Goal: Task Accomplishment & Management: Manage account settings

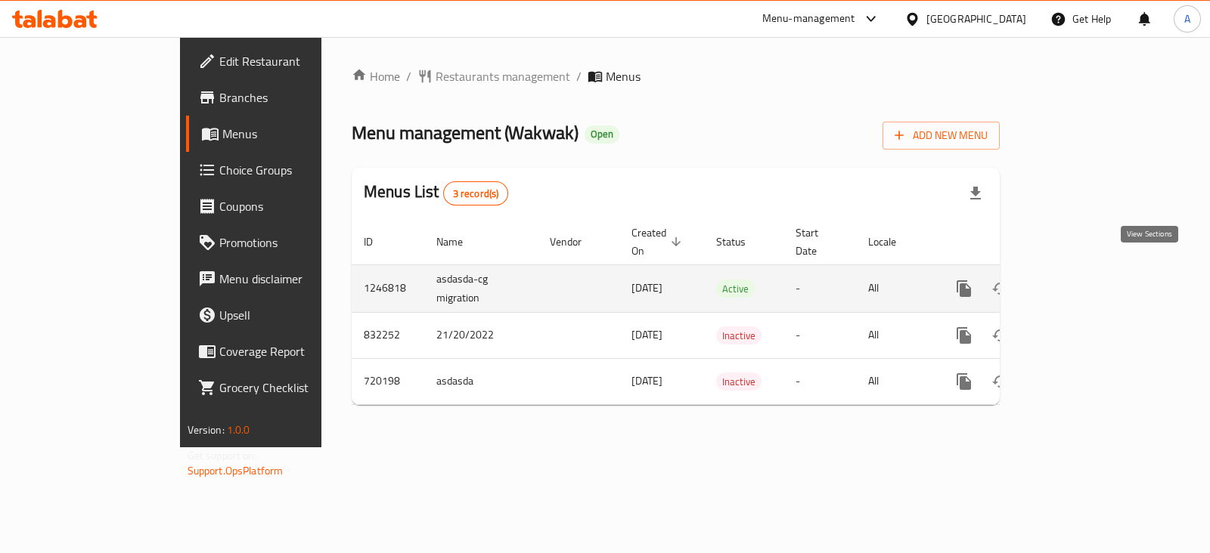
click at [1082, 280] on icon "enhanced table" at bounding box center [1073, 289] width 18 height 18
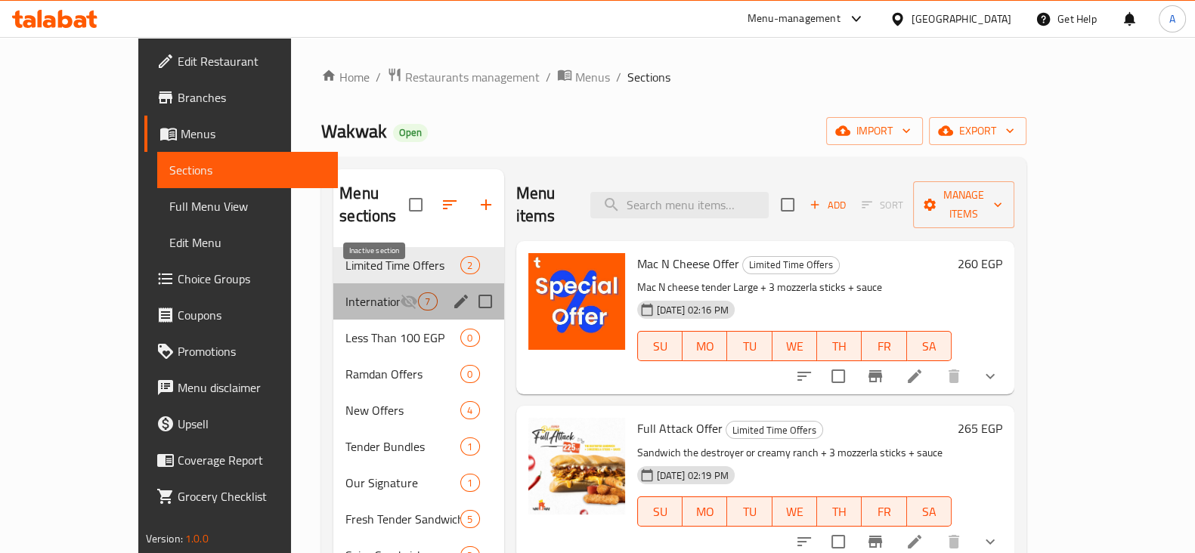
click at [400, 293] on icon "Menu sections" at bounding box center [409, 302] width 18 height 18
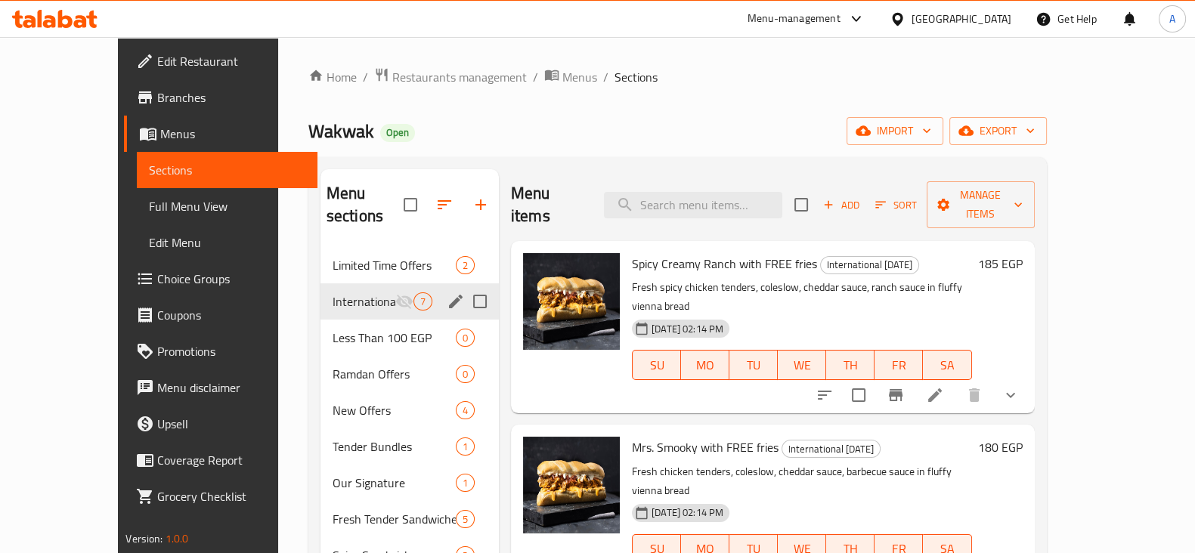
click at [464, 286] on input "Menu sections" at bounding box center [480, 302] width 32 height 32
checkbox input "true"
click at [417, 202] on icon "button" at bounding box center [424, 205] width 14 height 14
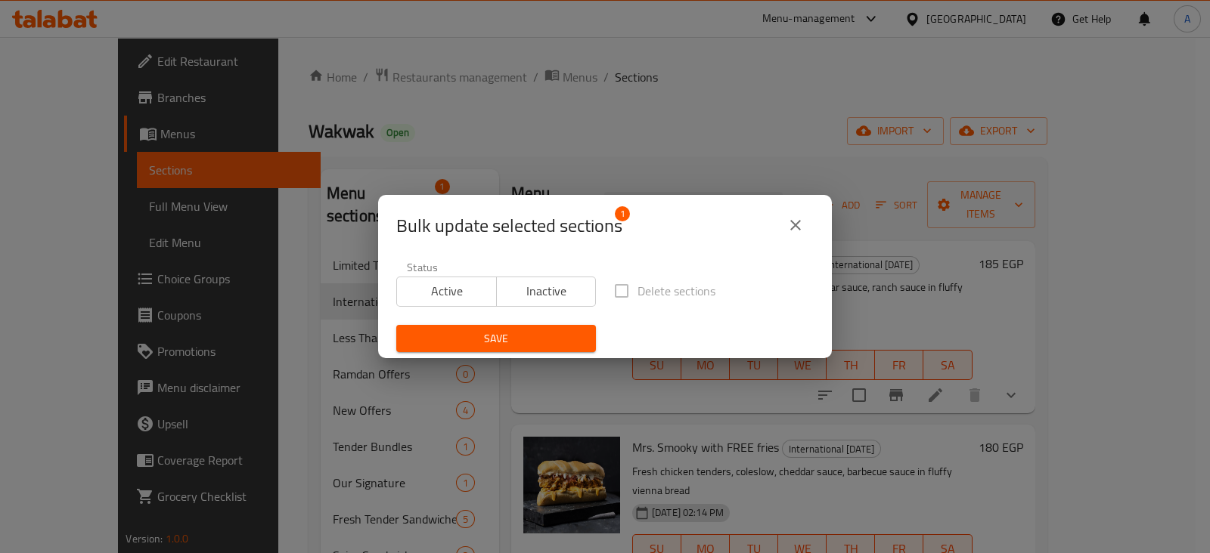
click at [457, 287] on span "Active" at bounding box center [447, 291] width 88 height 22
click at [522, 341] on span "Save" at bounding box center [495, 339] width 175 height 19
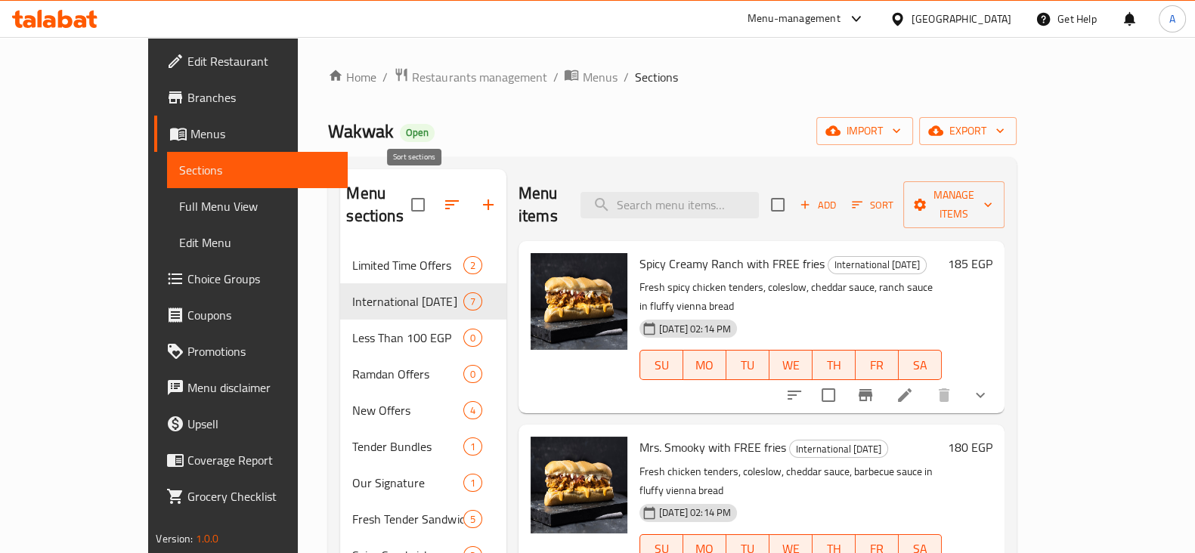
click at [443, 202] on icon "button" at bounding box center [452, 205] width 18 height 18
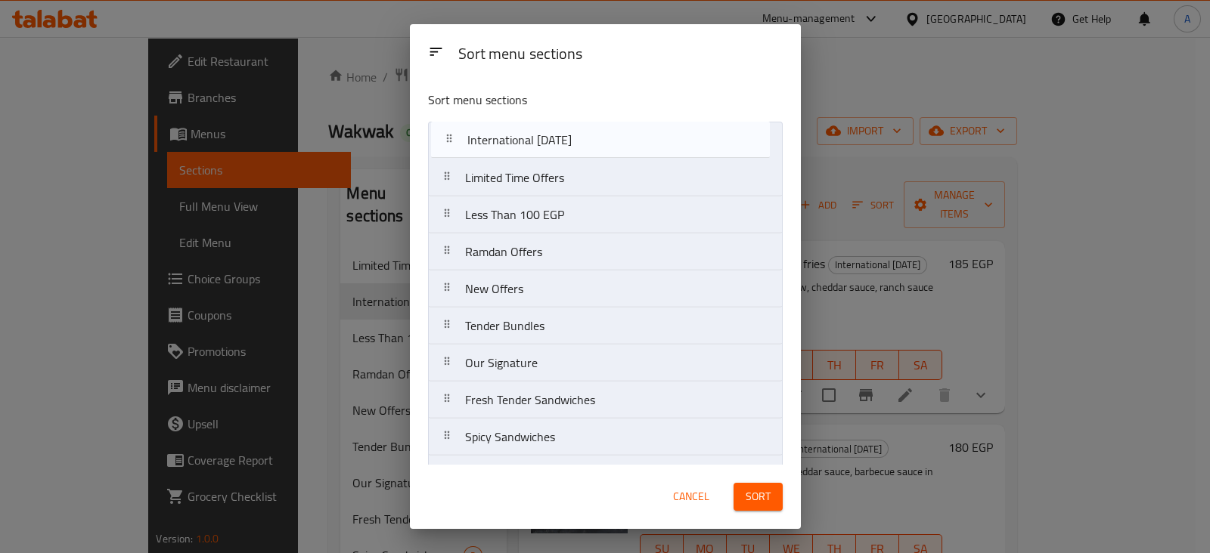
drag, startPoint x: 451, startPoint y: 181, endPoint x: 454, endPoint y: 141, distance: 40.9
click at [454, 141] on nav "Limited Time Offers International [DATE] Less Than 100 EGP Ramdan Offers New Of…" at bounding box center [605, 382] width 355 height 520
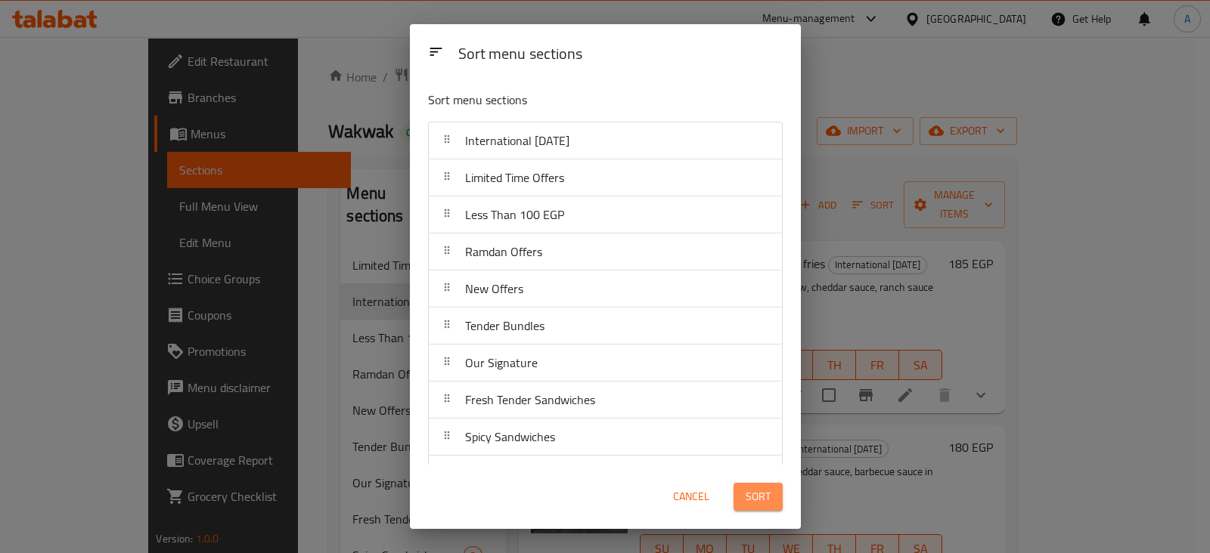
click at [770, 488] on span "Sort" at bounding box center [757, 497] width 25 height 19
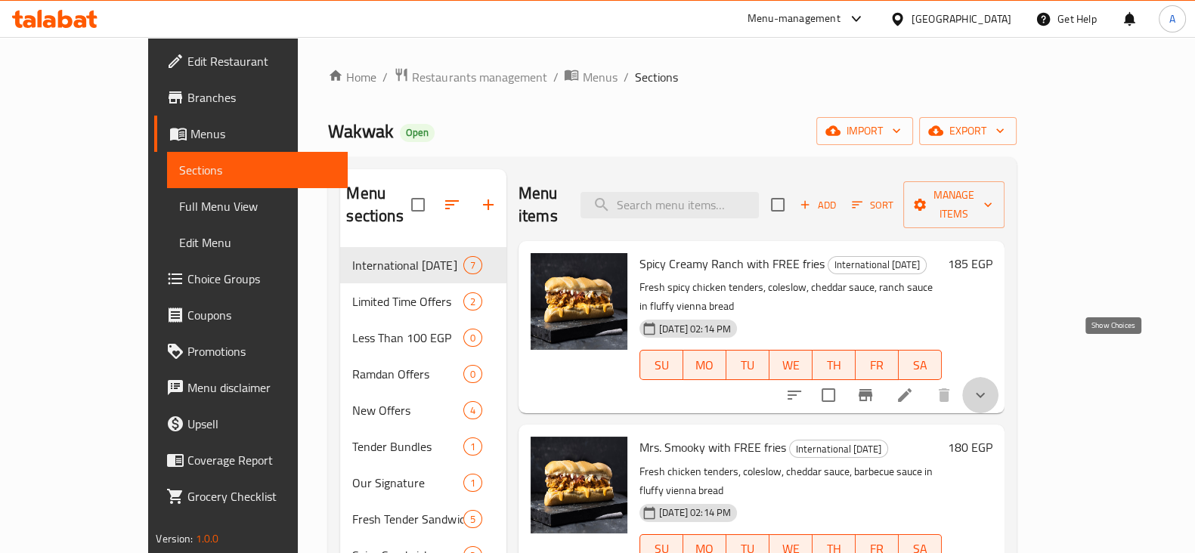
click at [990, 386] on icon "show more" at bounding box center [980, 395] width 18 height 18
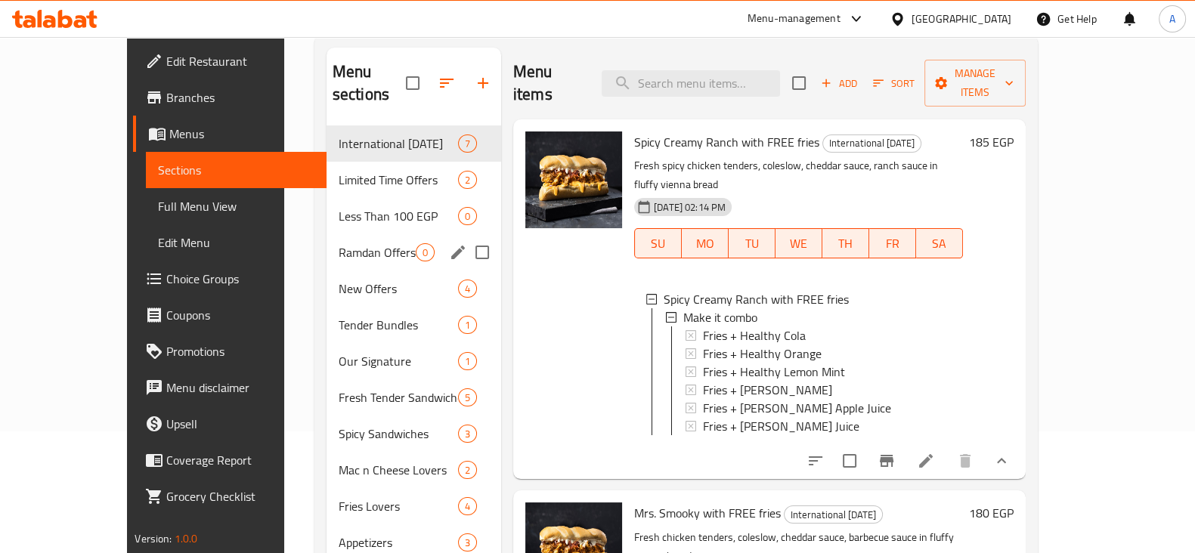
scroll to position [125, 0]
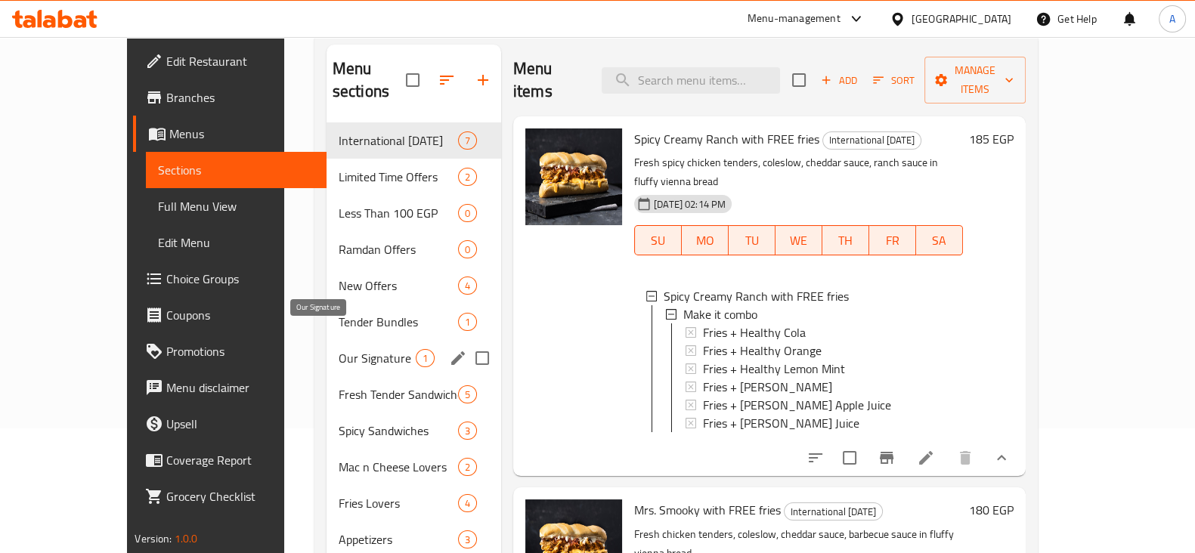
click at [339, 349] on span "Our Signature" at bounding box center [377, 358] width 77 height 18
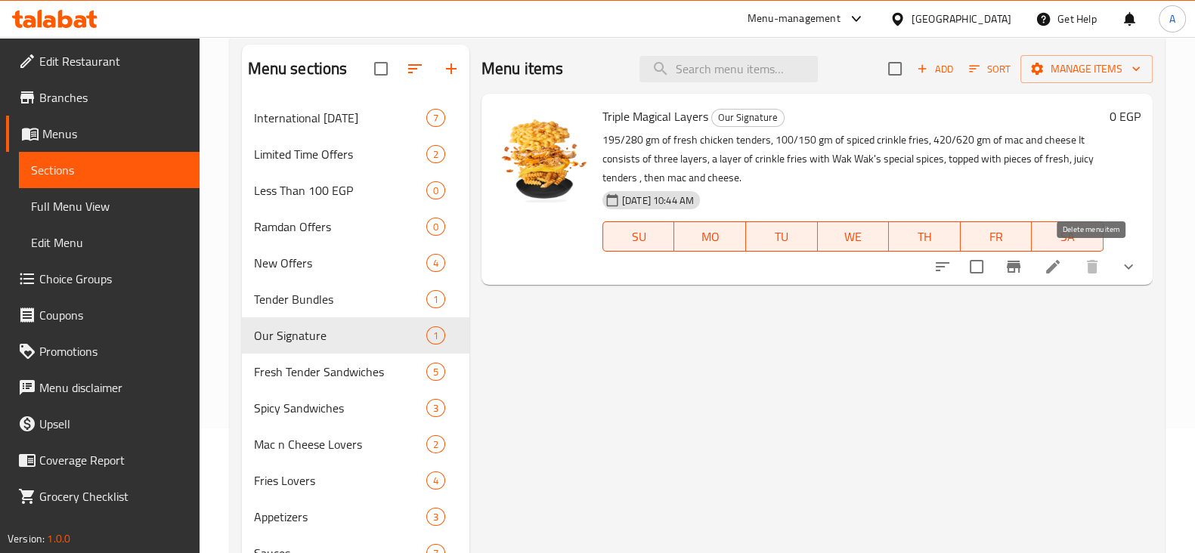
click at [1073, 274] on li at bounding box center [1053, 266] width 42 height 27
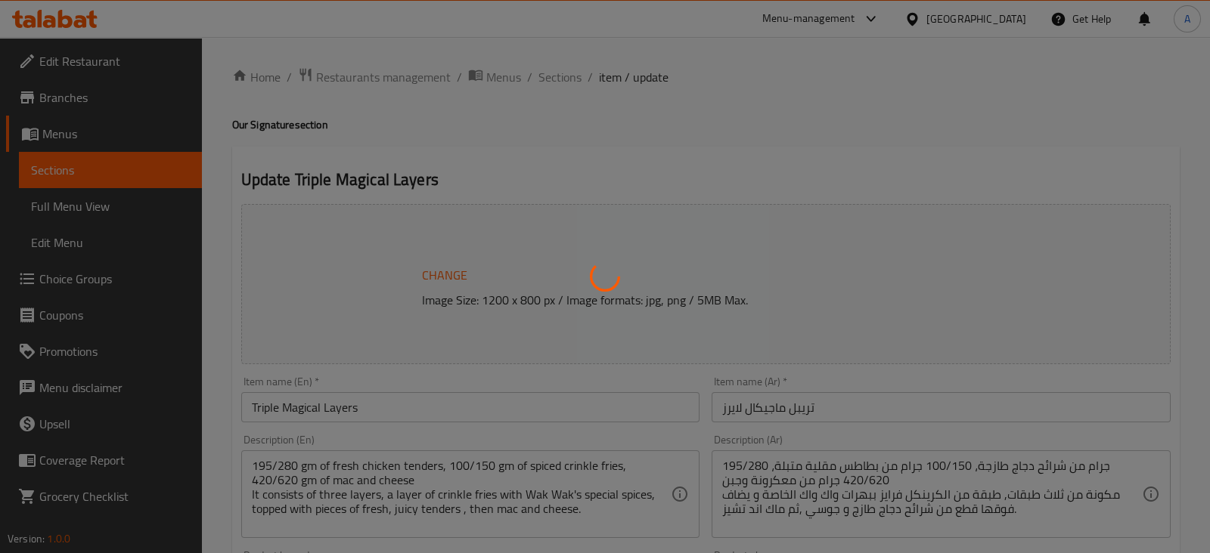
type input "اختيار الصلصة"
type input "1"
type input "مشروبات"
type input "0"
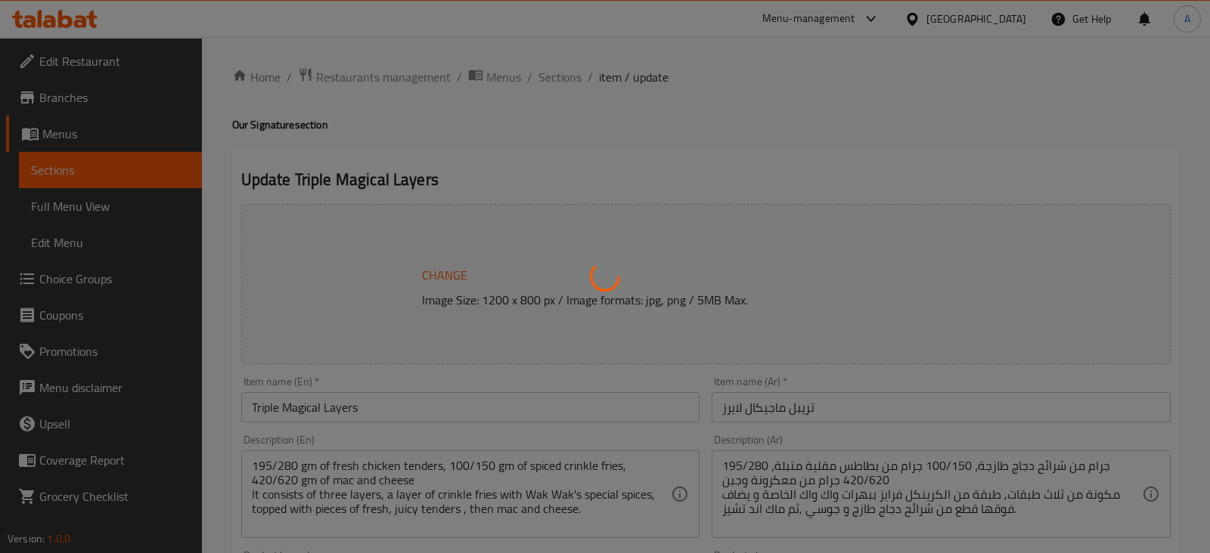
type input "1"
type input "اختيار الصلصة"
type input "1"
type input "مشروبات"
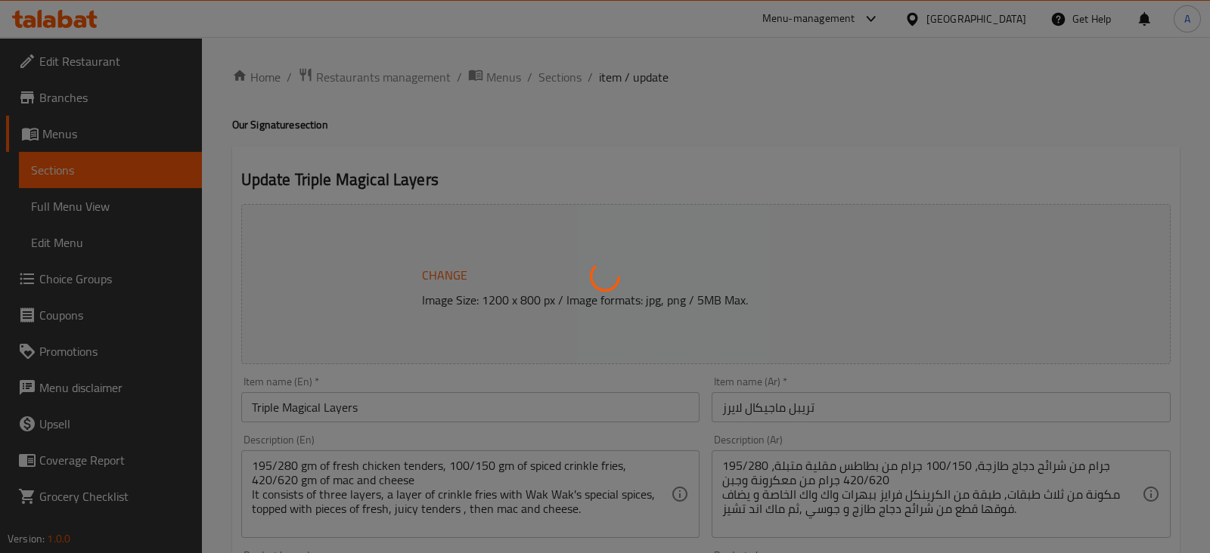
type input "0"
type input "1"
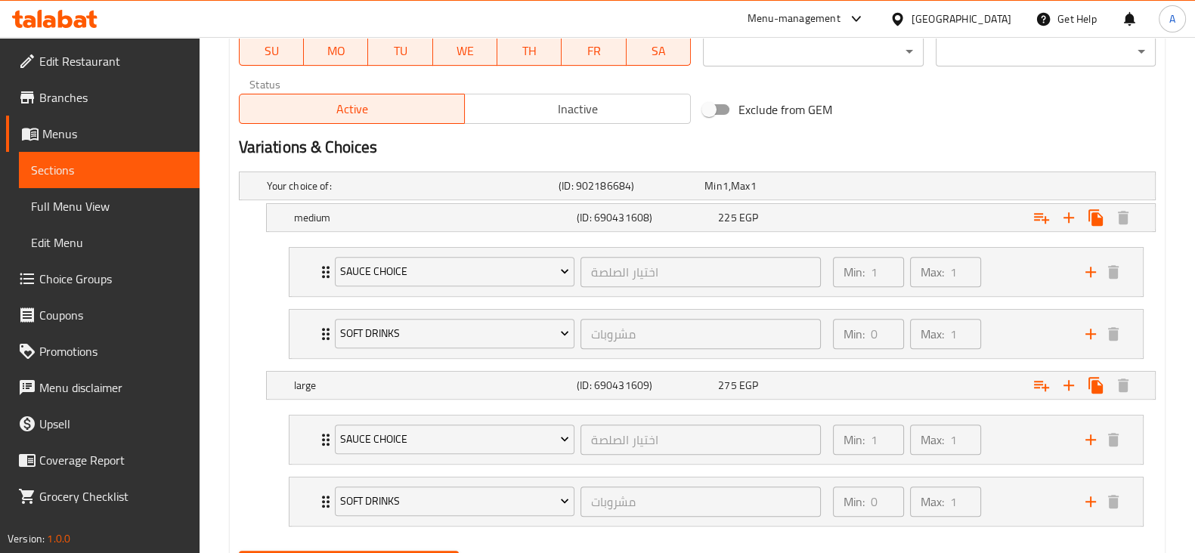
scroll to position [744, 0]
click at [960, 187] on div "Expand" at bounding box center [993, 184] width 292 height 6
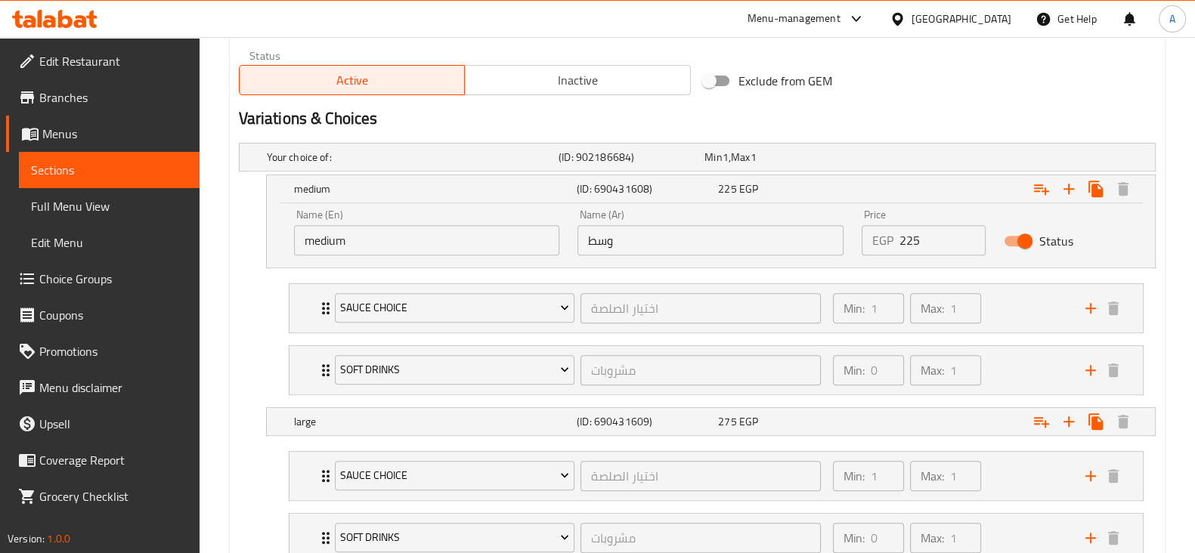
scroll to position [780, 0]
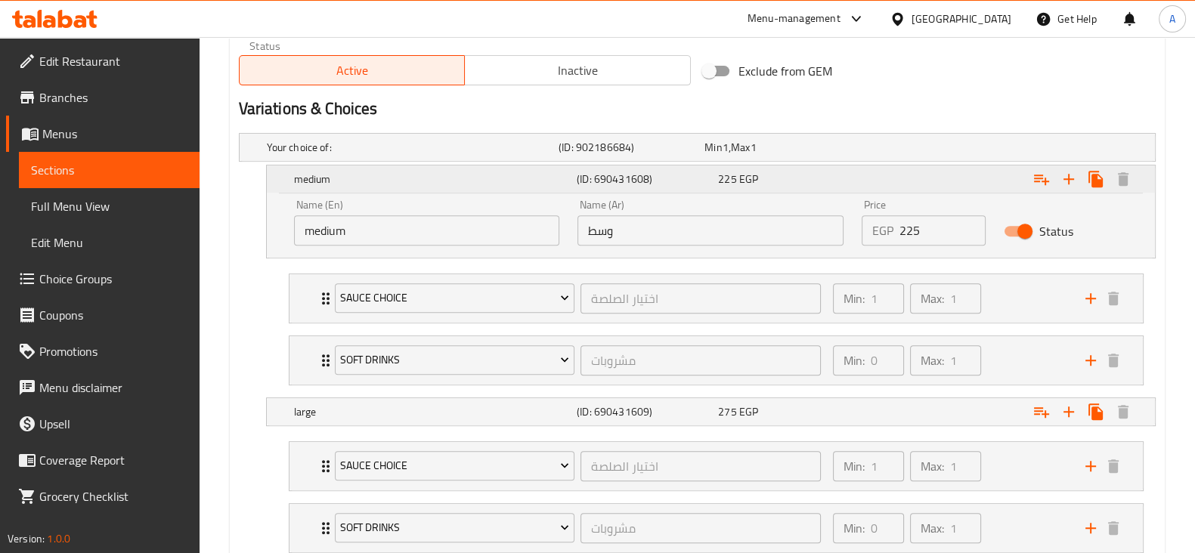
click at [827, 181] on div "225 EGP" at bounding box center [785, 179] width 135 height 15
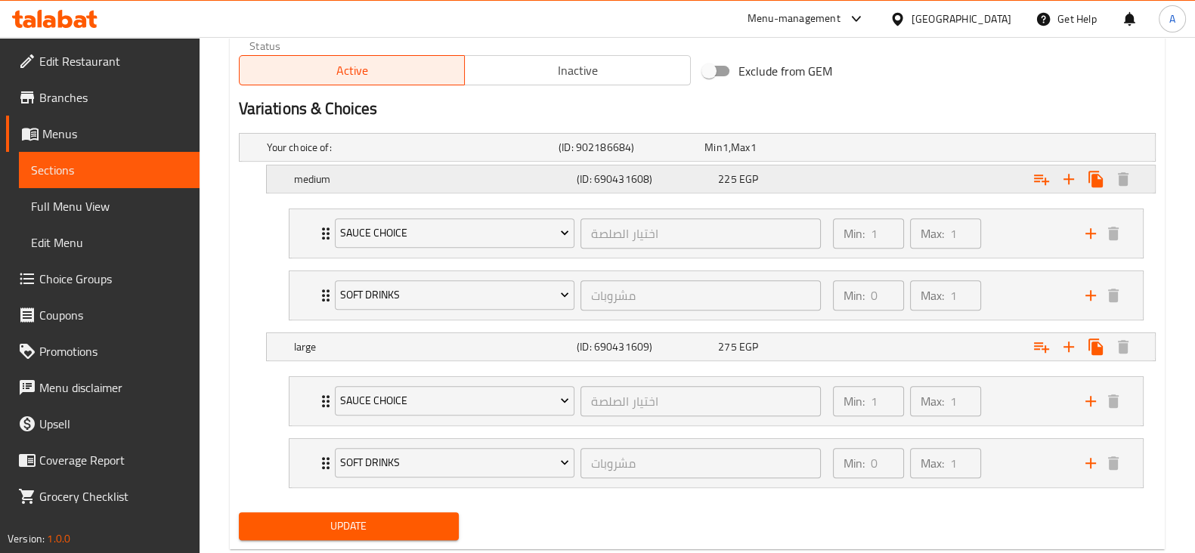
click at [827, 155] on div "225 EGP" at bounding box center [775, 147] width 140 height 15
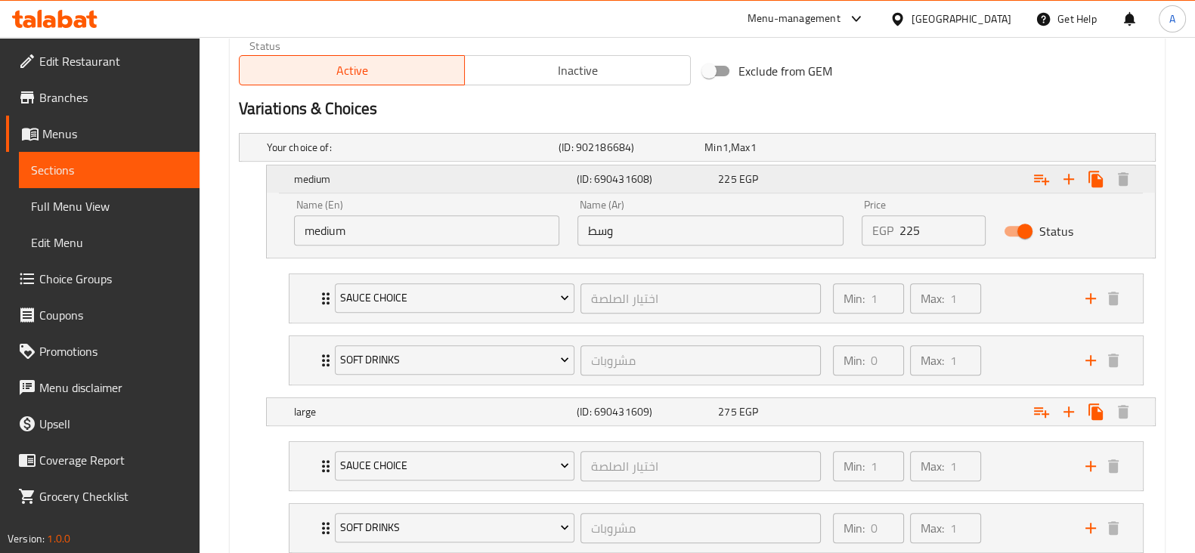
click at [827, 181] on div "225 EGP" at bounding box center [785, 179] width 135 height 15
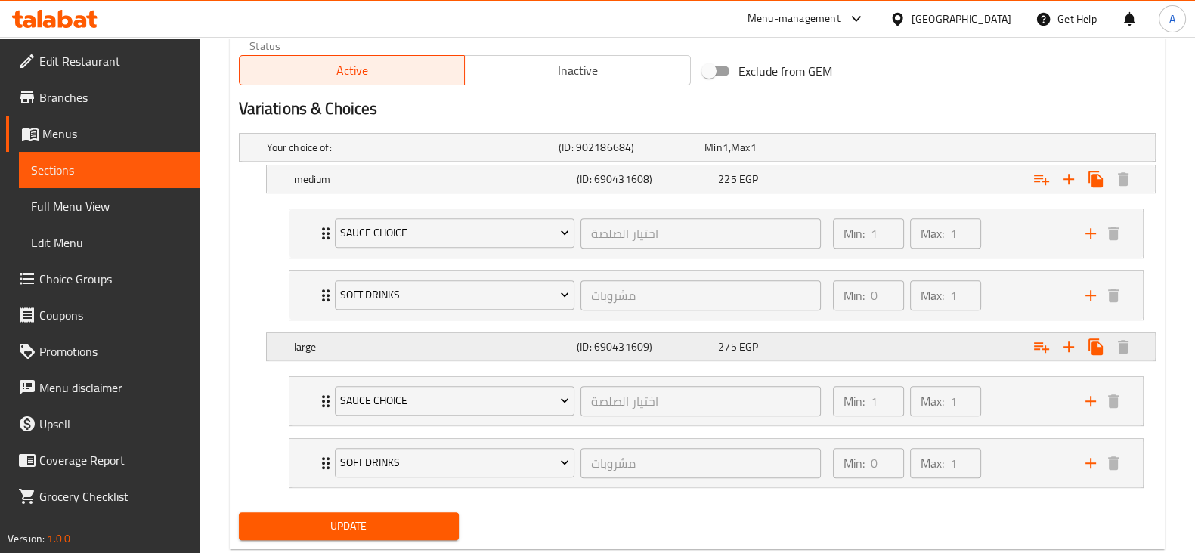
click at [982, 150] on div "Expand" at bounding box center [993, 147] width 292 height 6
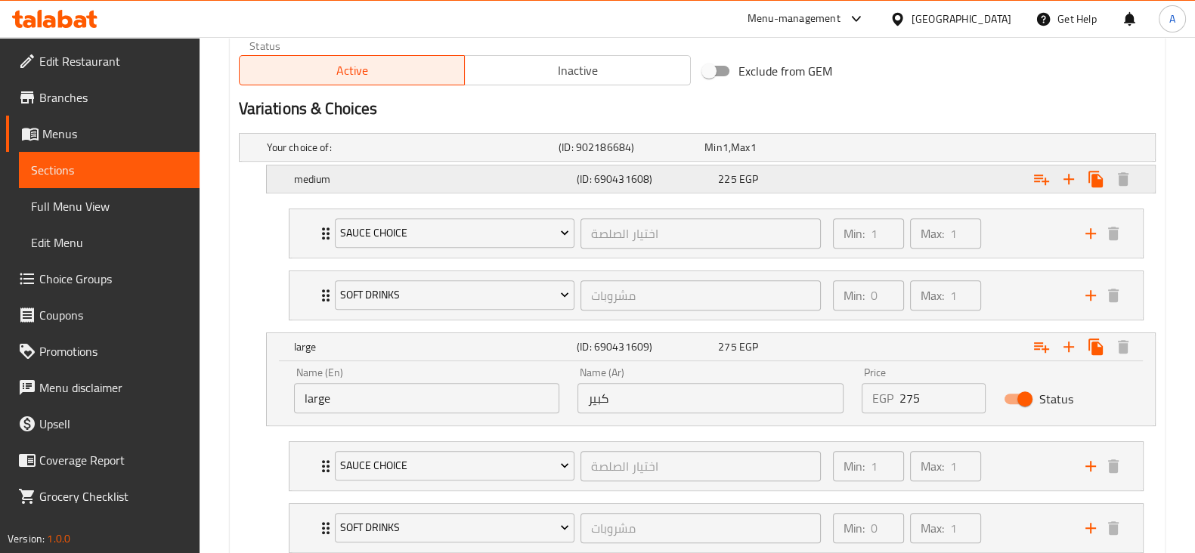
click at [894, 150] on div "Expand" at bounding box center [993, 147] width 292 height 6
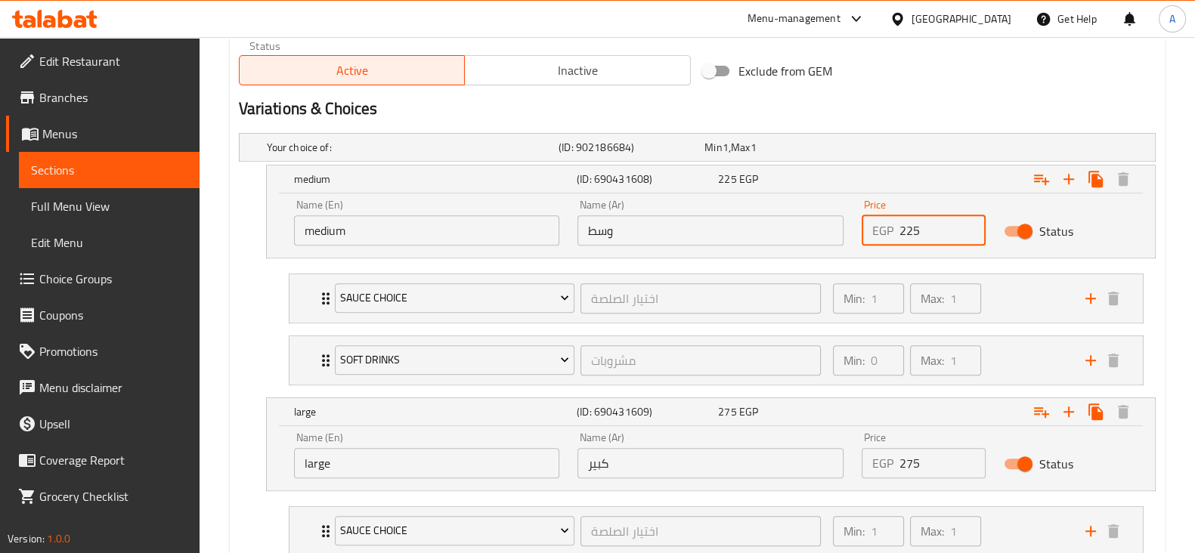
drag, startPoint x: 933, startPoint y: 240, endPoint x: 863, endPoint y: 237, distance: 69.6
click at [863, 237] on div "EGP 225 Price" at bounding box center [924, 230] width 124 height 30
type input "265"
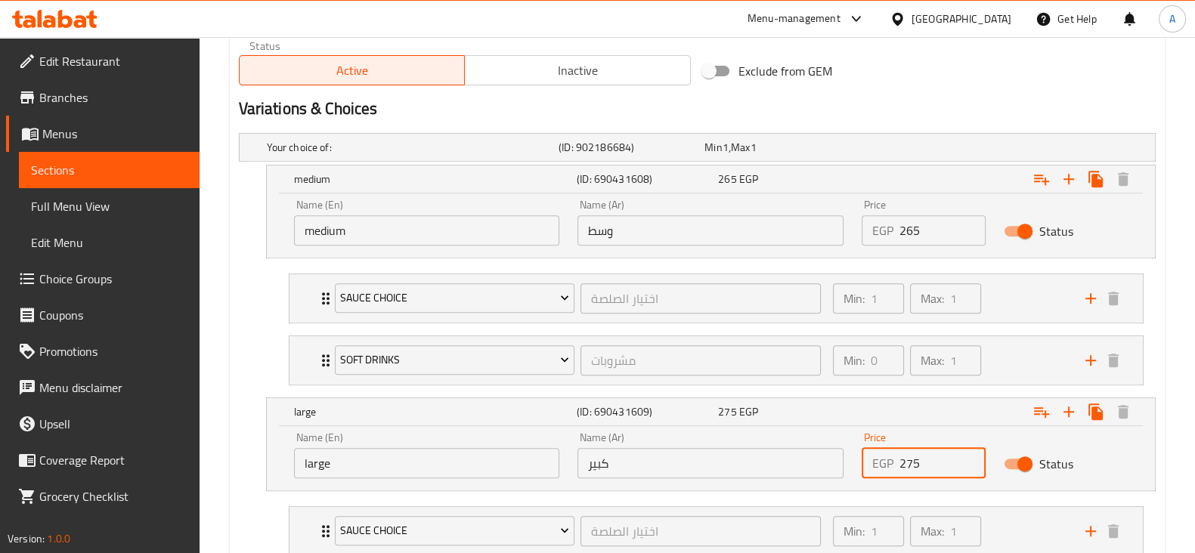
drag, startPoint x: 937, startPoint y: 456, endPoint x: 881, endPoint y: 457, distance: 56.7
click at [881, 457] on div "EGP 275 Price" at bounding box center [924, 463] width 124 height 30
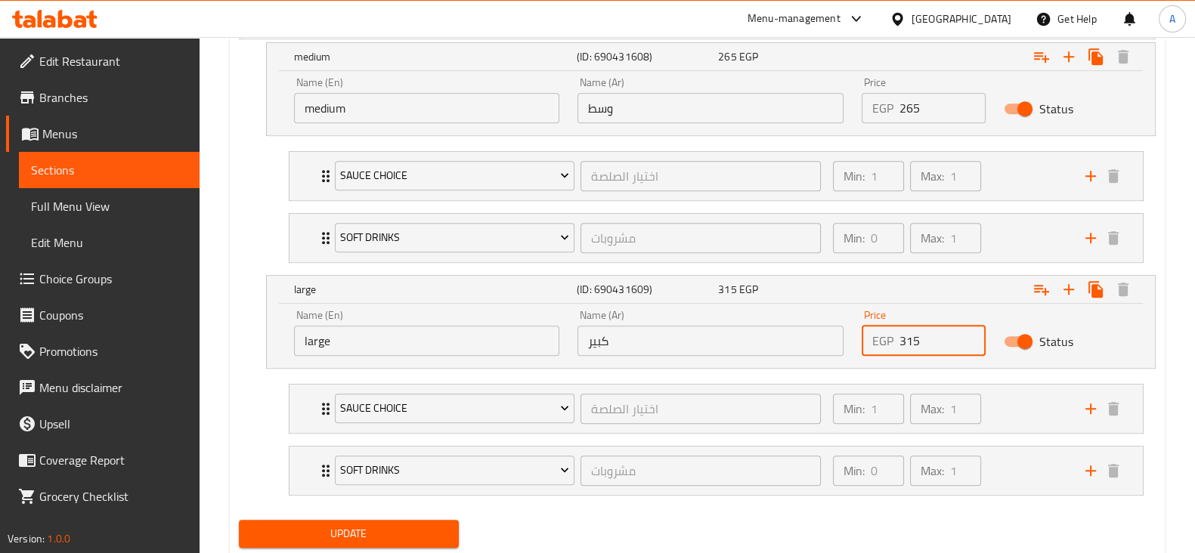
scroll to position [946, 0]
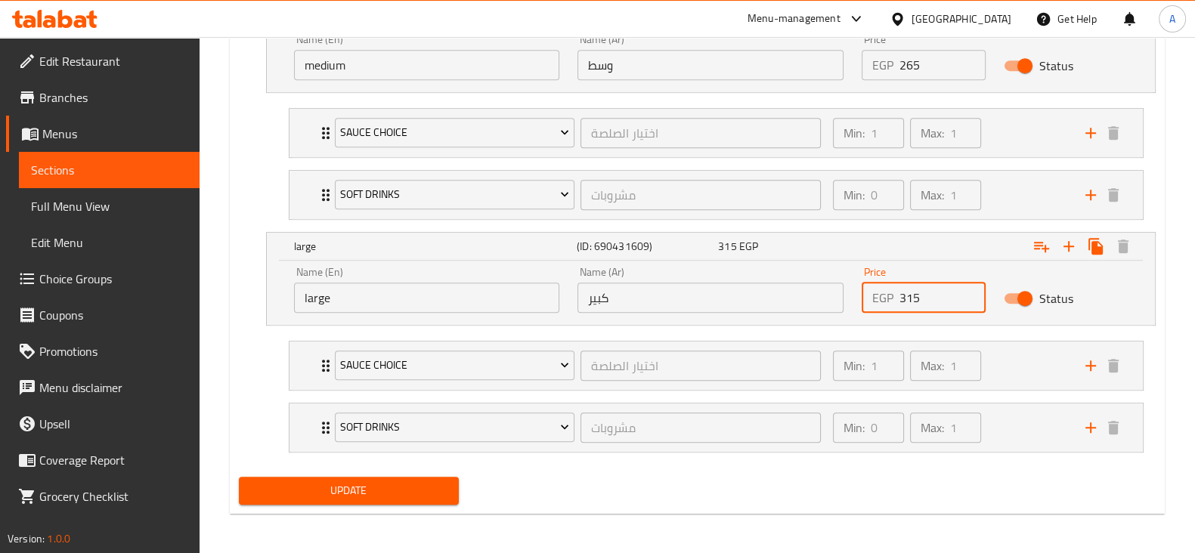
type input "315"
click at [415, 482] on span "Update" at bounding box center [349, 491] width 196 height 19
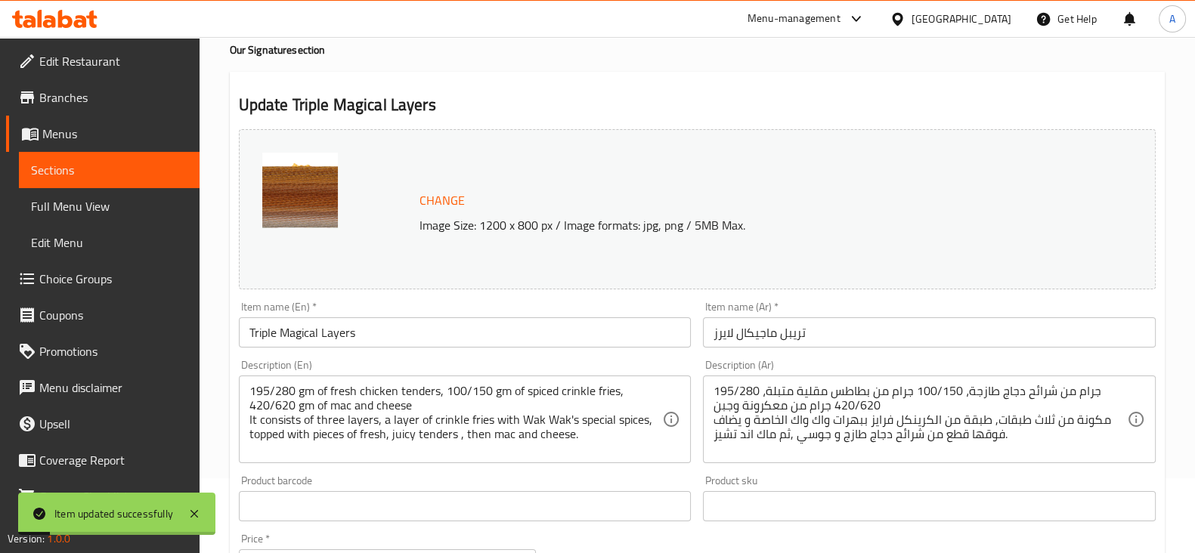
scroll to position [0, 0]
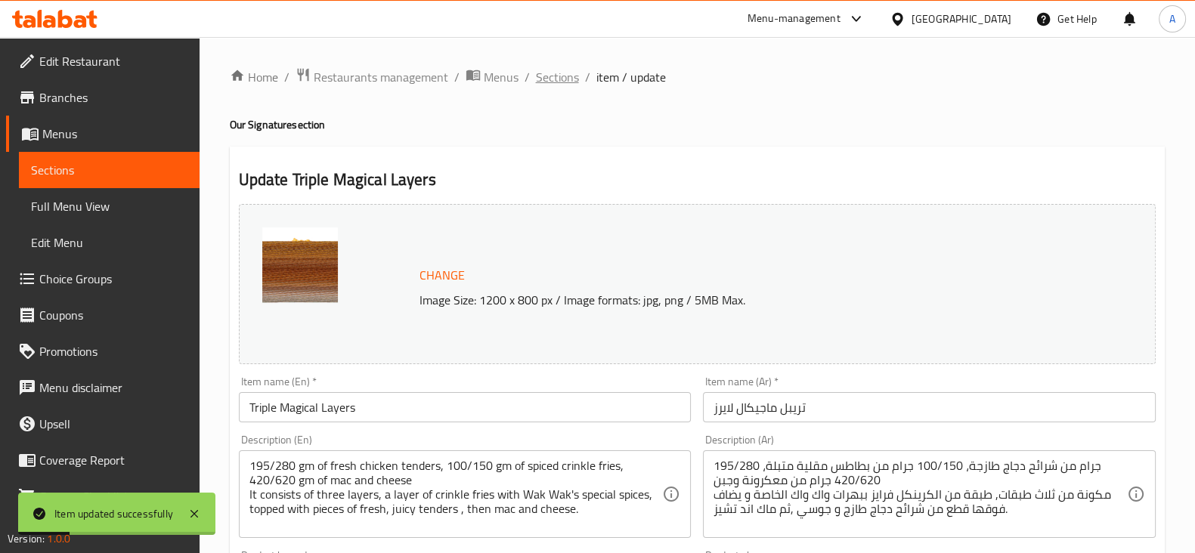
click at [571, 77] on span "Sections" at bounding box center [557, 77] width 43 height 18
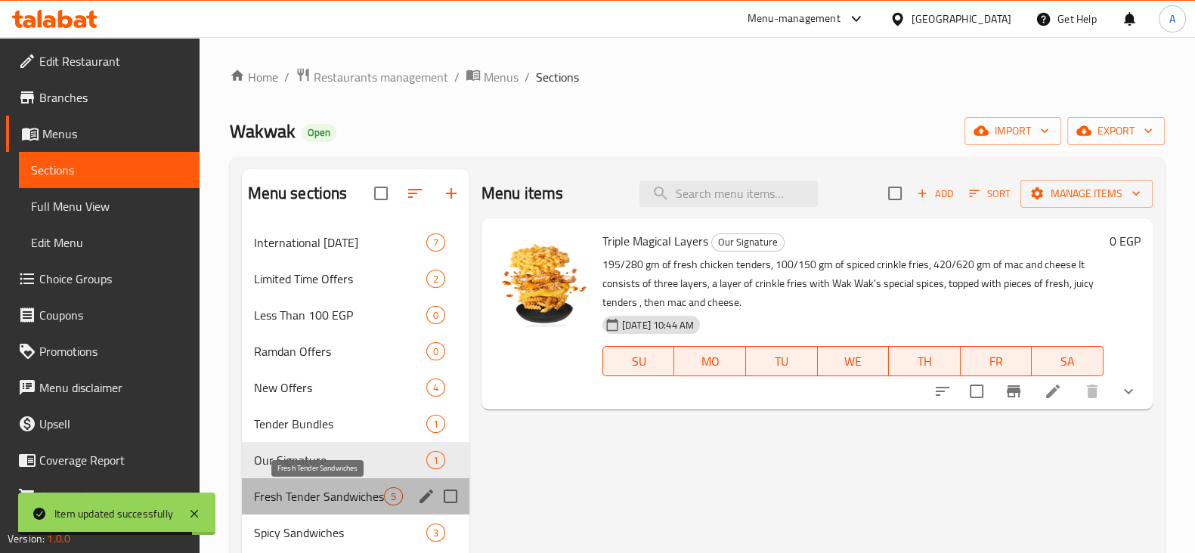
click at [310, 488] on span "Fresh Tender Sandwiches" at bounding box center [319, 497] width 130 height 18
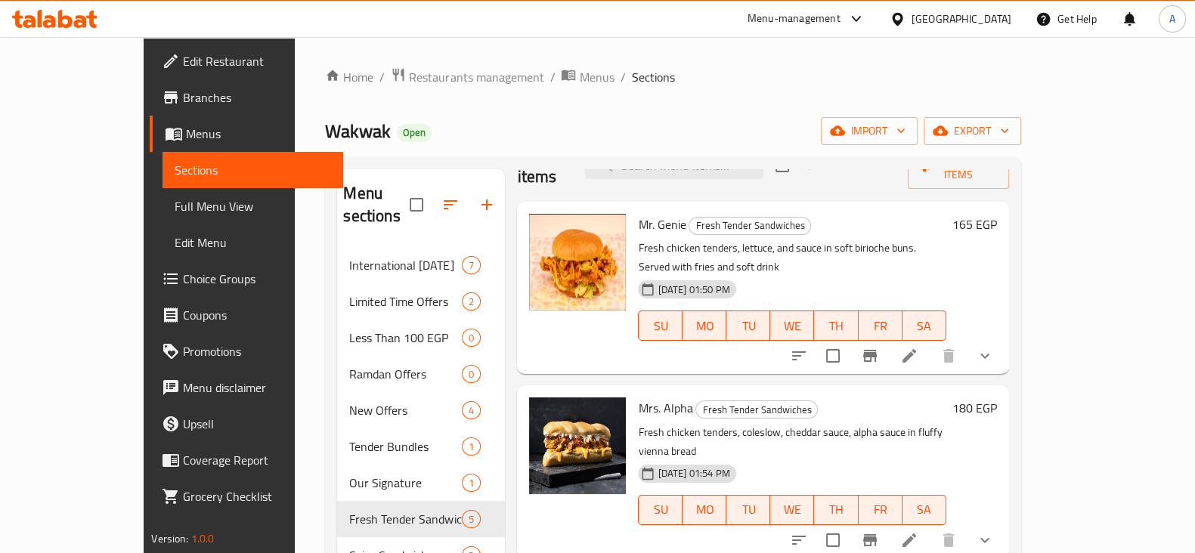
scroll to position [45, 0]
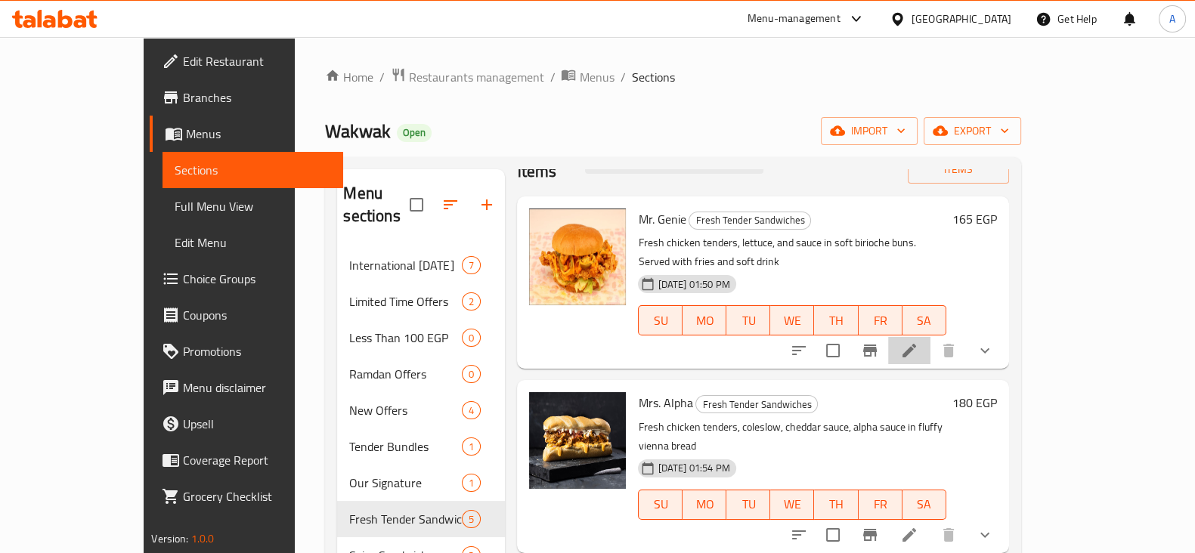
click at [919, 342] on icon at bounding box center [909, 351] width 18 height 18
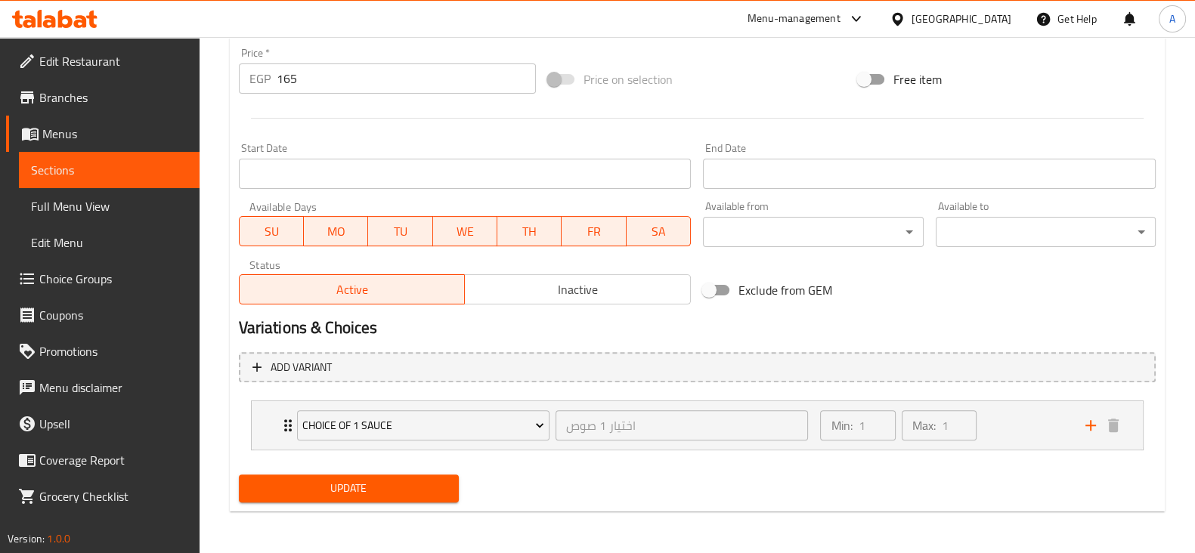
scroll to position [512, 0]
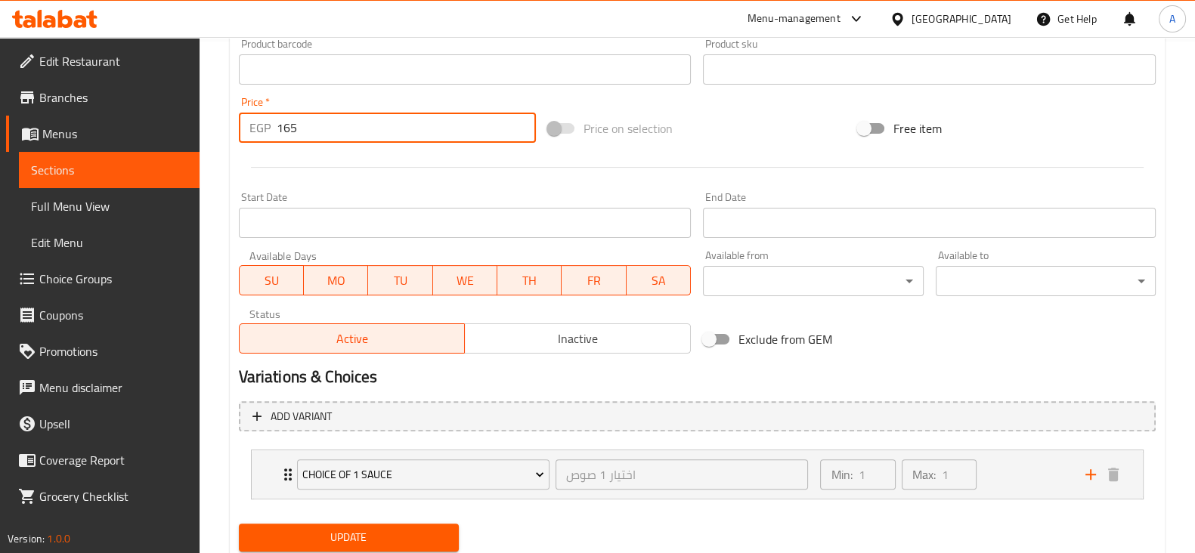
drag, startPoint x: 339, startPoint y: 121, endPoint x: 208, endPoint y: 146, distance: 133.9
click at [208, 146] on div "Home / Restaurants management / Menus / Sections / item / update Fresh Tender S…" at bounding box center [698, 64] width 996 height 1078
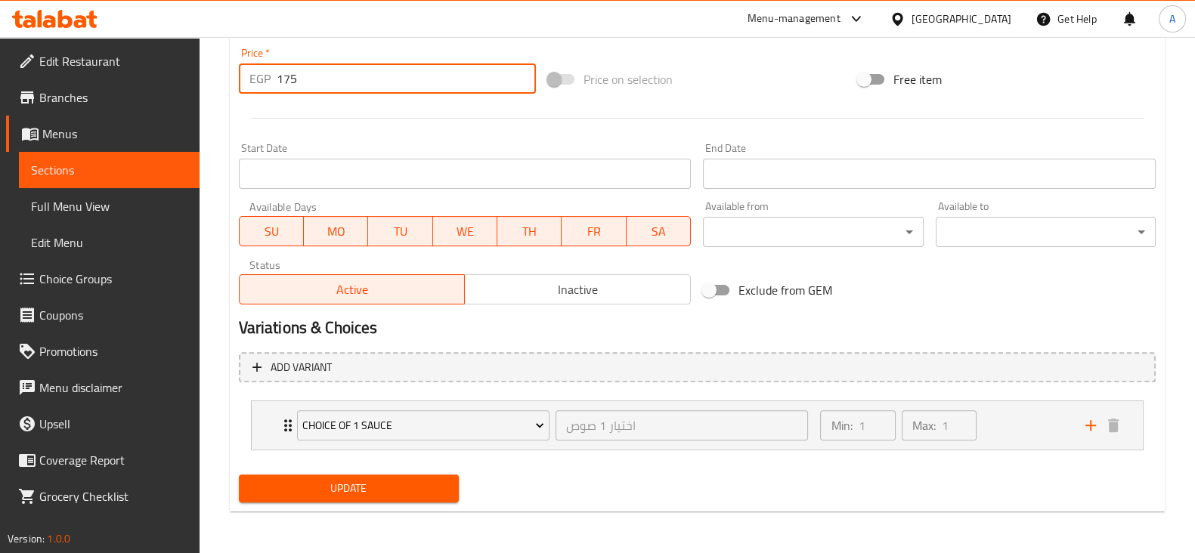
type input "175"
click at [412, 489] on span "Update" at bounding box center [349, 488] width 196 height 19
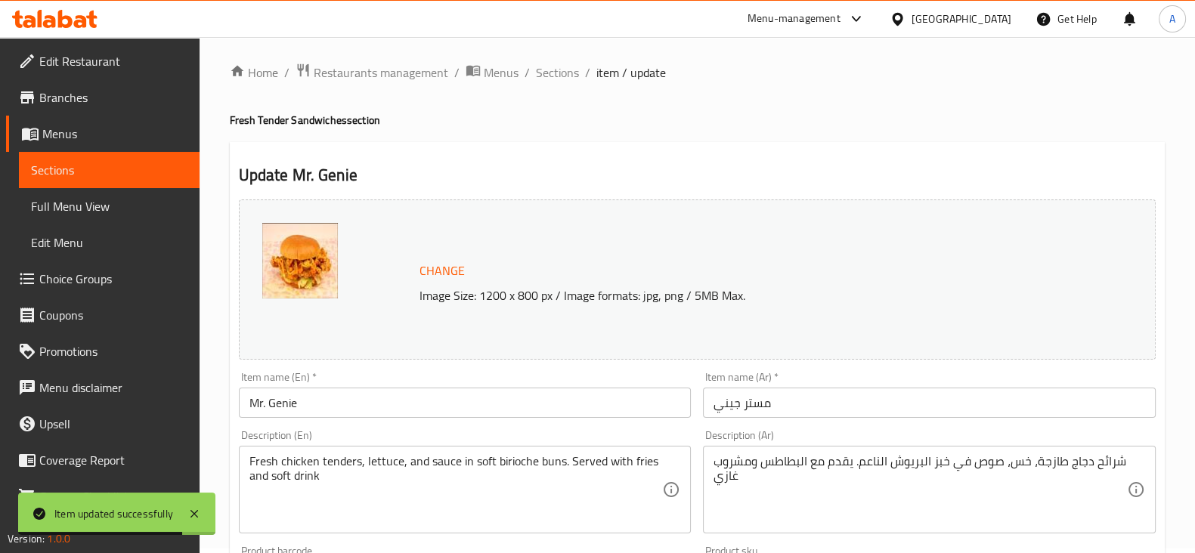
scroll to position [0, 0]
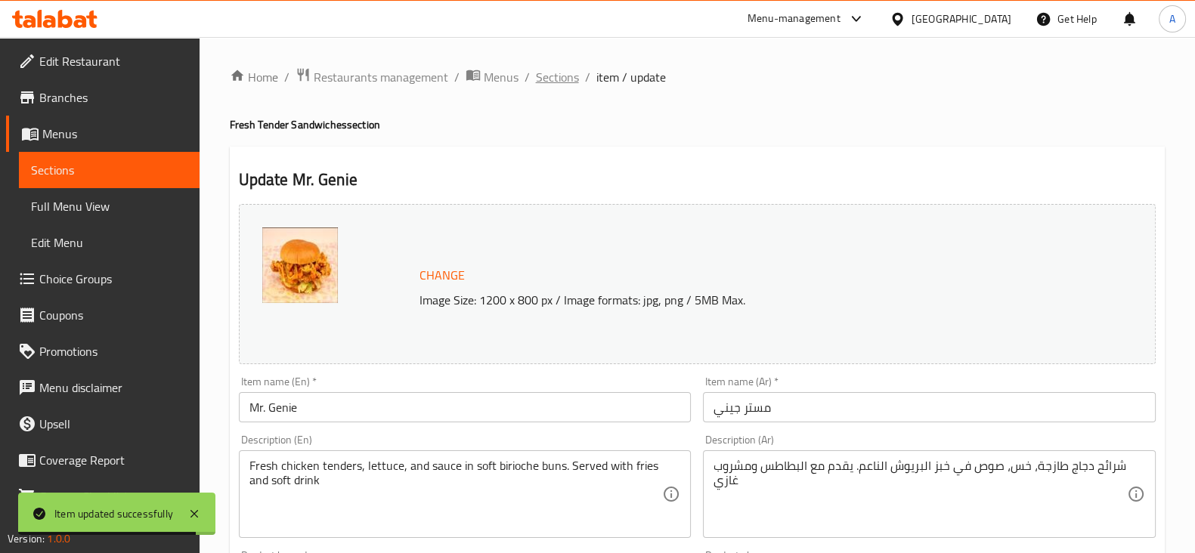
click at [544, 79] on span "Sections" at bounding box center [557, 77] width 43 height 18
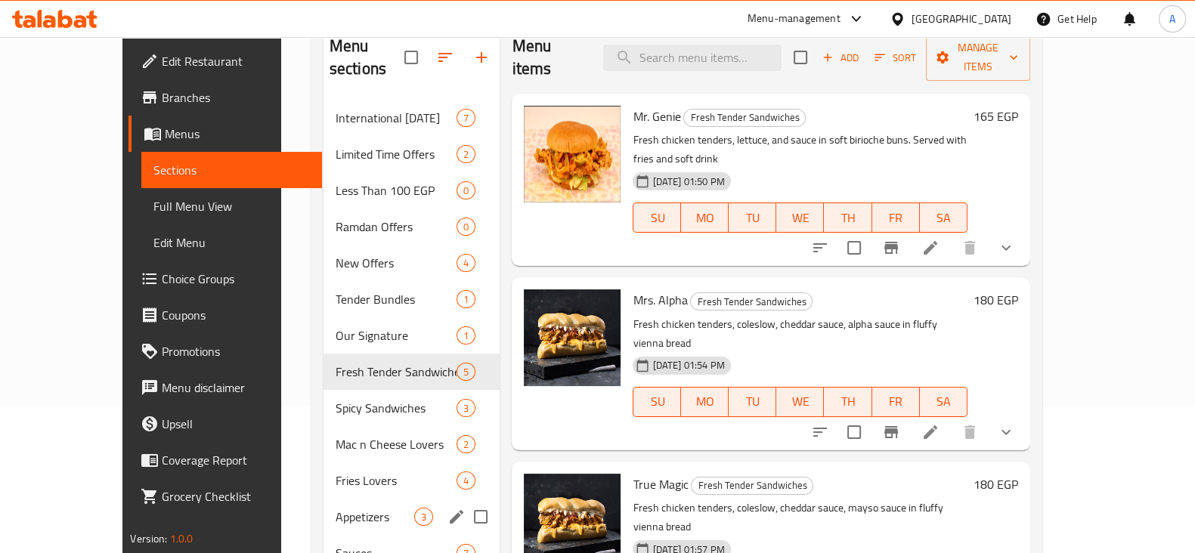
scroll to position [140, 0]
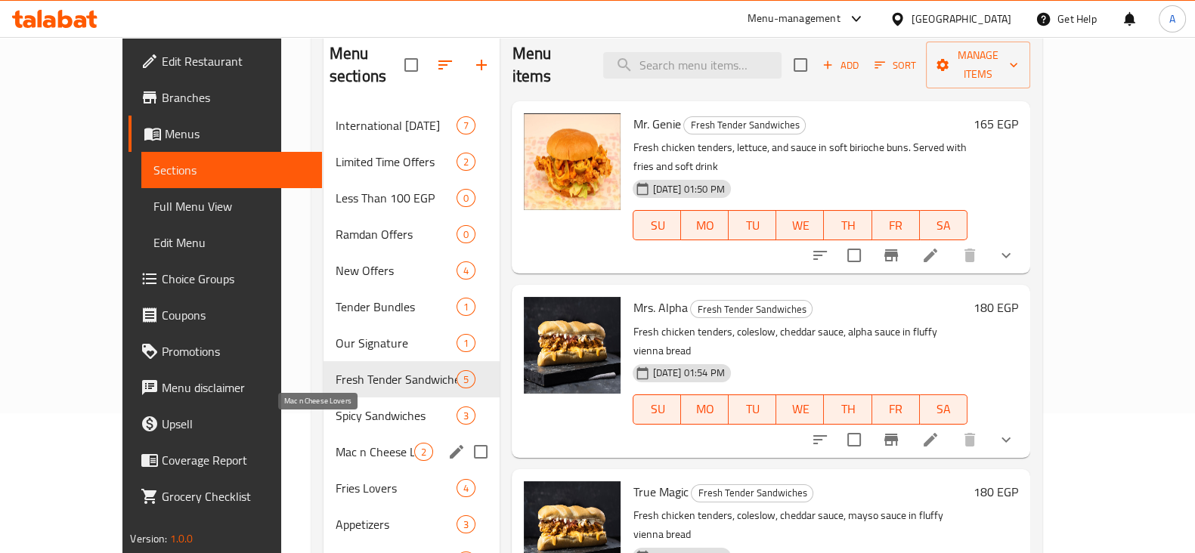
click at [336, 443] on span "Mac n Cheese Lovers" at bounding box center [375, 452] width 79 height 18
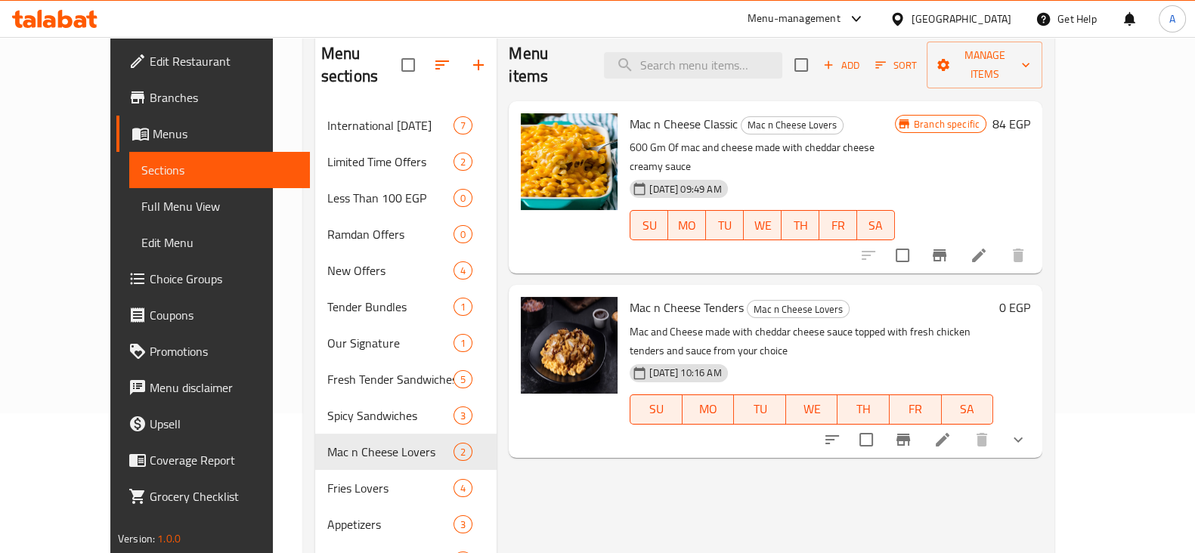
click at [964, 426] on li at bounding box center [943, 439] width 42 height 27
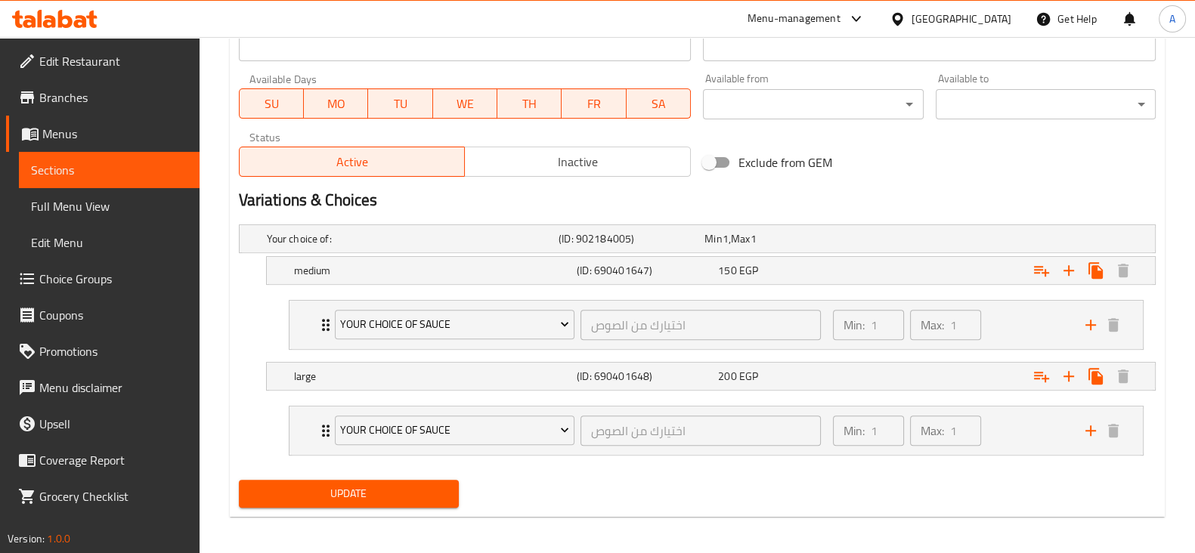
scroll to position [689, 0]
click at [822, 249] on div "150 EGP" at bounding box center [775, 238] width 146 height 21
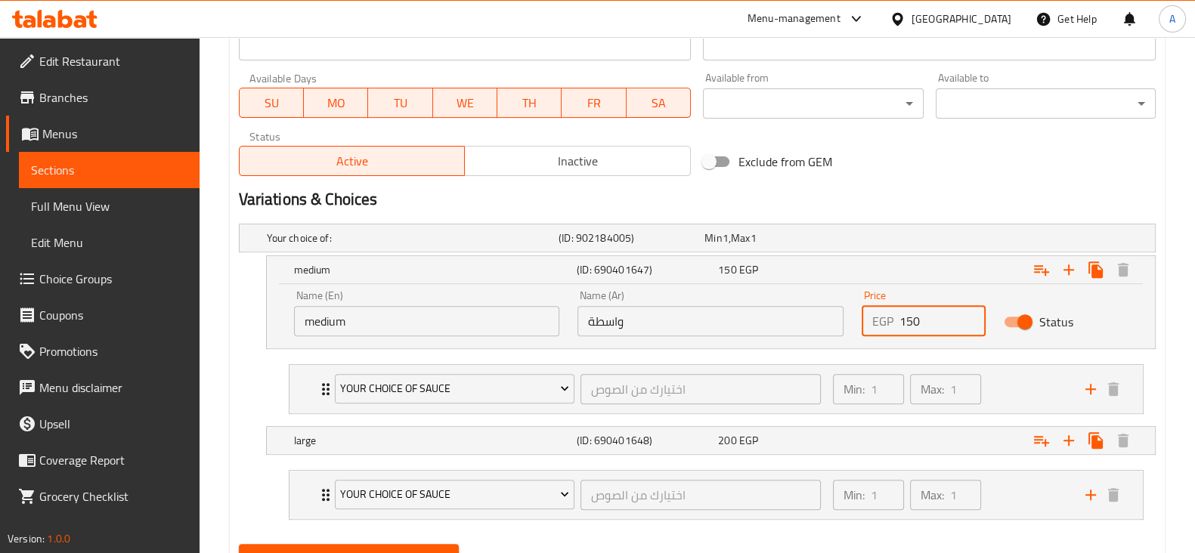
drag, startPoint x: 943, startPoint y: 320, endPoint x: 786, endPoint y: 327, distance: 157.4
click at [786, 327] on div "Name (En) medium Name (En) Name (Ar) واسطة Name (Ar) Price EGP 150 Price Status" at bounding box center [711, 313] width 852 height 64
type input "185"
click at [729, 248] on span "EGP" at bounding box center [726, 238] width 6 height 20
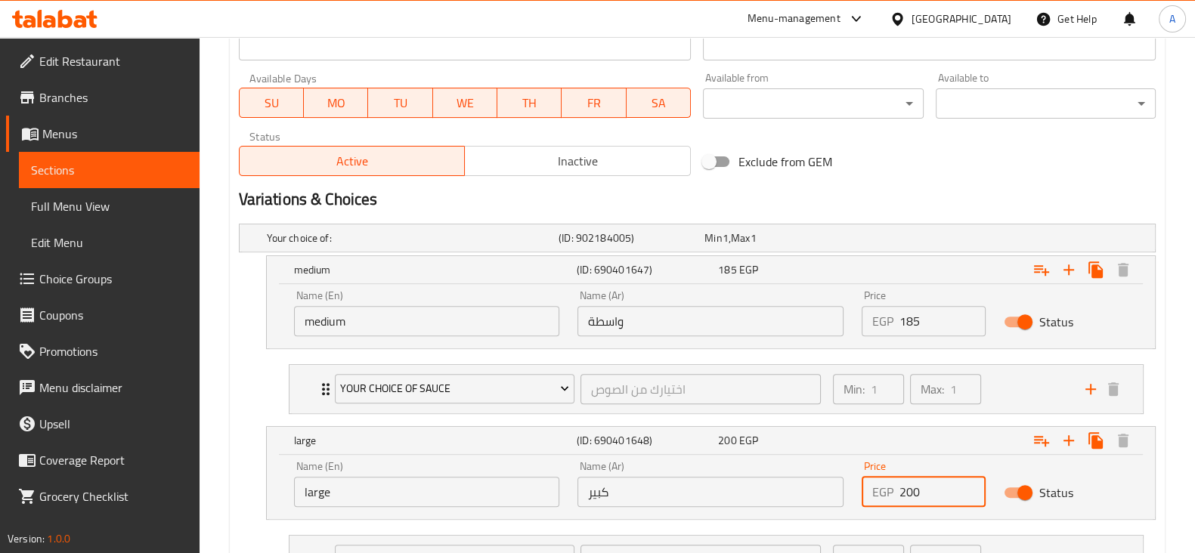
drag, startPoint x: 931, startPoint y: 491, endPoint x: 867, endPoint y: 494, distance: 63.5
click at [867, 494] on div "EGP 200 Price" at bounding box center [924, 492] width 124 height 30
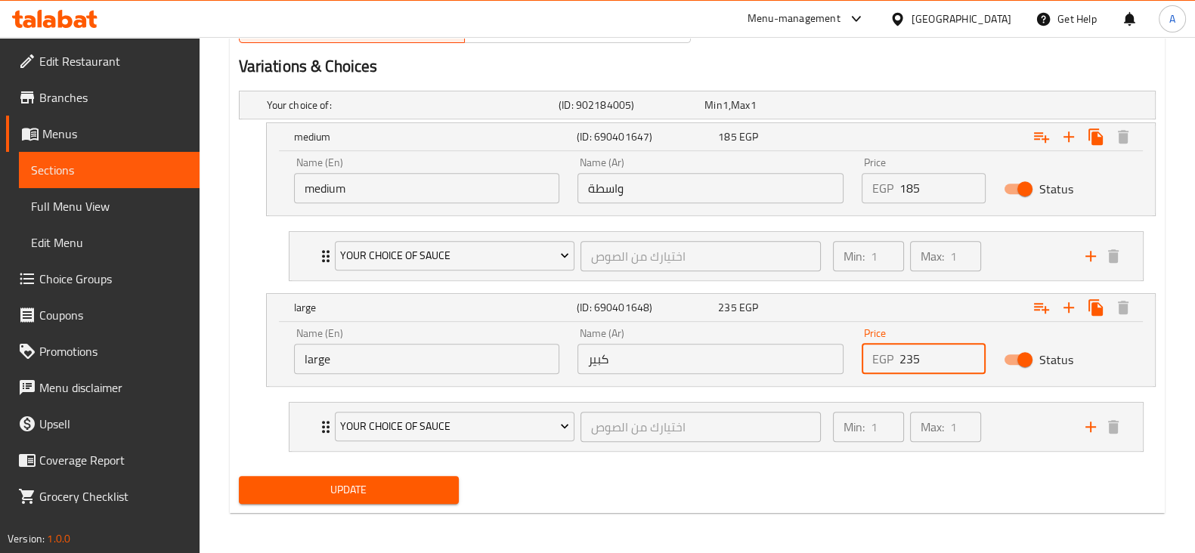
type input "235"
click at [452, 488] on button "Update" at bounding box center [349, 490] width 220 height 28
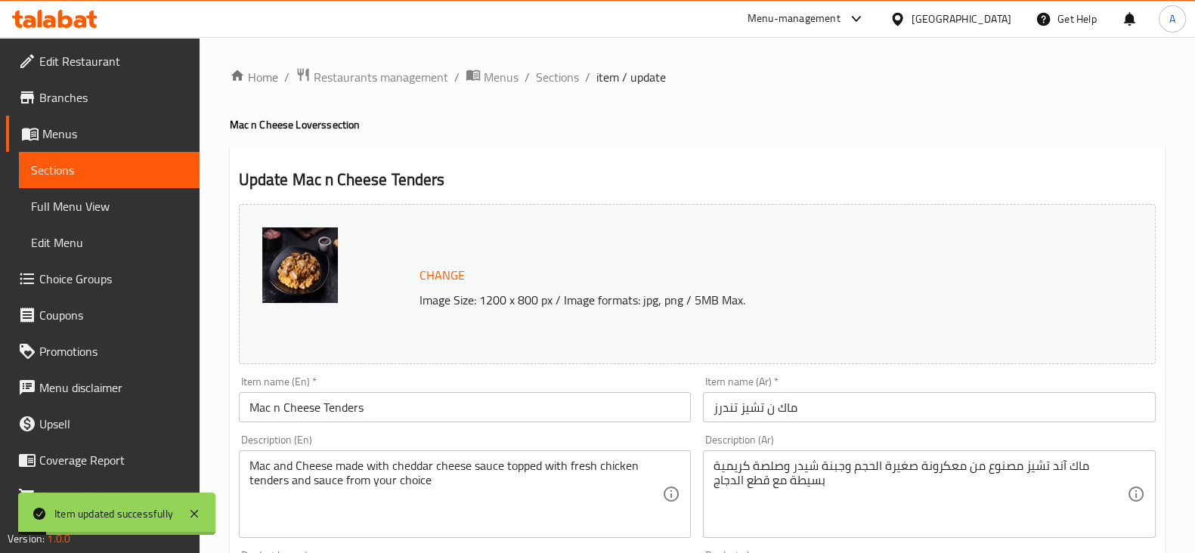
scroll to position [0, 0]
click at [544, 79] on span "Sections" at bounding box center [557, 77] width 43 height 18
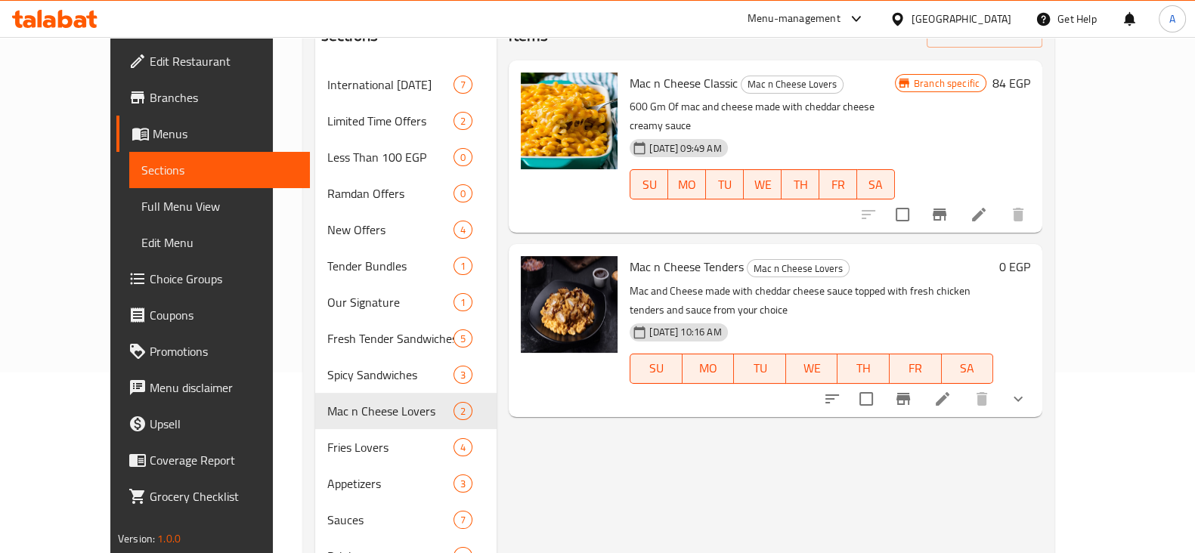
scroll to position [181, 0]
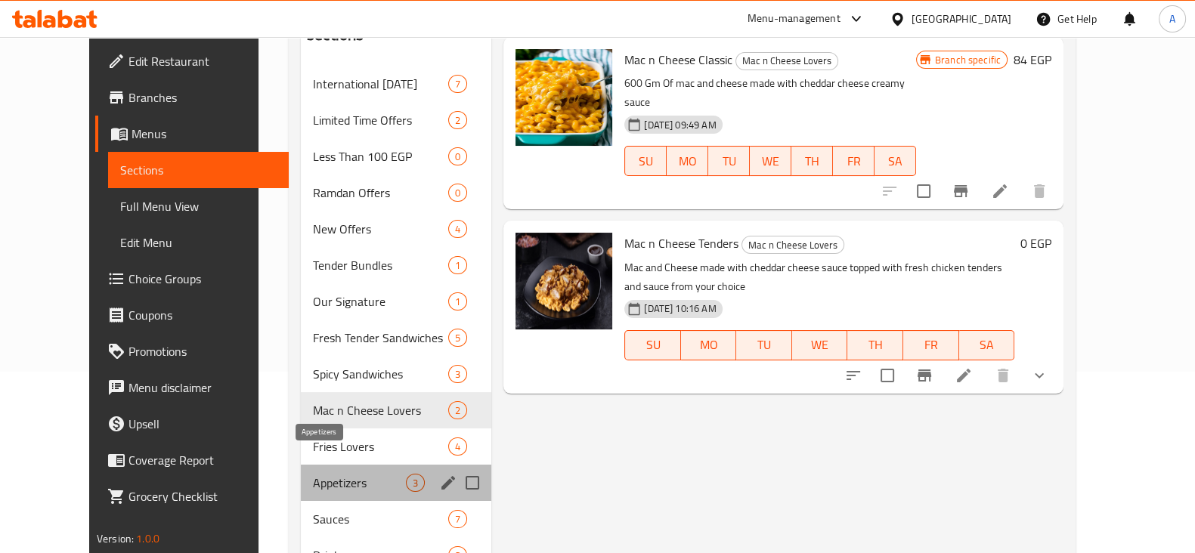
click at [355, 474] on span "Appetizers" at bounding box center [359, 483] width 93 height 18
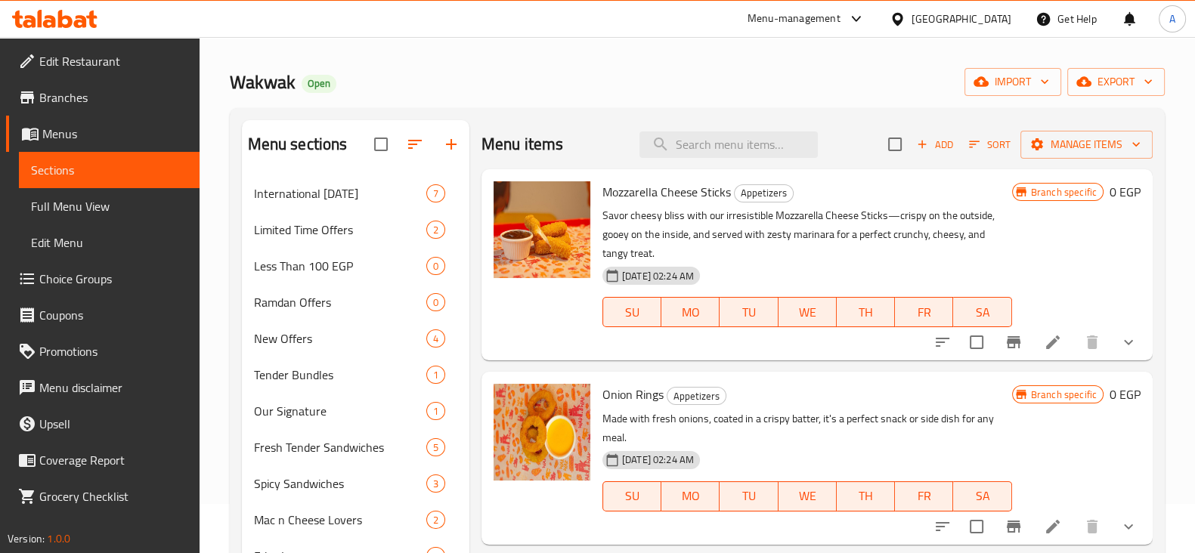
scroll to position [49, 0]
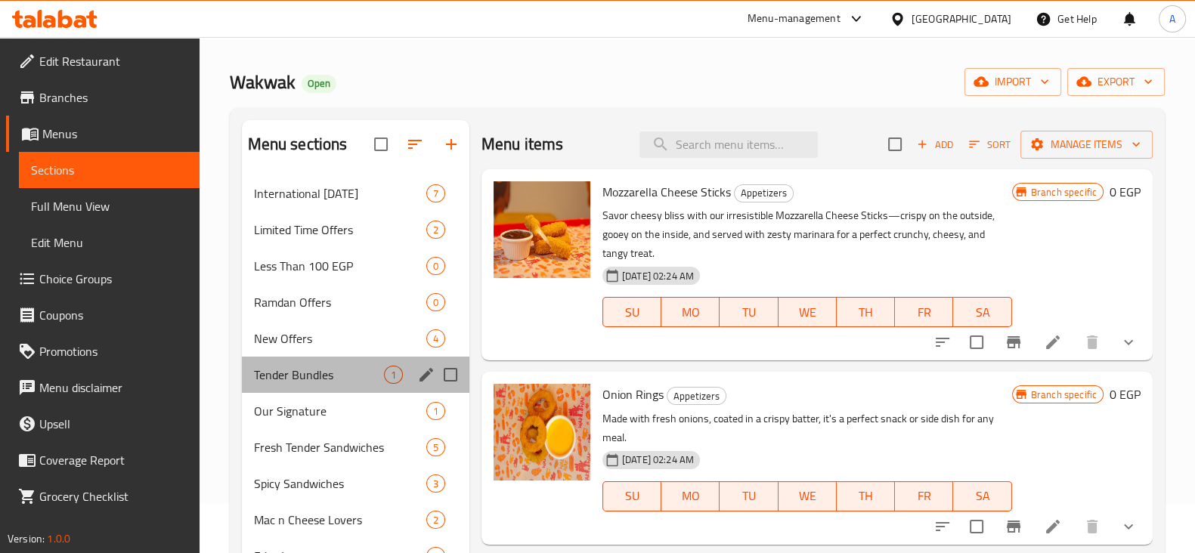
click at [337, 364] on div "Tender Bundles 1" at bounding box center [356, 375] width 228 height 36
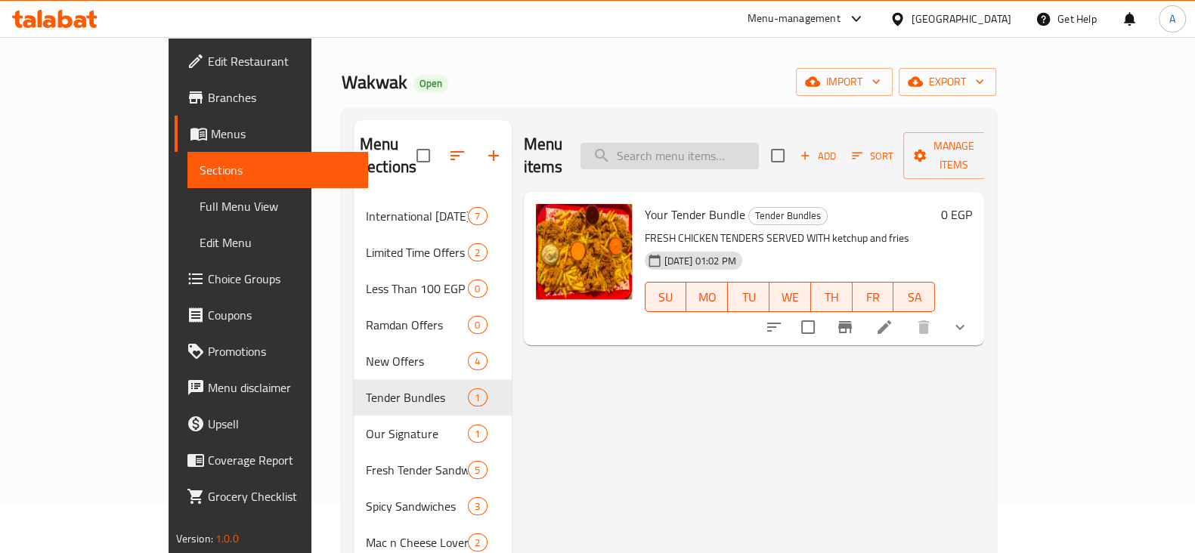
click at [709, 143] on input "search" at bounding box center [670, 156] width 178 height 26
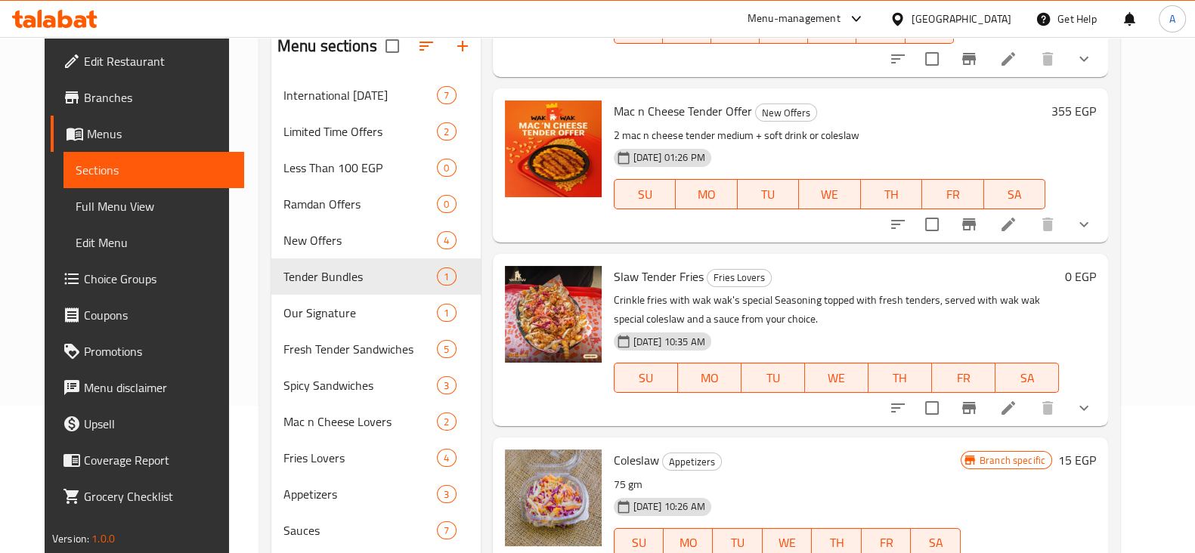
scroll to position [149, 0]
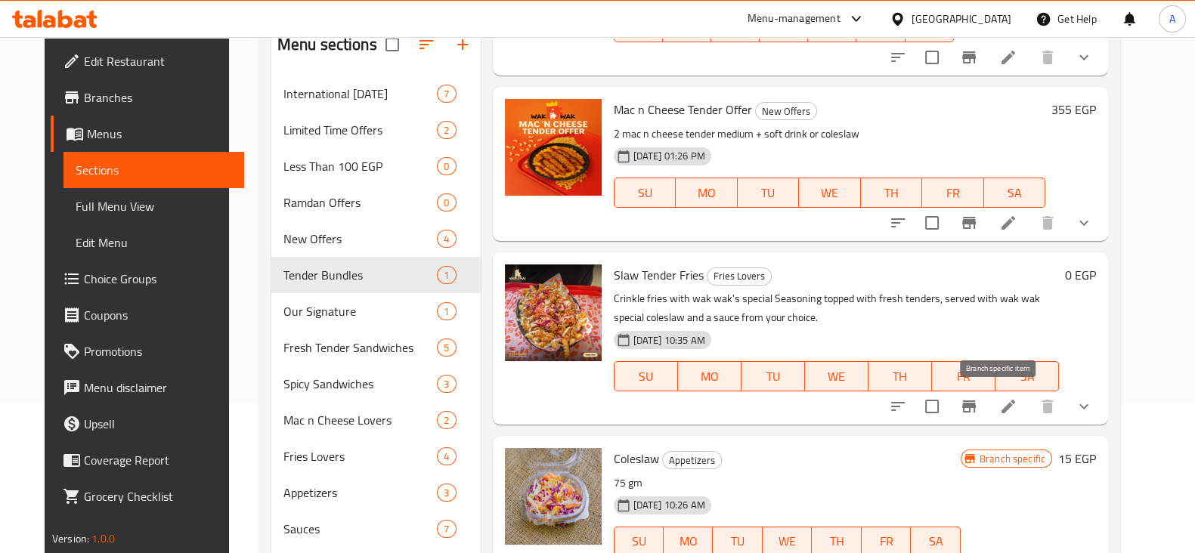
type input "slaw"
click at [987, 401] on button "Branch-specific-item" at bounding box center [969, 407] width 36 height 36
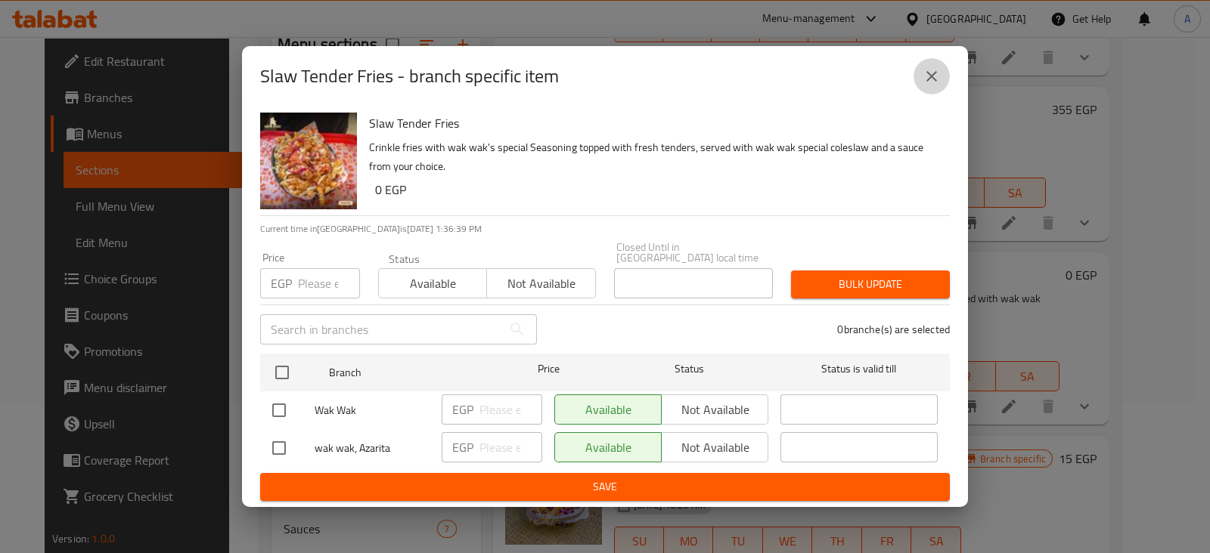
click at [941, 81] on button "close" at bounding box center [931, 76] width 36 height 36
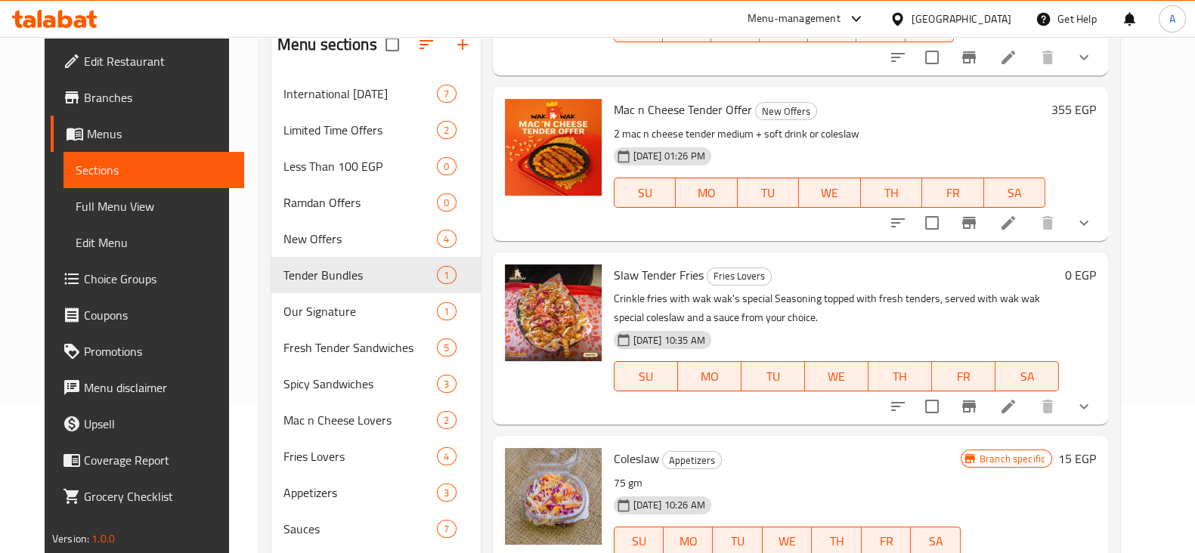
click at [1030, 407] on li at bounding box center [1008, 406] width 42 height 27
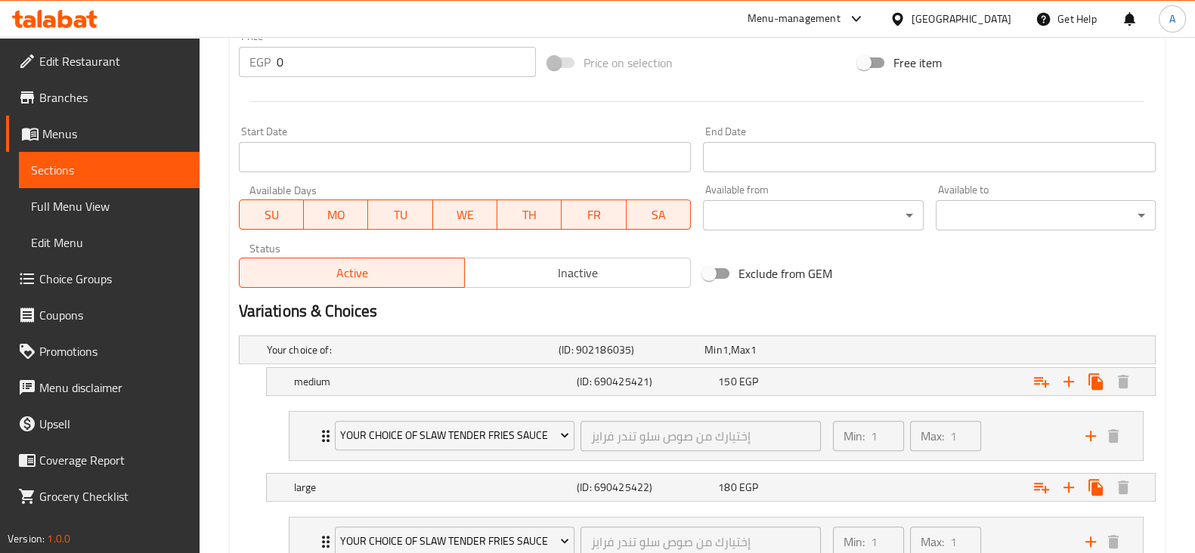
scroll to position [692, 0]
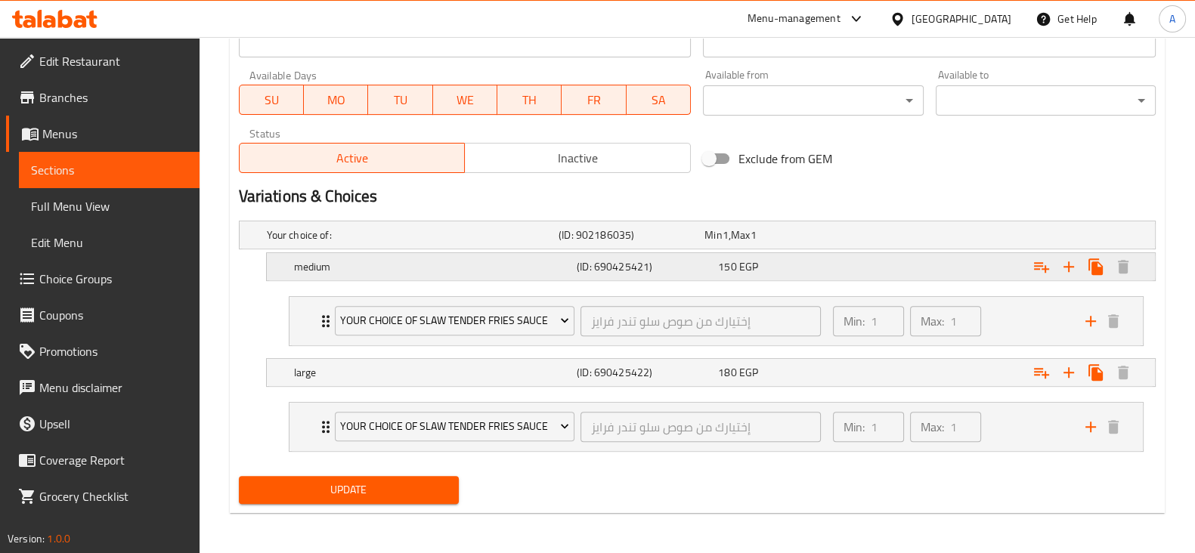
click at [834, 243] on div "150 EGP" at bounding box center [775, 235] width 140 height 15
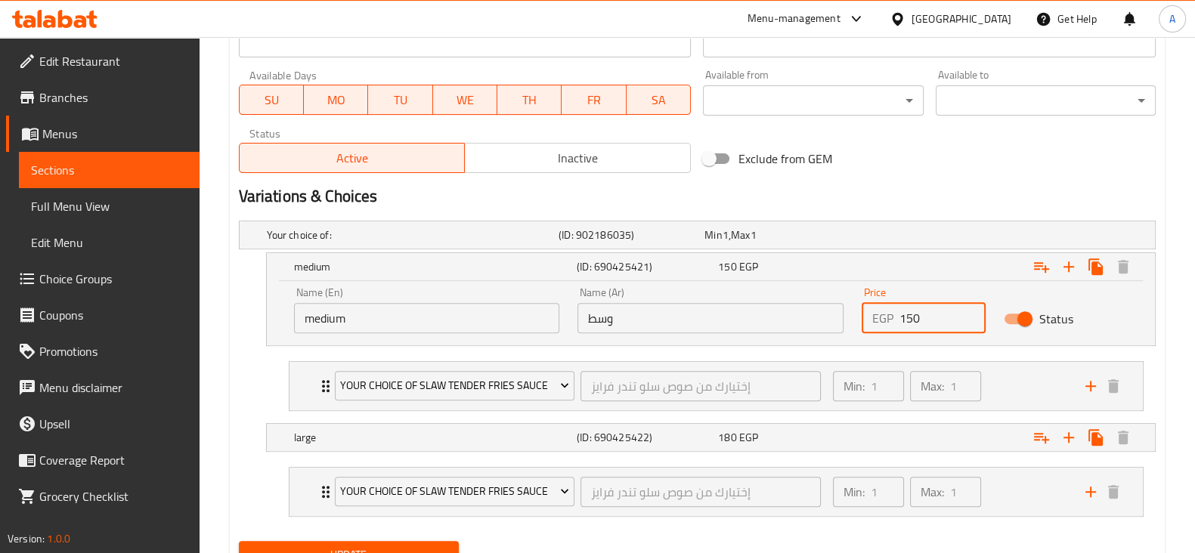
drag, startPoint x: 943, startPoint y: 315, endPoint x: 884, endPoint y: 314, distance: 58.2
click at [884, 314] on div "EGP 150 Price" at bounding box center [924, 318] width 124 height 30
type input "190"
click at [897, 238] on div "Expand" at bounding box center [993, 235] width 292 height 6
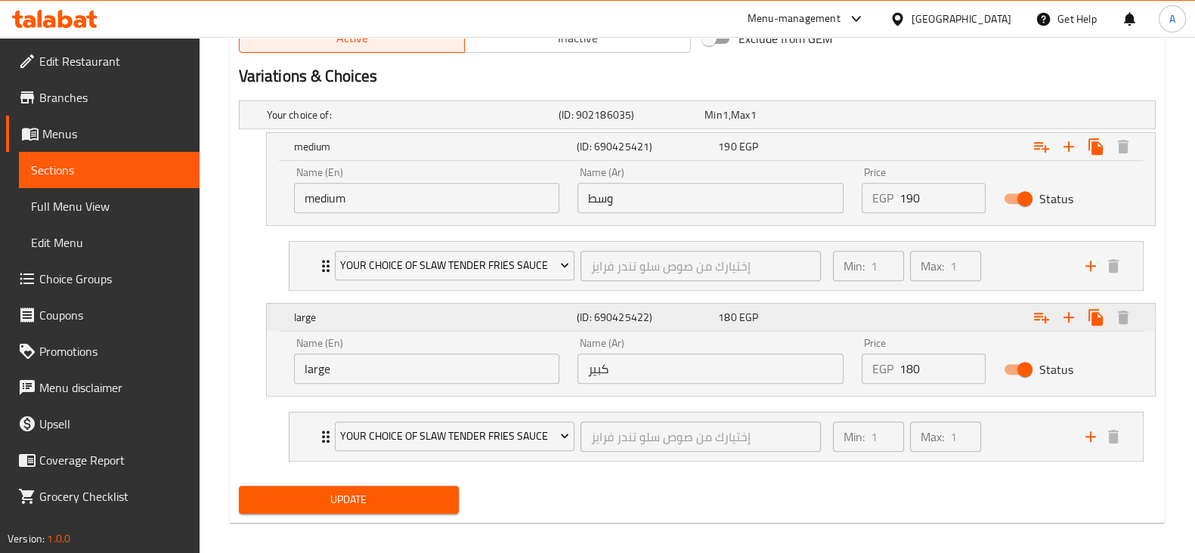
scroll to position [823, 0]
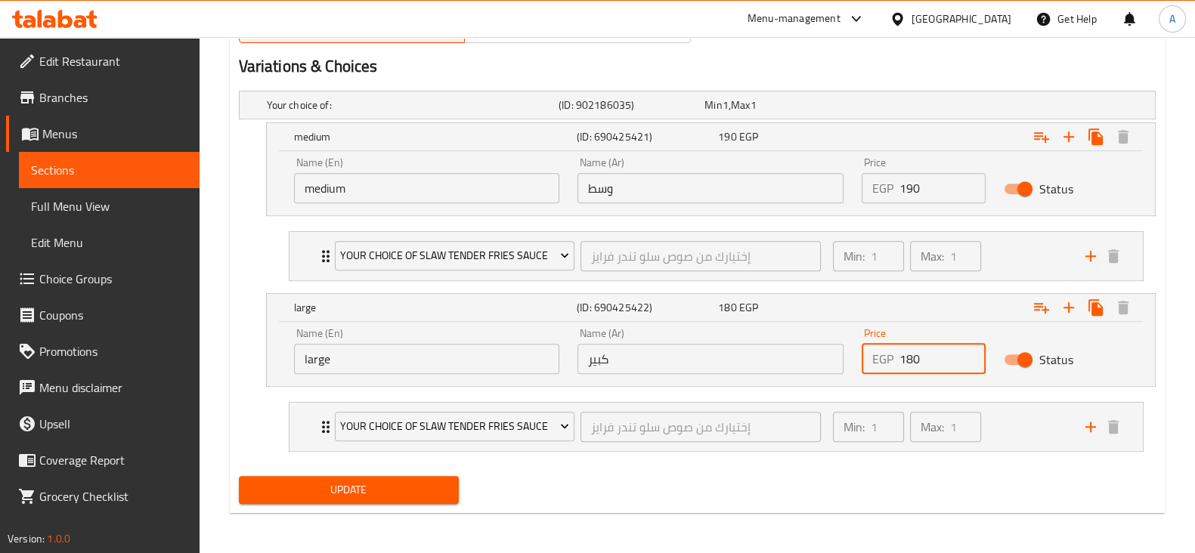
drag, startPoint x: 939, startPoint y: 348, endPoint x: 866, endPoint y: 356, distance: 73.8
click at [866, 356] on div "EGP 180 Price" at bounding box center [924, 359] width 124 height 30
type input "240"
click at [457, 478] on button "Update" at bounding box center [349, 490] width 220 height 28
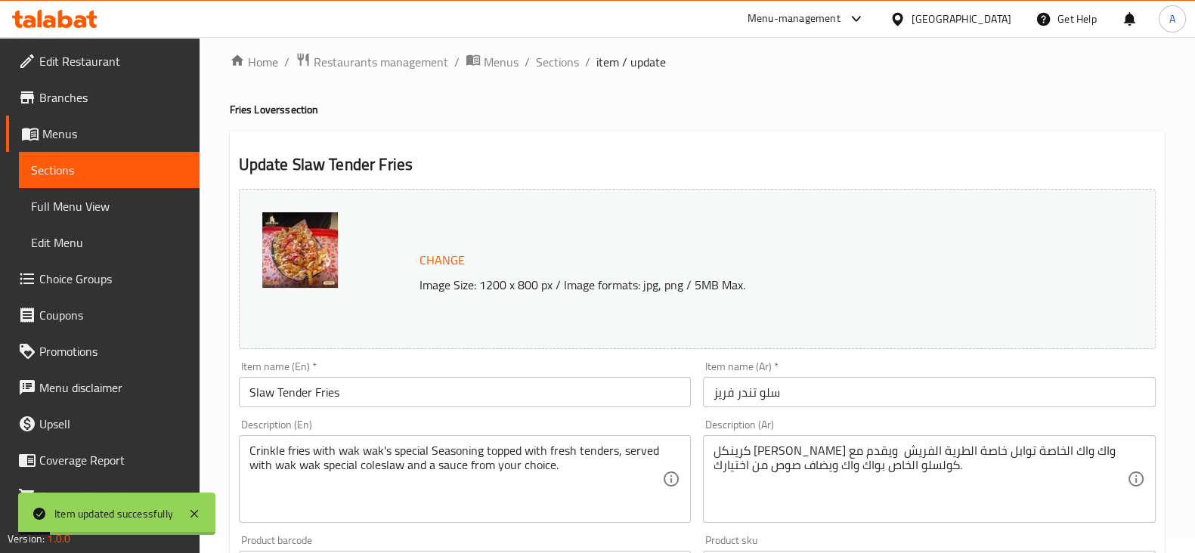
scroll to position [0, 0]
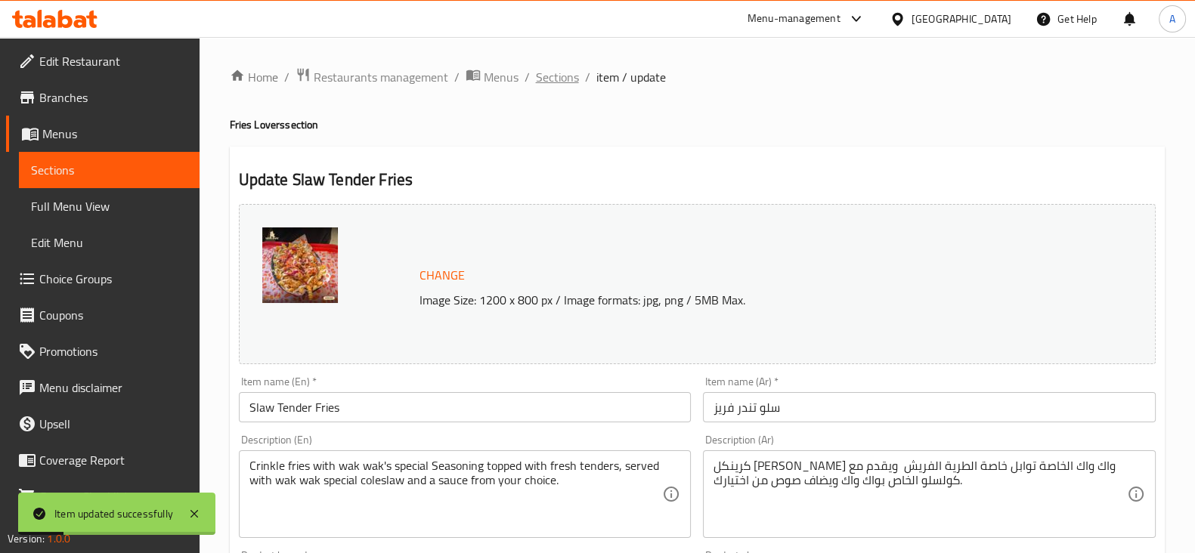
click at [571, 76] on span "Sections" at bounding box center [557, 77] width 43 height 18
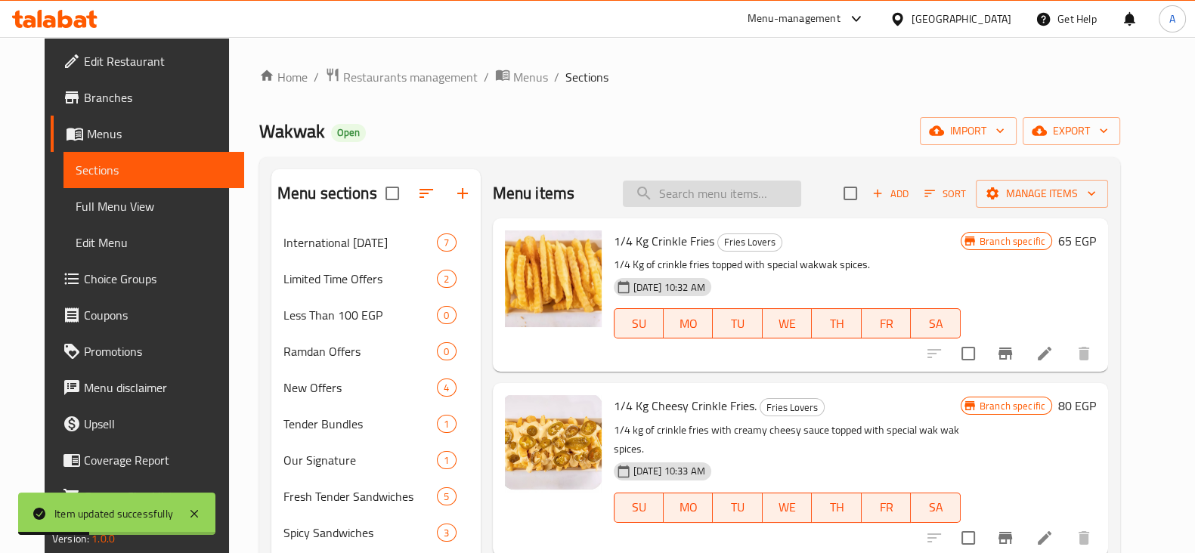
click at [699, 204] on input "search" at bounding box center [712, 194] width 178 height 26
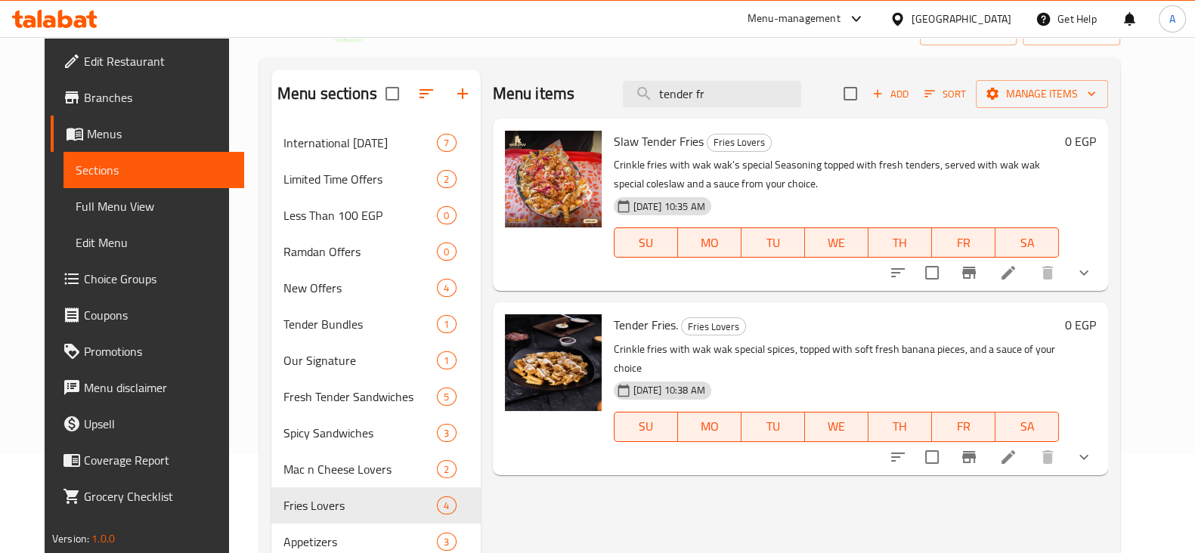
scroll to position [125, 0]
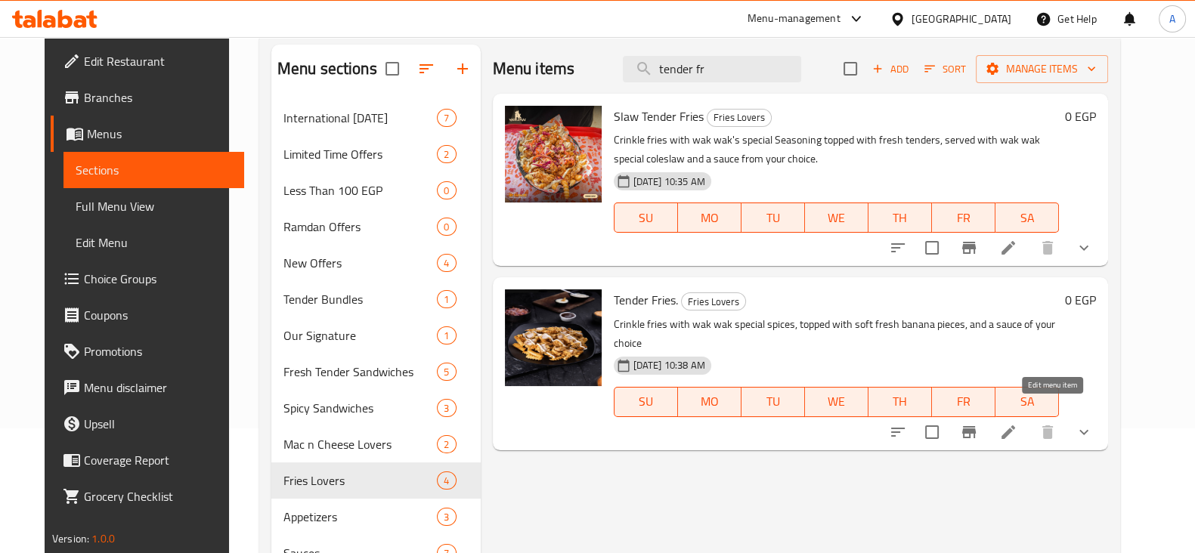
type input "tender fr"
click at [1018, 423] on icon at bounding box center [1008, 432] width 18 height 18
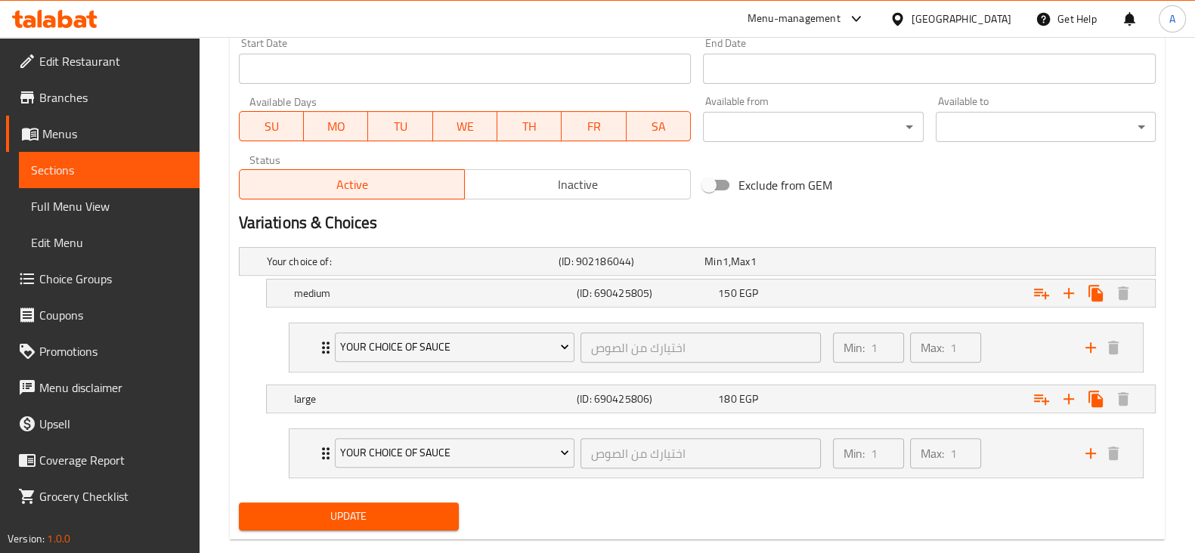
scroll to position [692, 0]
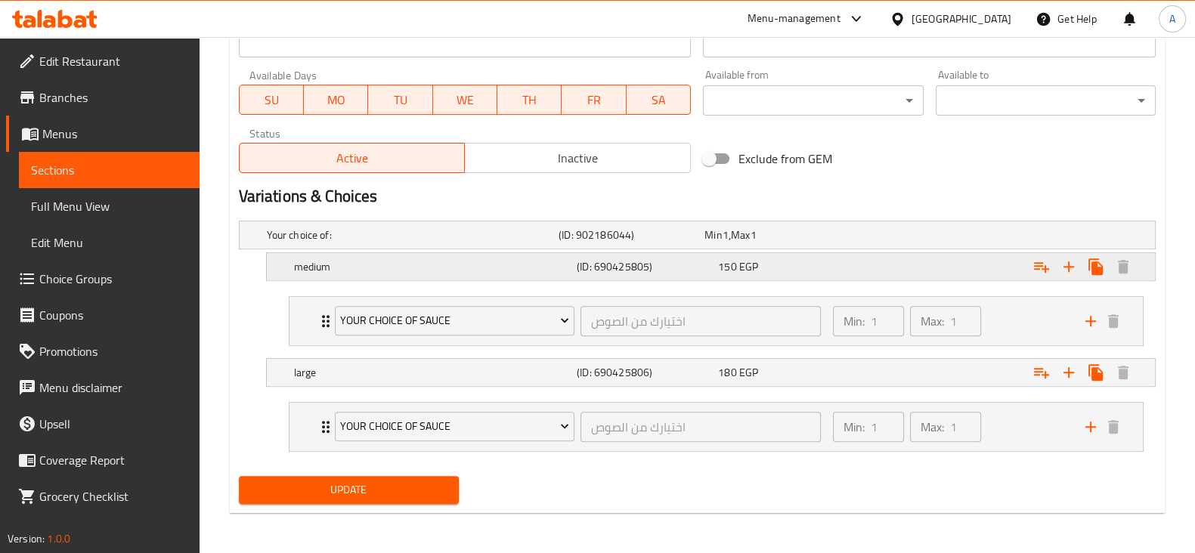
click at [776, 243] on div "150 EGP" at bounding box center [775, 235] width 140 height 15
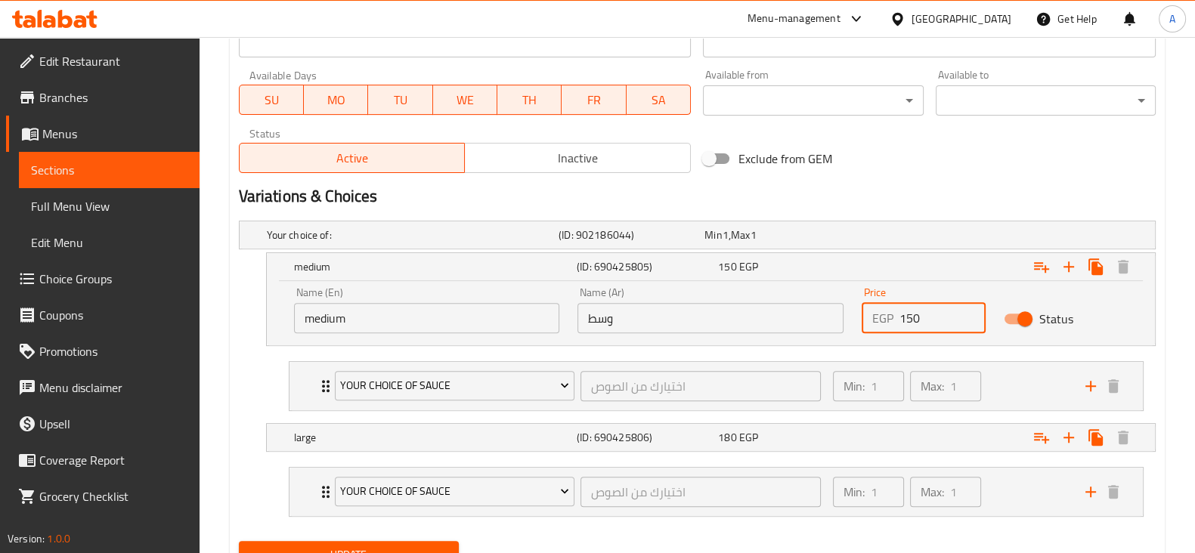
drag, startPoint x: 931, startPoint y: 324, endPoint x: 847, endPoint y: 324, distance: 83.9
click at [847, 324] on div "Name (En) medium Name (En) Name (Ar) وسط Name (Ar) Price EGP 150 Price Status" at bounding box center [711, 310] width 852 height 64
type input "170"
click at [888, 238] on div "Expand" at bounding box center [993, 235] width 292 height 6
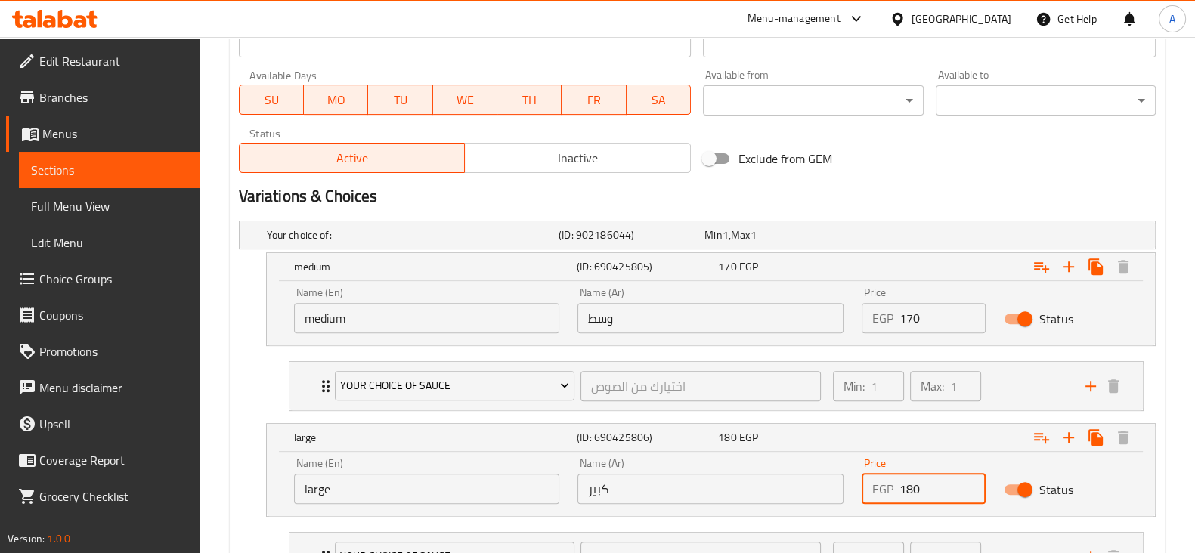
drag, startPoint x: 922, startPoint y: 482, endPoint x: 863, endPoint y: 499, distance: 62.2
click at [863, 499] on div "EGP 180 Price" at bounding box center [924, 489] width 124 height 30
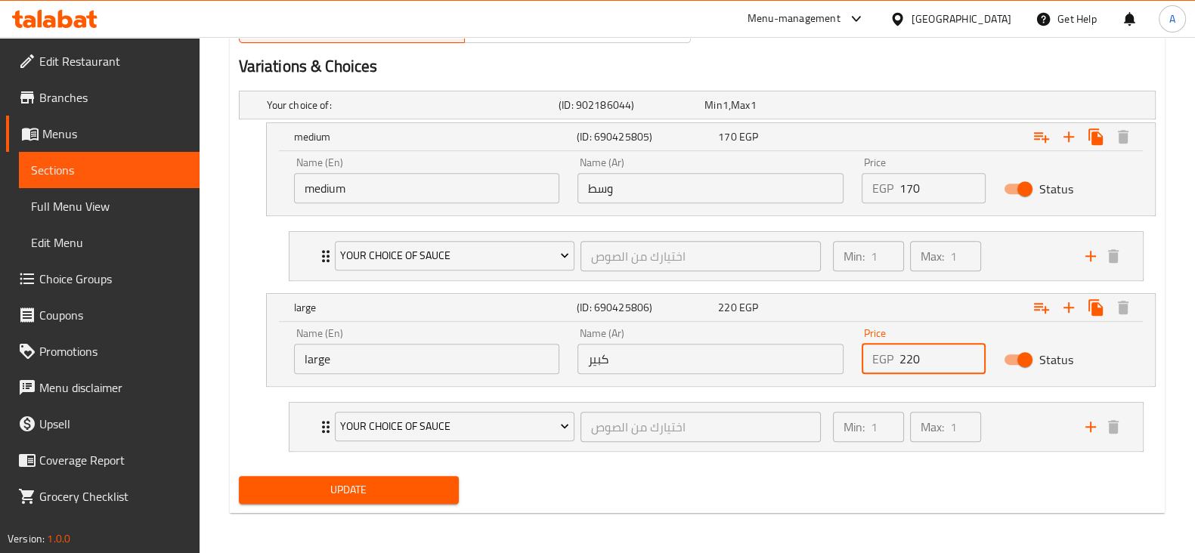
type input "220"
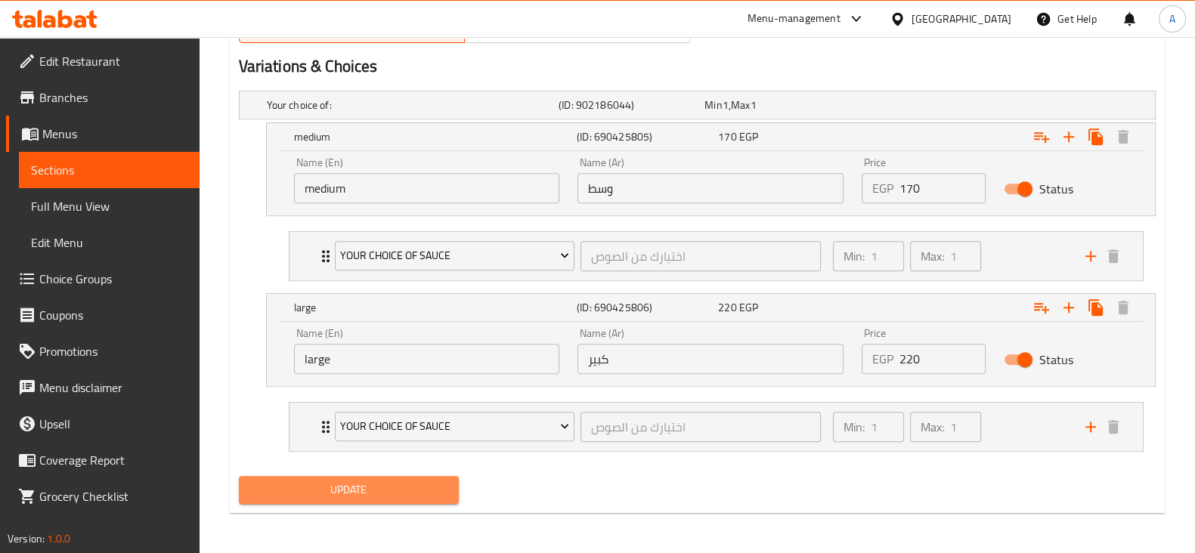
click at [314, 494] on span "Update" at bounding box center [349, 490] width 196 height 19
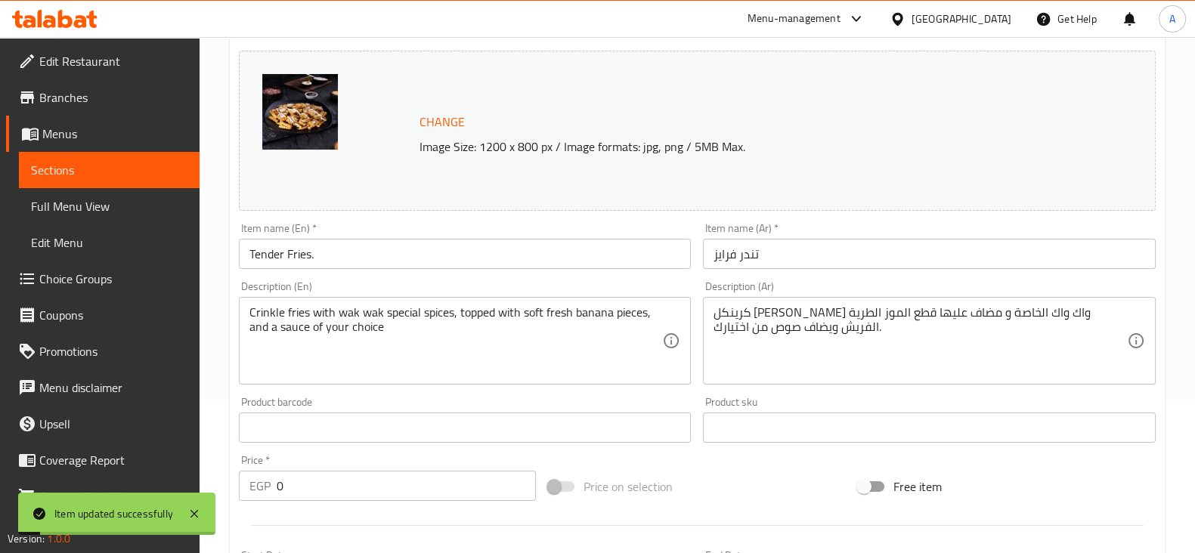
scroll to position [0, 0]
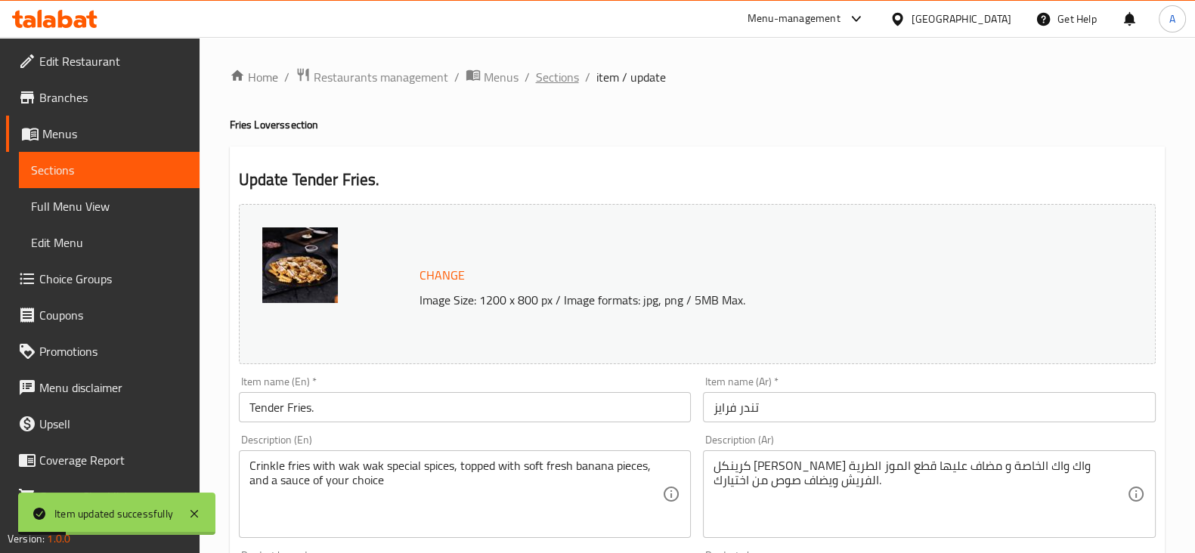
click at [561, 81] on span "Sections" at bounding box center [557, 77] width 43 height 18
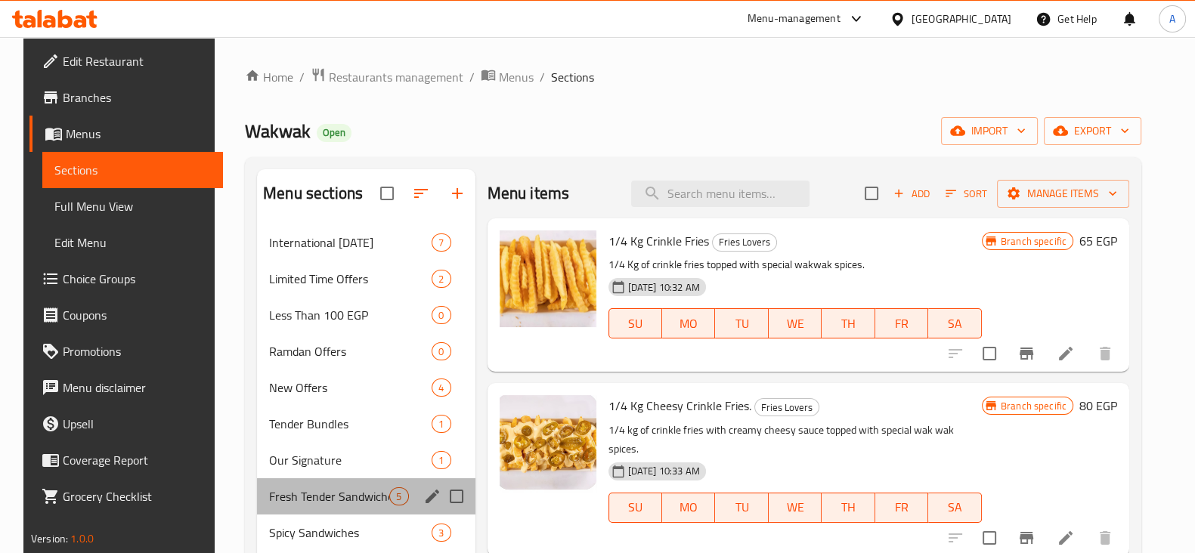
click at [335, 482] on div "Fresh Tender Sandwiches 5" at bounding box center [366, 497] width 218 height 36
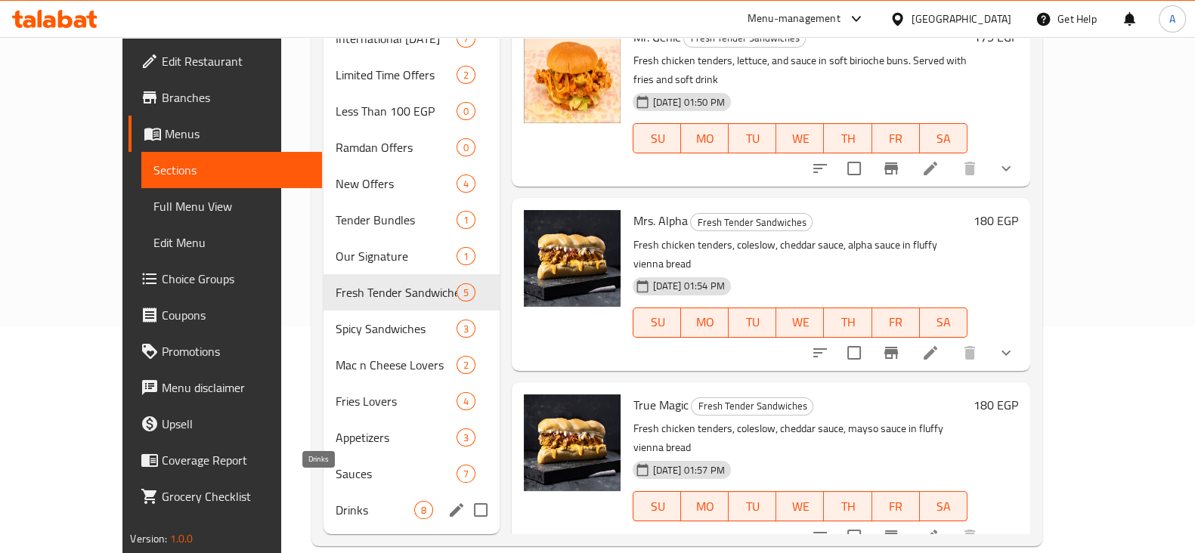
scroll to position [227, 0]
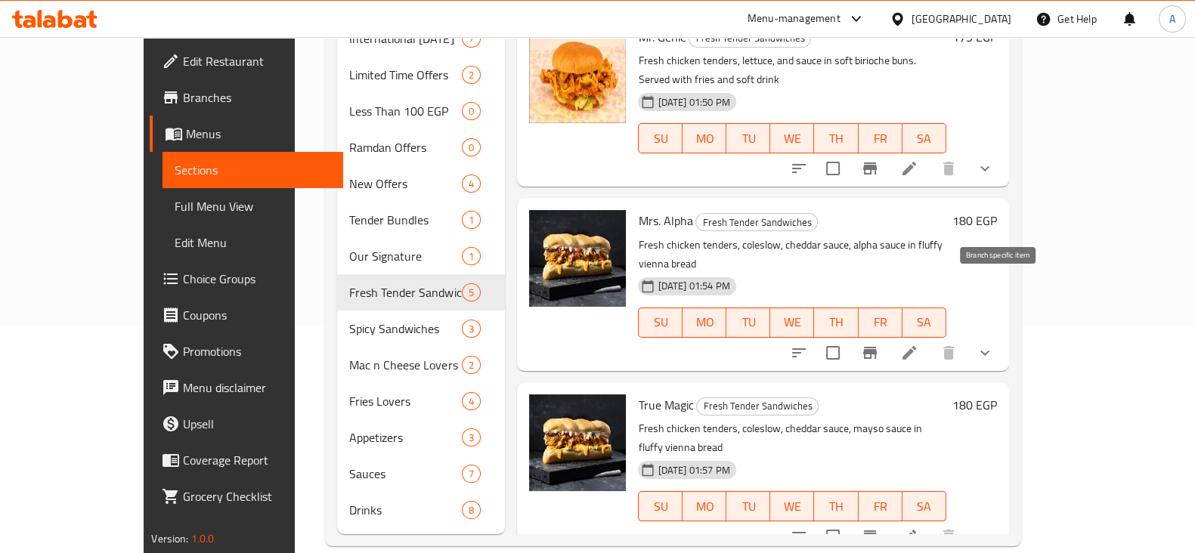
click at [879, 344] on icon "Branch-specific-item" at bounding box center [870, 353] width 18 height 18
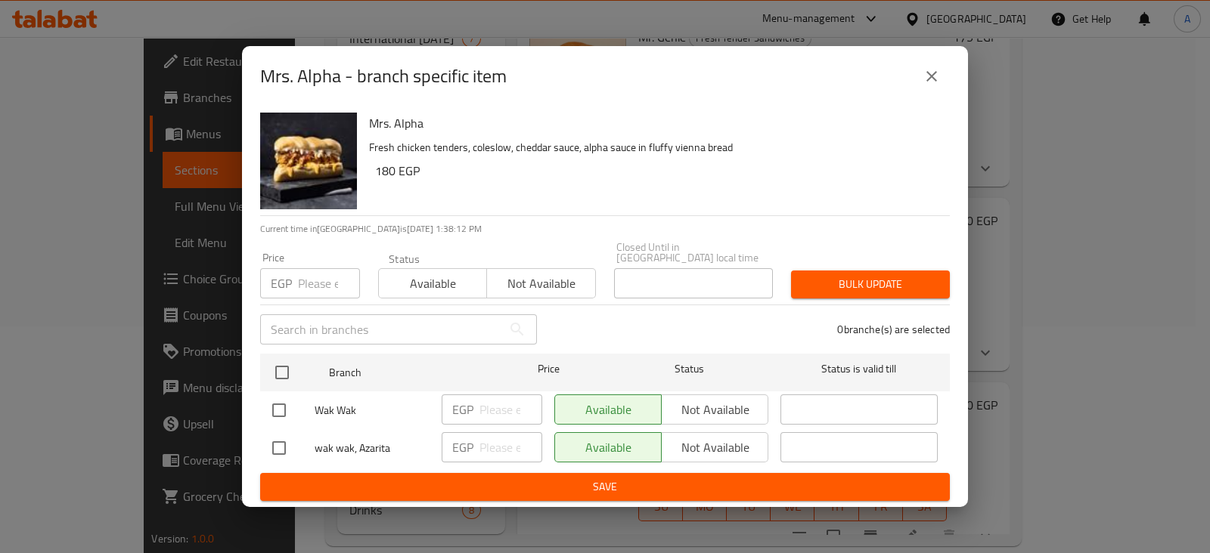
click at [310, 278] on input "number" at bounding box center [329, 283] width 62 height 30
type input "205"
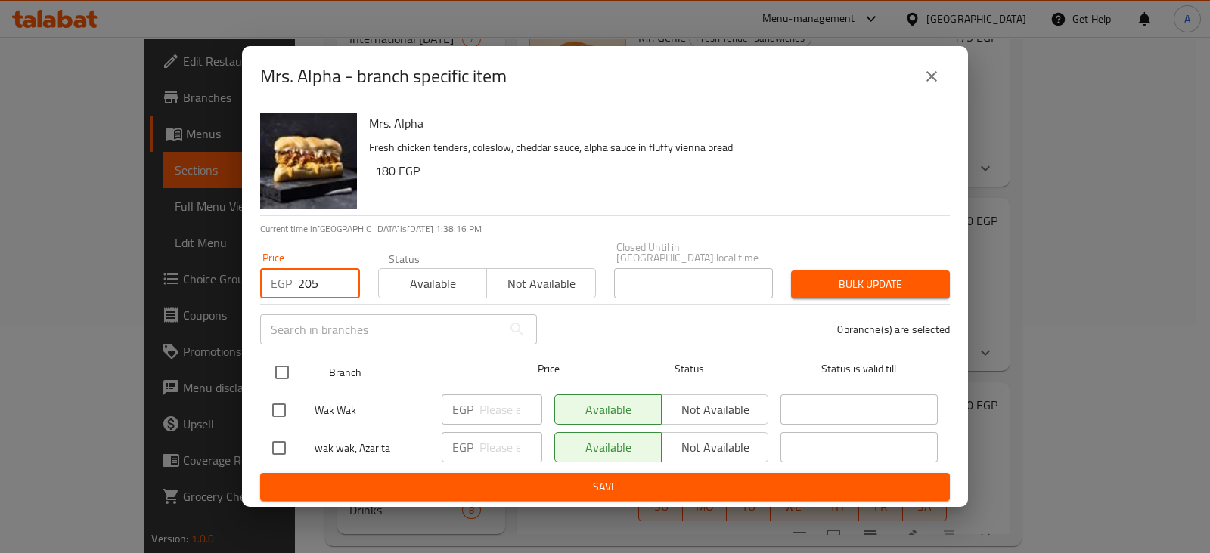
drag, startPoint x: 287, startPoint y: 344, endPoint x: 283, endPoint y: 358, distance: 14.1
click at [287, 348] on ul "Branch Price Status Status is valid till Wak Wak EGP ​ Available Not available …" at bounding box center [604, 410] width 689 height 125
click at [282, 361] on input "checkbox" at bounding box center [282, 373] width 32 height 32
checkbox input "true"
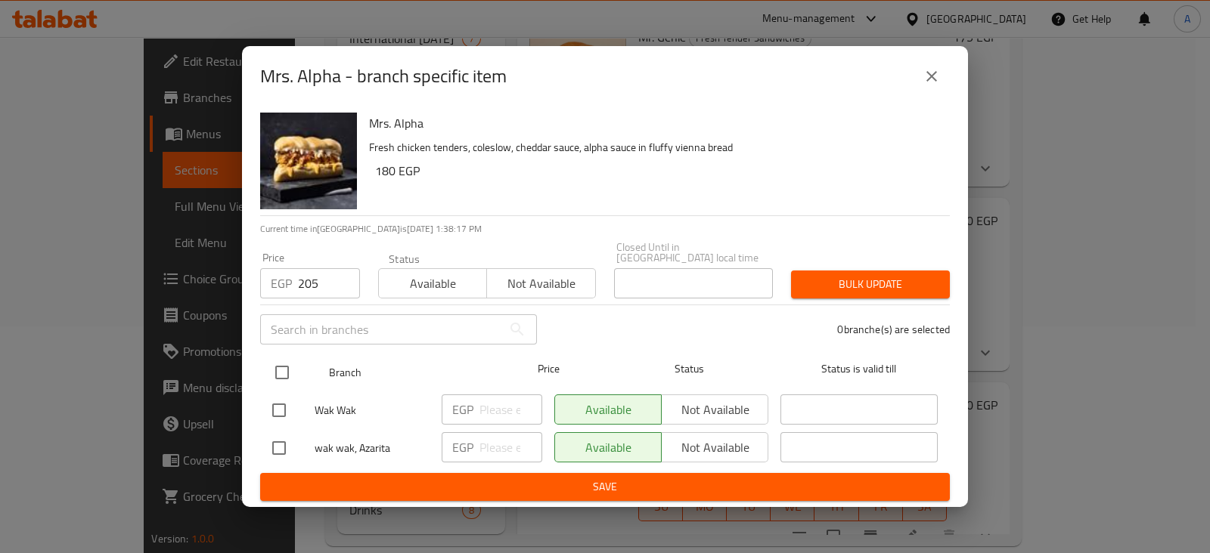
checkbox input "true"
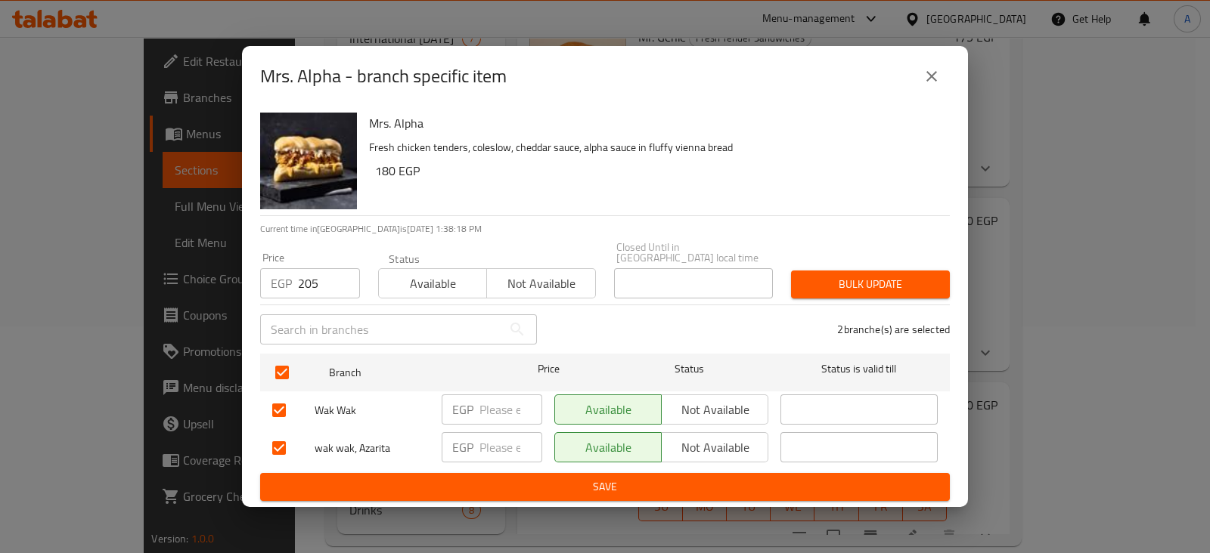
click at [830, 275] on span "Bulk update" at bounding box center [870, 284] width 135 height 19
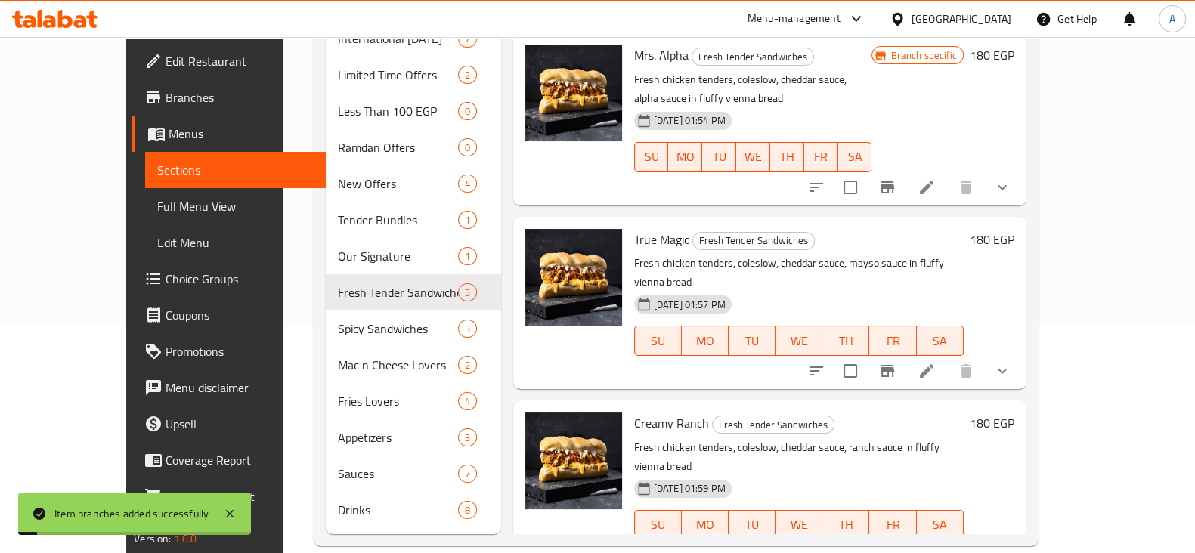
scroll to position [167, 0]
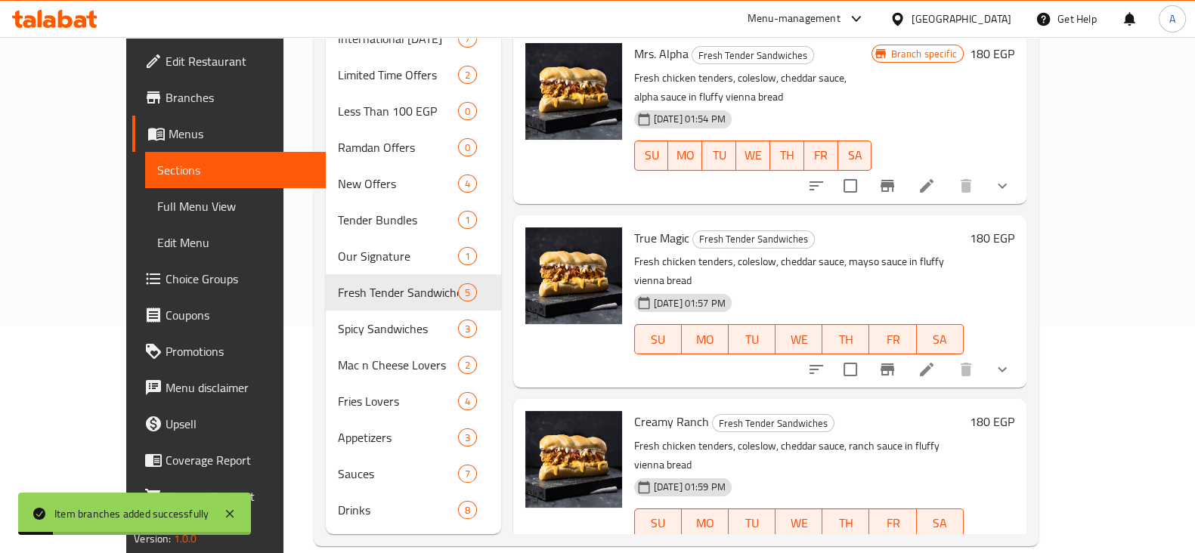
click at [906, 352] on button "Branch-specific-item" at bounding box center [887, 370] width 36 height 36
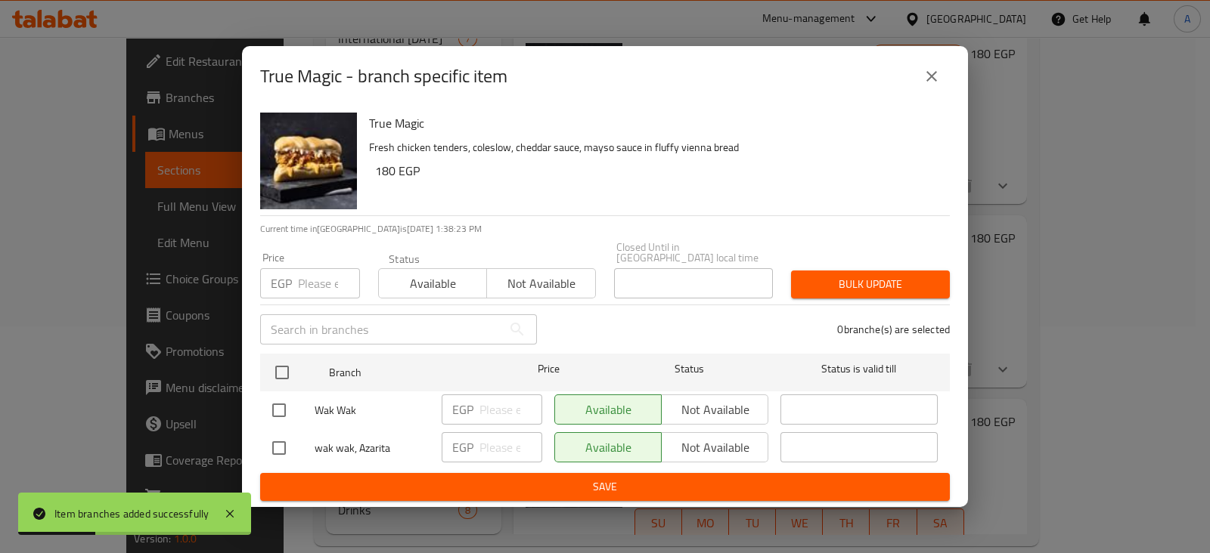
click at [316, 283] on input "number" at bounding box center [329, 283] width 62 height 30
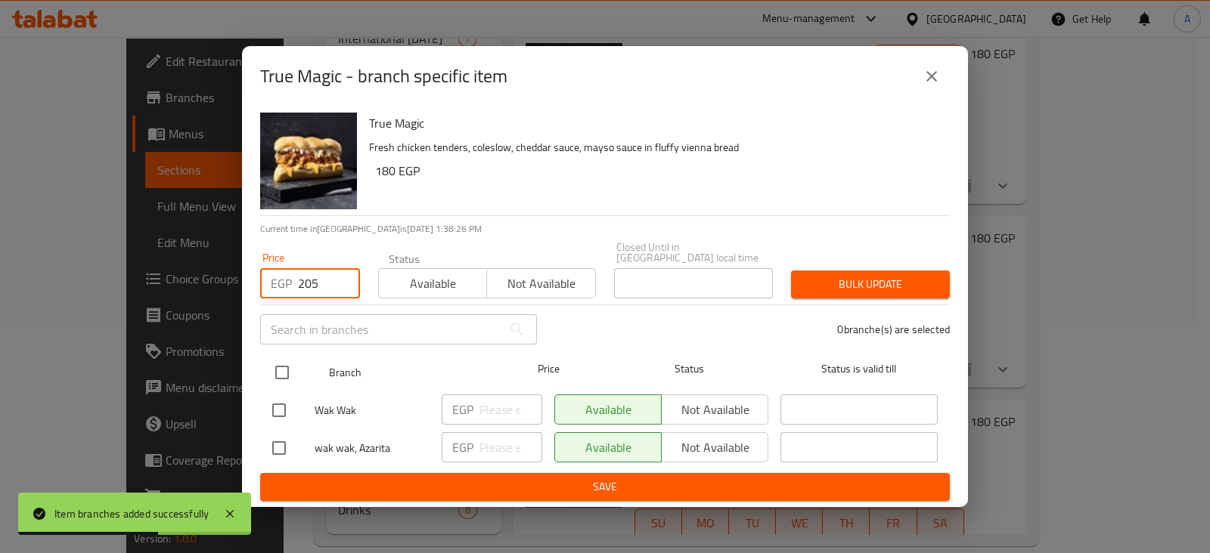
type input "205"
click at [280, 372] on input "checkbox" at bounding box center [282, 373] width 32 height 32
checkbox input "true"
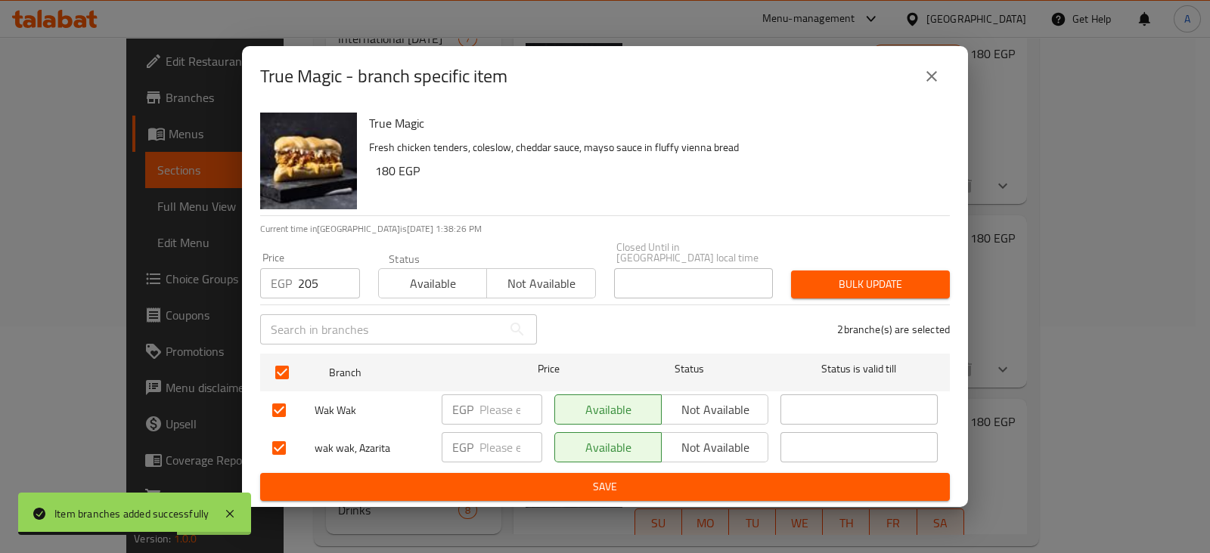
click at [830, 287] on span "Bulk update" at bounding box center [870, 284] width 135 height 19
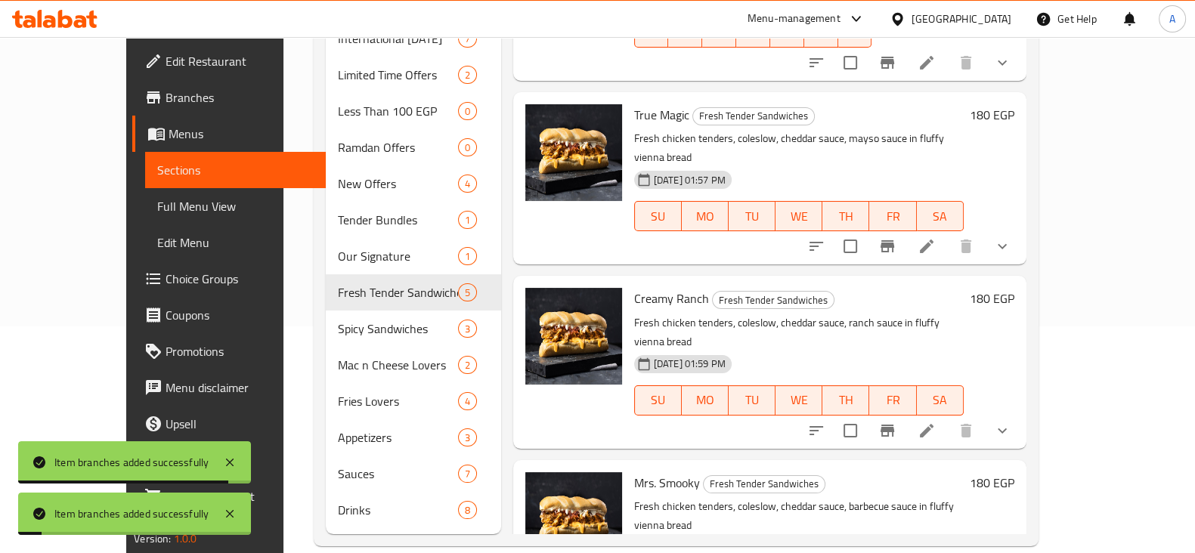
scroll to position [294, 0]
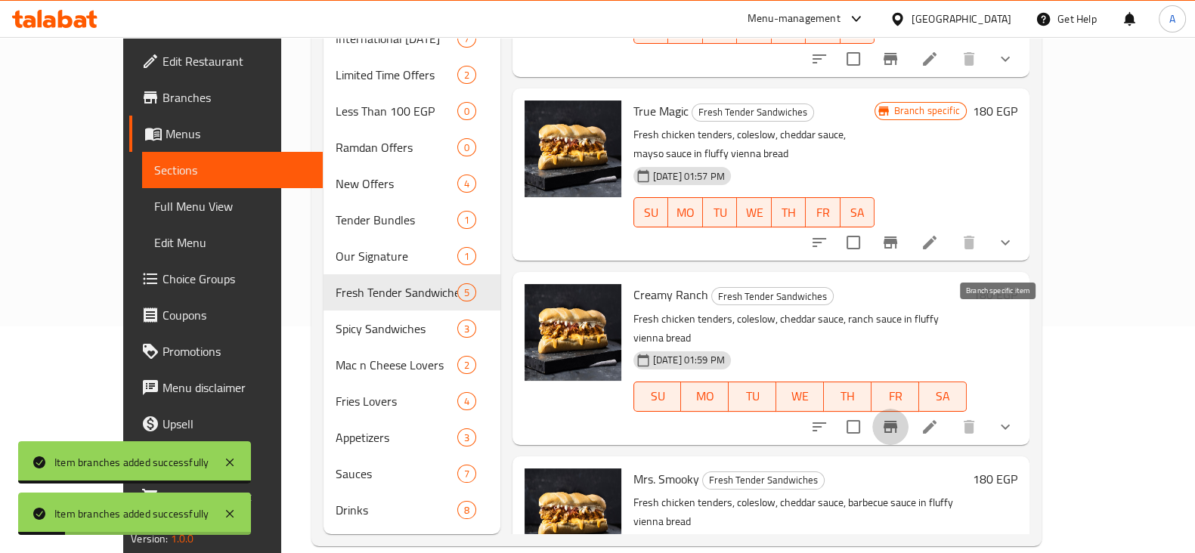
click at [900, 418] on icon "Branch-specific-item" at bounding box center [890, 427] width 18 height 18
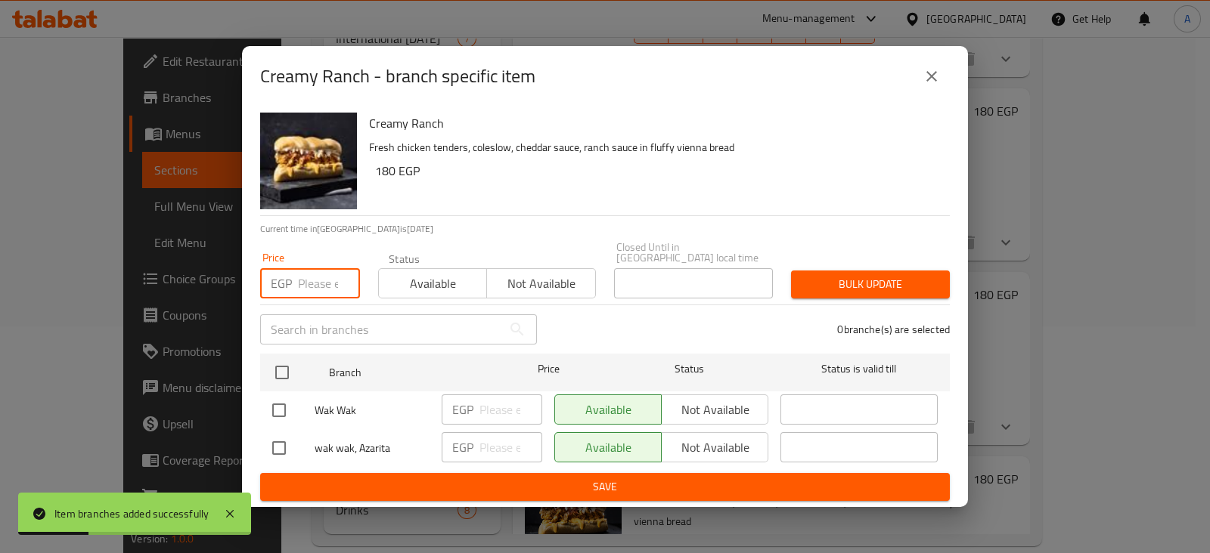
click at [322, 277] on input "number" at bounding box center [329, 283] width 62 height 30
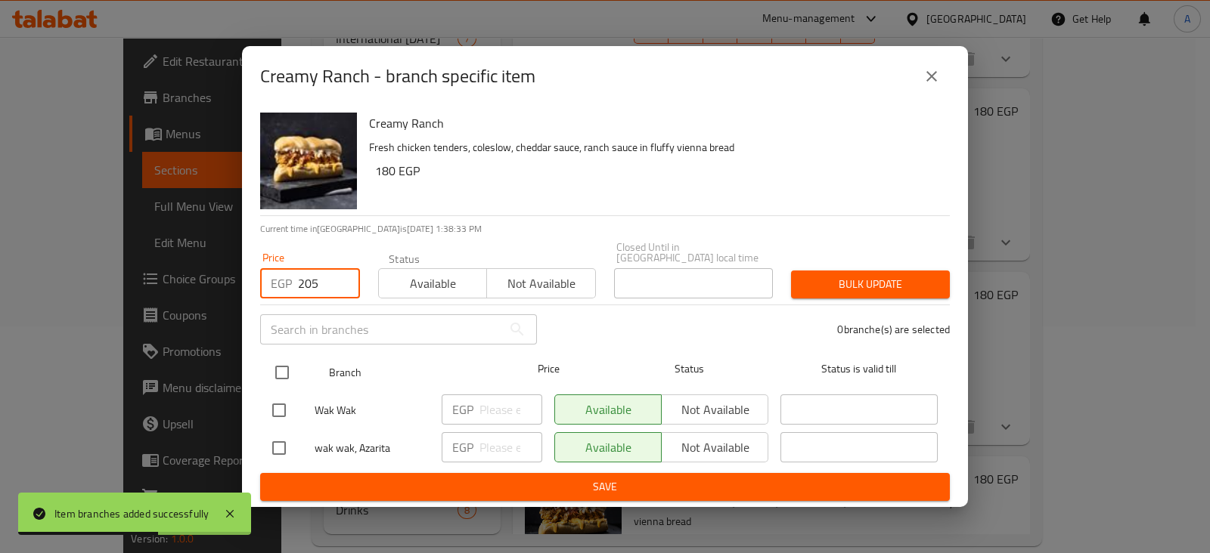
type input "205"
click at [274, 376] on input "checkbox" at bounding box center [282, 373] width 32 height 32
checkbox input "true"
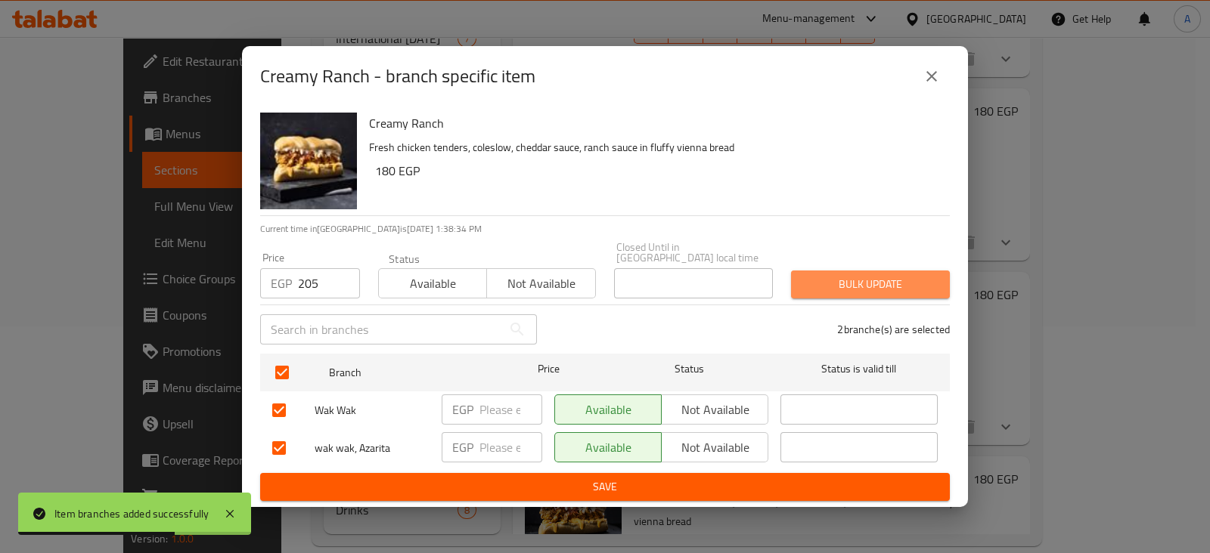
click at [906, 280] on span "Bulk update" at bounding box center [870, 284] width 135 height 19
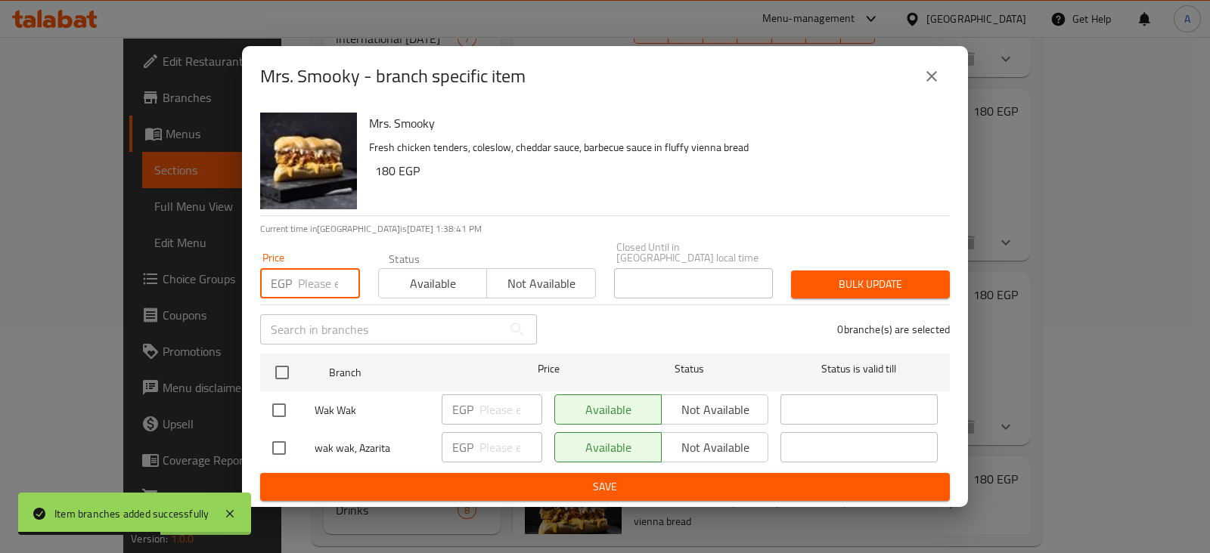
click at [310, 270] on input "number" at bounding box center [329, 283] width 62 height 30
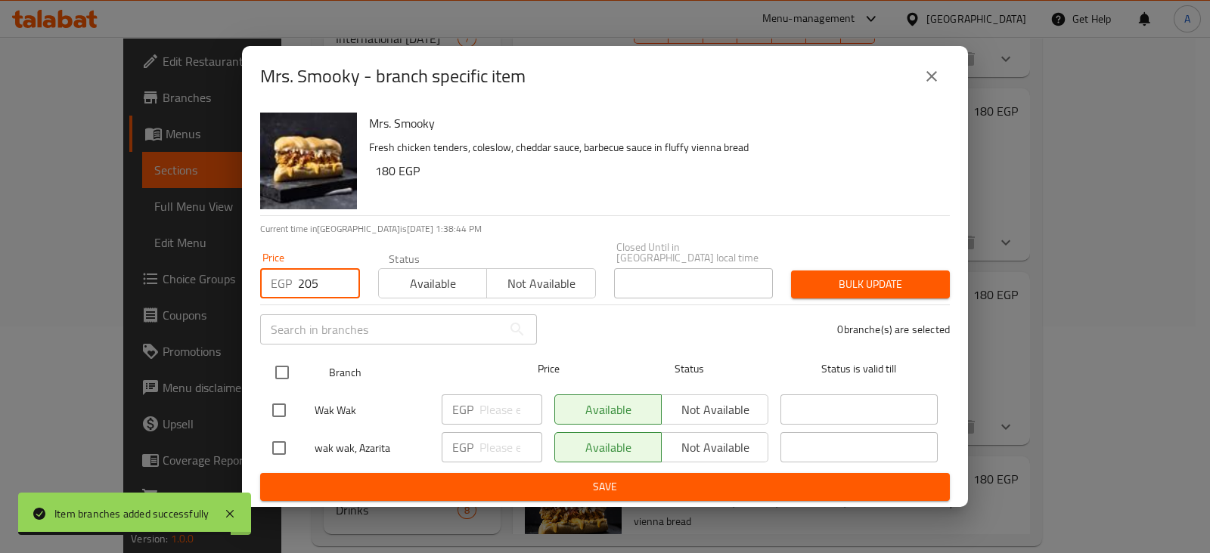
type input "205"
click at [282, 361] on input "checkbox" at bounding box center [282, 373] width 32 height 32
checkbox input "true"
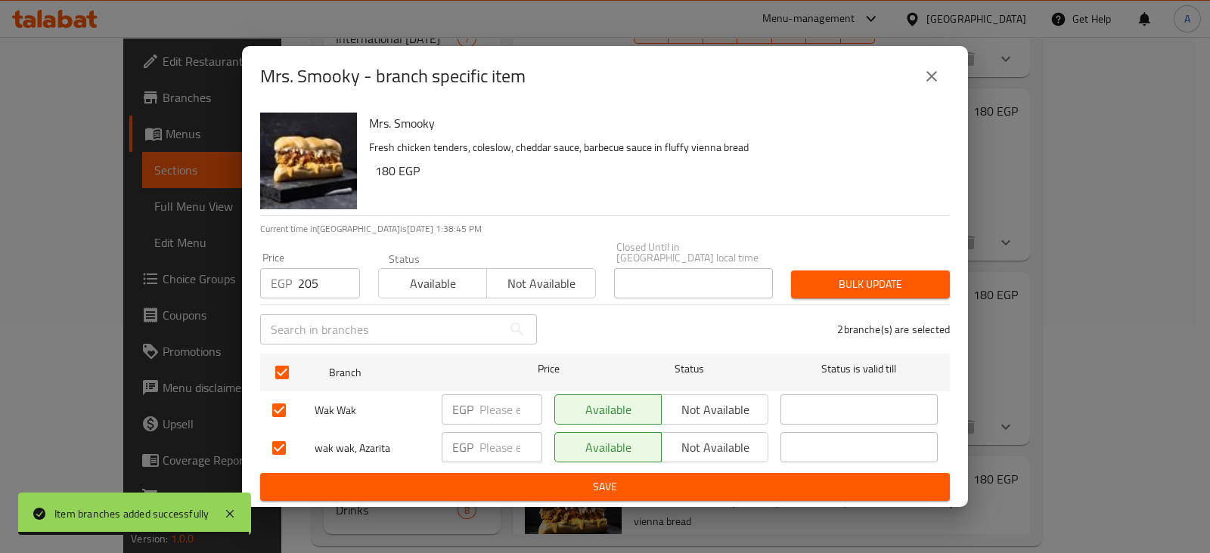
click at [864, 290] on button "Bulk update" at bounding box center [870, 285] width 159 height 28
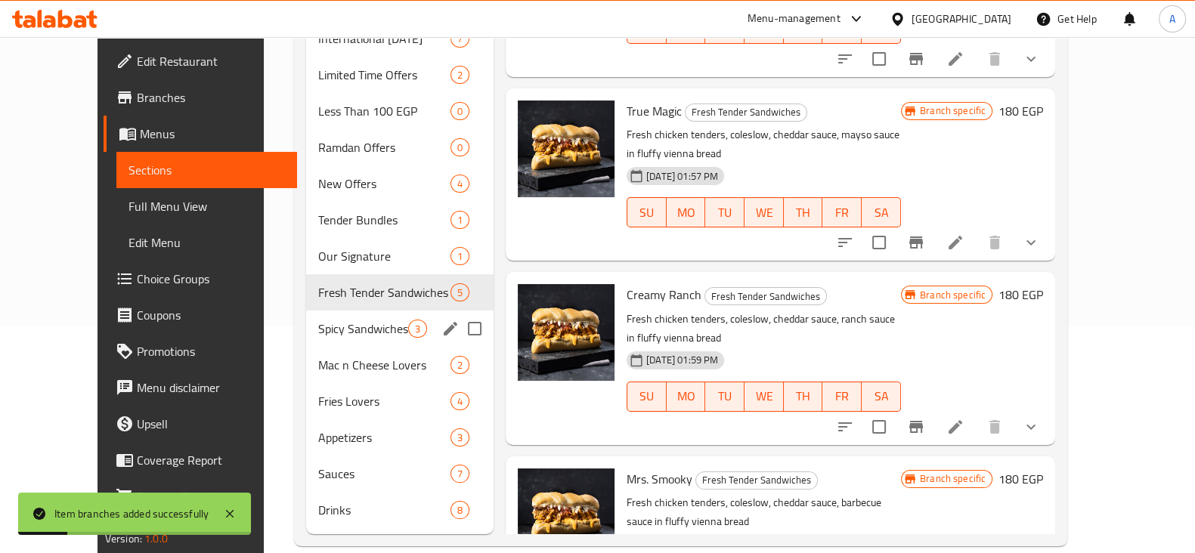
click at [337, 320] on span "Spicy Sandwiches" at bounding box center [363, 329] width 90 height 18
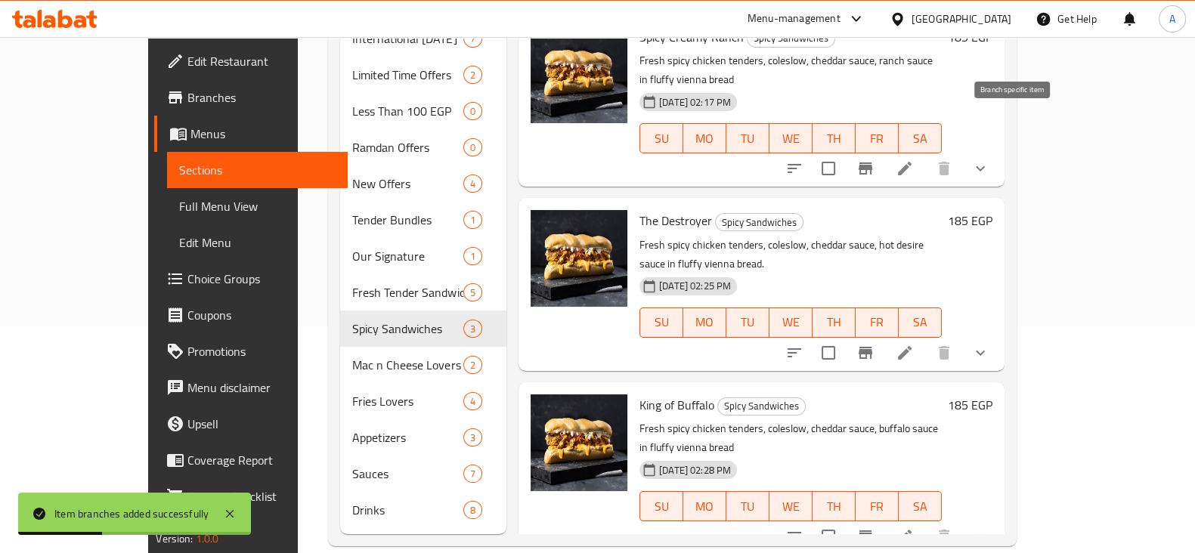
click at [884, 150] on button "Branch-specific-item" at bounding box center [865, 168] width 36 height 36
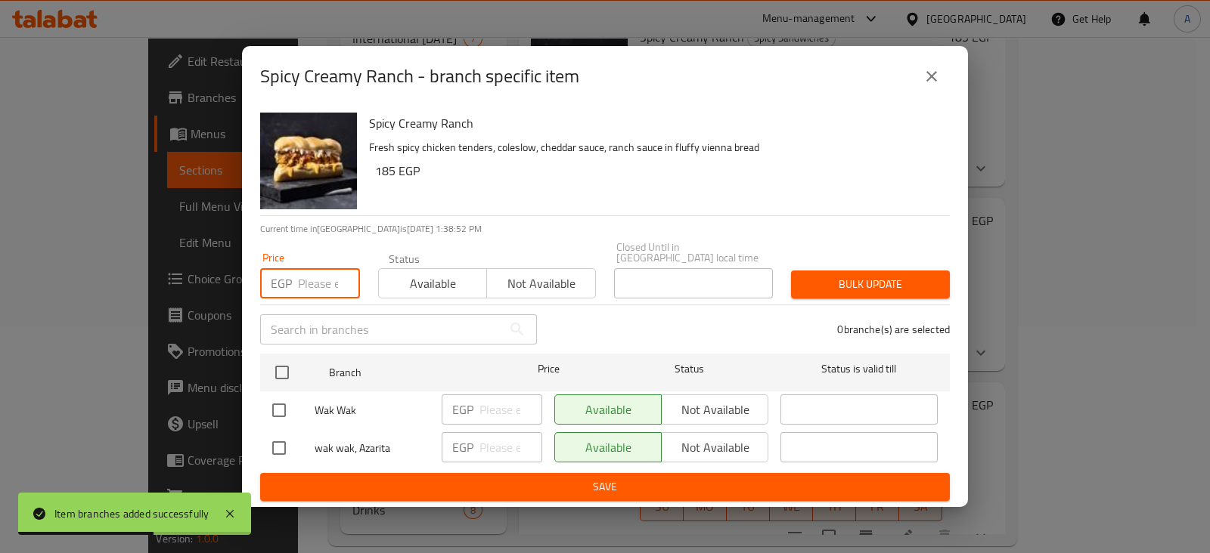
click at [321, 276] on input "number" at bounding box center [329, 283] width 62 height 30
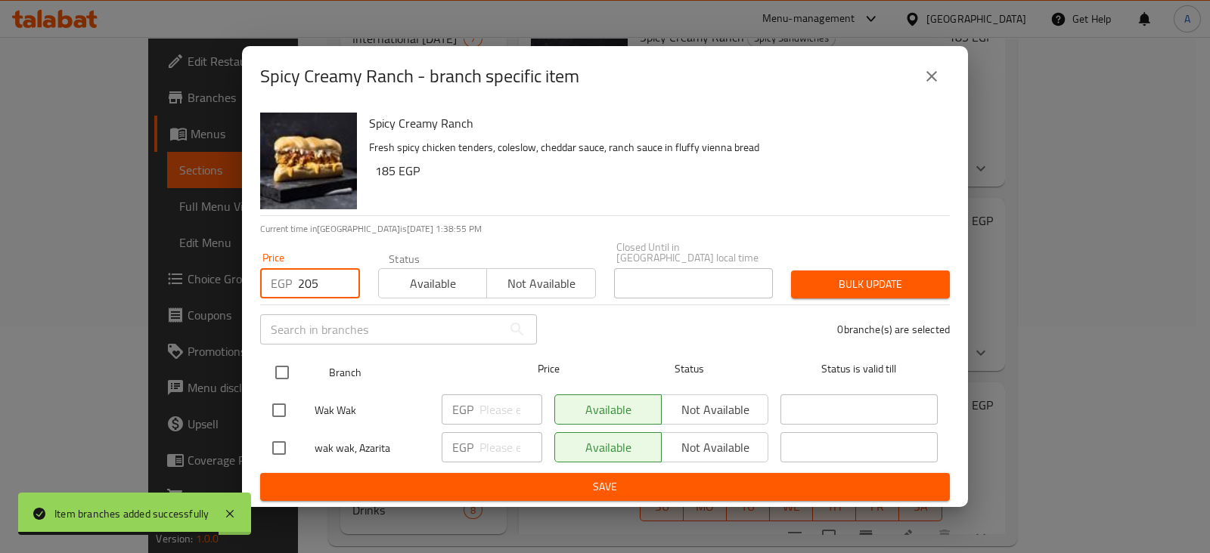
type input "205"
click at [286, 373] on input "checkbox" at bounding box center [282, 373] width 32 height 32
checkbox input "true"
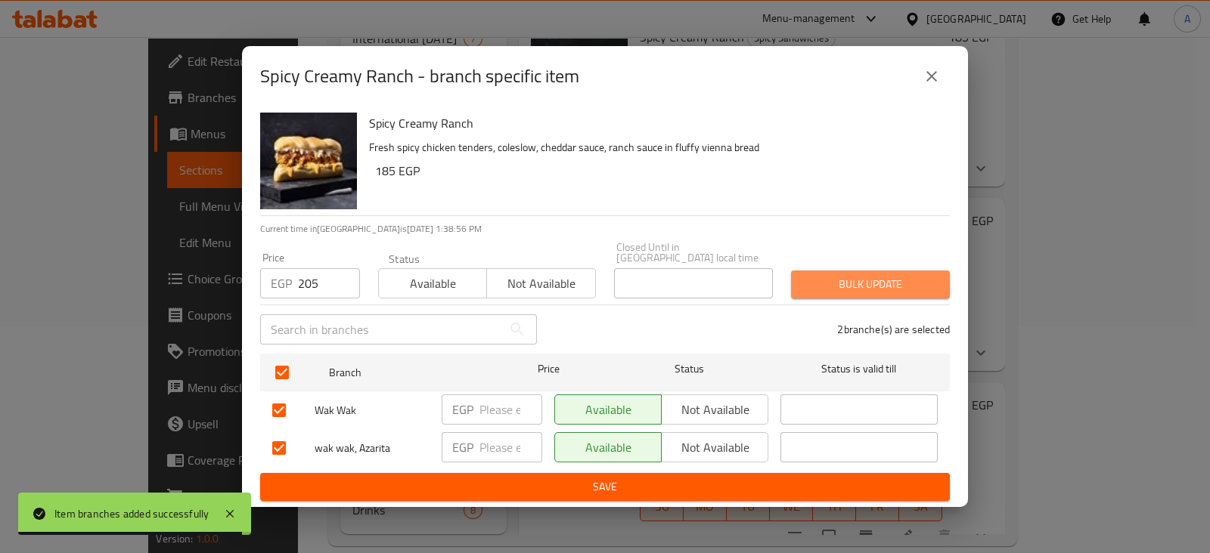
click at [934, 277] on span "Bulk update" at bounding box center [870, 284] width 135 height 19
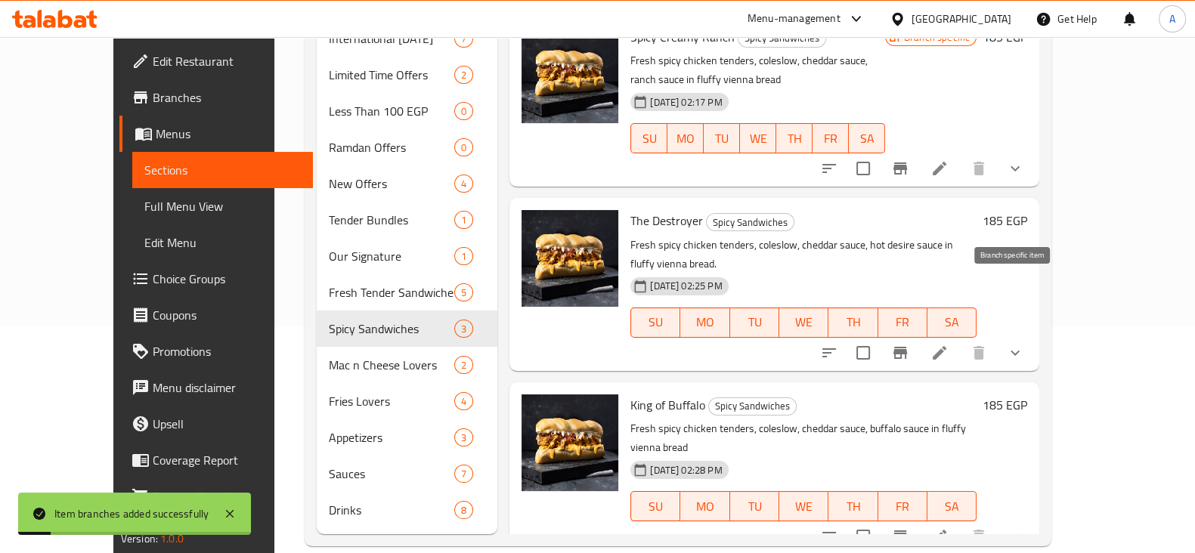
click at [919, 335] on button "Branch-specific-item" at bounding box center [900, 353] width 36 height 36
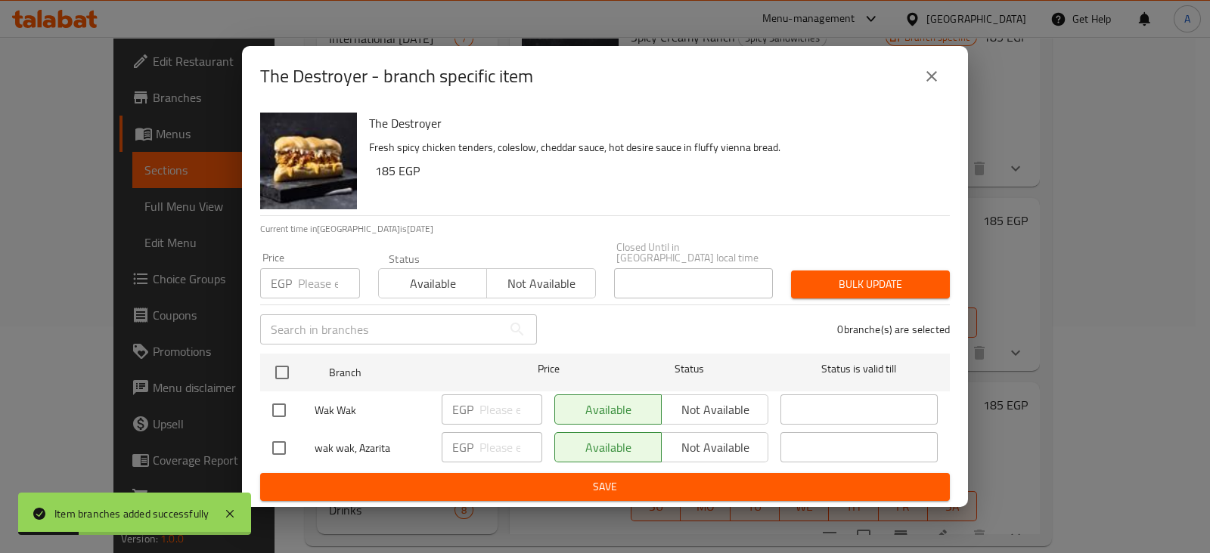
click at [319, 280] on input "number" at bounding box center [329, 283] width 62 height 30
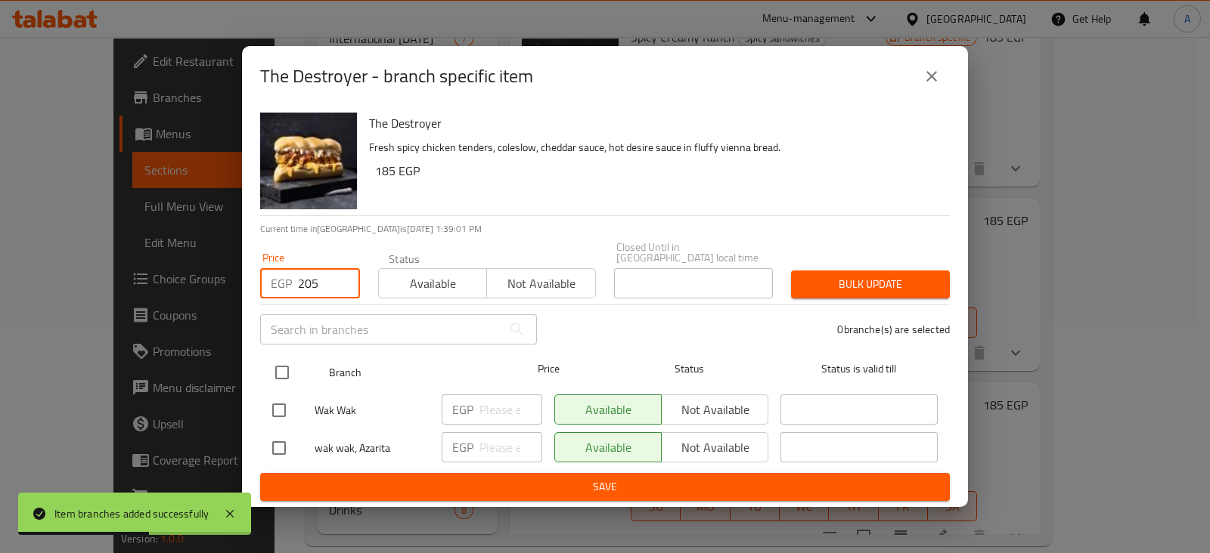
type input "205"
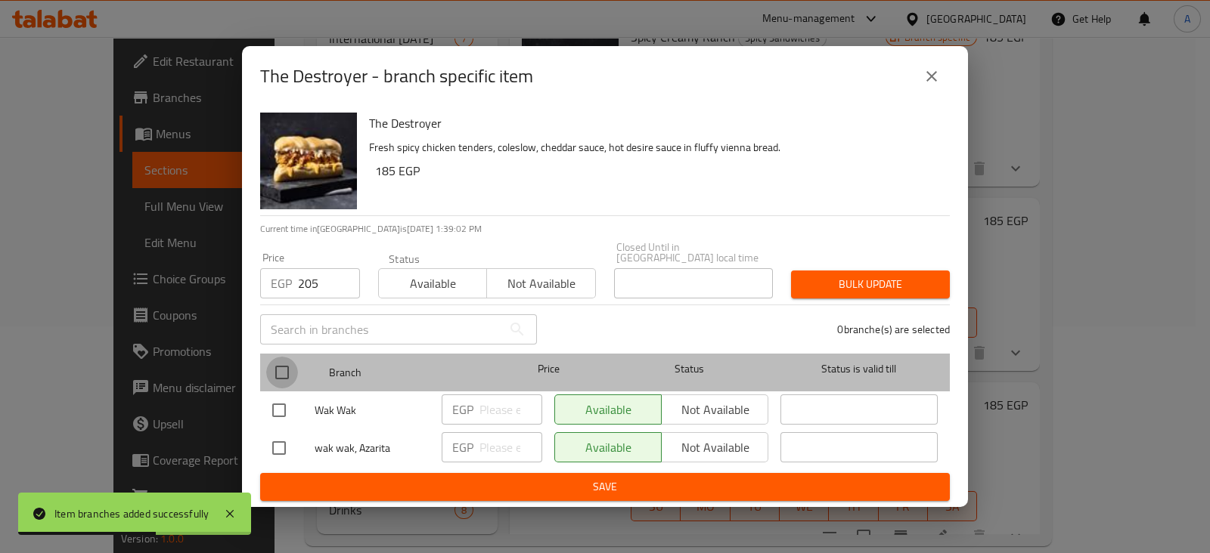
click at [280, 366] on input "checkbox" at bounding box center [282, 373] width 32 height 32
checkbox input "true"
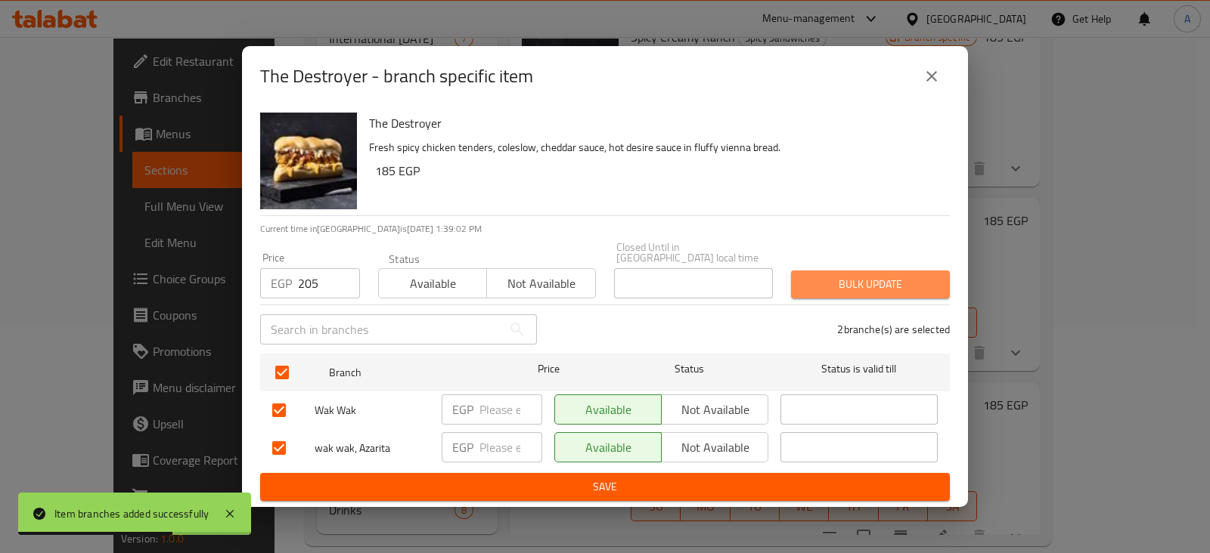
click at [820, 283] on span "Bulk update" at bounding box center [870, 284] width 135 height 19
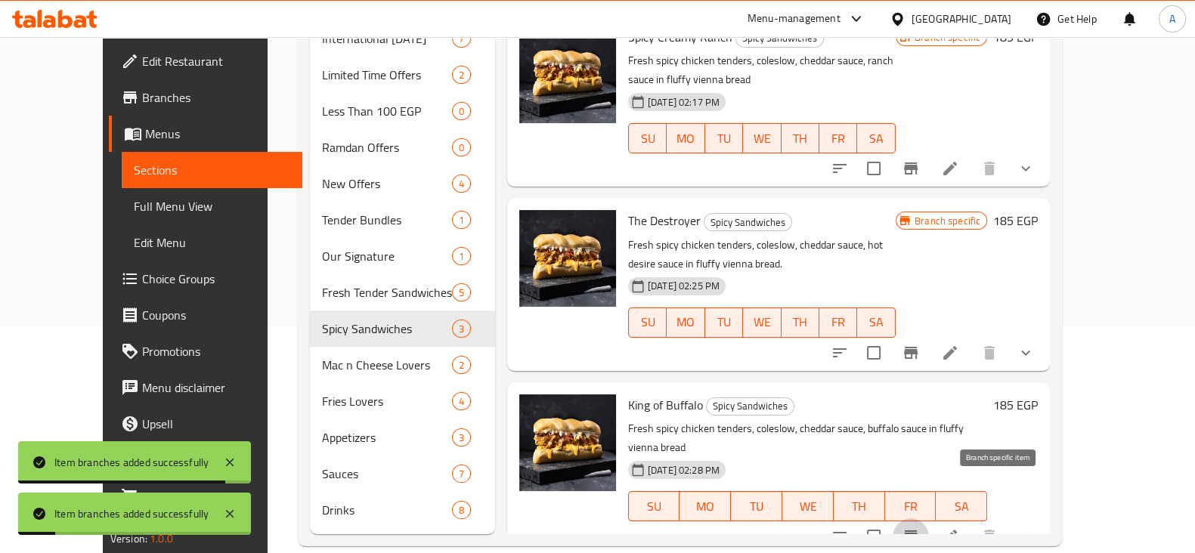
click at [918, 531] on icon "Branch-specific-item" at bounding box center [911, 537] width 14 height 12
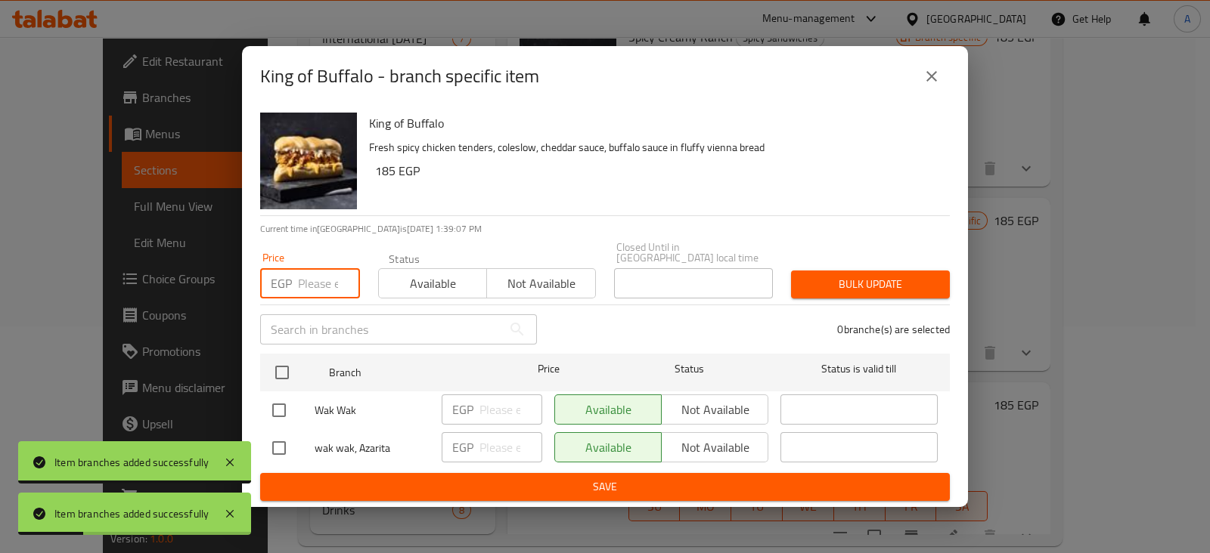
click at [305, 280] on input "number" at bounding box center [329, 283] width 62 height 30
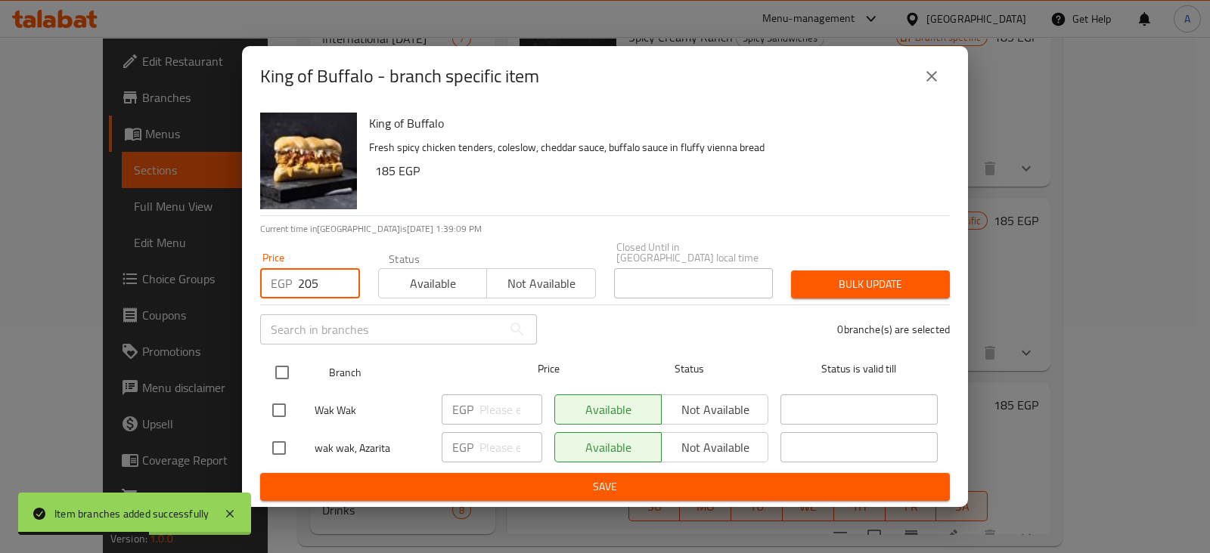
type input "205"
click at [286, 358] on input "checkbox" at bounding box center [282, 373] width 32 height 32
checkbox input "true"
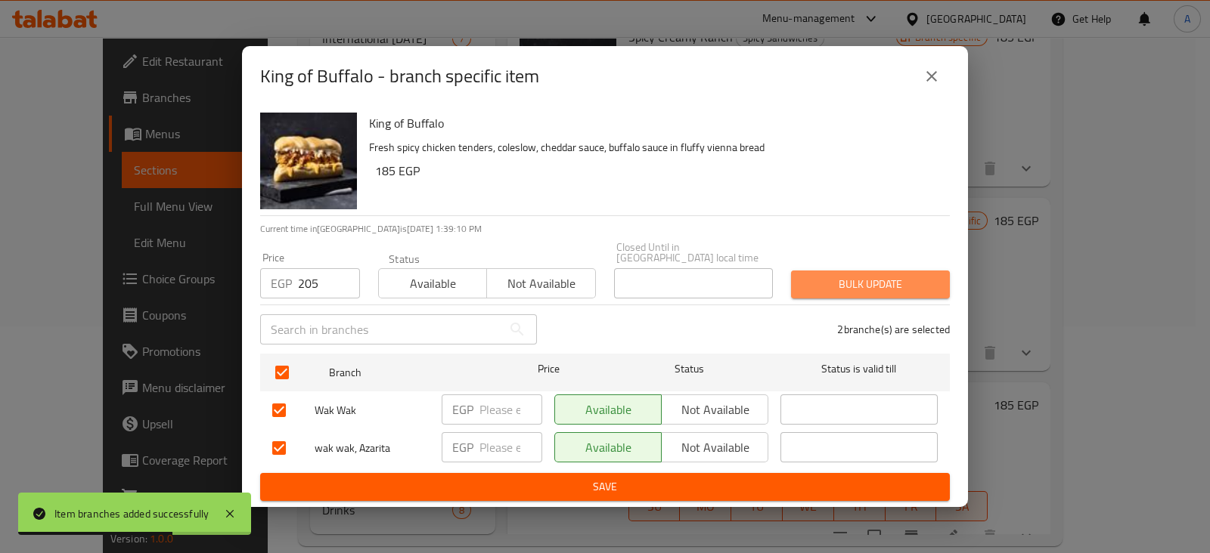
click at [810, 275] on span "Bulk update" at bounding box center [870, 284] width 135 height 19
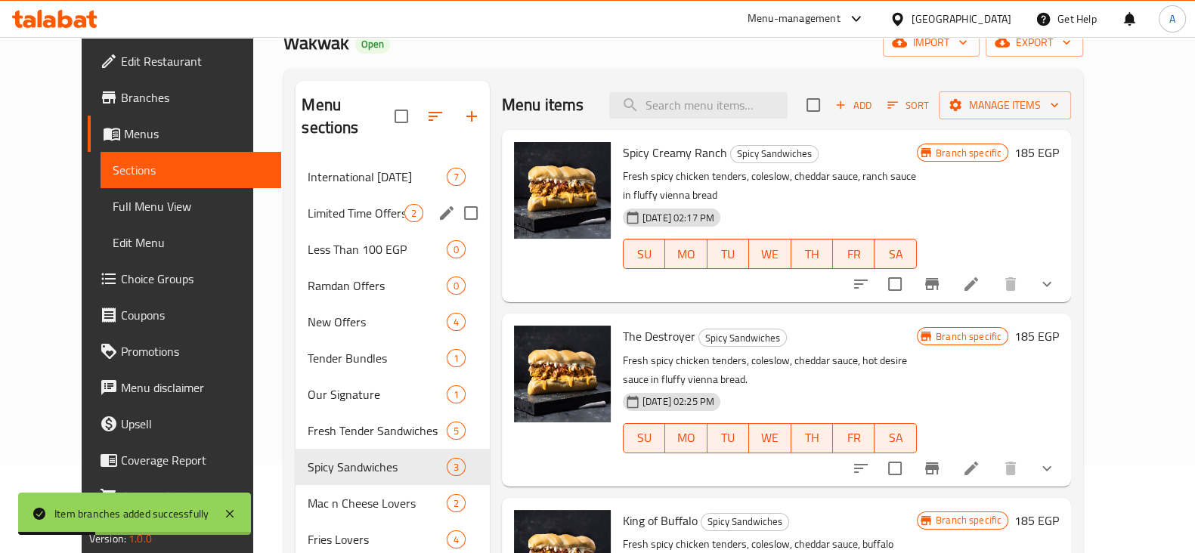
scroll to position [87, 0]
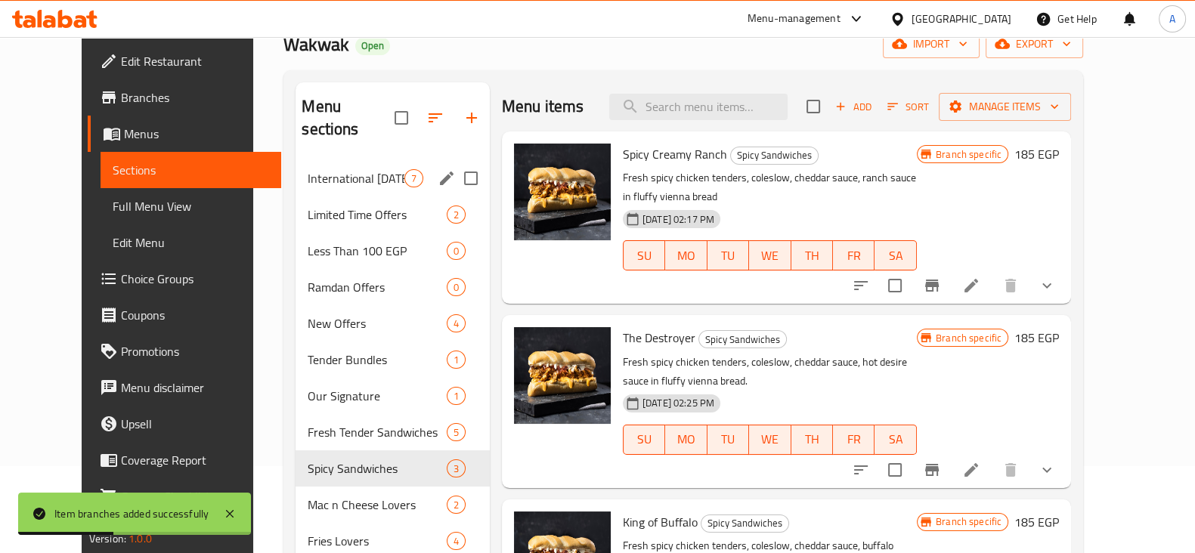
click at [325, 160] on div "International [DATE] 7" at bounding box center [393, 178] width 194 height 36
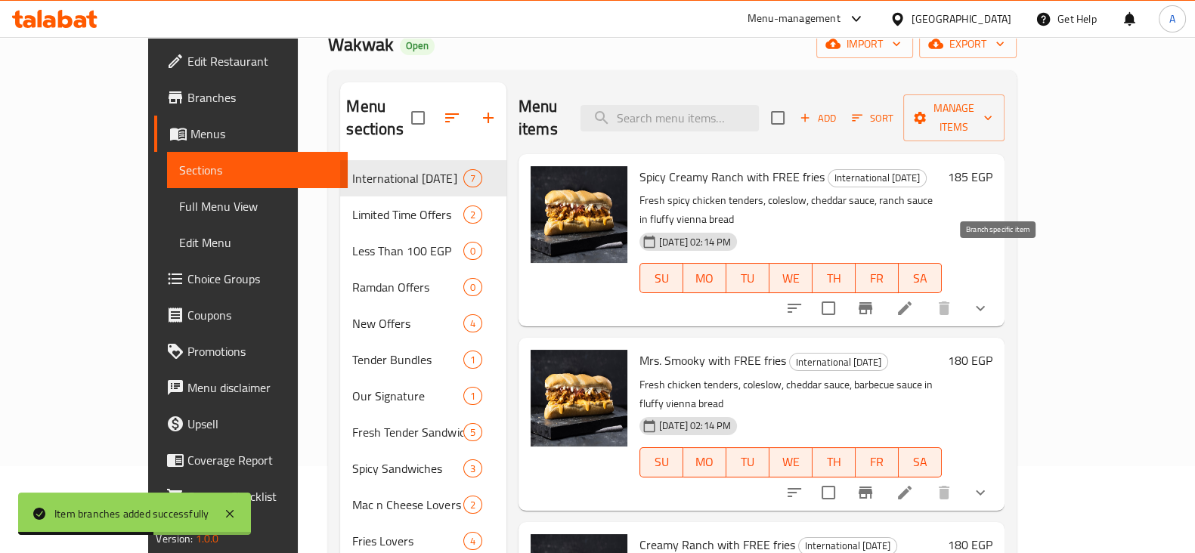
click at [872, 302] on icon "Branch-specific-item" at bounding box center [866, 308] width 14 height 12
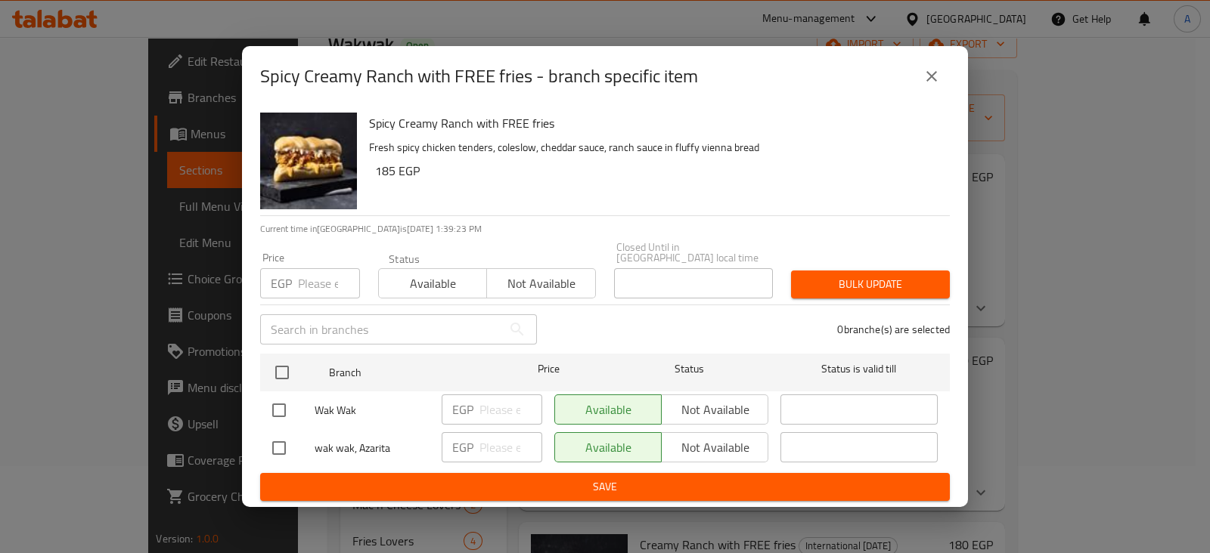
click at [303, 277] on input "number" at bounding box center [329, 283] width 62 height 30
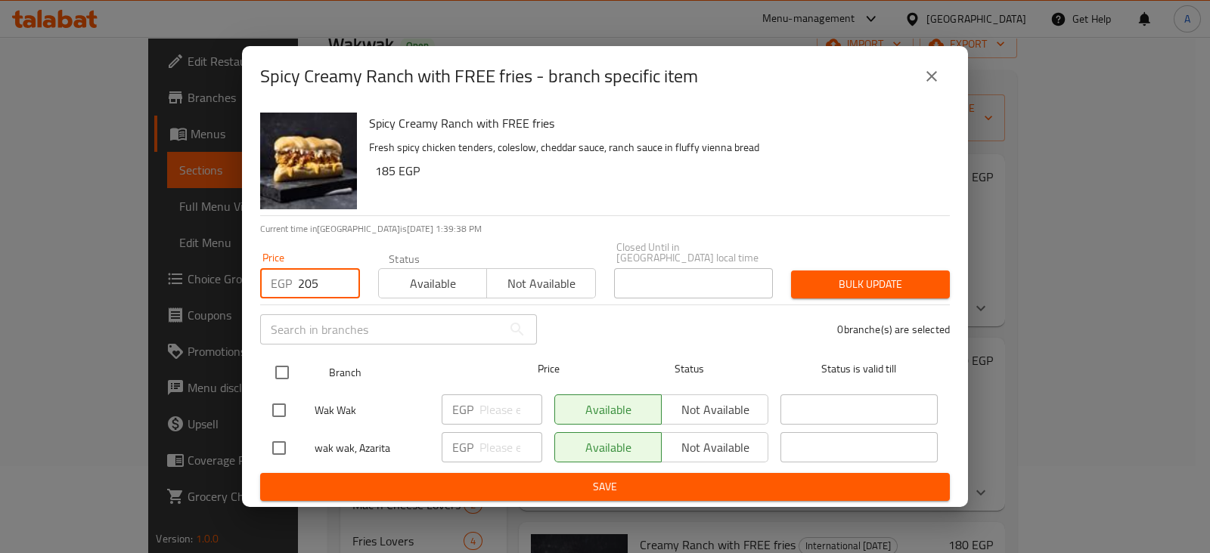
type input "205"
click at [281, 361] on input "checkbox" at bounding box center [282, 373] width 32 height 32
checkbox input "true"
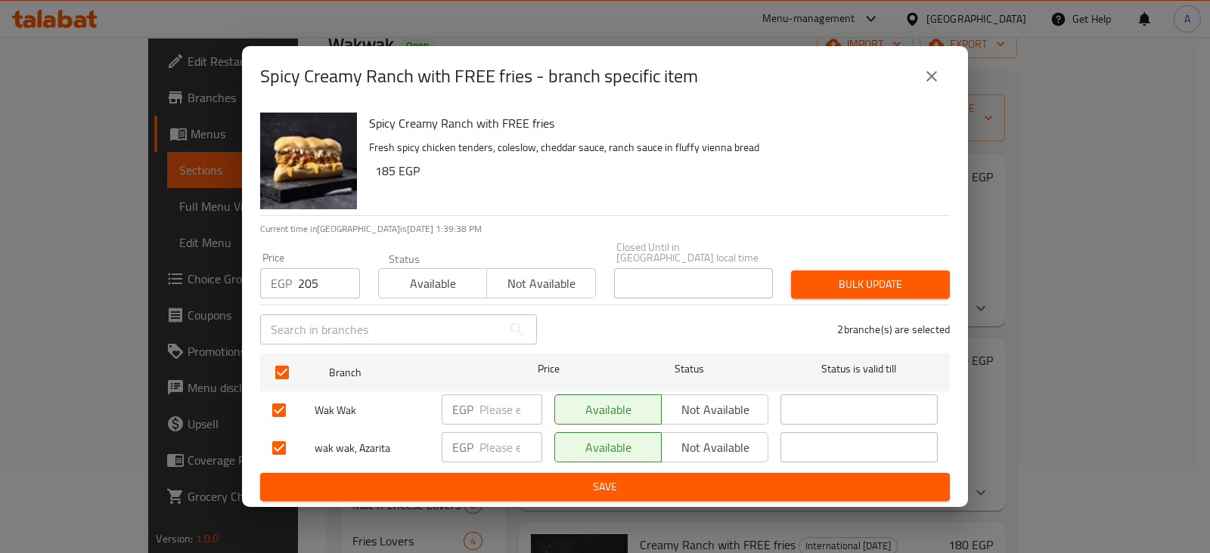
click at [854, 275] on span "Bulk update" at bounding box center [870, 284] width 135 height 19
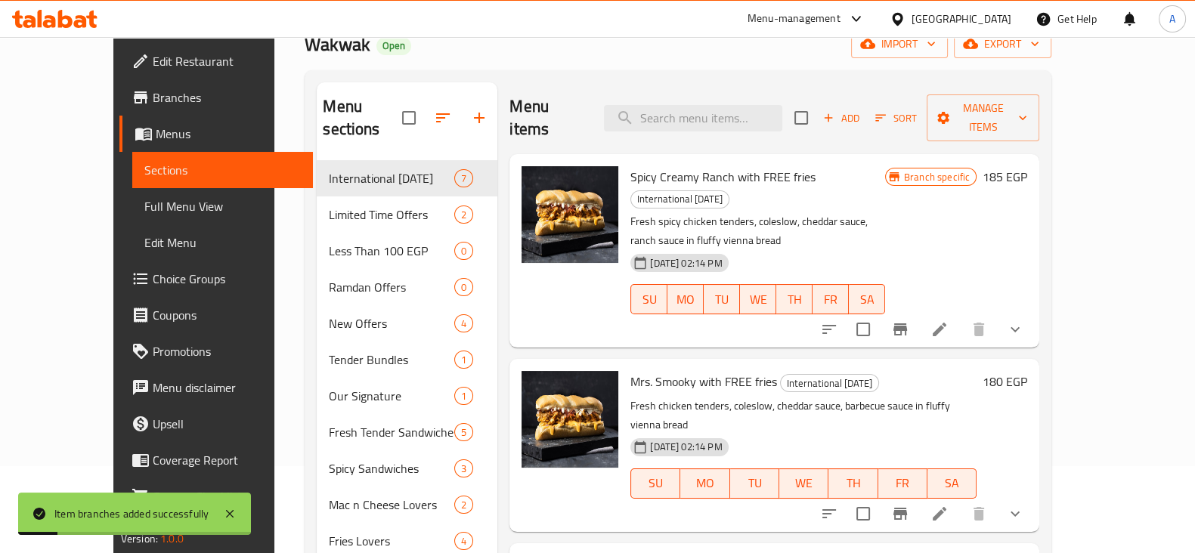
click at [907, 508] on icon "Branch-specific-item" at bounding box center [901, 514] width 14 height 12
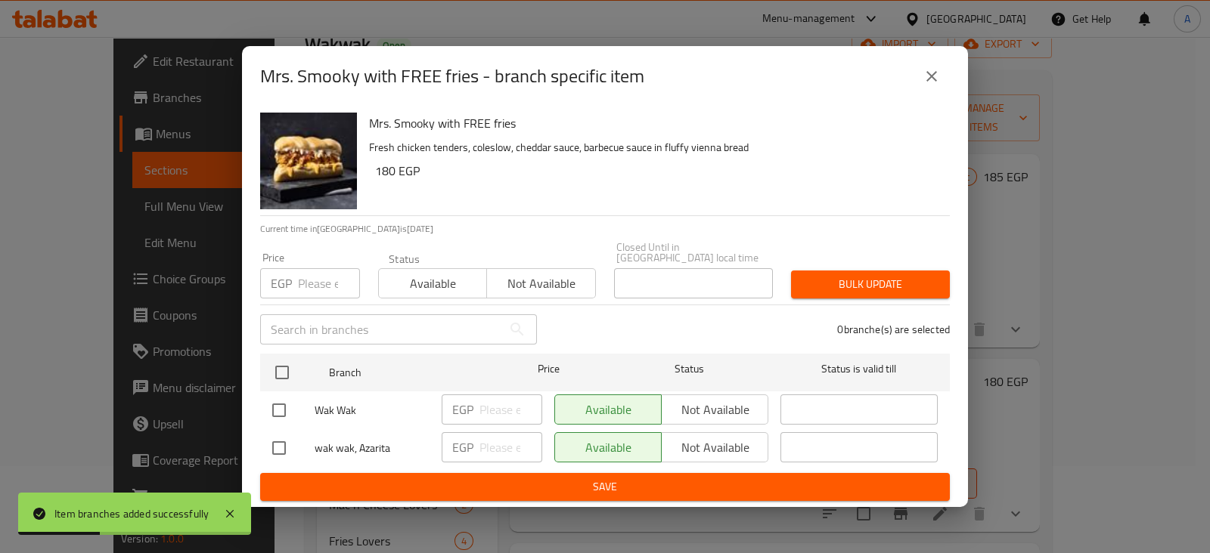
click at [318, 271] on input "number" at bounding box center [329, 283] width 62 height 30
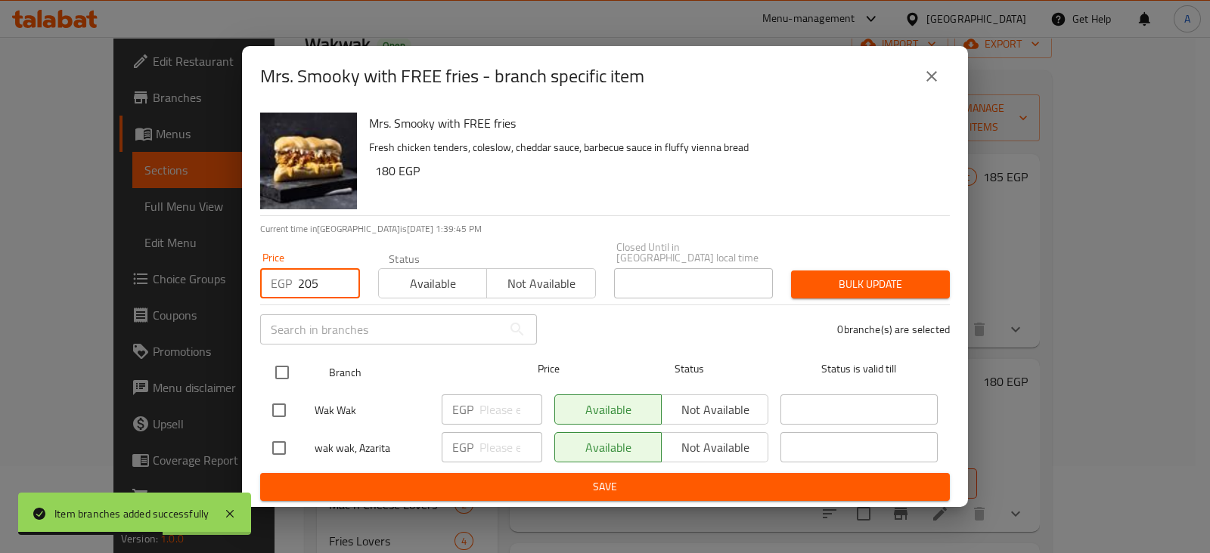
type input "205"
click at [287, 380] on input "checkbox" at bounding box center [282, 373] width 32 height 32
checkbox input "true"
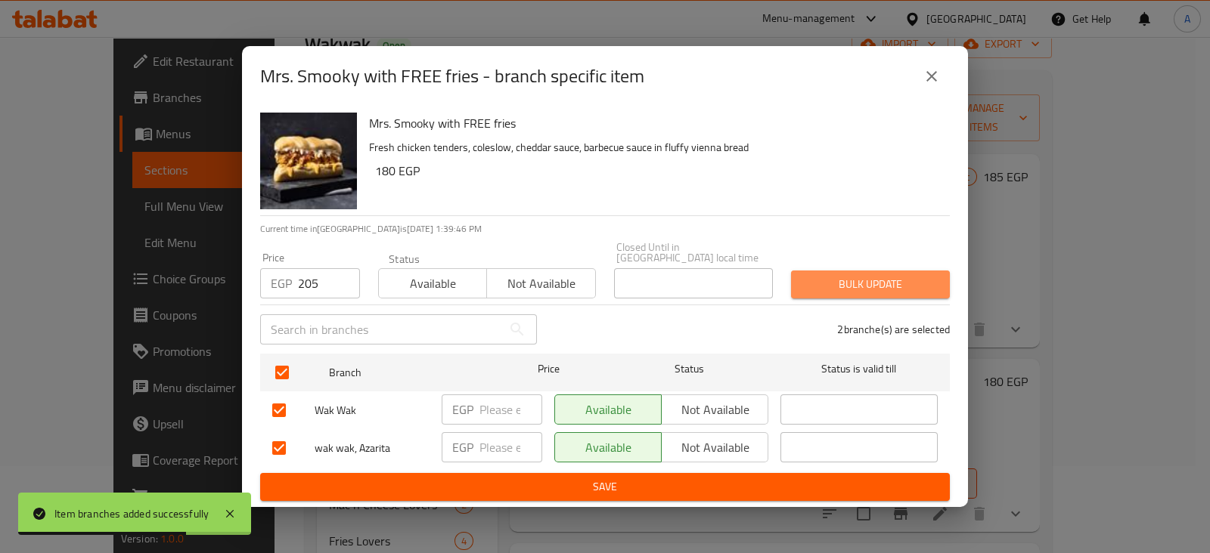
click at [818, 288] on span "Bulk update" at bounding box center [870, 284] width 135 height 19
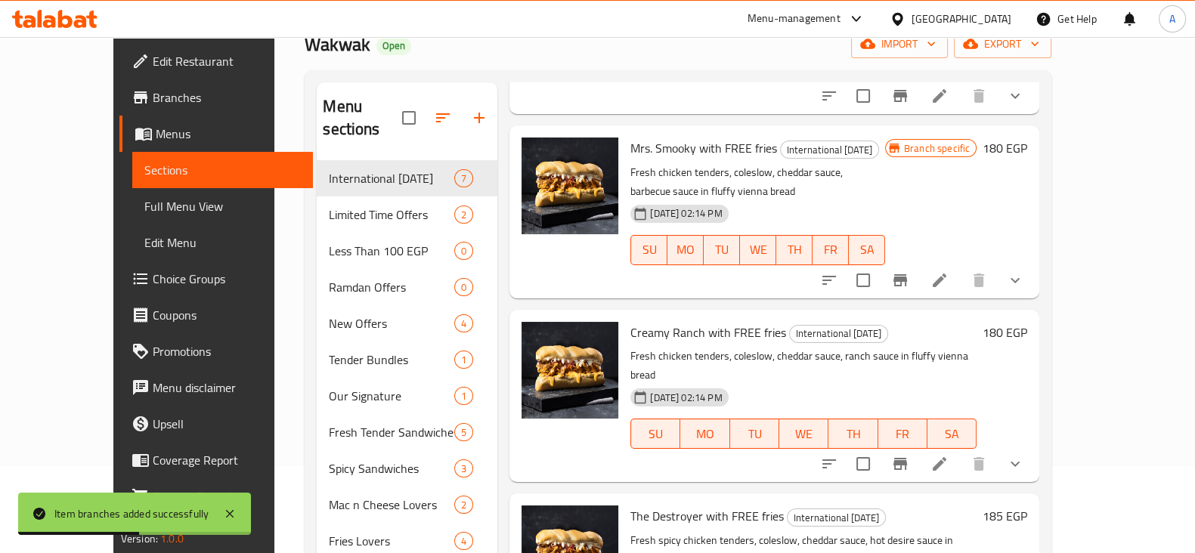
scroll to position [234, 0]
click at [907, 457] on icon "Branch-specific-item" at bounding box center [901, 463] width 14 height 12
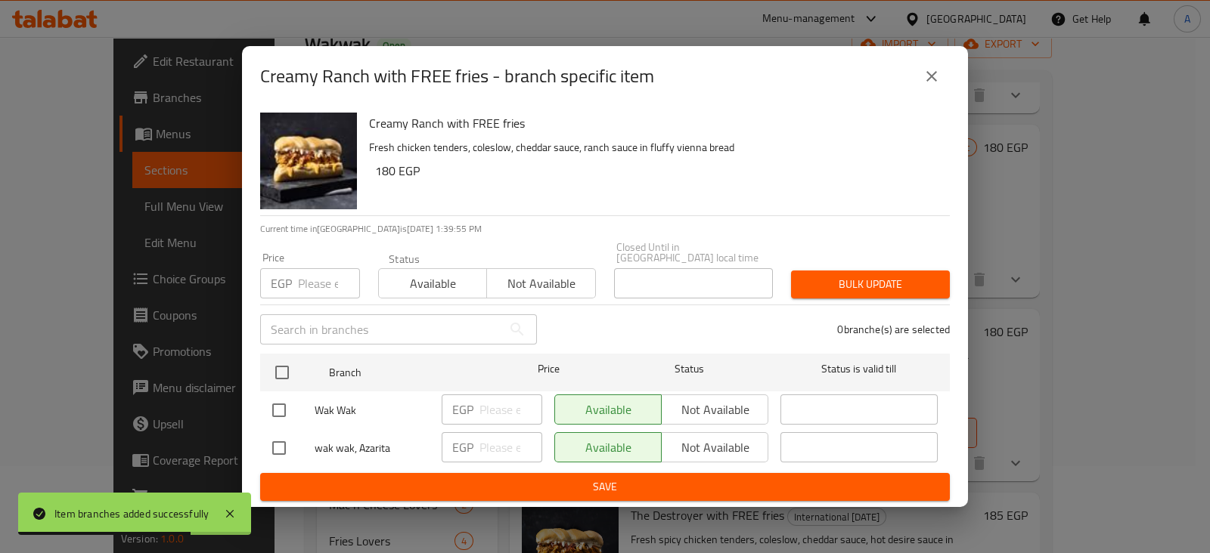
click at [307, 275] on input "number" at bounding box center [329, 283] width 62 height 30
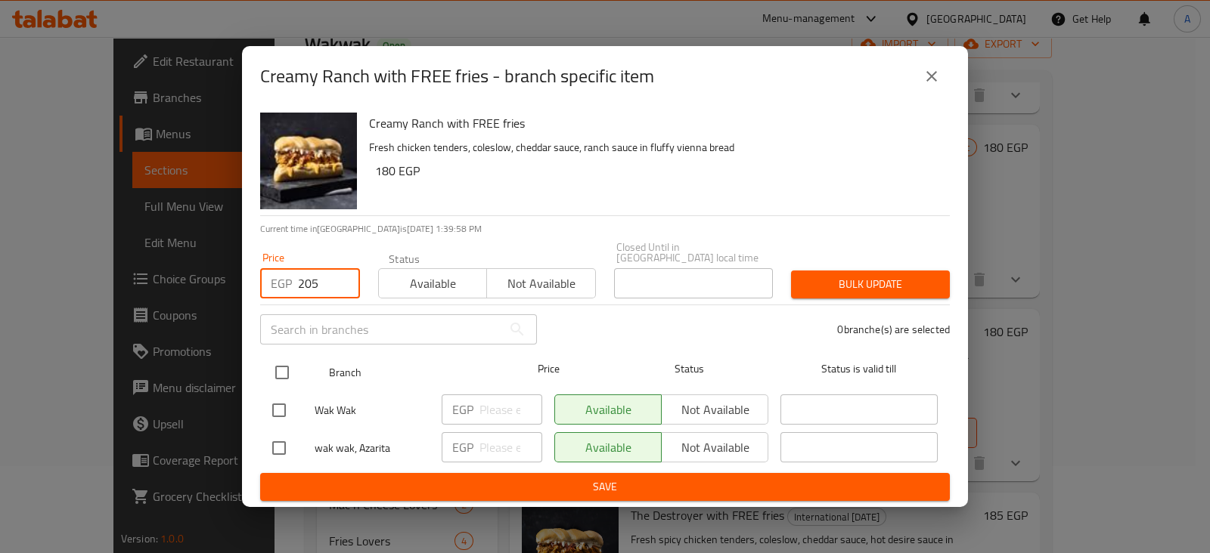
type input "205"
click at [284, 361] on input "checkbox" at bounding box center [282, 373] width 32 height 32
checkbox input "true"
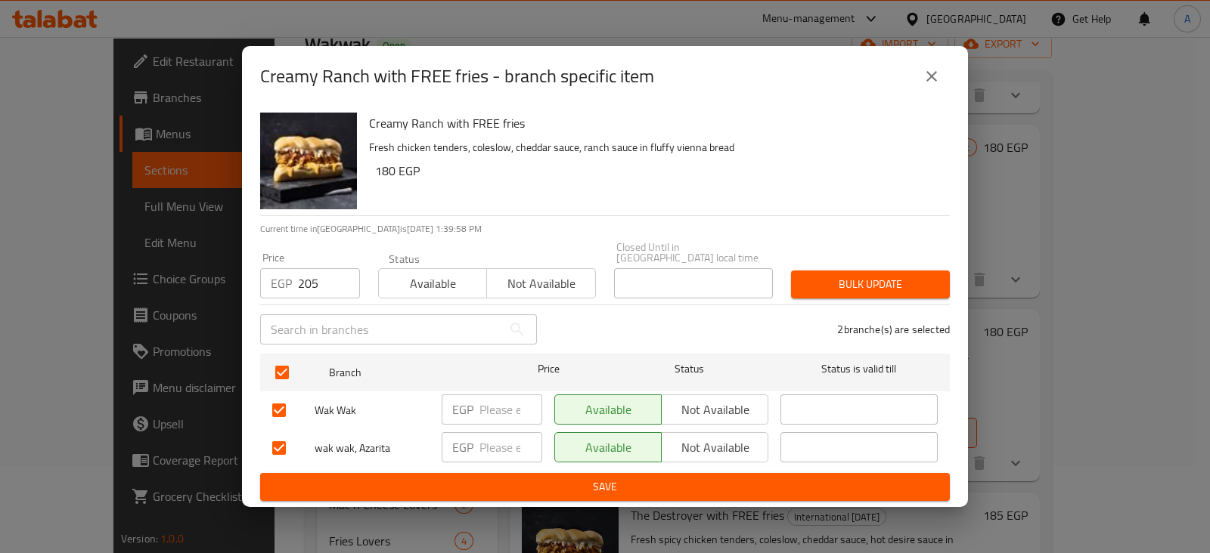
click at [862, 275] on span "Bulk update" at bounding box center [870, 284] width 135 height 19
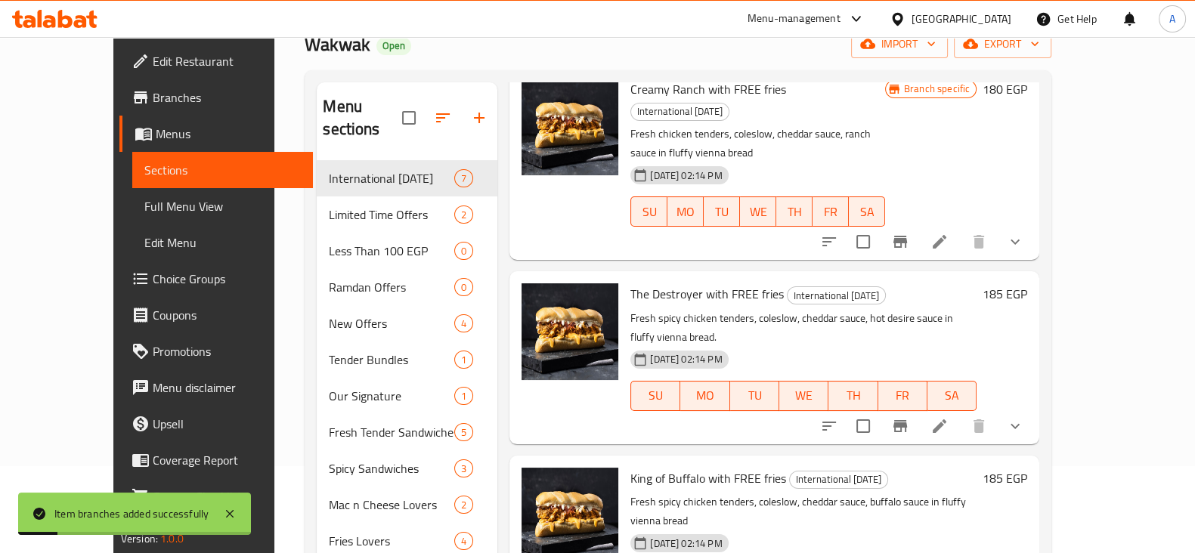
scroll to position [479, 0]
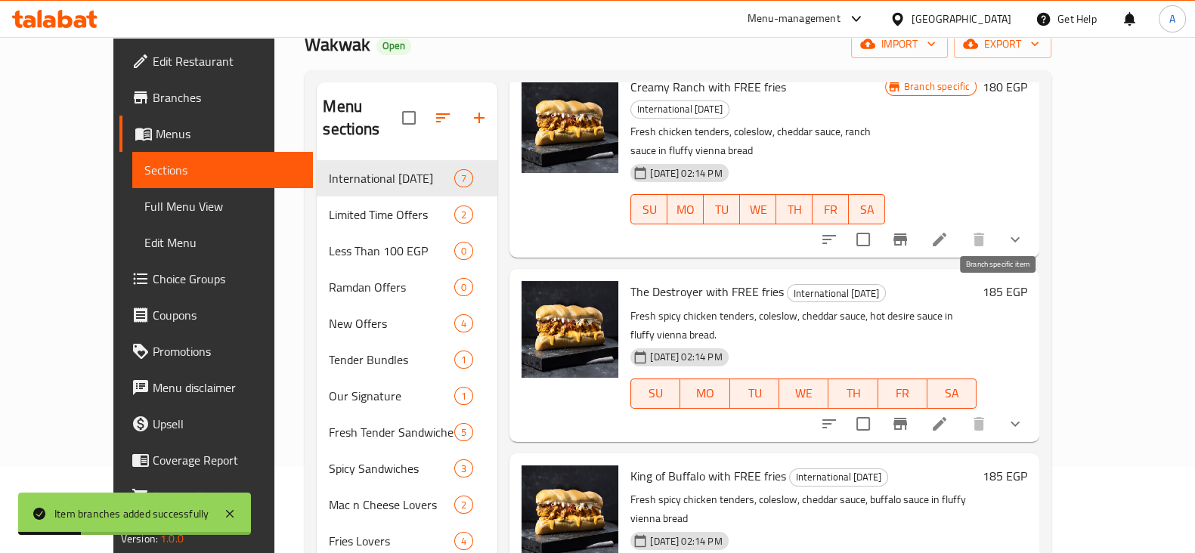
click at [919, 406] on button "Branch-specific-item" at bounding box center [900, 424] width 36 height 36
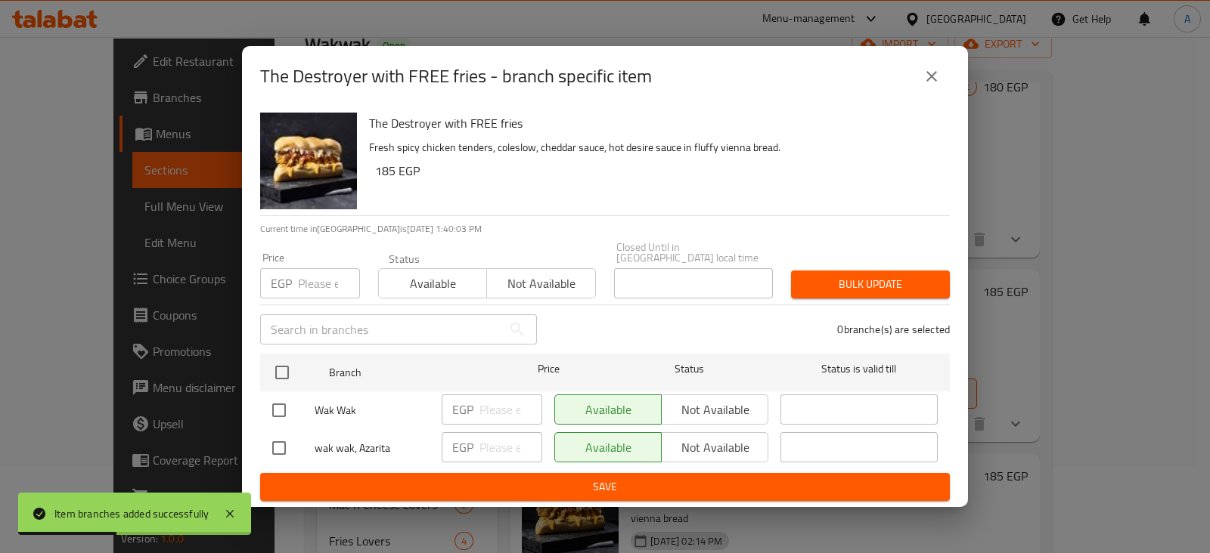
click at [299, 289] on input "number" at bounding box center [329, 283] width 62 height 30
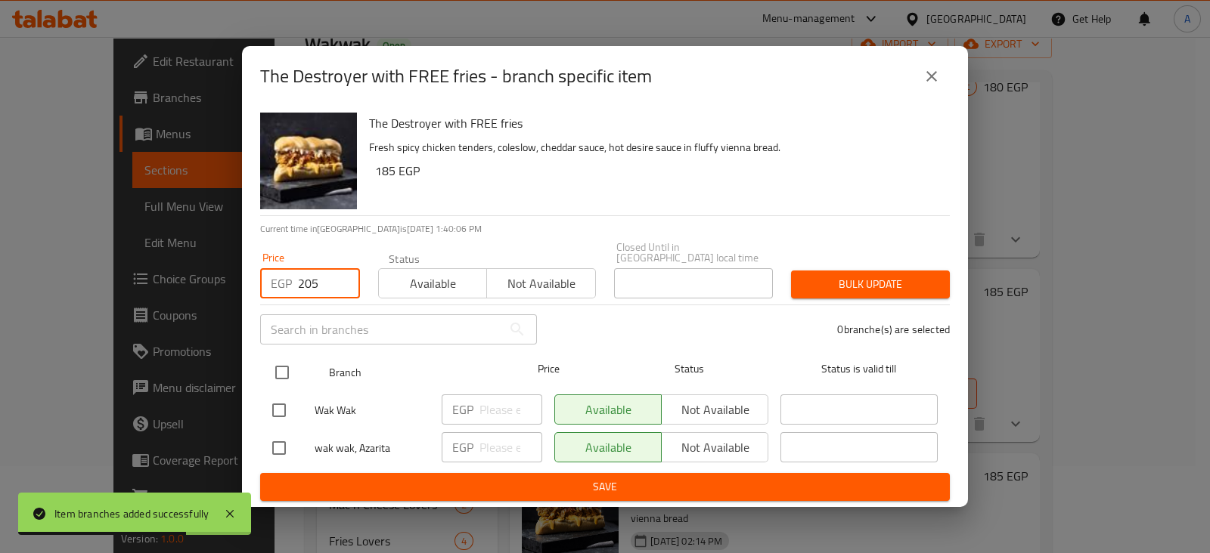
type input "205"
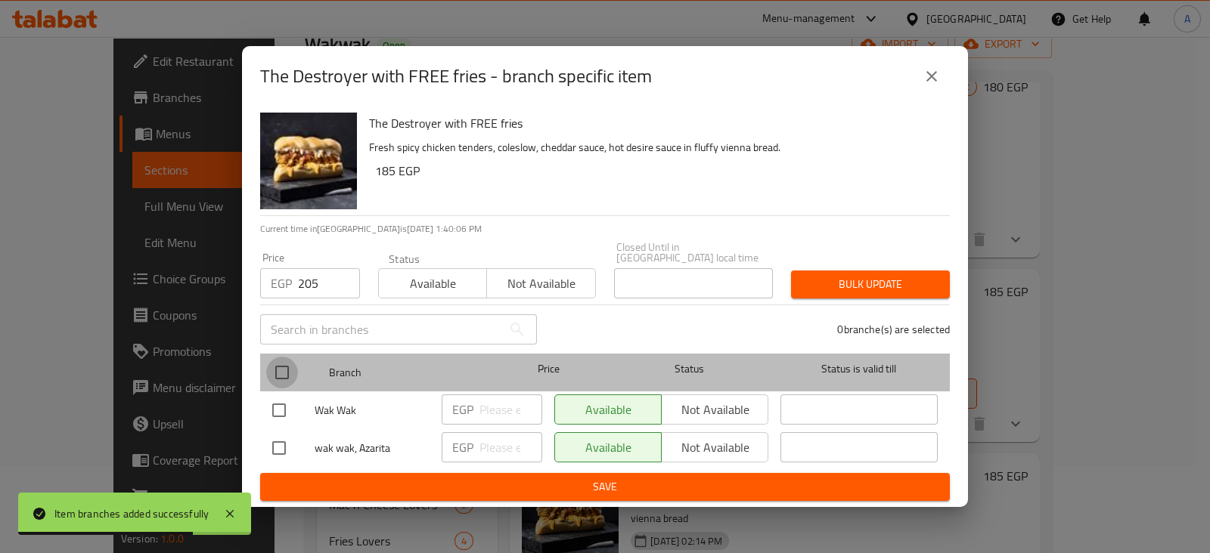
click at [279, 358] on input "checkbox" at bounding box center [282, 373] width 32 height 32
checkbox input "true"
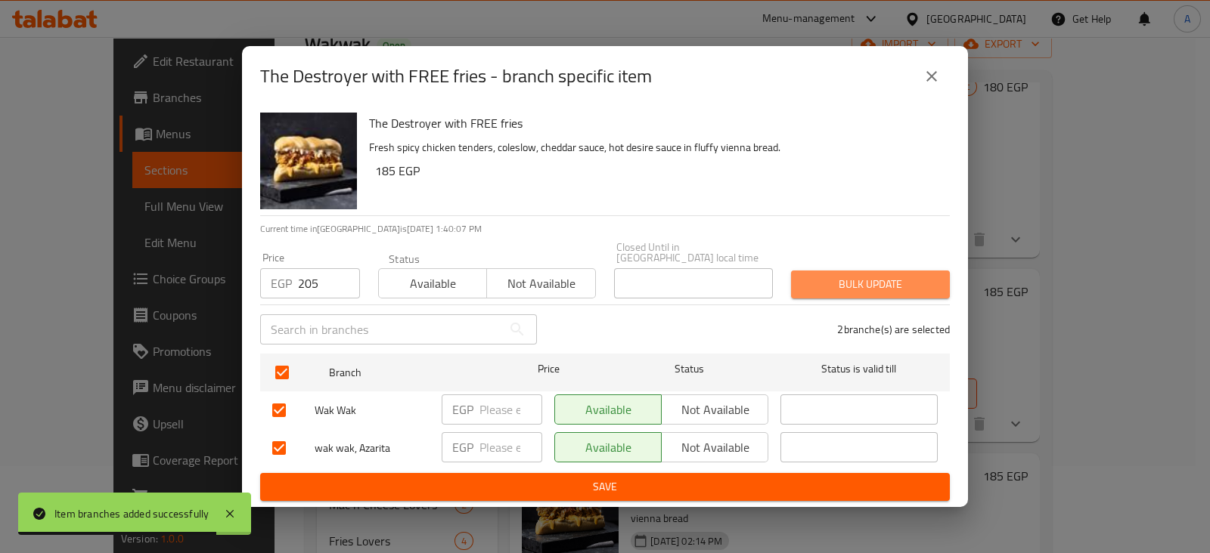
click at [883, 289] on button "Bulk update" at bounding box center [870, 285] width 159 height 28
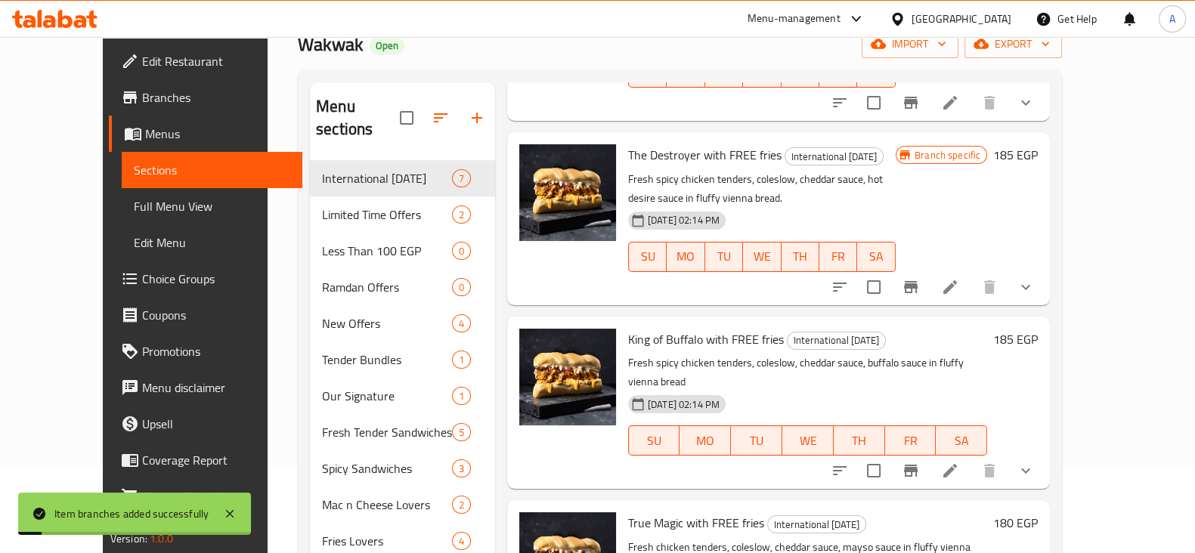
scroll to position [628, 0]
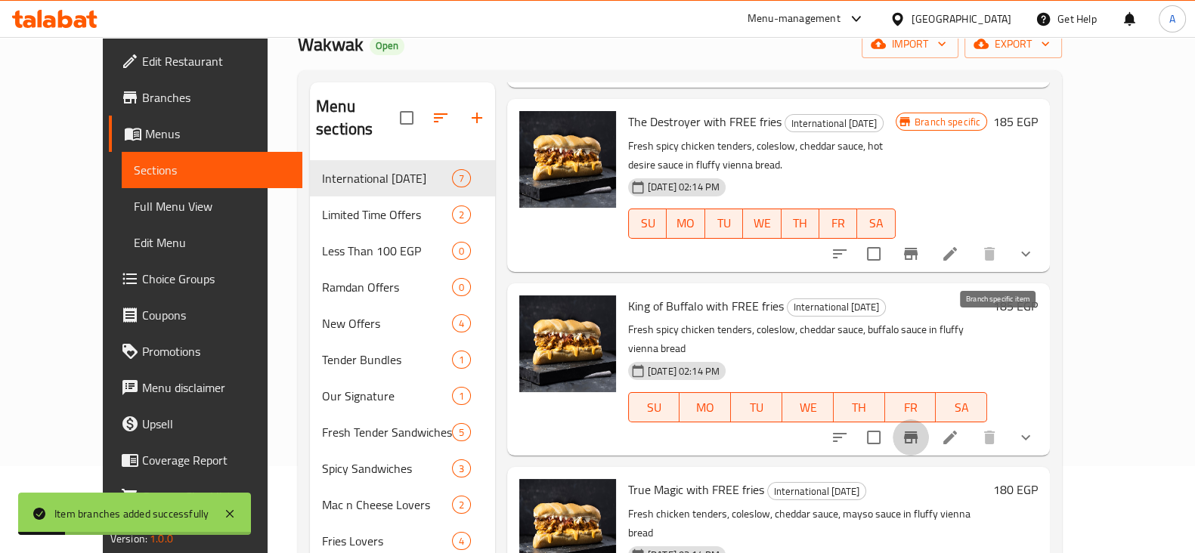
click at [918, 432] on icon "Branch-specific-item" at bounding box center [911, 438] width 14 height 12
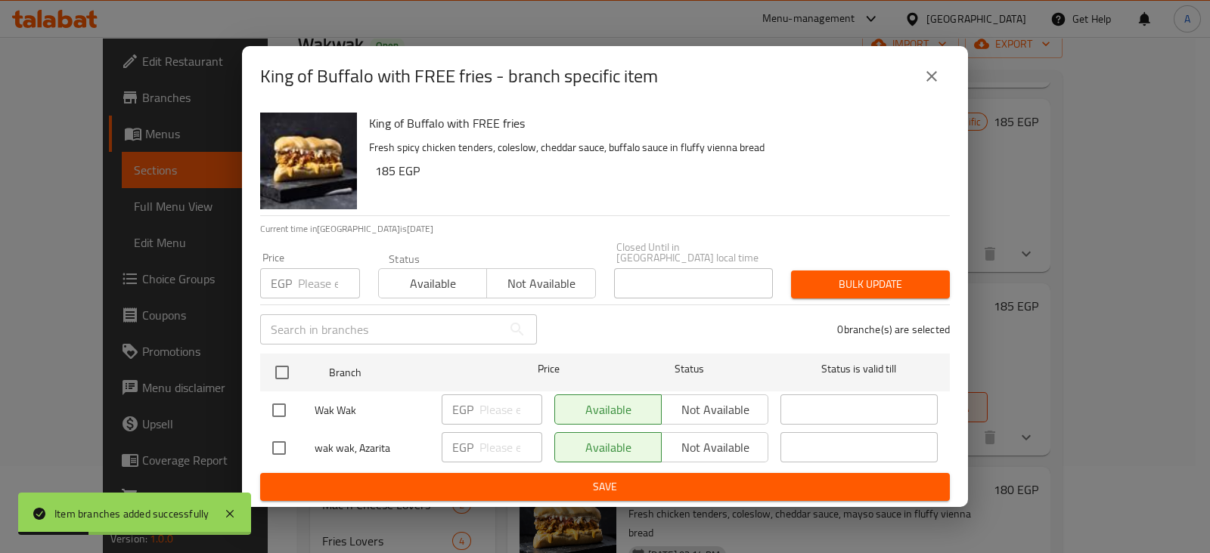
click at [336, 277] on input "number" at bounding box center [329, 283] width 62 height 30
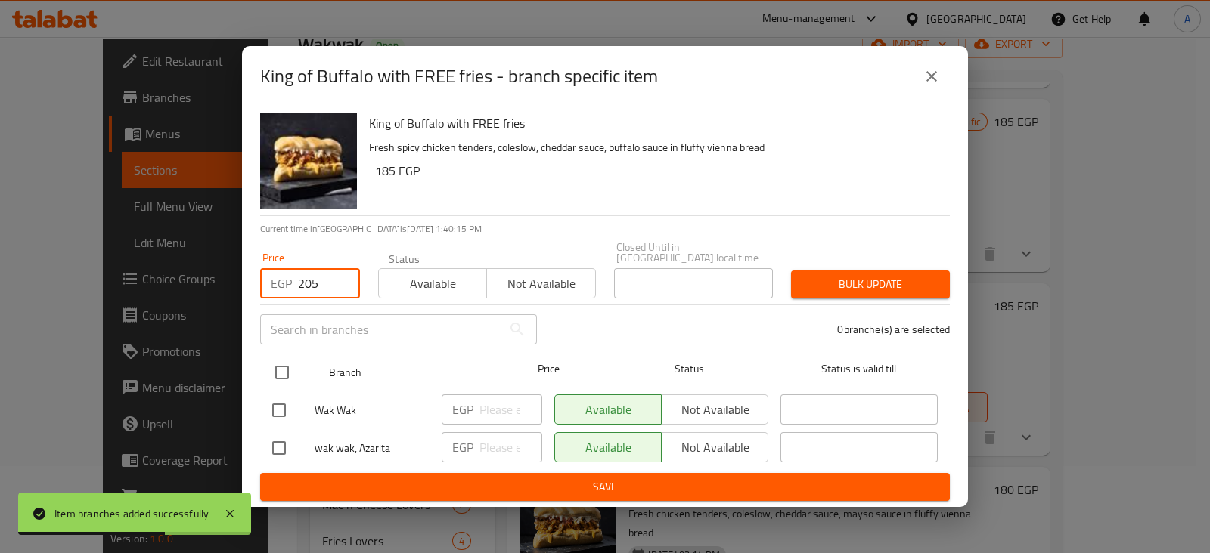
type input "205"
click at [287, 367] on input "checkbox" at bounding box center [282, 373] width 32 height 32
checkbox input "true"
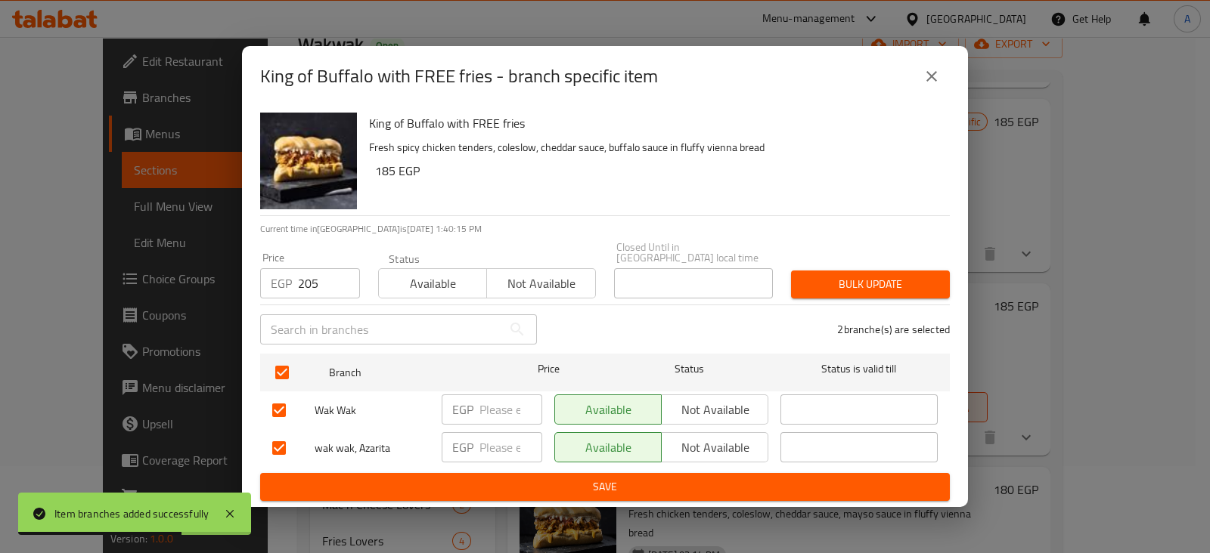
click at [807, 275] on span "Bulk update" at bounding box center [870, 284] width 135 height 19
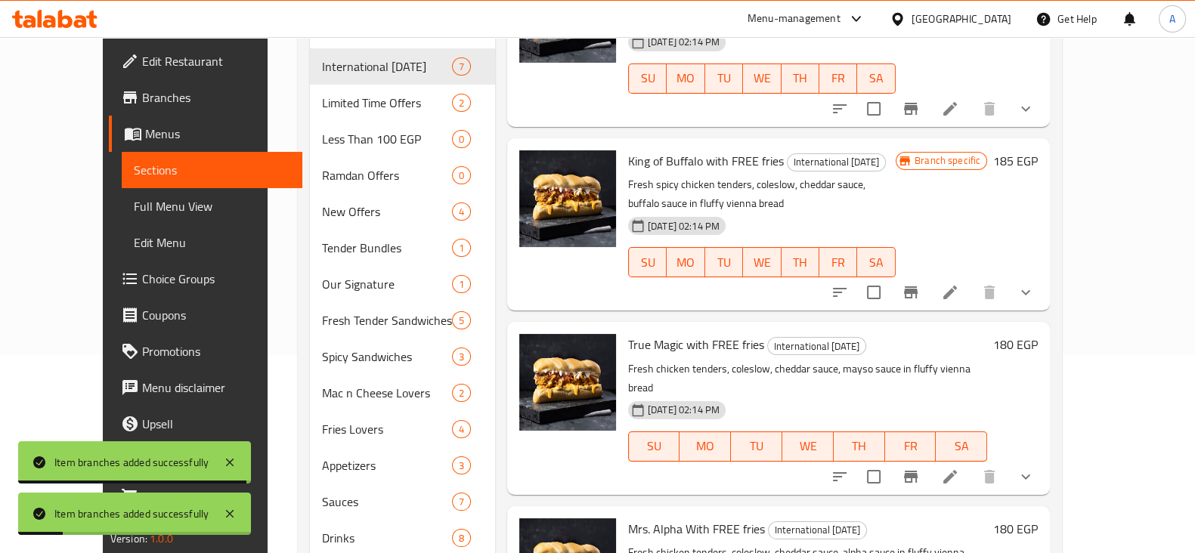
scroll to position [227, 0]
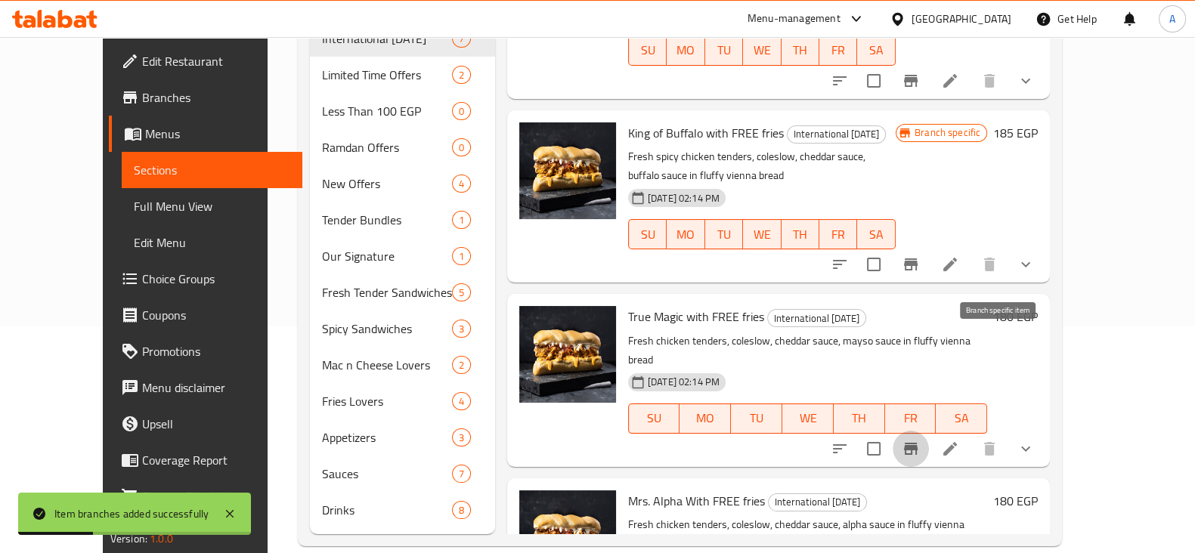
click at [929, 431] on button "Branch-specific-item" at bounding box center [911, 449] width 36 height 36
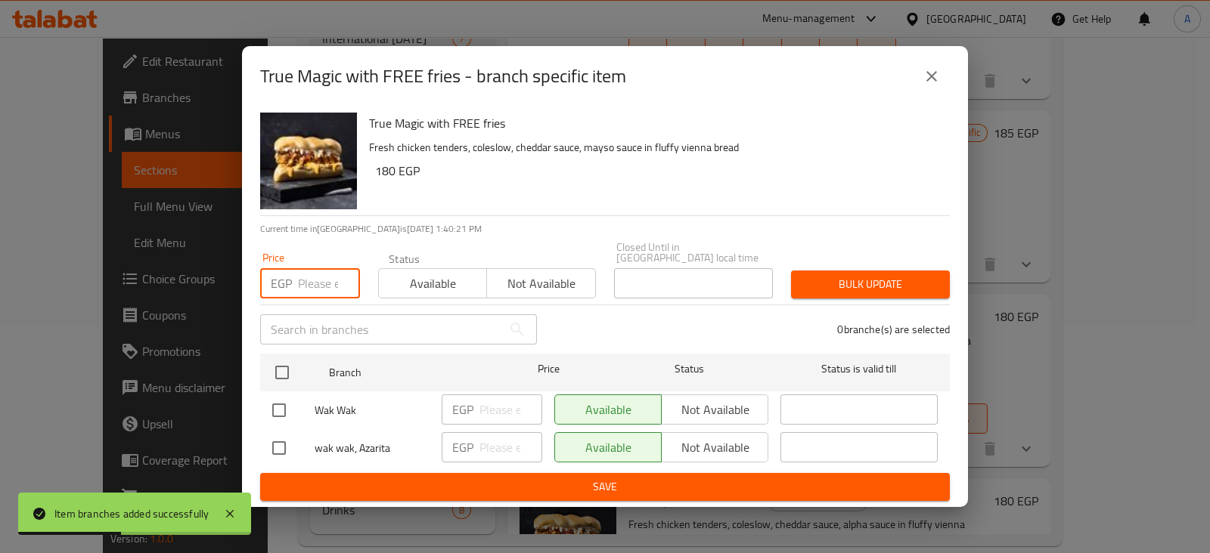
click at [310, 279] on input "number" at bounding box center [329, 283] width 62 height 30
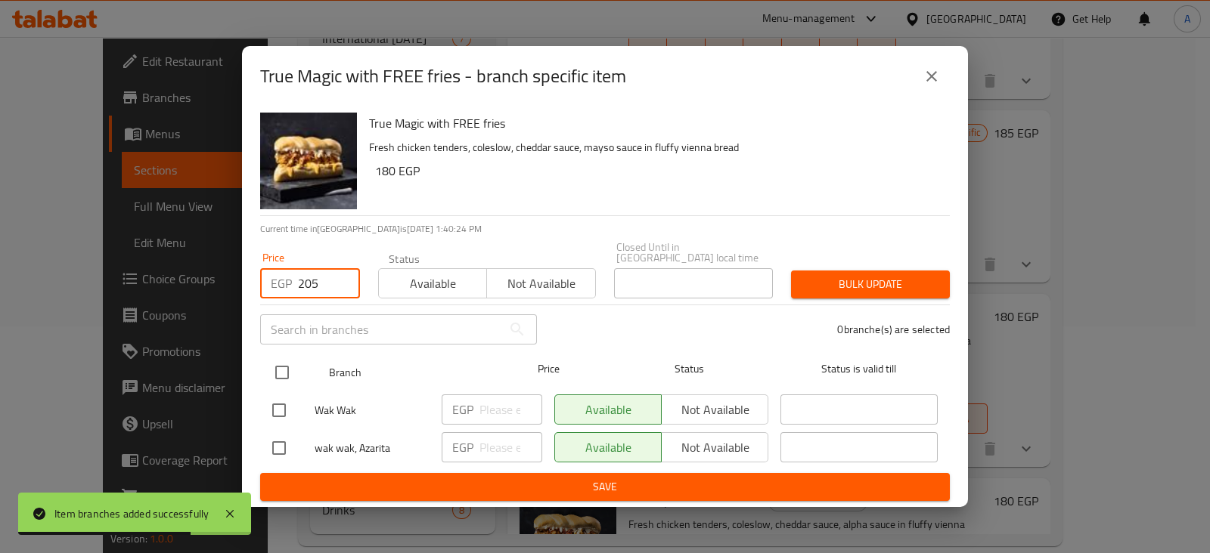
type input "205"
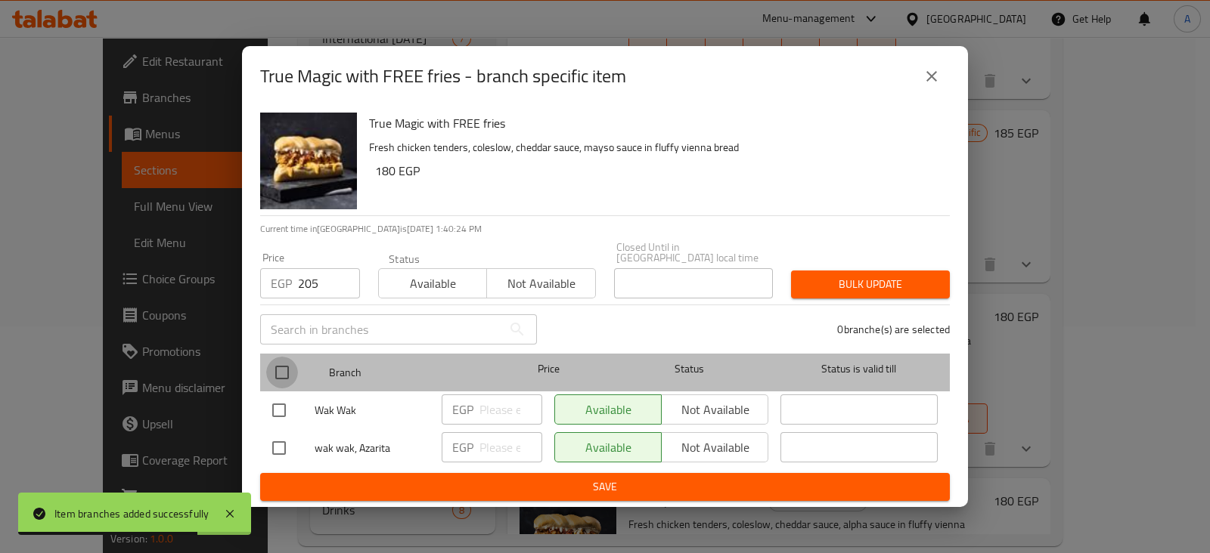
click at [280, 371] on input "checkbox" at bounding box center [282, 373] width 32 height 32
checkbox input "true"
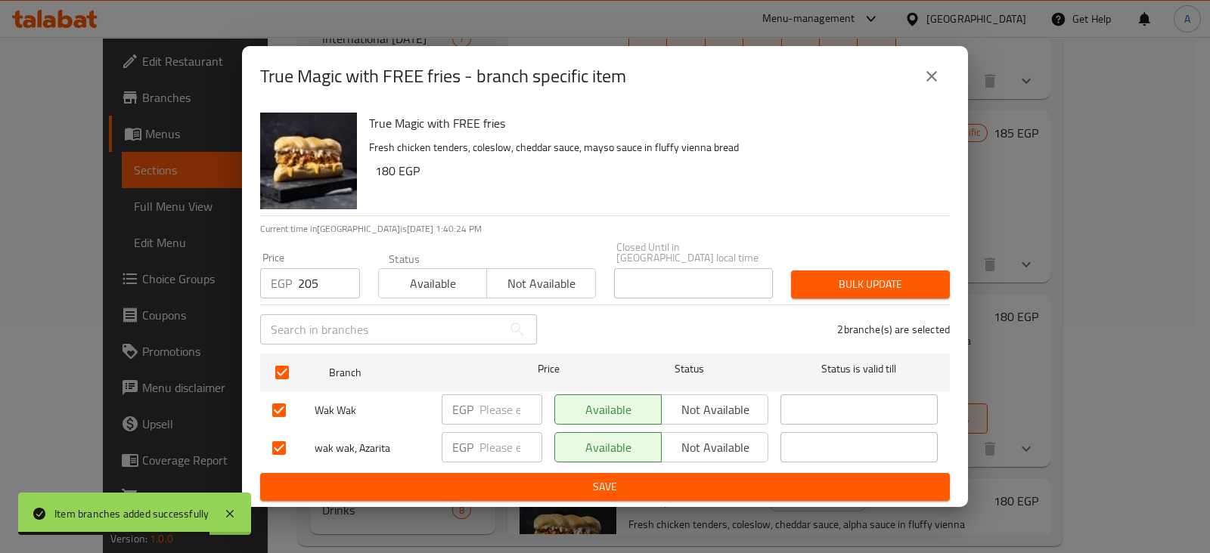
click at [844, 271] on button "Bulk update" at bounding box center [870, 285] width 159 height 28
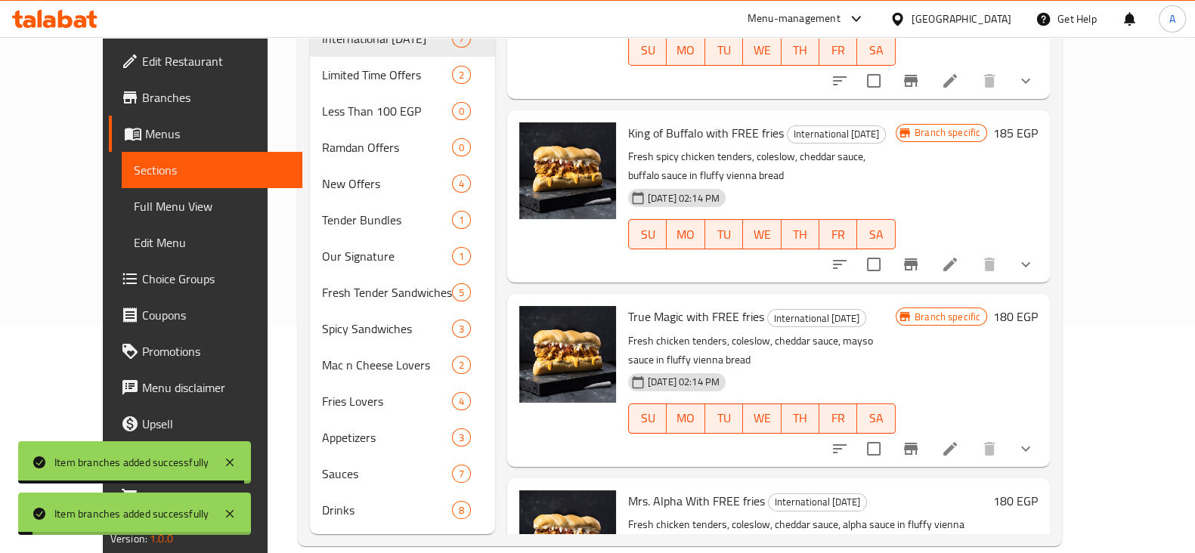
scroll to position [680, 0]
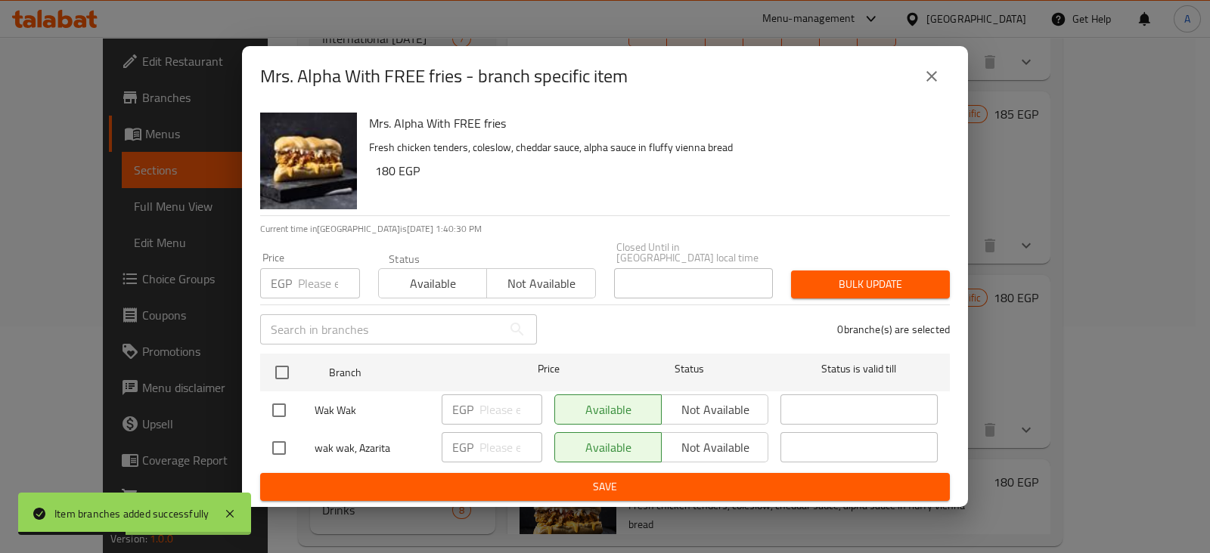
click at [314, 280] on input "number" at bounding box center [329, 283] width 62 height 30
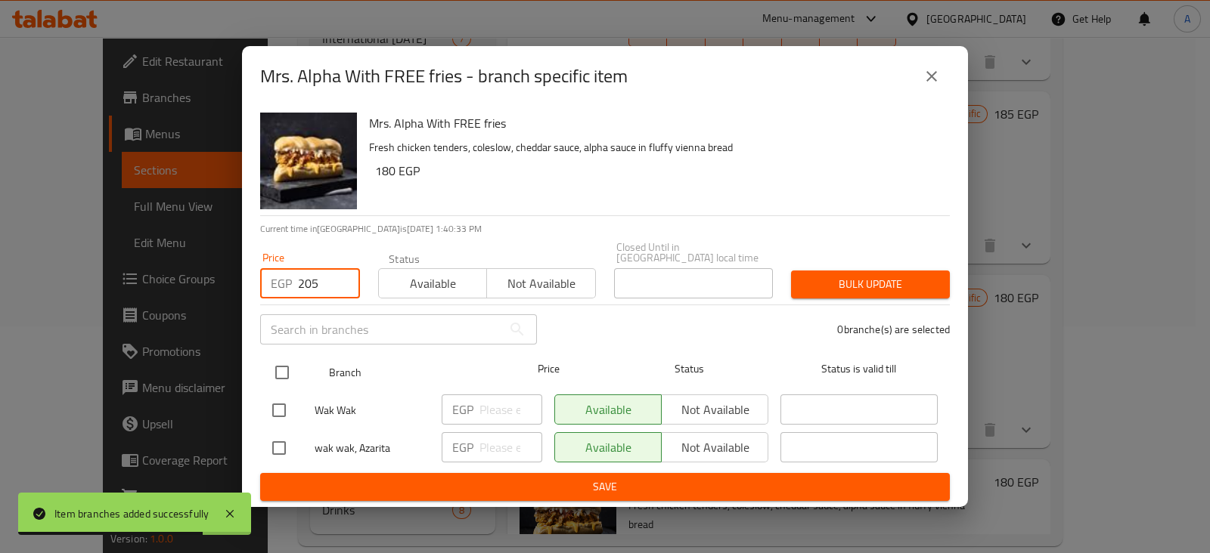
type input "205"
click at [280, 361] on input "checkbox" at bounding box center [282, 373] width 32 height 32
checkbox input "true"
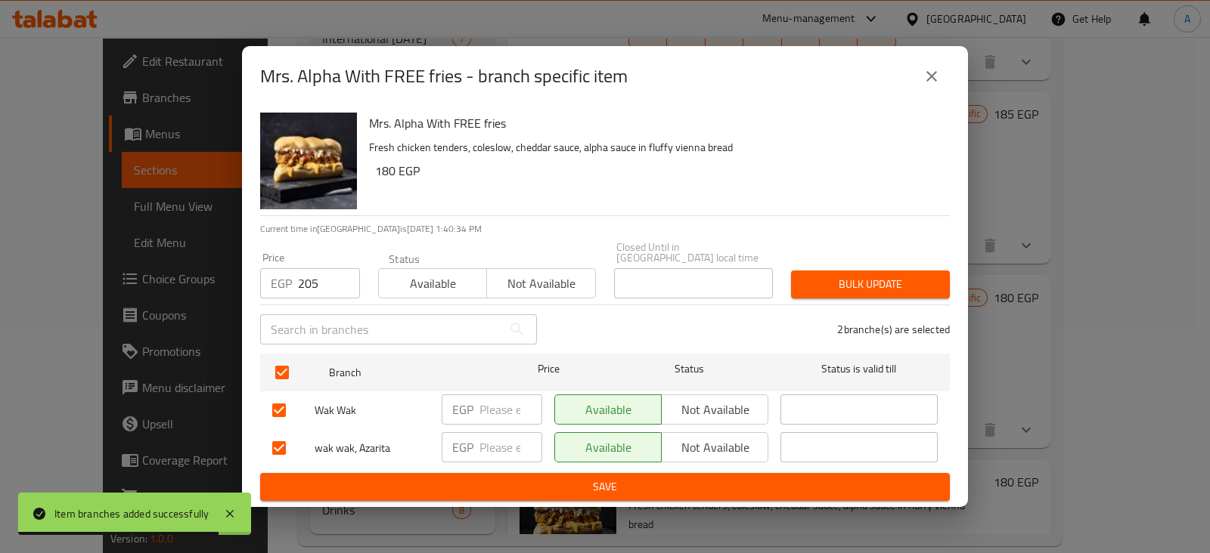
click at [870, 271] on button "Bulk update" at bounding box center [870, 285] width 159 height 28
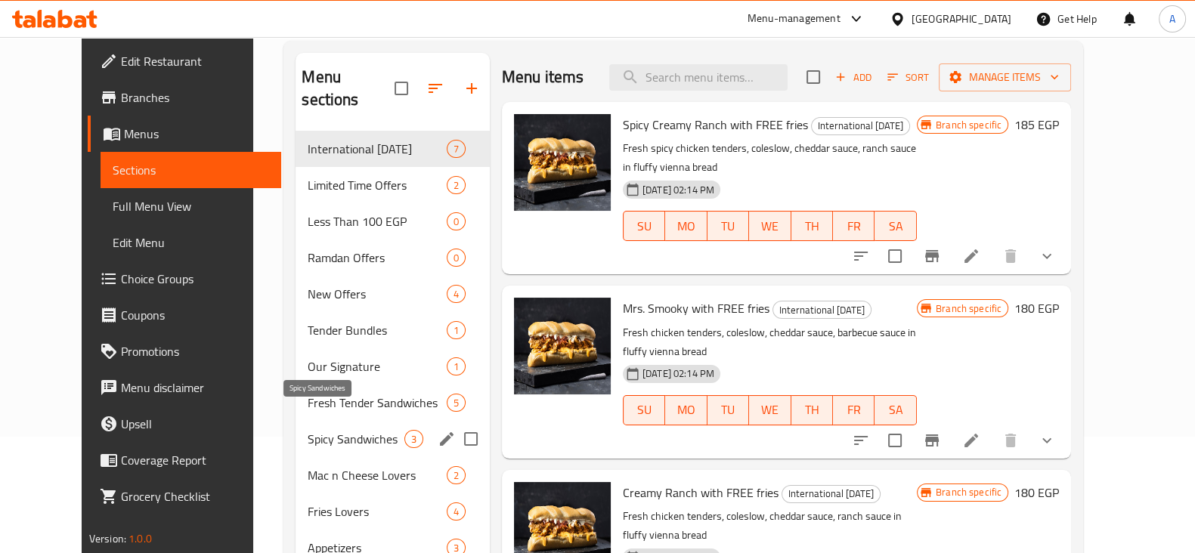
scroll to position [124, 0]
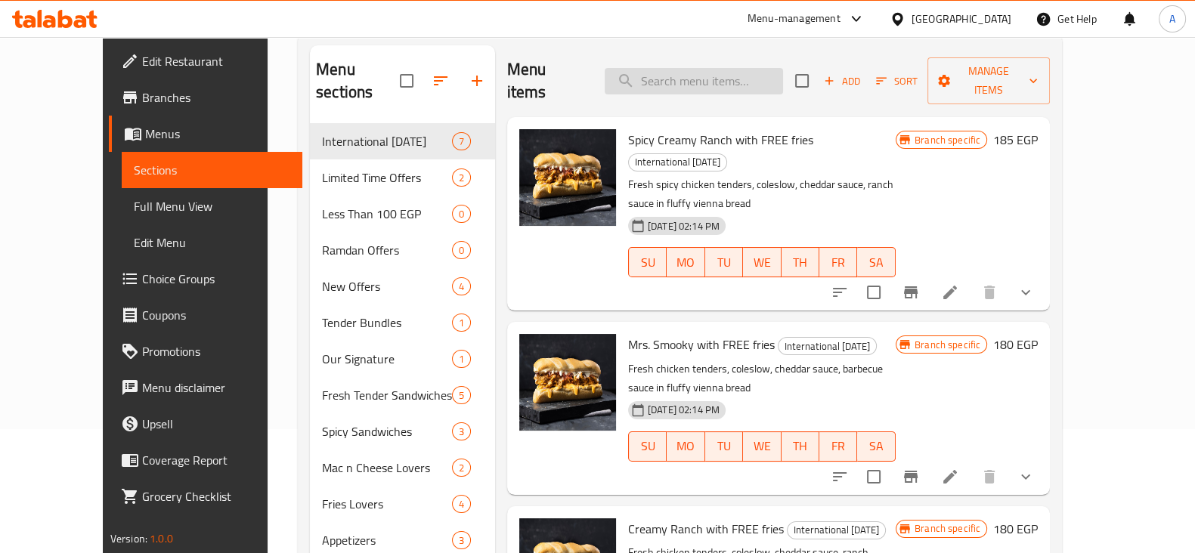
click at [723, 77] on input "search" at bounding box center [694, 81] width 178 height 26
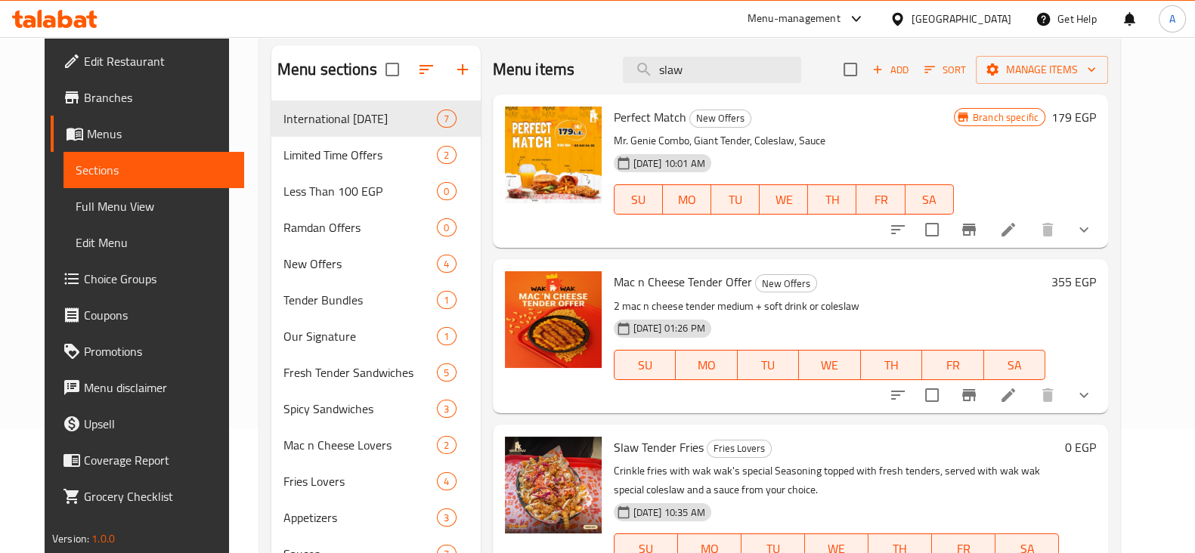
scroll to position [147, 0]
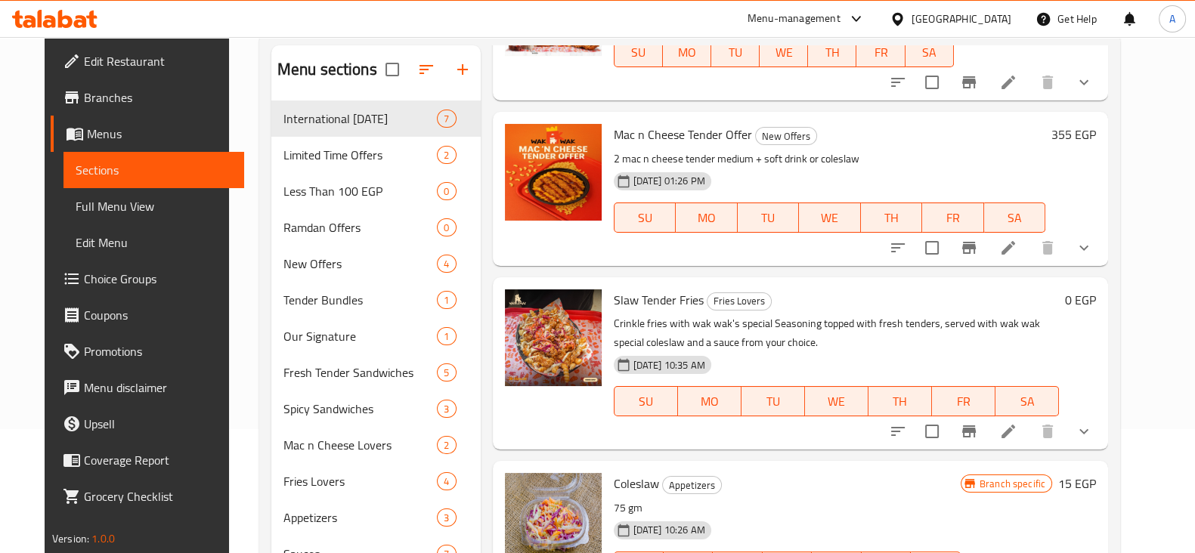
type input "slaw"
click at [1101, 432] on button "show more" at bounding box center [1084, 432] width 36 height 36
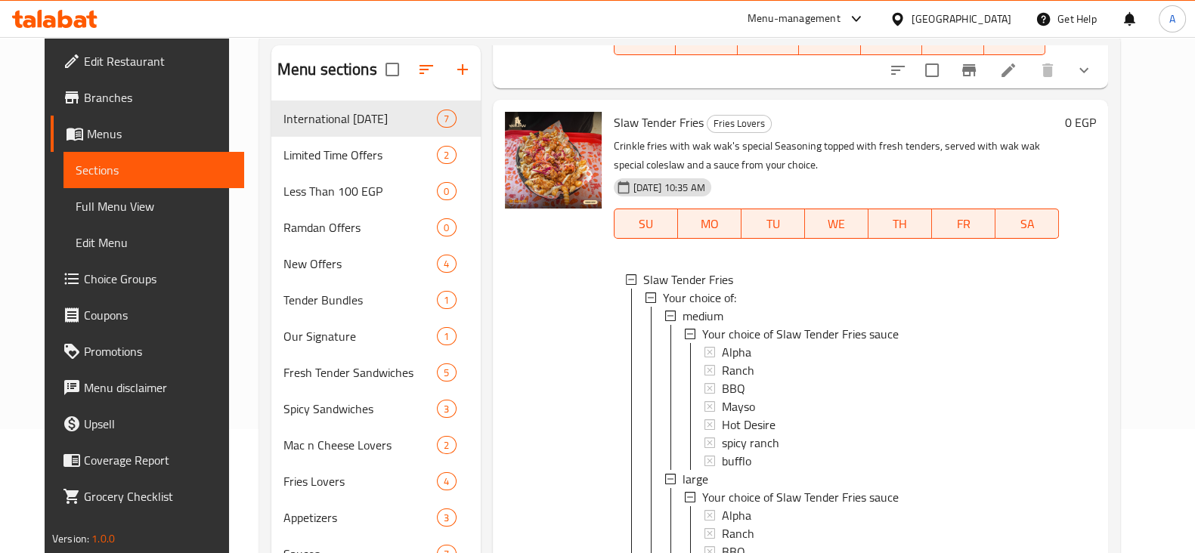
scroll to position [567, 0]
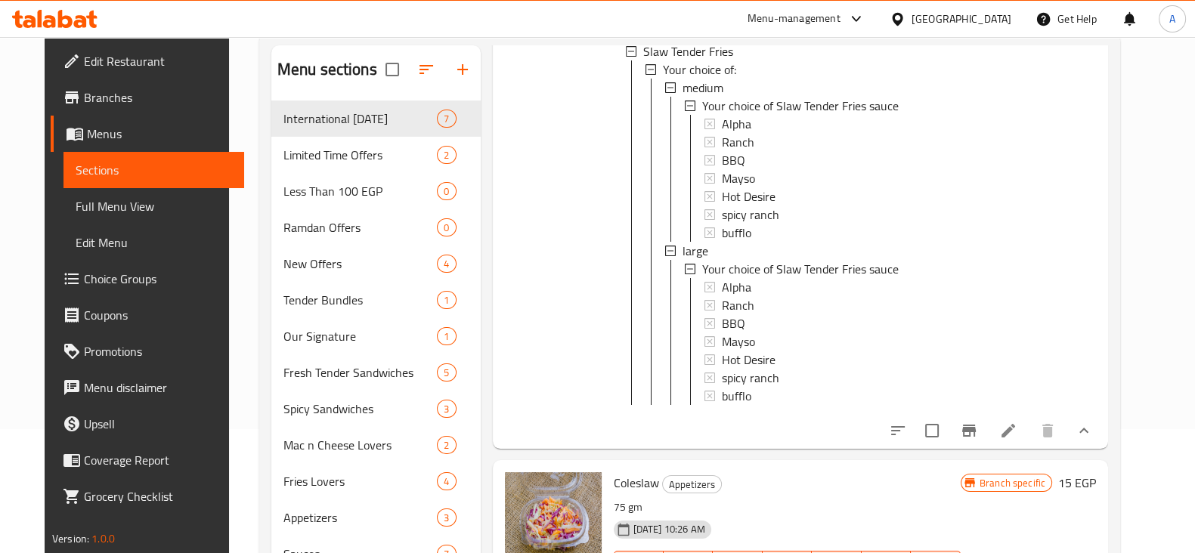
click at [1030, 441] on li at bounding box center [1008, 430] width 42 height 27
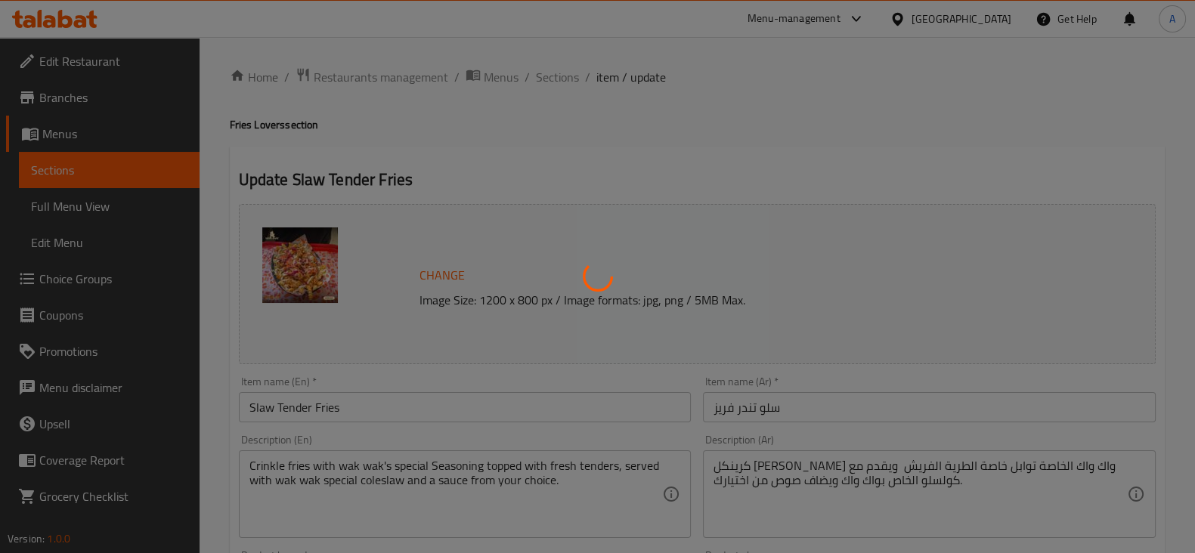
type input "إختيارك من صوص سلو تندر فرايز"
type input "1"
type input "إختيارك من صوص سلو تندر فرايز"
type input "1"
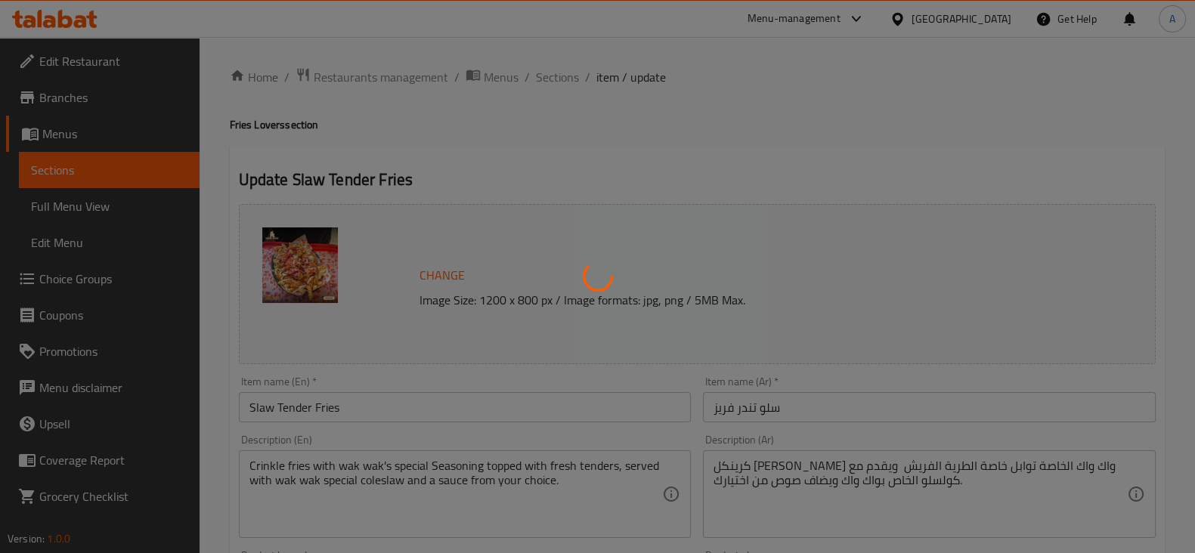
type input "1"
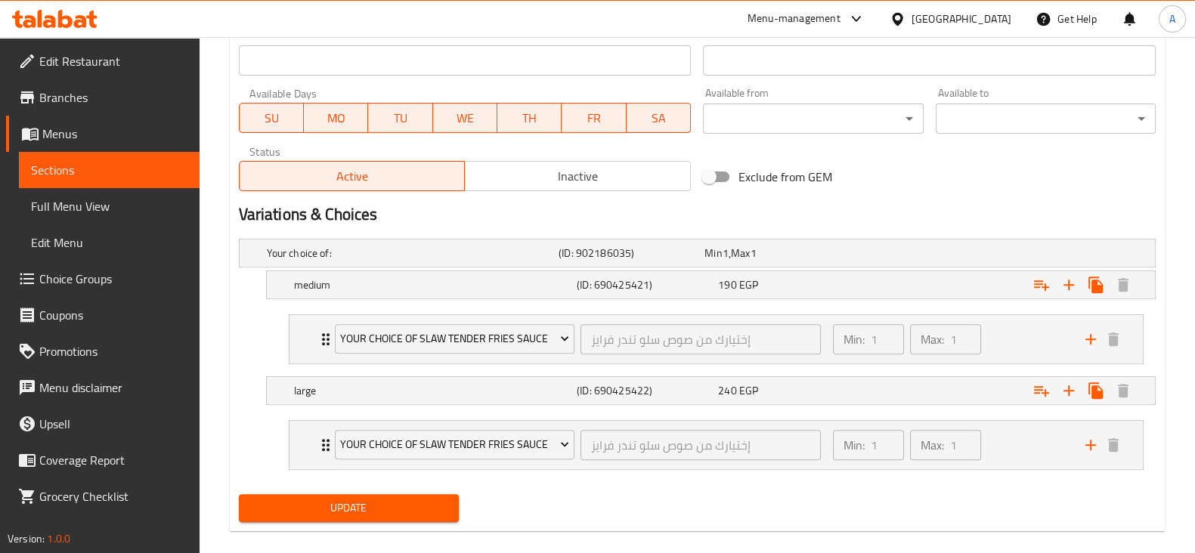
scroll to position [692, 0]
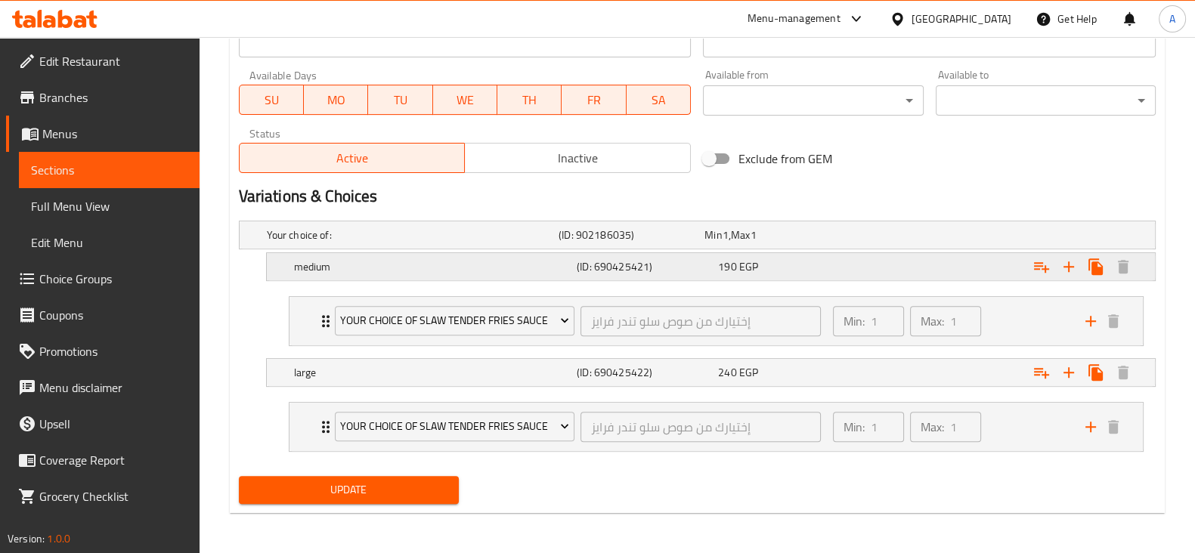
click at [963, 238] on div "Expand" at bounding box center [993, 235] width 292 height 6
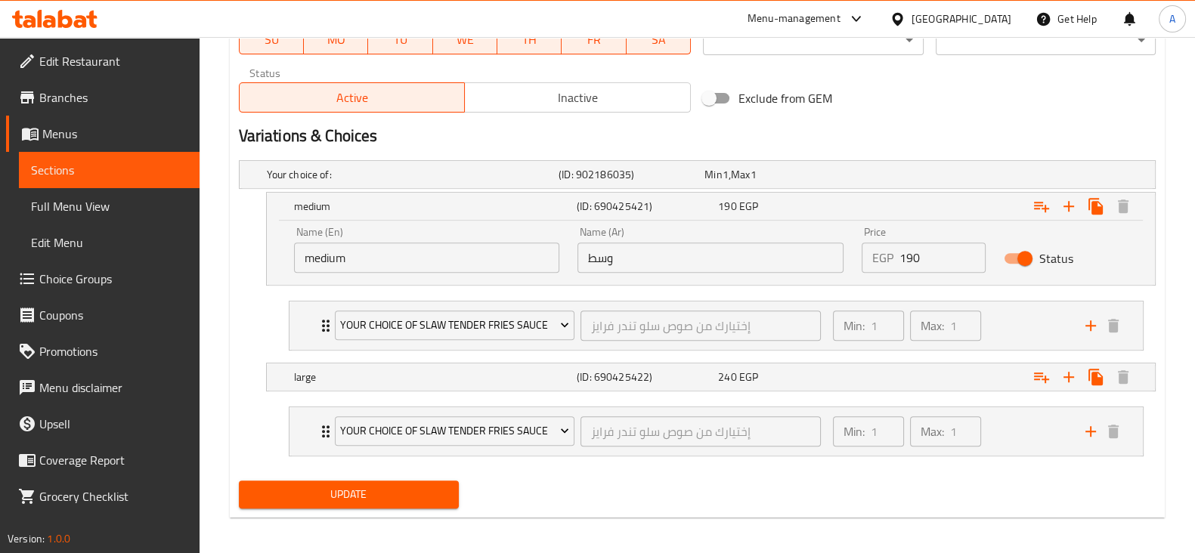
scroll to position [757, 0]
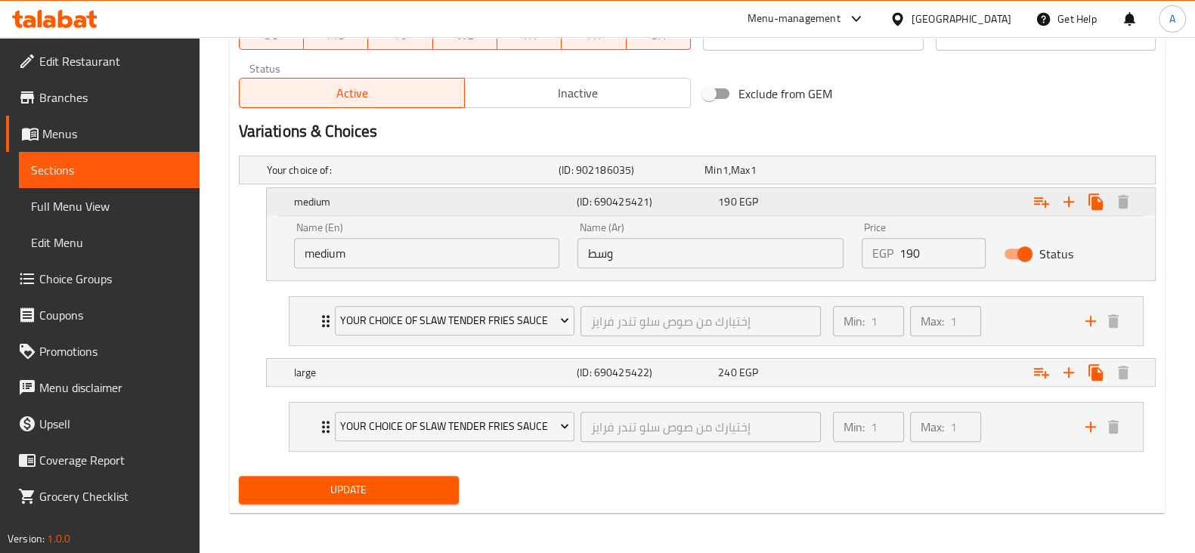
click at [942, 203] on div "Expand" at bounding box center [998, 201] width 283 height 33
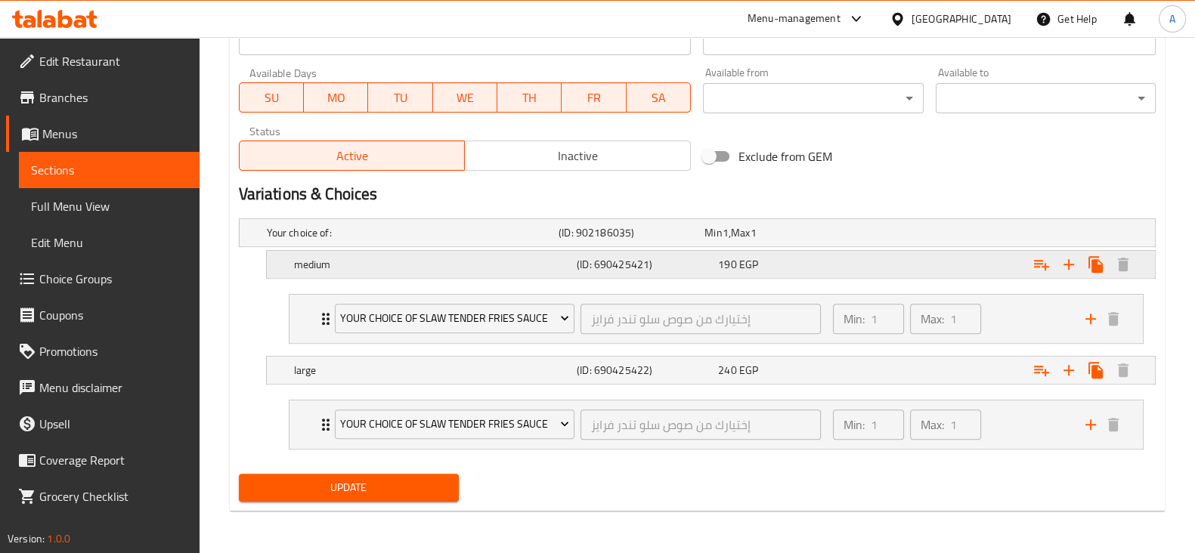
scroll to position [692, 0]
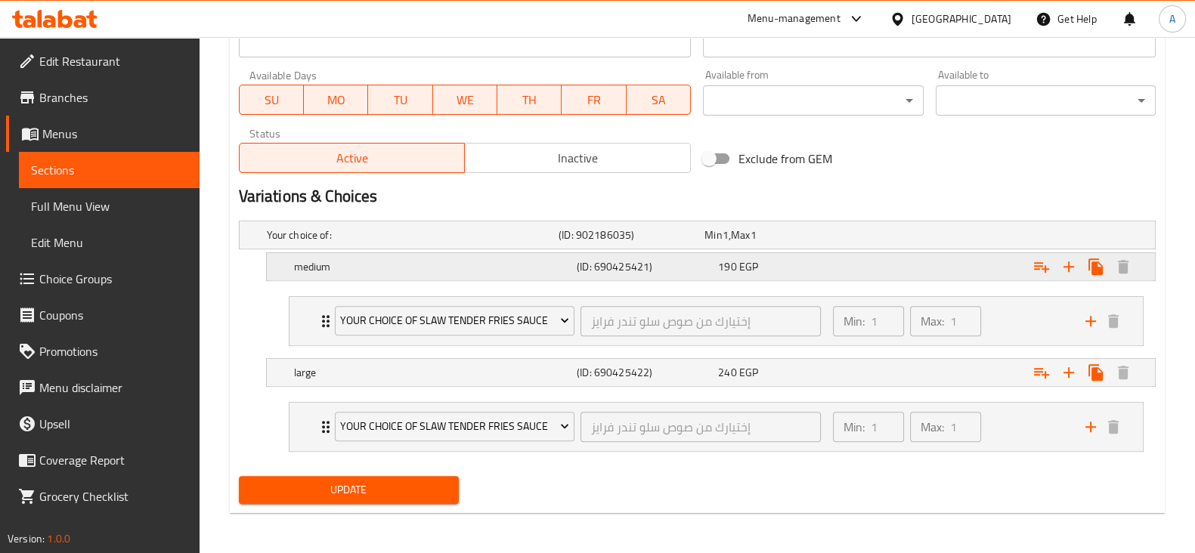
click at [941, 238] on div "Expand" at bounding box center [993, 235] width 292 height 6
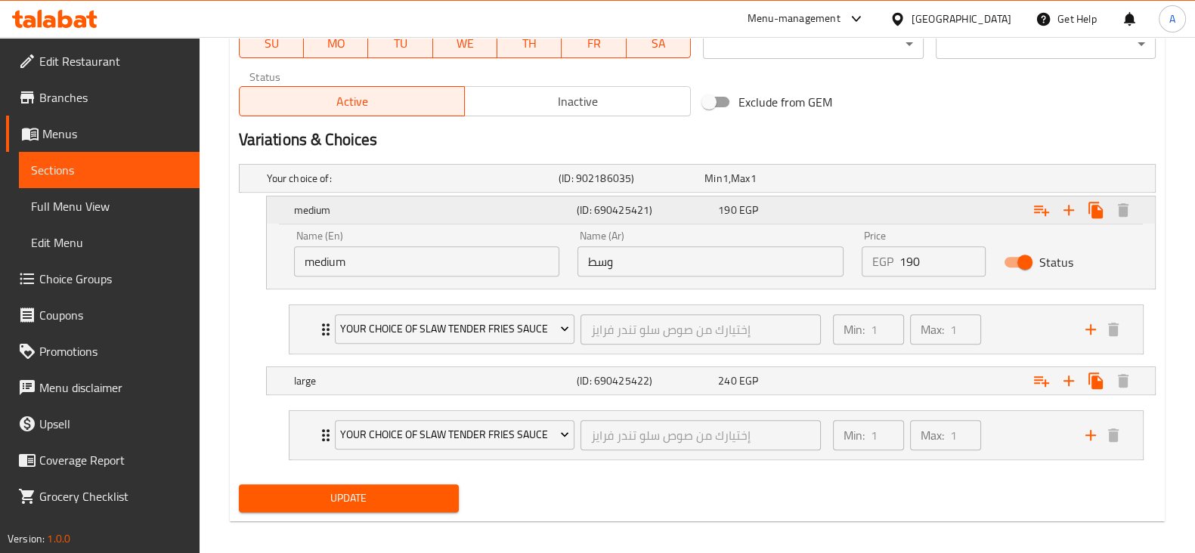
scroll to position [757, 0]
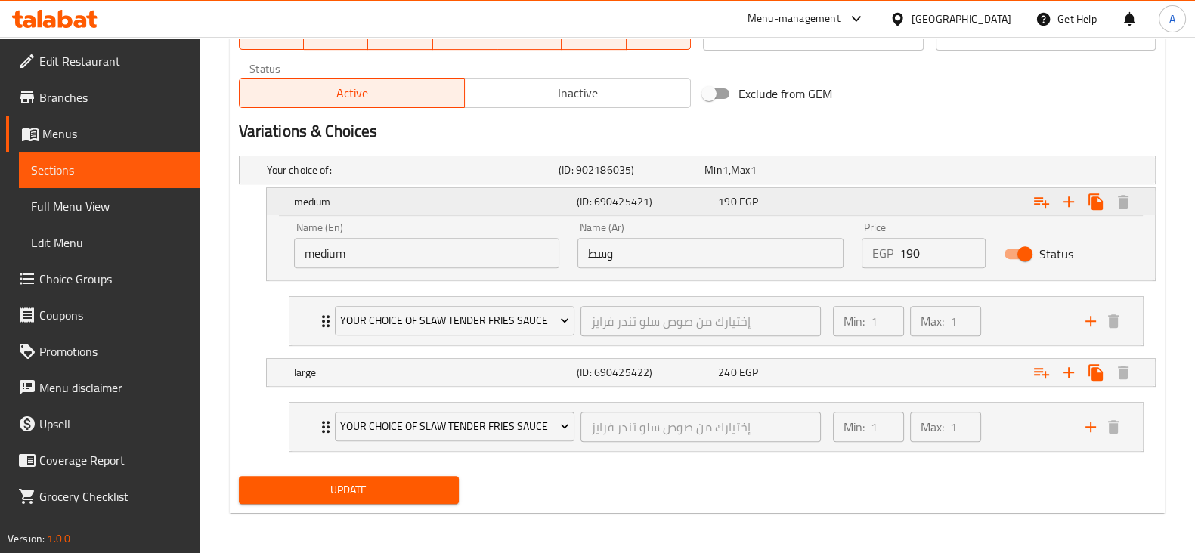
click at [994, 203] on div "Expand" at bounding box center [998, 201] width 283 height 33
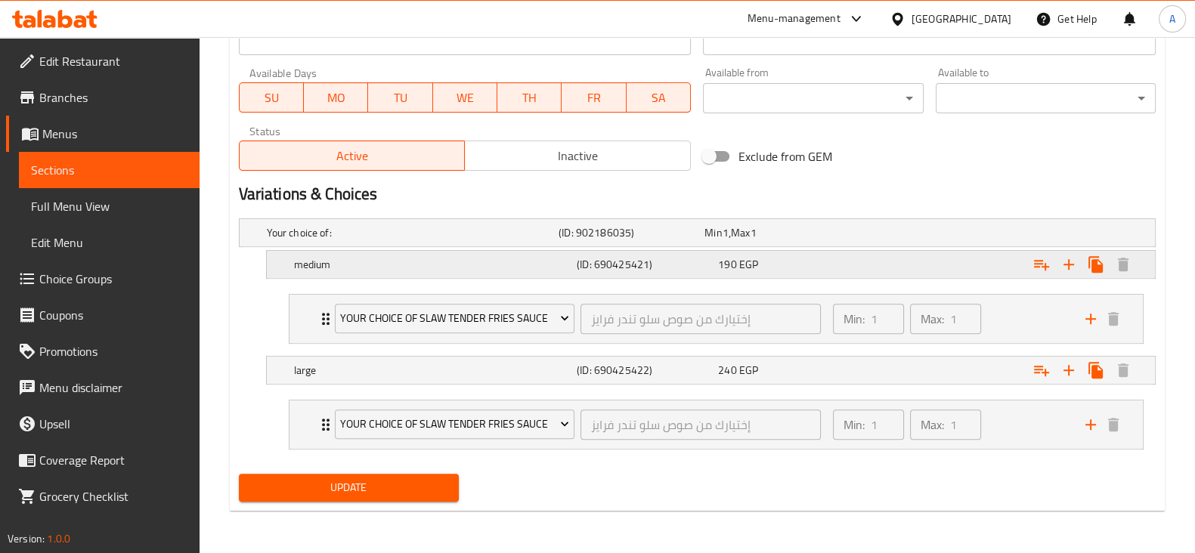
scroll to position [692, 0]
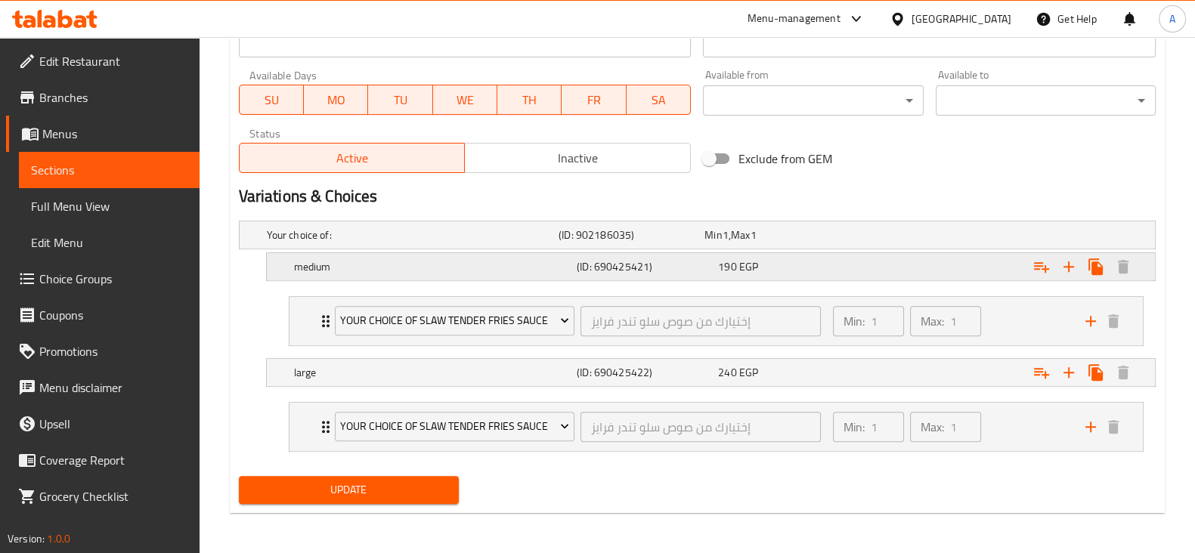
click at [964, 238] on div "Expand" at bounding box center [993, 235] width 292 height 6
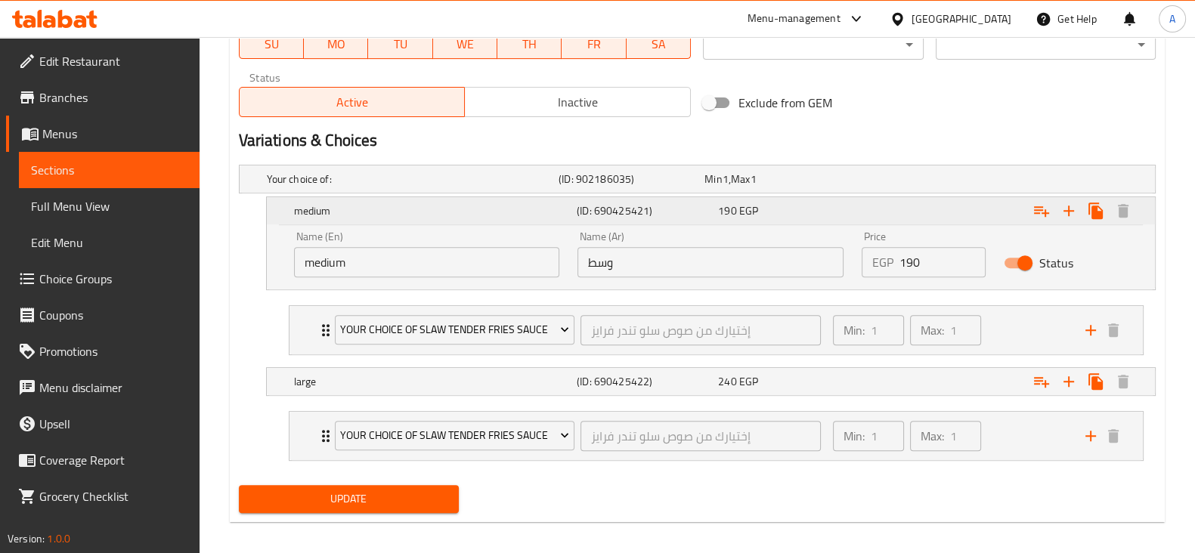
scroll to position [757, 0]
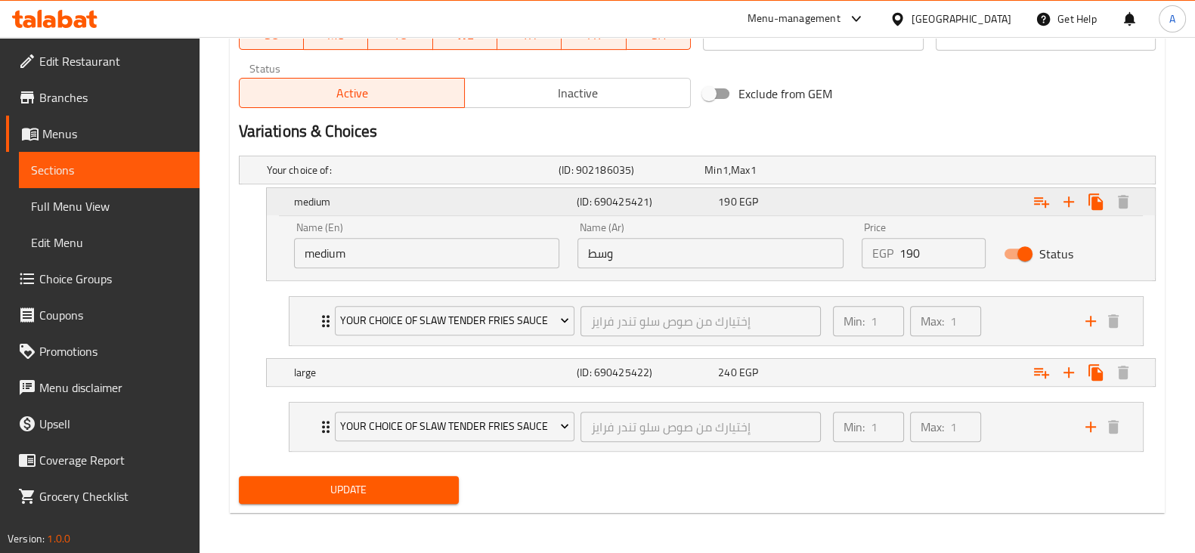
click at [922, 200] on div "Expand" at bounding box center [998, 201] width 283 height 33
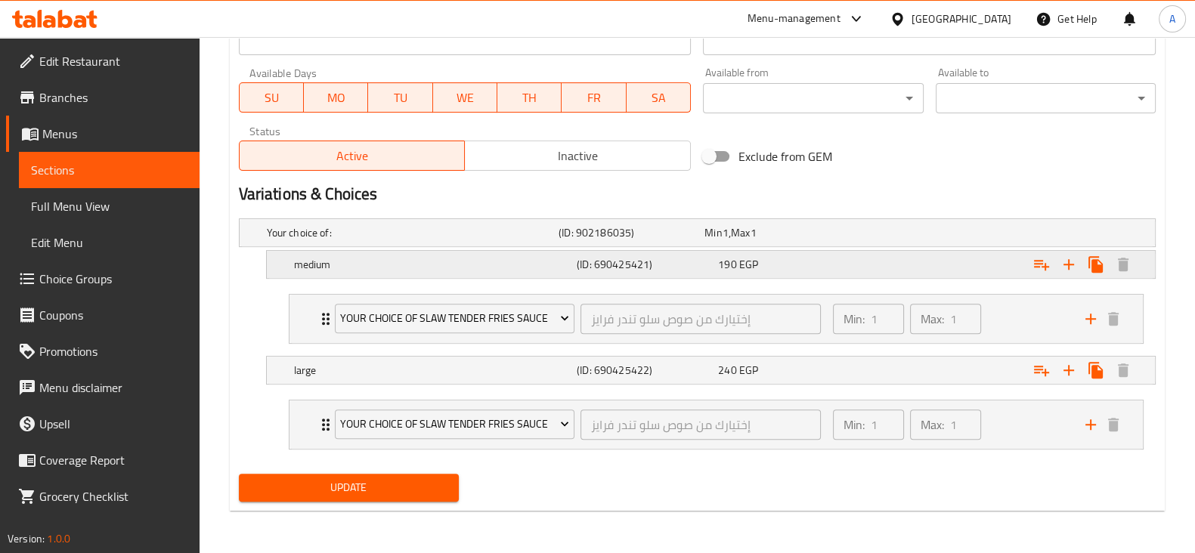
scroll to position [692, 0]
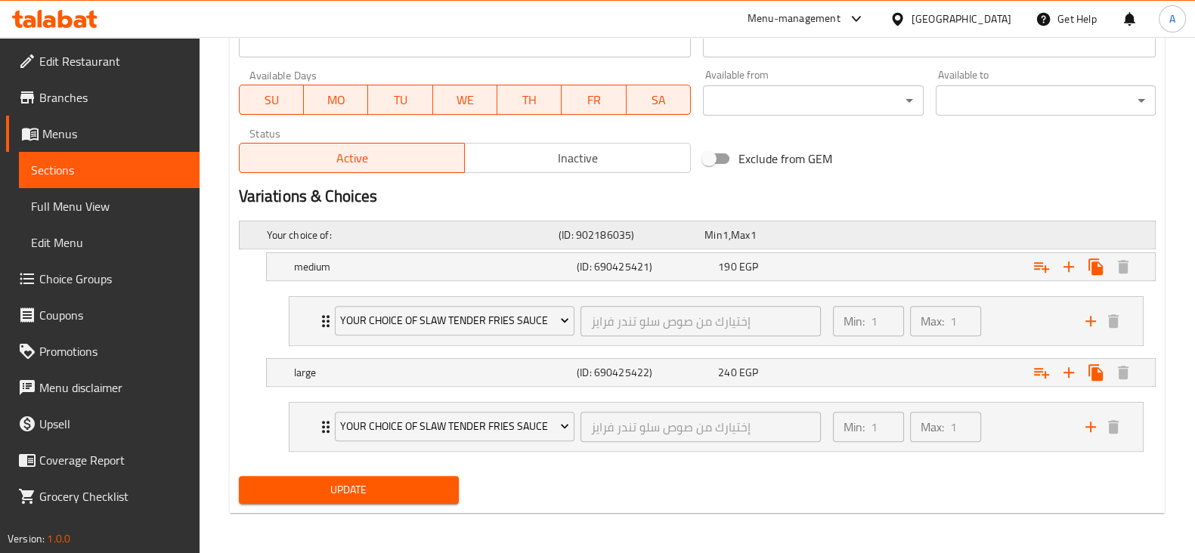
click at [888, 228] on div "Your choice of: (ID: 902186035) Min 1 , Max 1" at bounding box center [702, 234] width 876 height 33
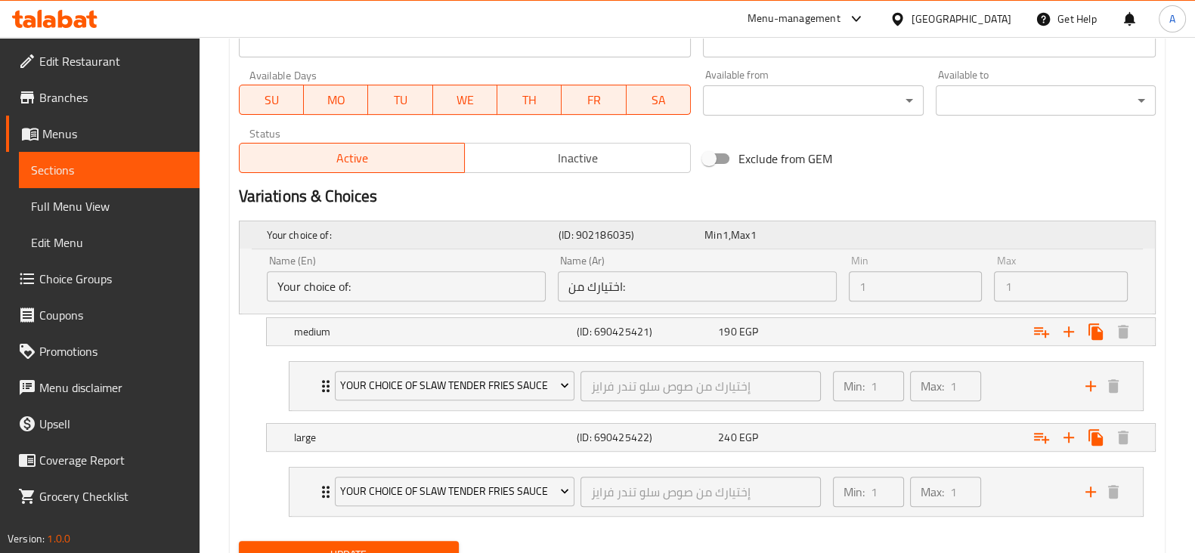
click at [888, 228] on div "Your choice of: (ID: 902186035) Min 1 , Max 1" at bounding box center [702, 234] width 876 height 33
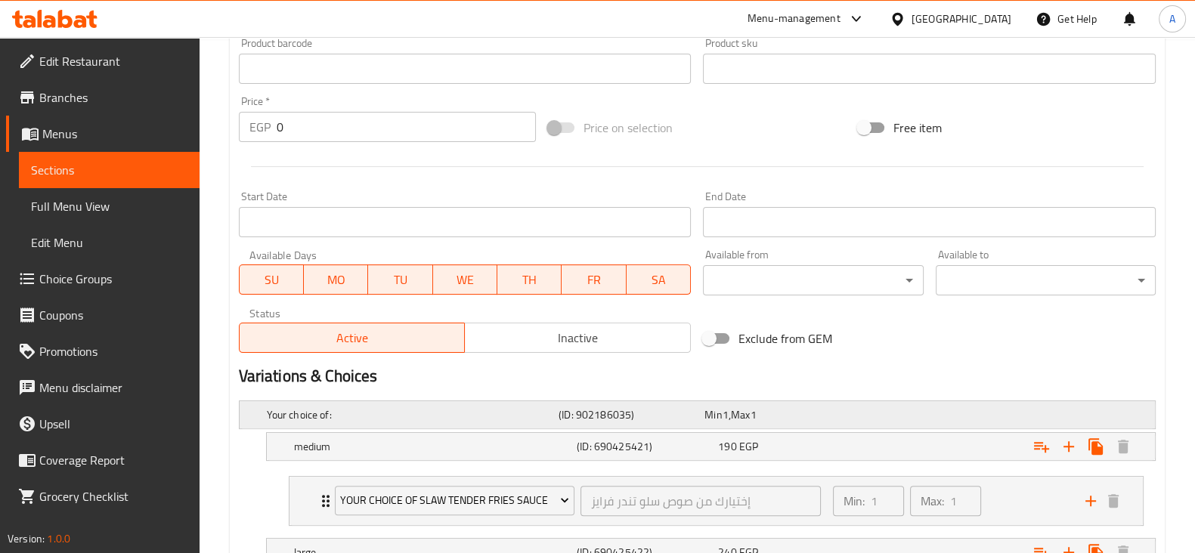
scroll to position [0, 0]
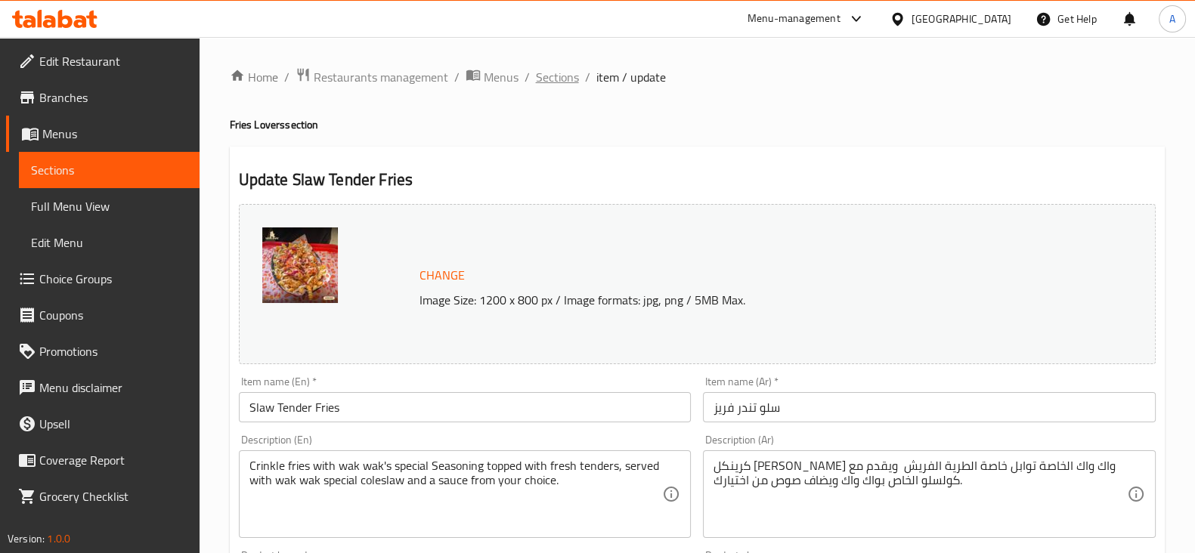
click at [564, 76] on span "Sections" at bounding box center [557, 77] width 43 height 18
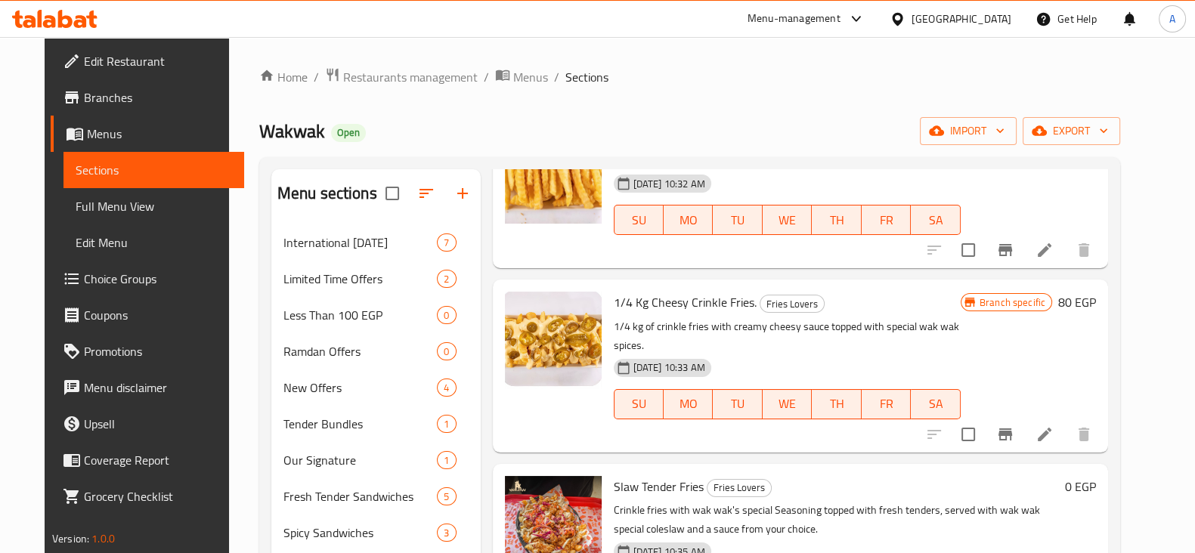
scroll to position [102, 0]
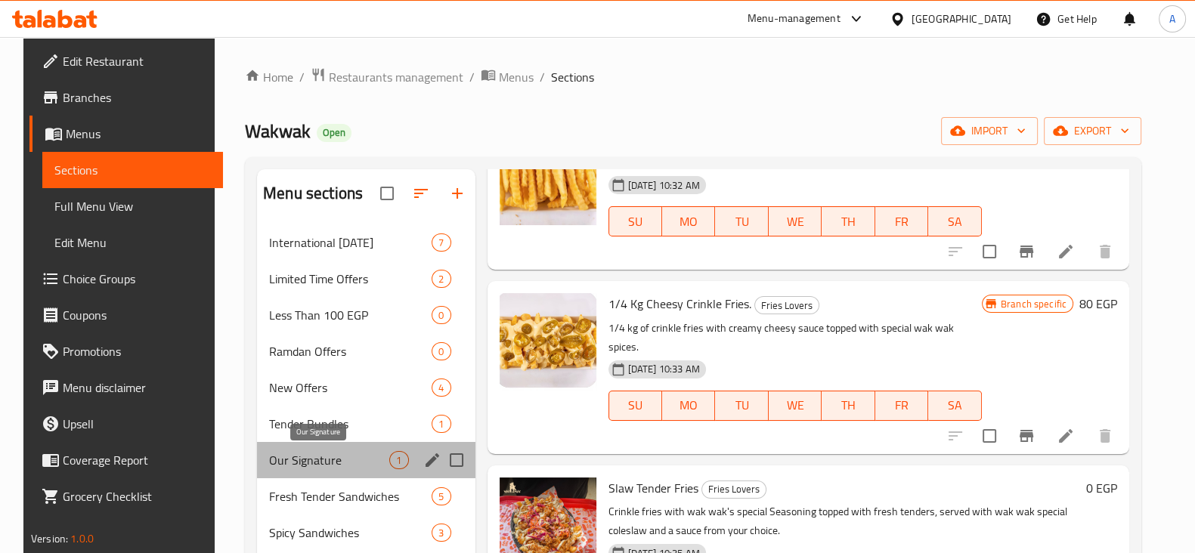
click at [344, 460] on span "Our Signature" at bounding box center [329, 460] width 120 height 18
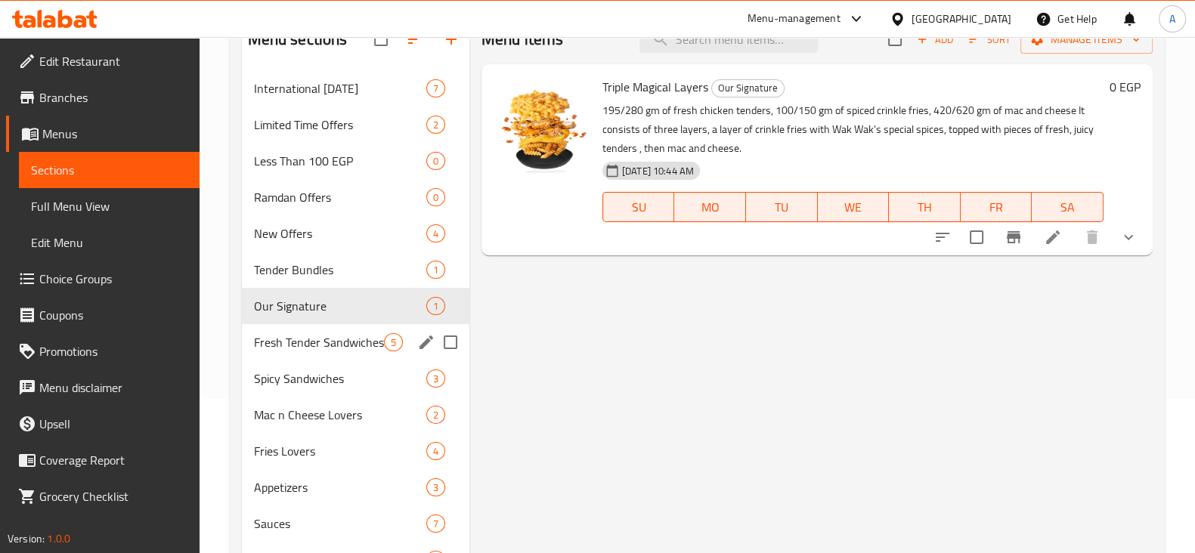
scroll to position [154, 0]
click at [322, 447] on span "Fries Lovers" at bounding box center [319, 451] width 130 height 18
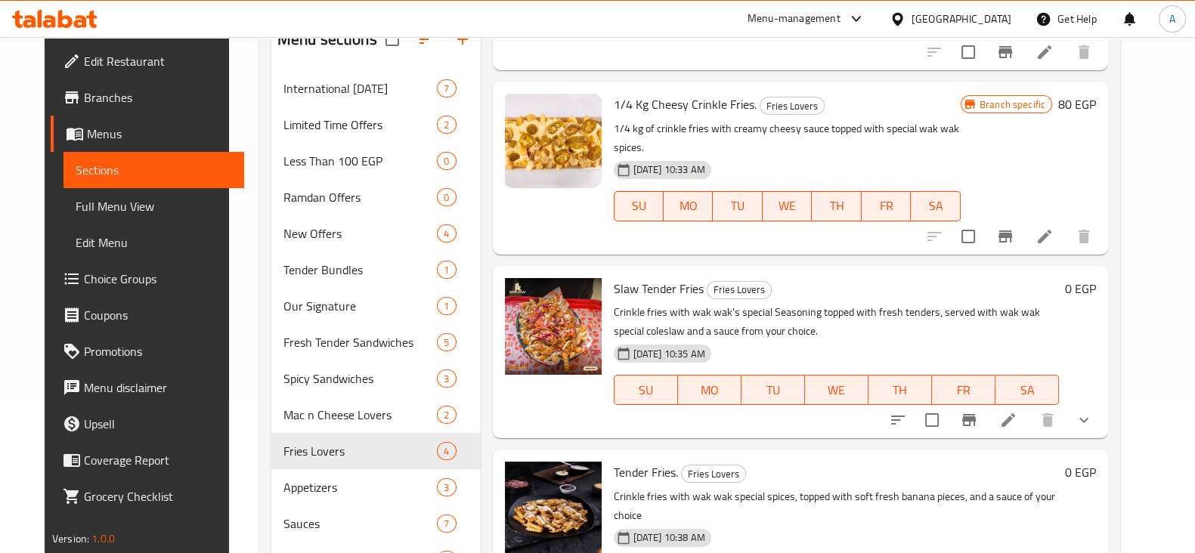
scroll to position [227, 0]
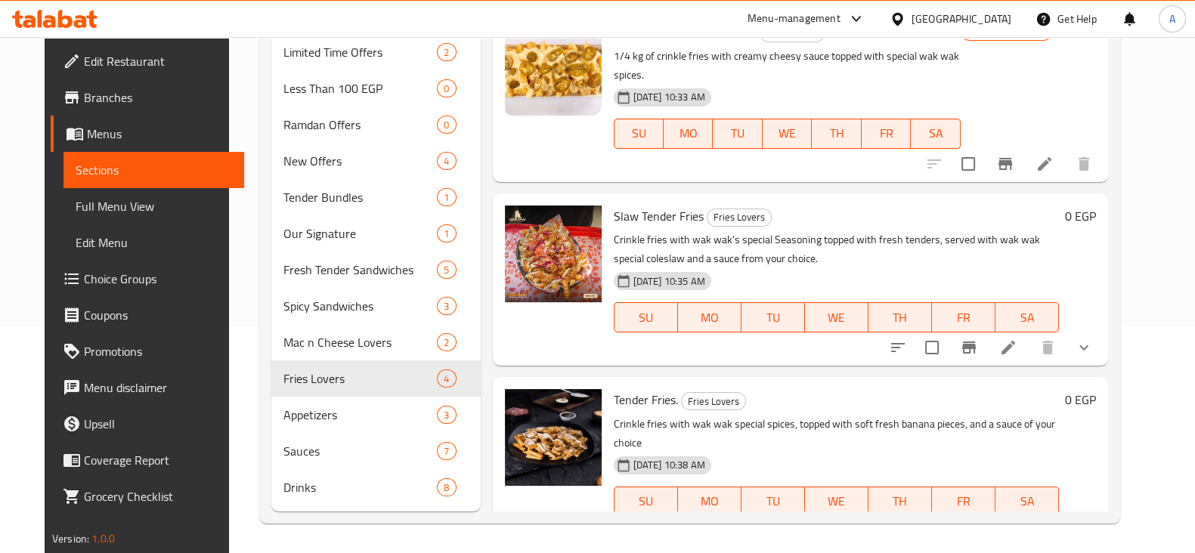
click at [978, 523] on icon "Branch-specific-item" at bounding box center [969, 532] width 18 height 18
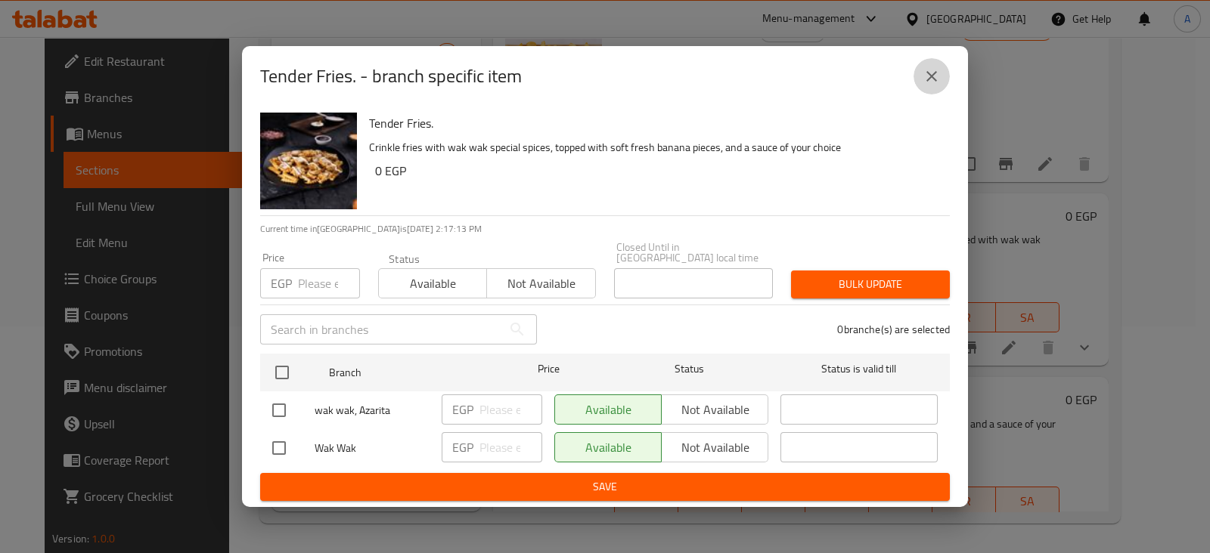
click at [926, 80] on icon "close" at bounding box center [931, 76] width 18 height 18
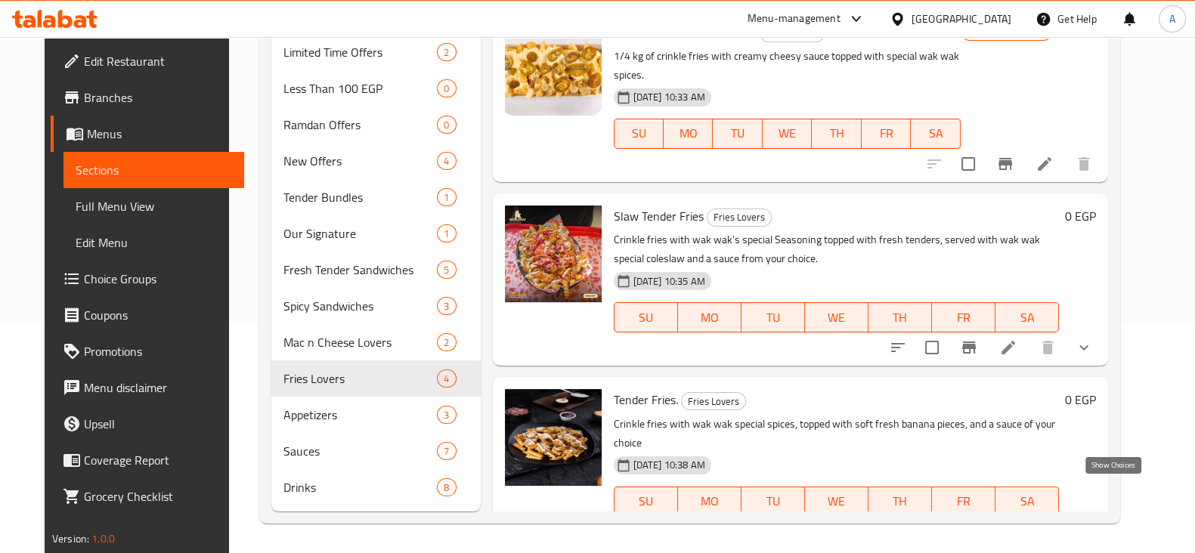
click at [1093, 523] on icon "show more" at bounding box center [1084, 532] width 18 height 18
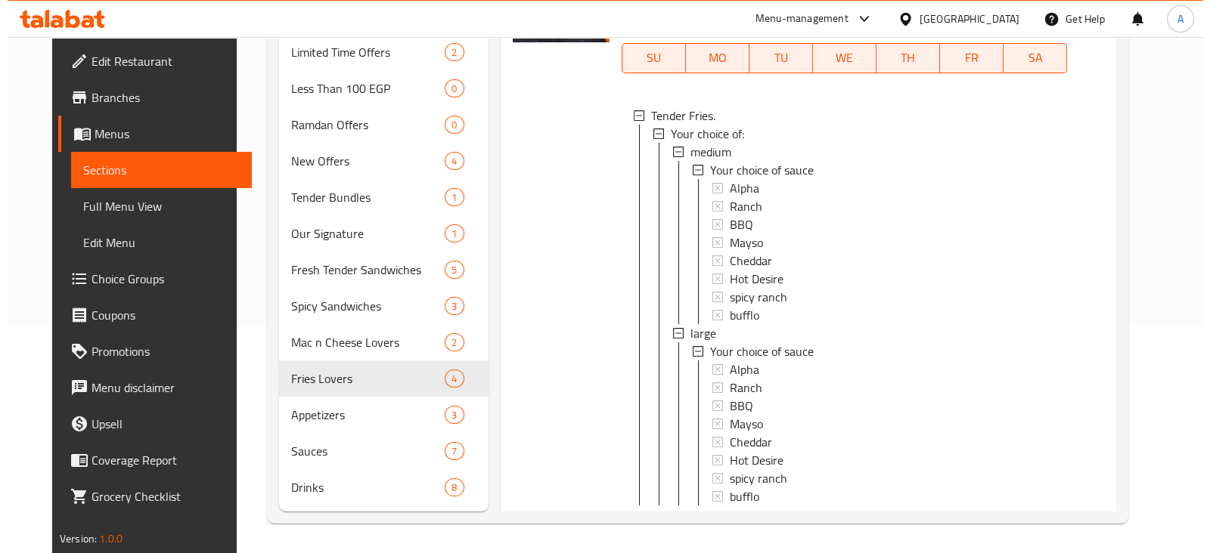
scroll to position [592, 0]
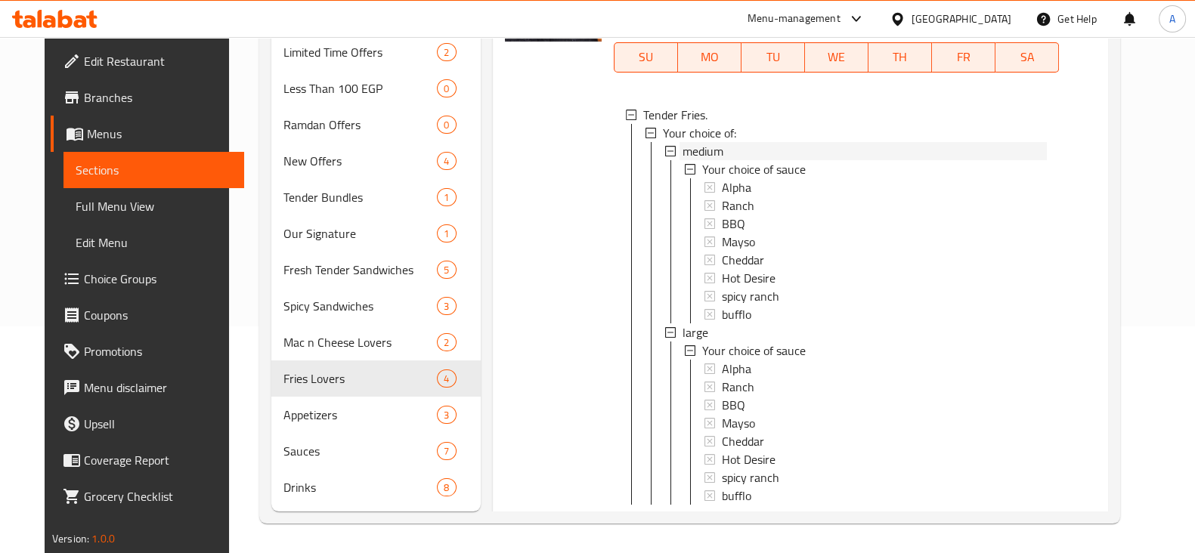
click at [730, 142] on div "medium" at bounding box center [865, 151] width 364 height 18
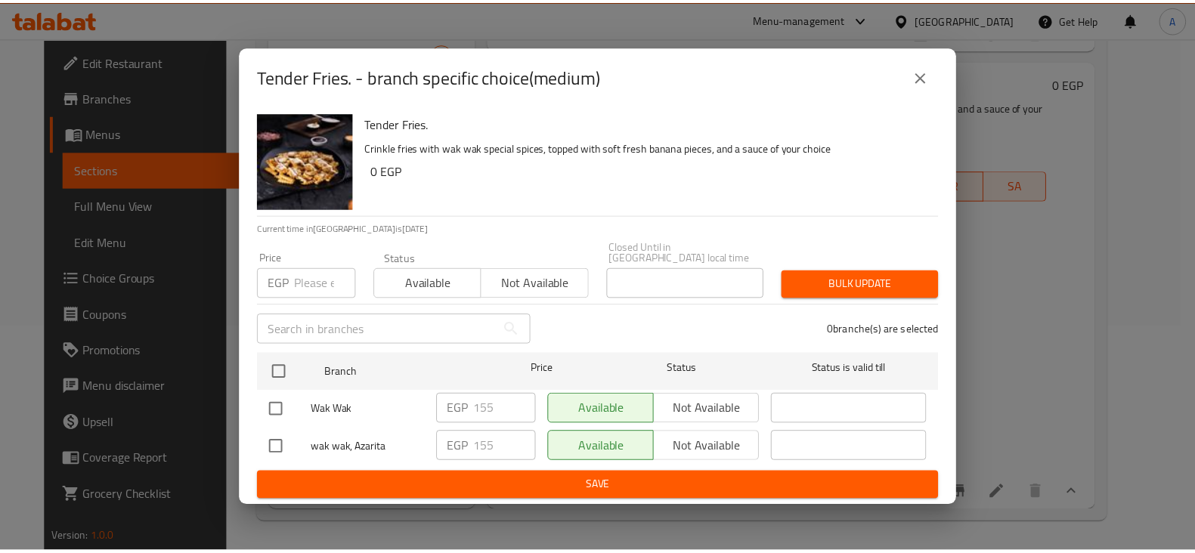
scroll to position [441, 0]
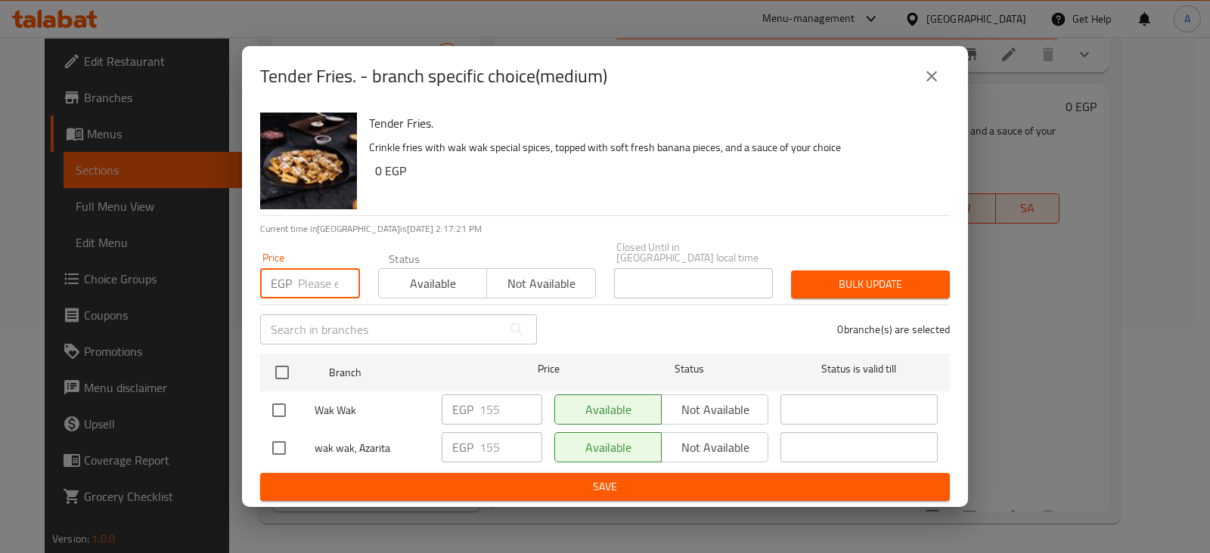
click at [299, 281] on input "number" at bounding box center [329, 283] width 62 height 30
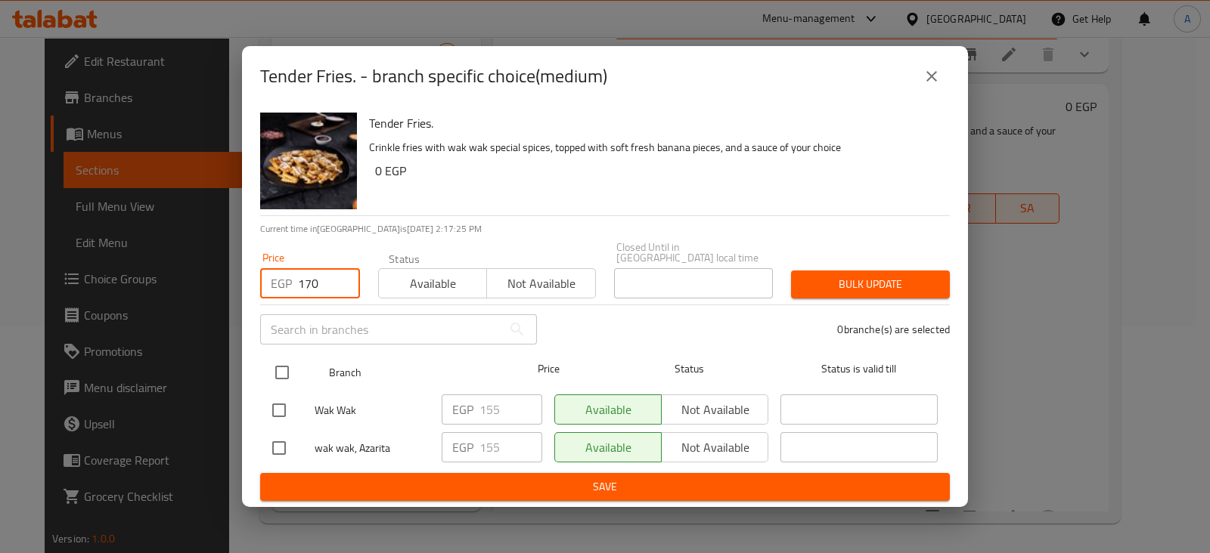
type input "170"
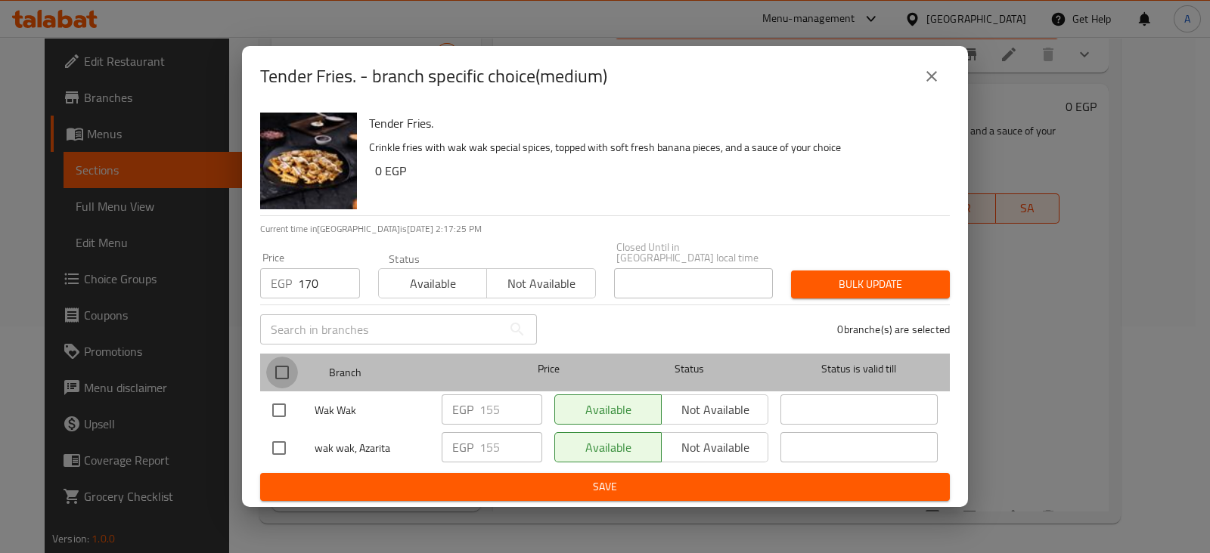
drag, startPoint x: 276, startPoint y: 363, endPoint x: 286, endPoint y: 361, distance: 10.1
click at [276, 362] on input "checkbox" at bounding box center [282, 373] width 32 height 32
checkbox input "true"
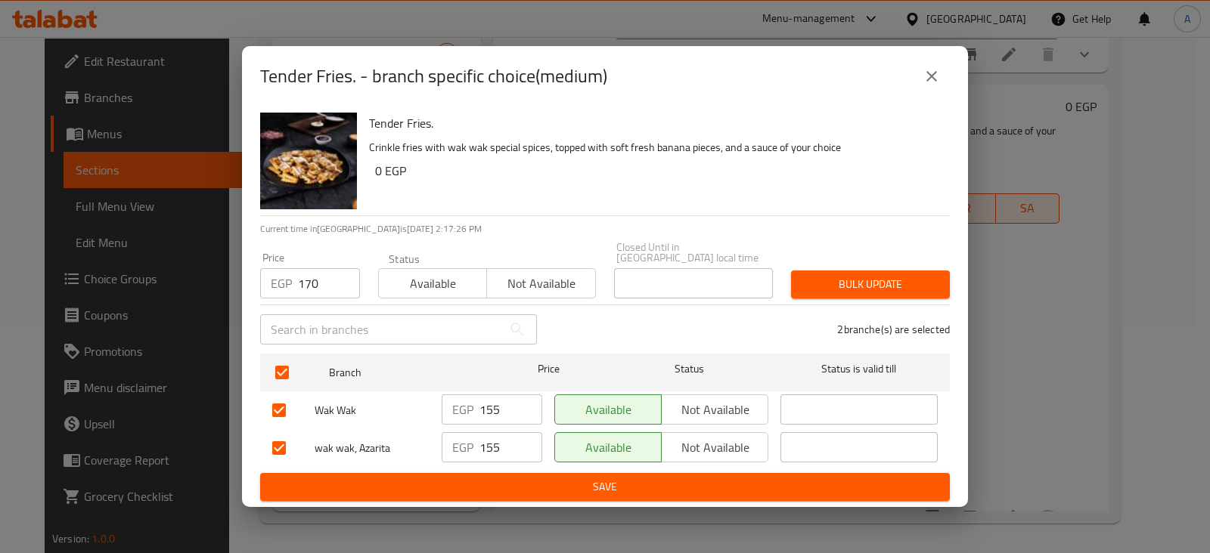
click at [826, 285] on span "Bulk update" at bounding box center [870, 284] width 135 height 19
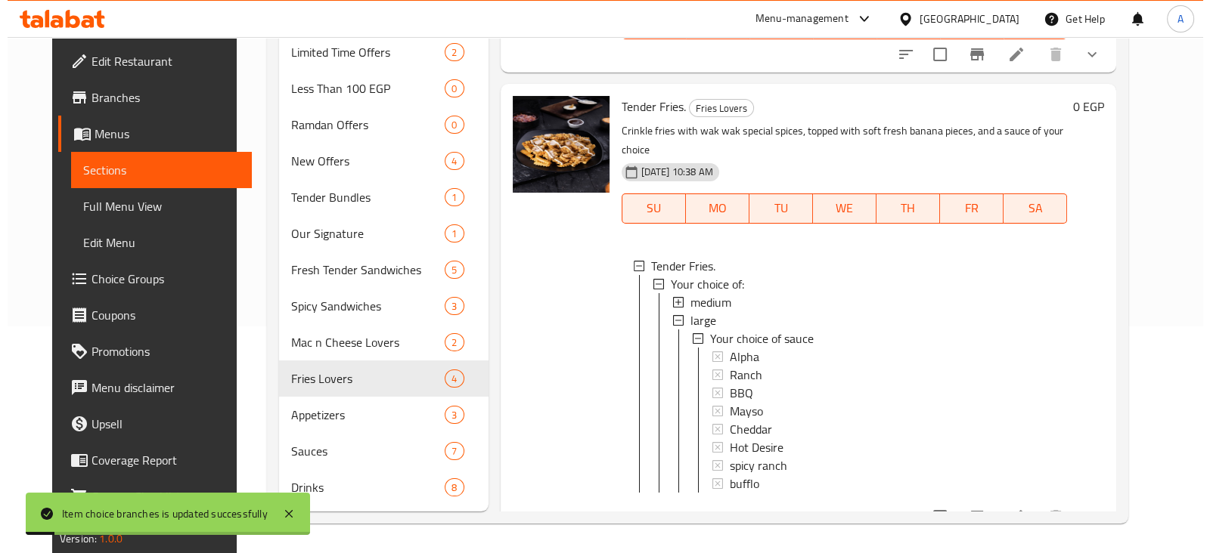
scroll to position [2, 0]
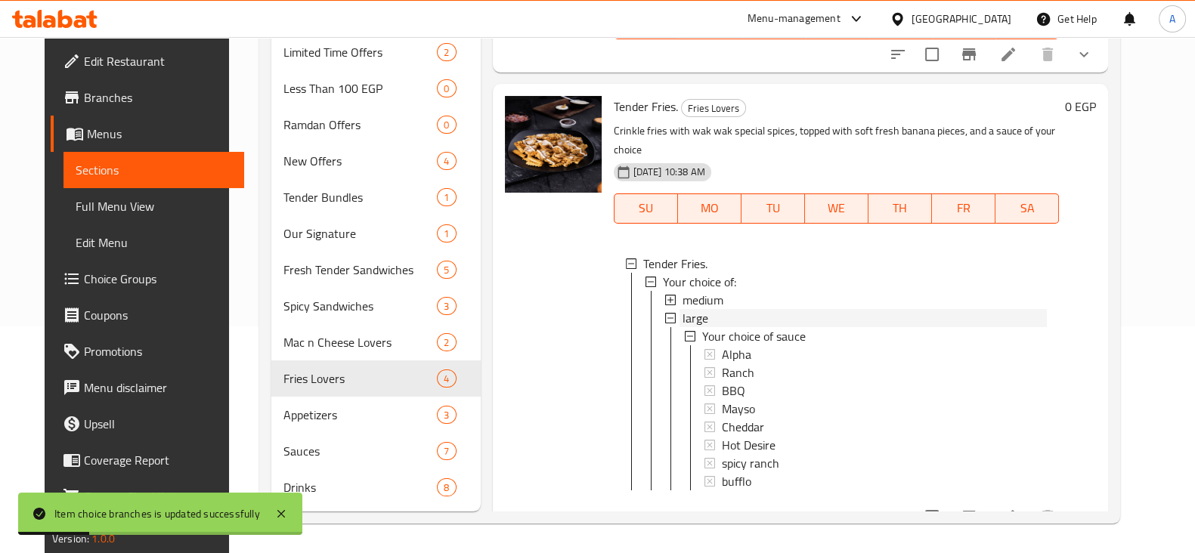
click at [698, 309] on div "large" at bounding box center [865, 318] width 364 height 18
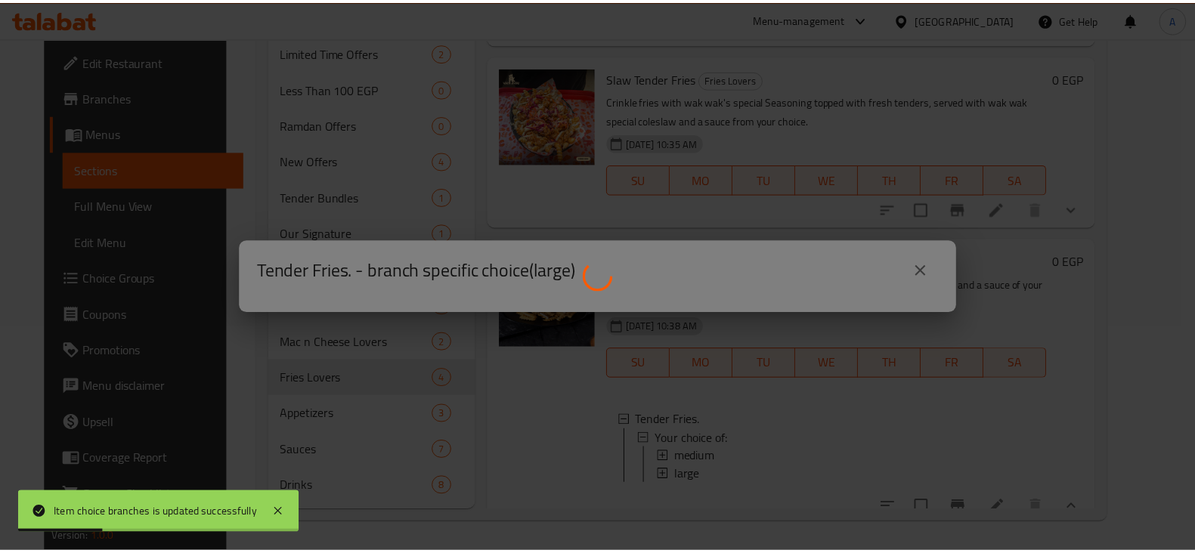
scroll to position [277, 0]
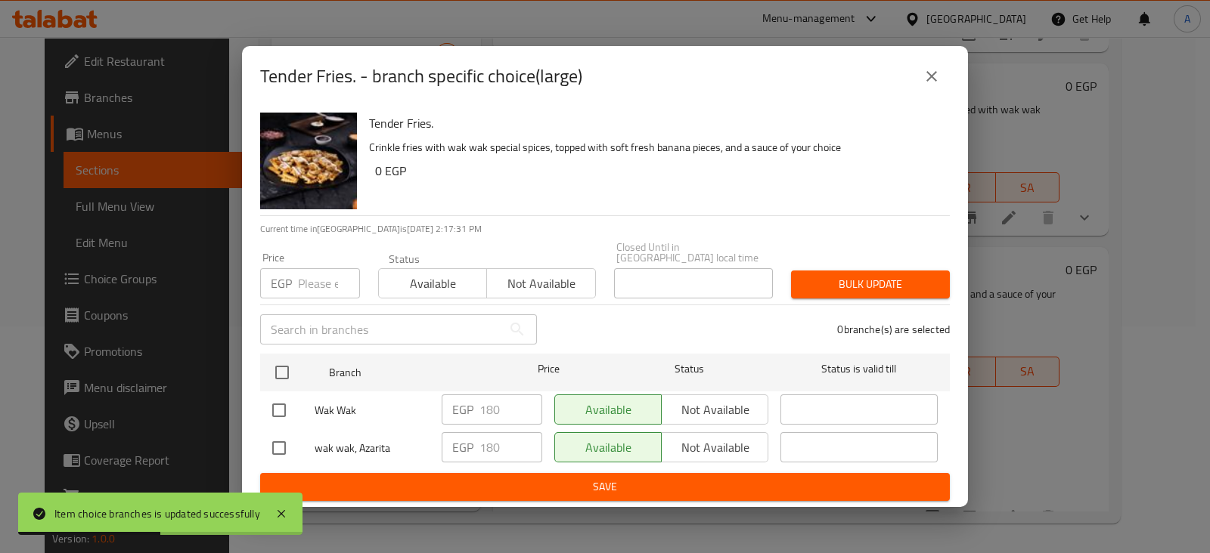
click at [308, 279] on input "number" at bounding box center [329, 283] width 62 height 30
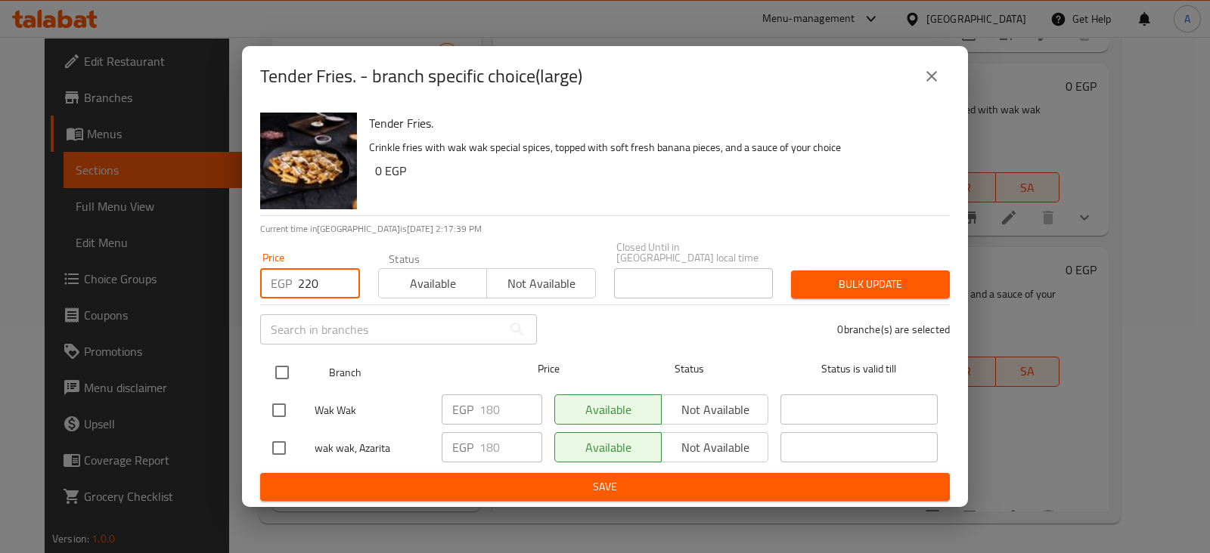
type input "220"
click at [282, 371] on input "checkbox" at bounding box center [282, 373] width 32 height 32
checkbox input "true"
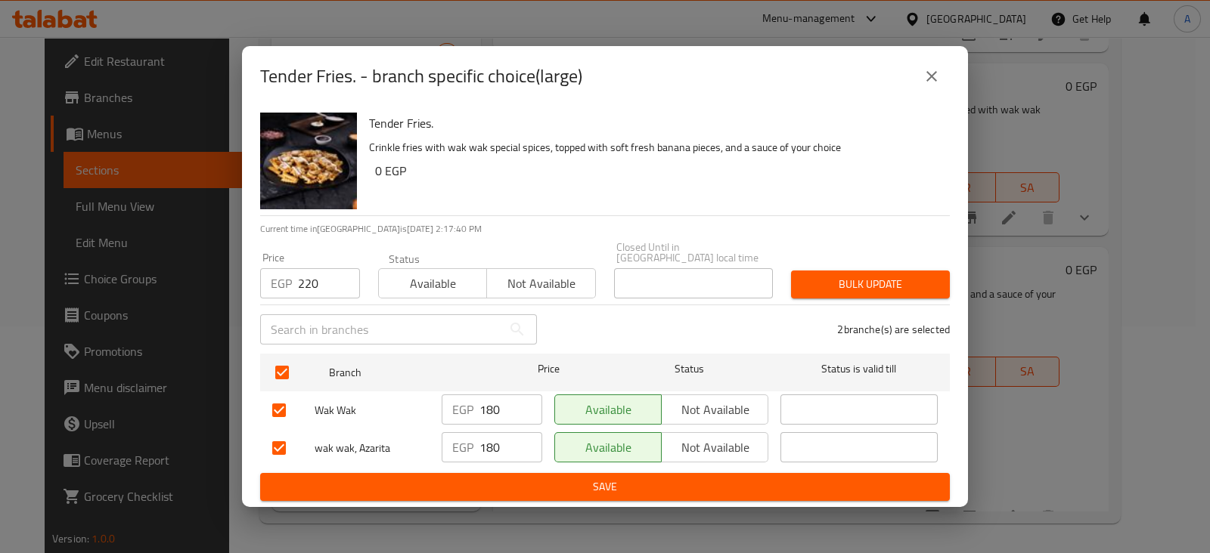
click at [810, 277] on span "Bulk update" at bounding box center [870, 284] width 135 height 19
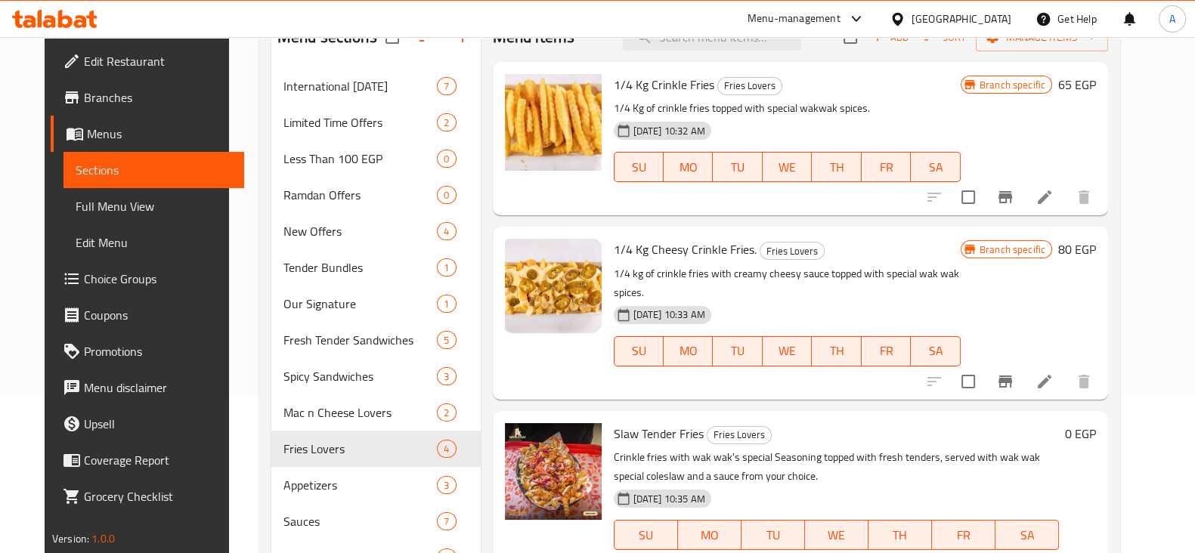
scroll to position [155, 0]
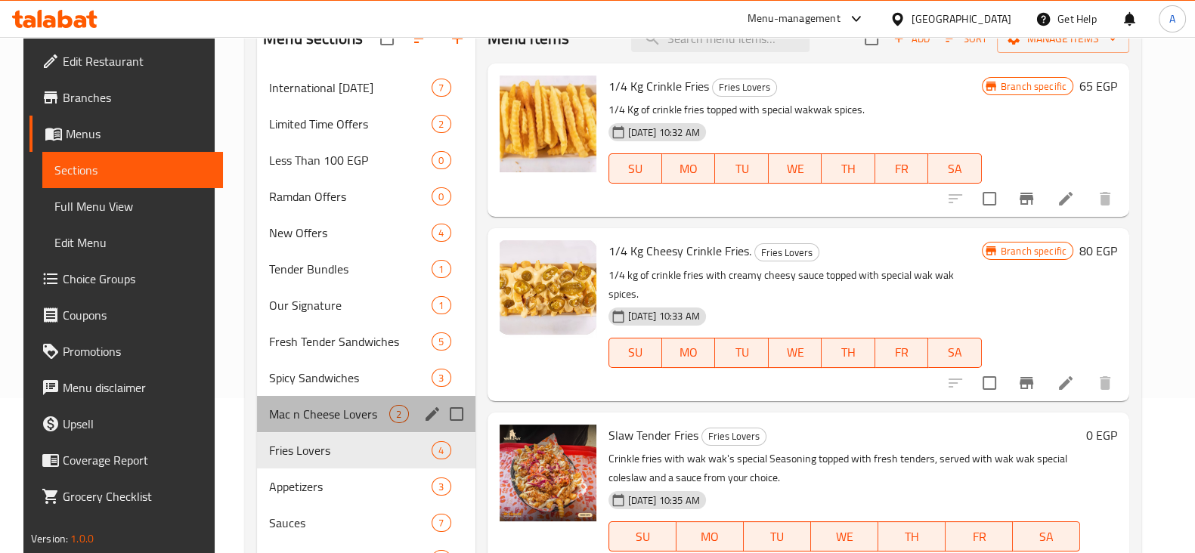
click at [342, 405] on span "Mac n Cheese Lovers" at bounding box center [329, 414] width 120 height 18
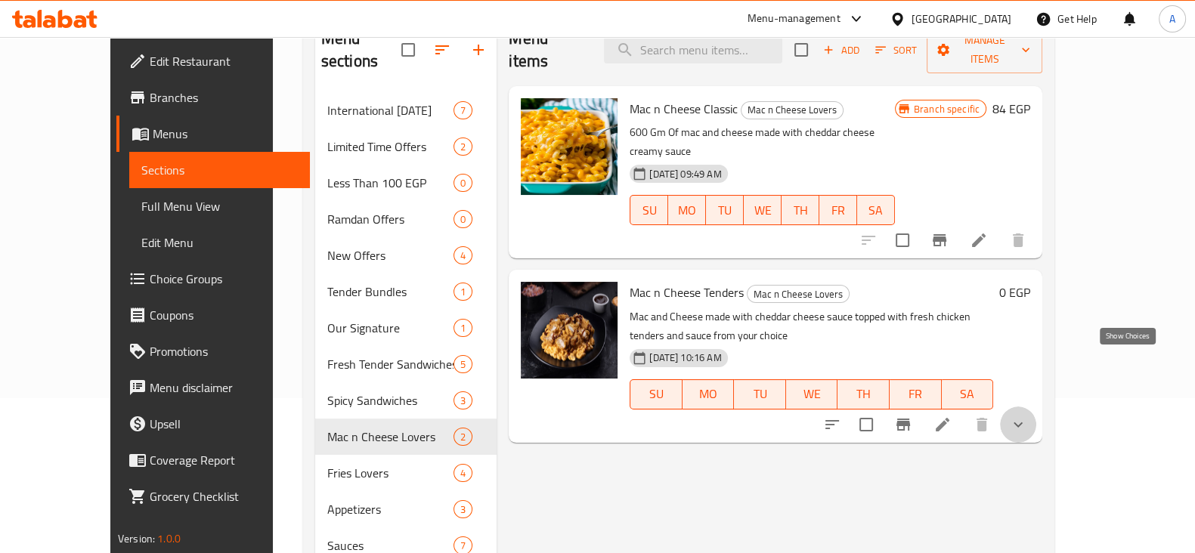
click at [1027, 416] on icon "show more" at bounding box center [1018, 425] width 18 height 18
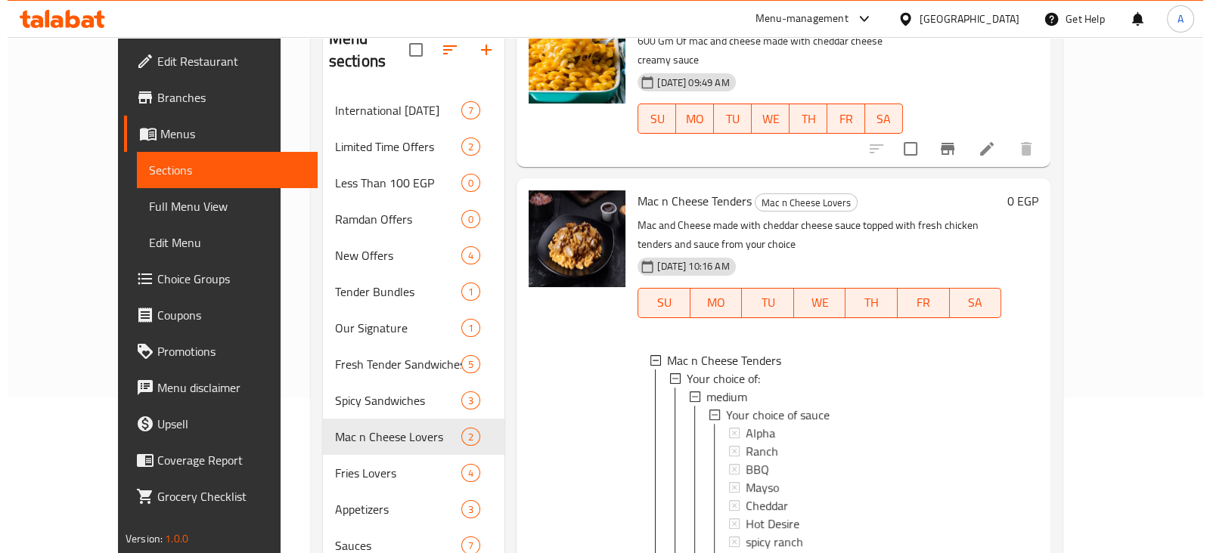
scroll to position [99, 0]
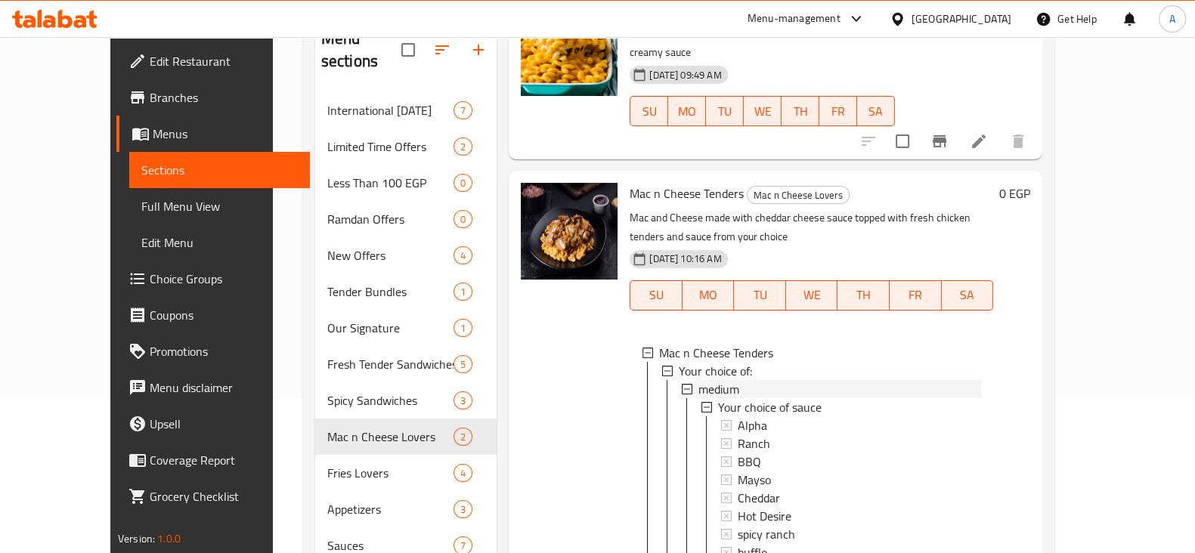
click at [745, 380] on div "medium" at bounding box center [840, 389] width 283 height 18
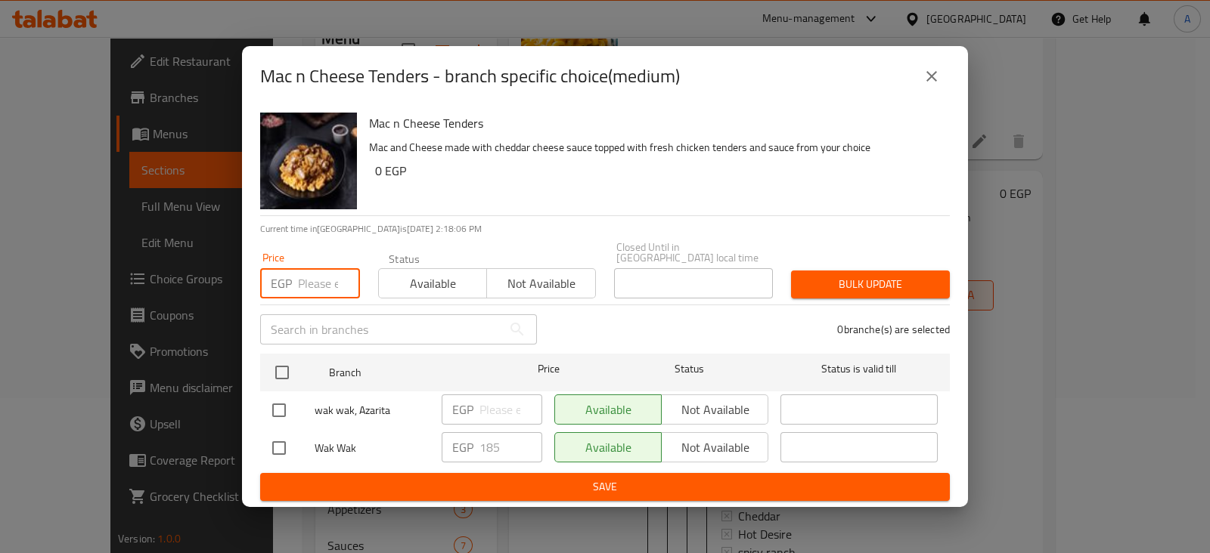
click at [323, 281] on input "number" at bounding box center [329, 283] width 62 height 30
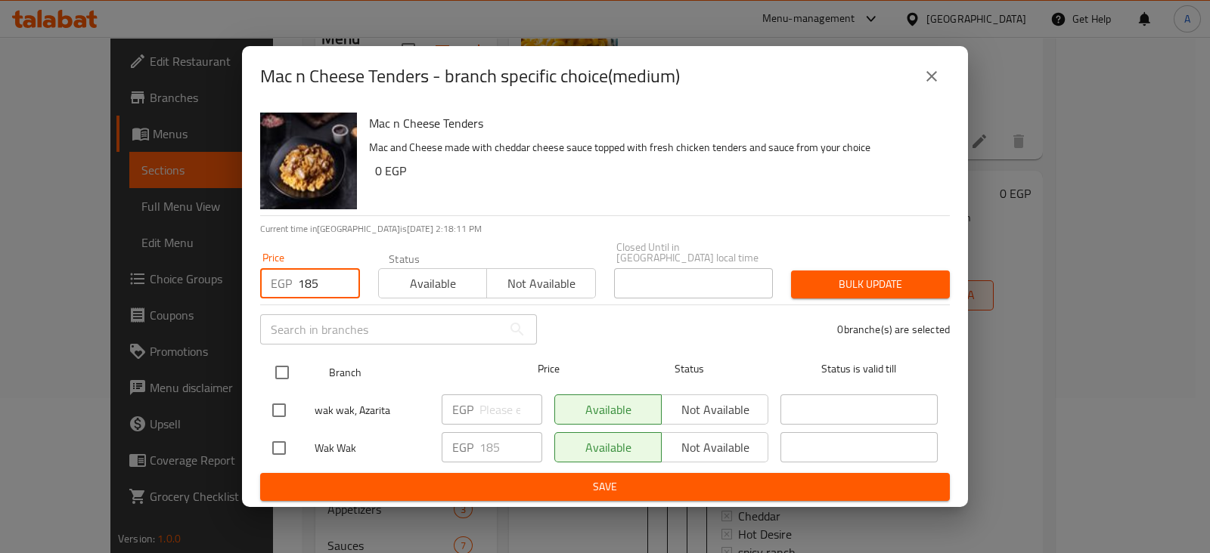
type input "185"
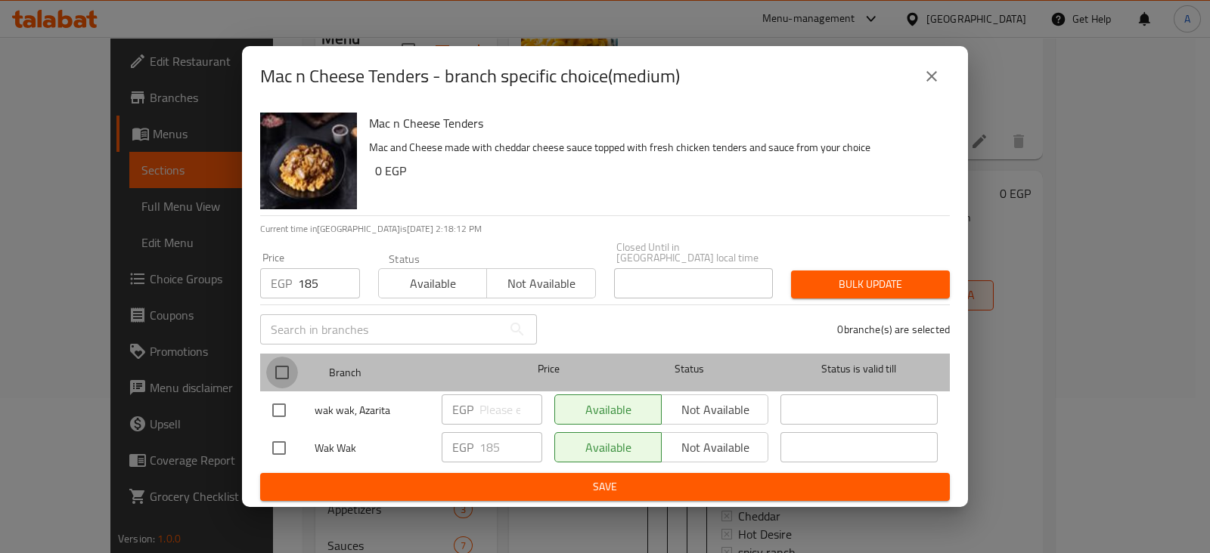
click at [280, 357] on input "checkbox" at bounding box center [282, 373] width 32 height 32
checkbox input "true"
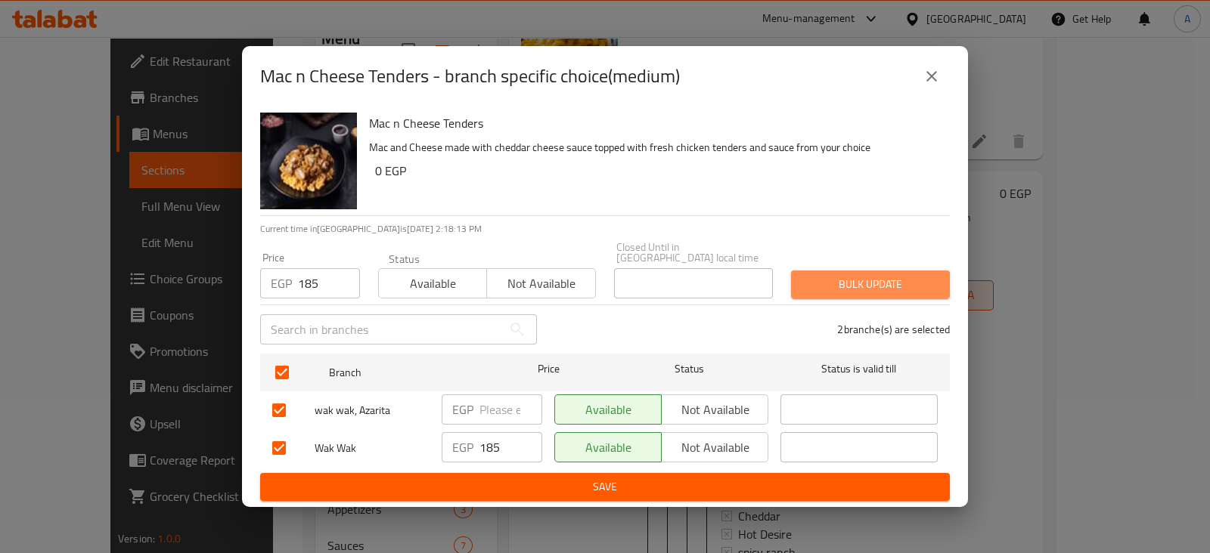
click at [858, 280] on span "Bulk update" at bounding box center [870, 284] width 135 height 19
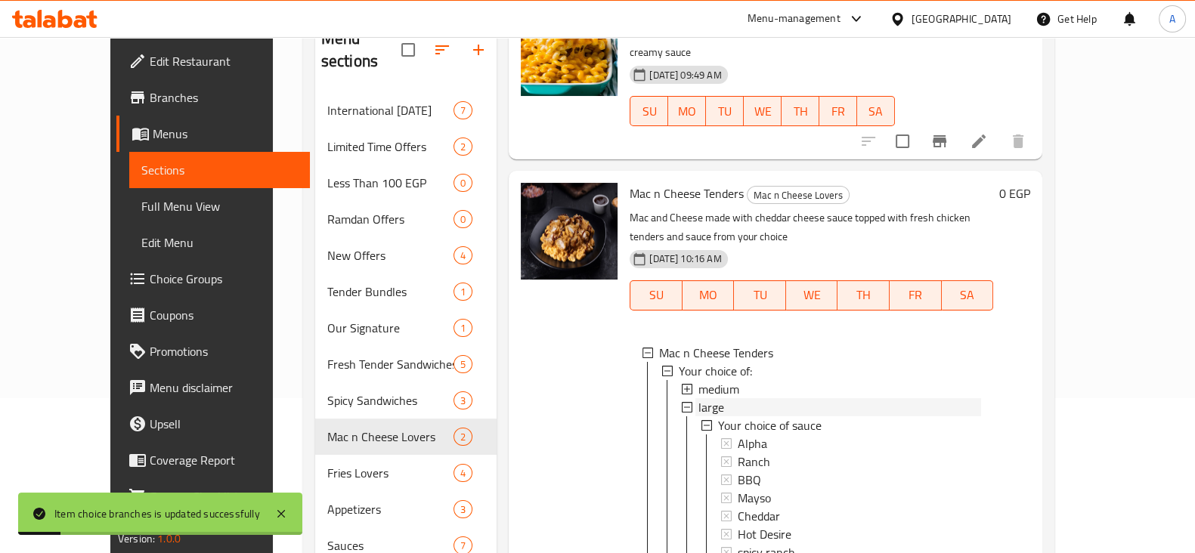
click at [748, 398] on div "large" at bounding box center [840, 407] width 283 height 18
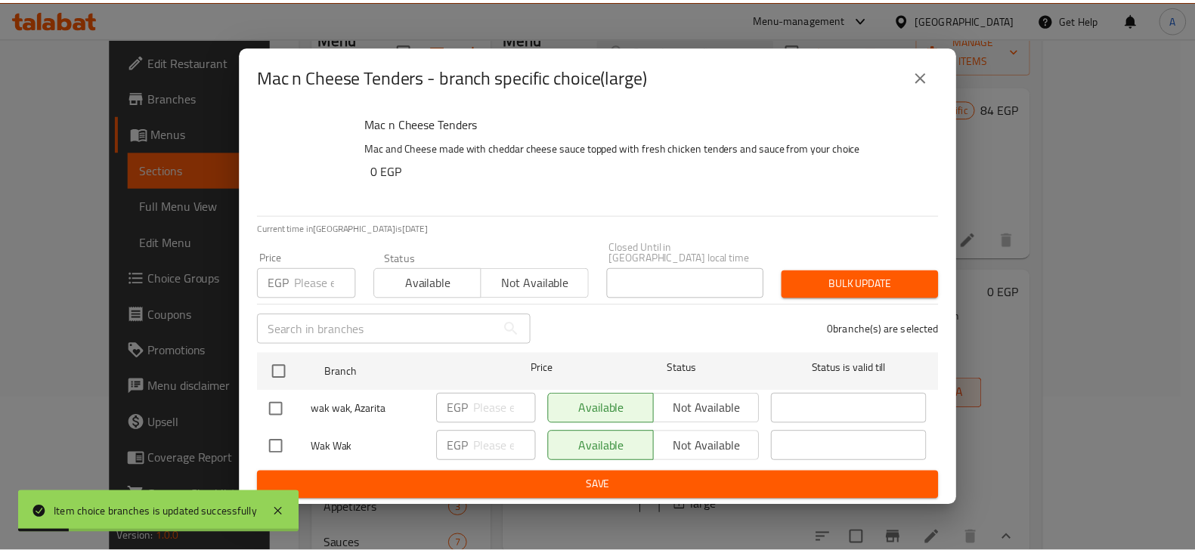
scroll to position [0, 0]
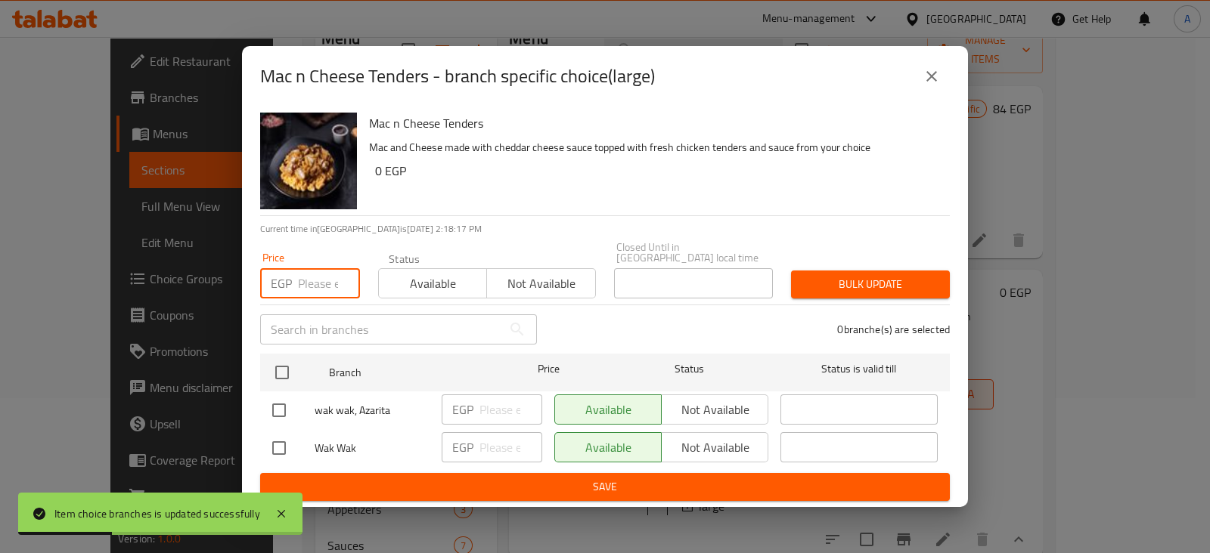
click at [324, 281] on input "number" at bounding box center [329, 283] width 62 height 30
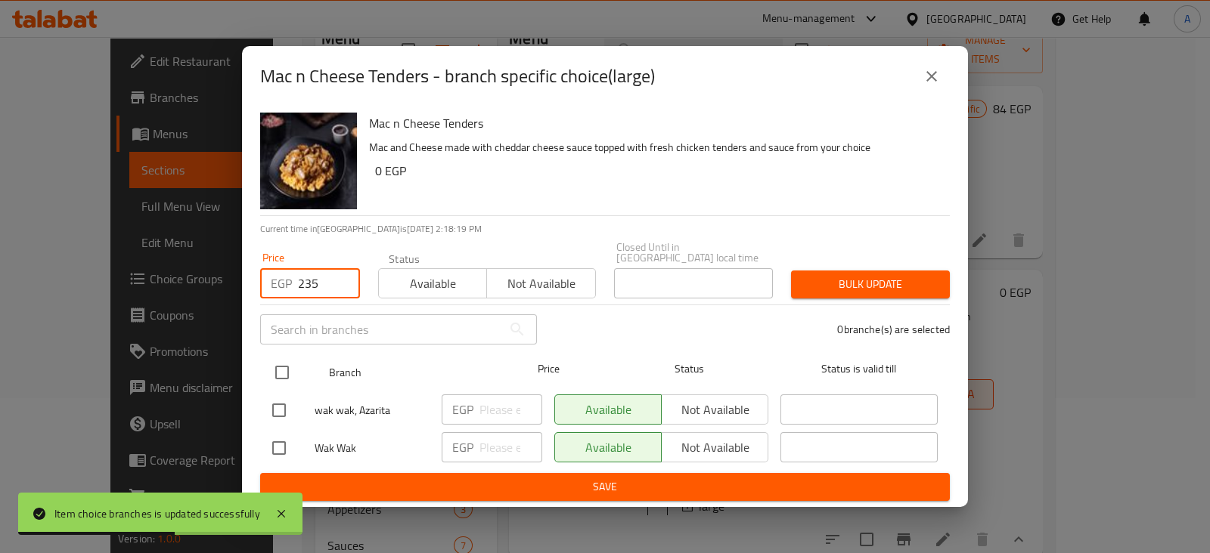
type input "235"
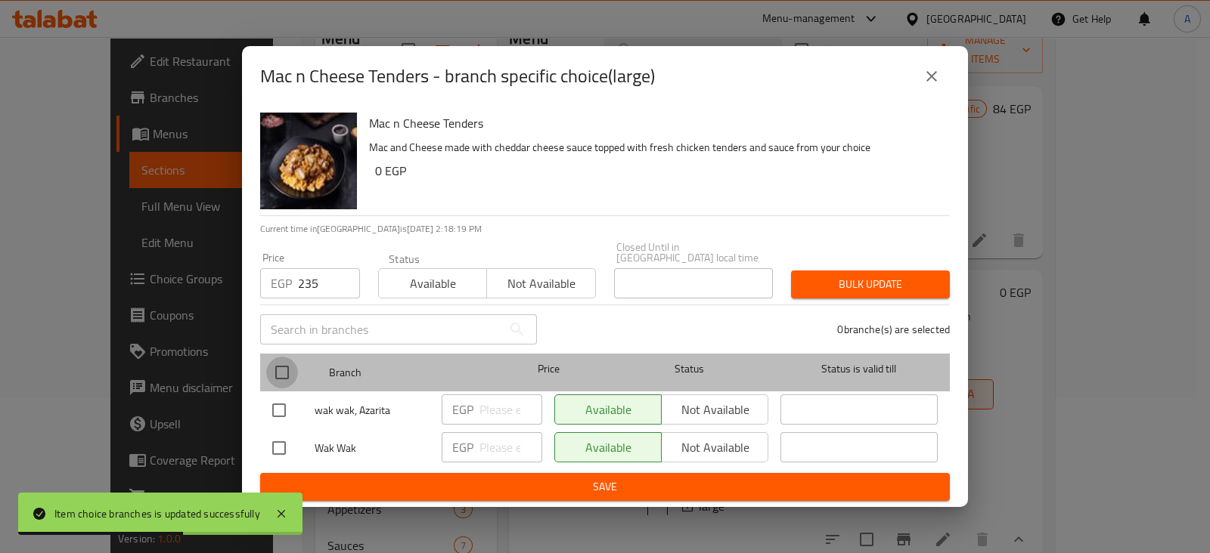
click at [269, 361] on input "checkbox" at bounding box center [282, 373] width 32 height 32
checkbox input "true"
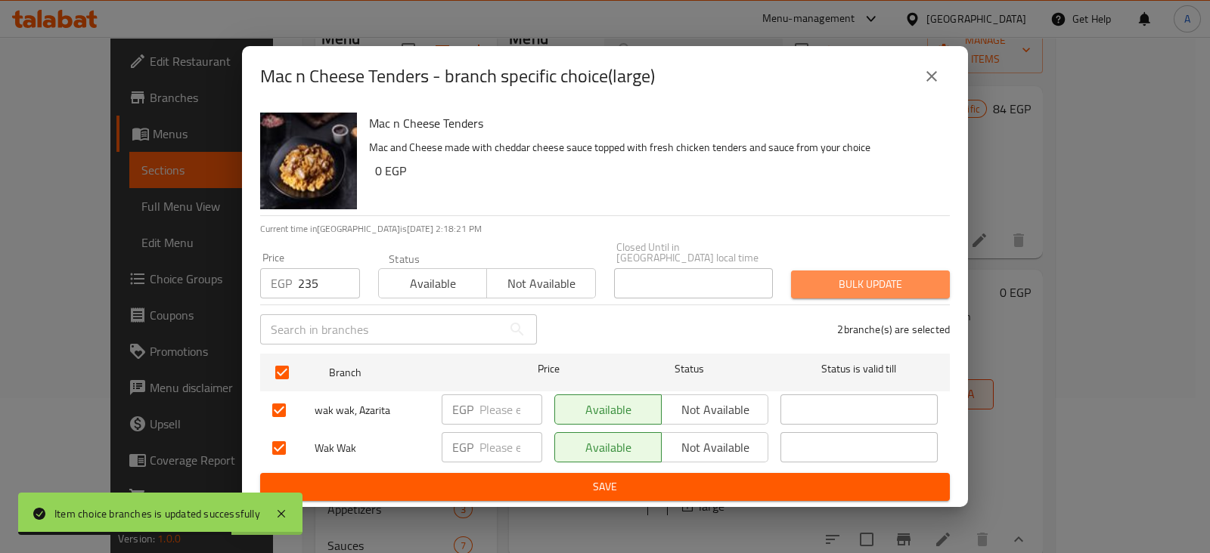
click at [856, 275] on span "Bulk update" at bounding box center [870, 284] width 135 height 19
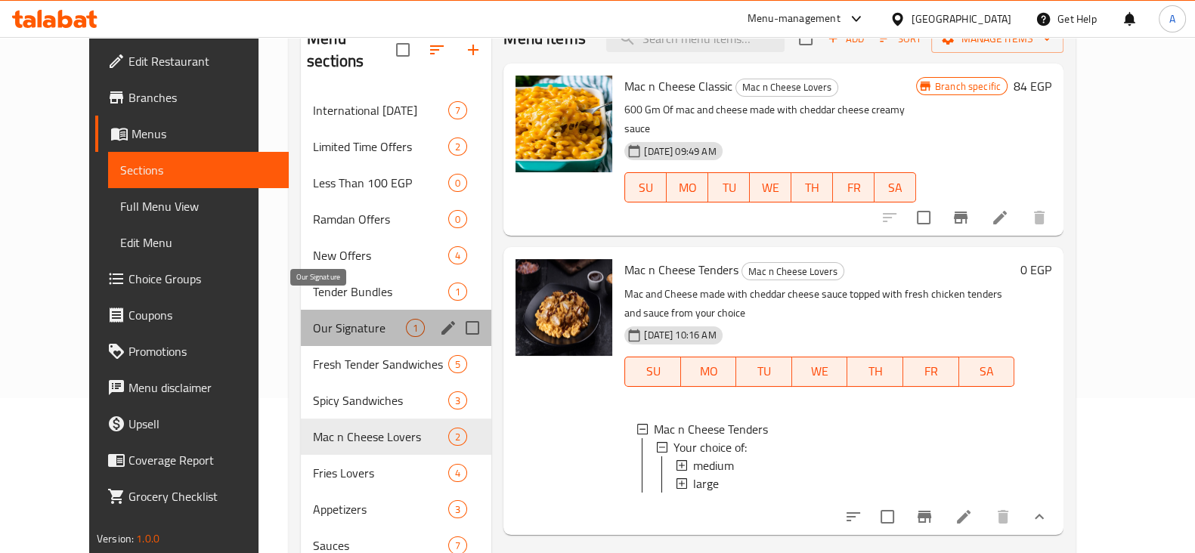
click at [318, 319] on span "Our Signature" at bounding box center [359, 328] width 93 height 18
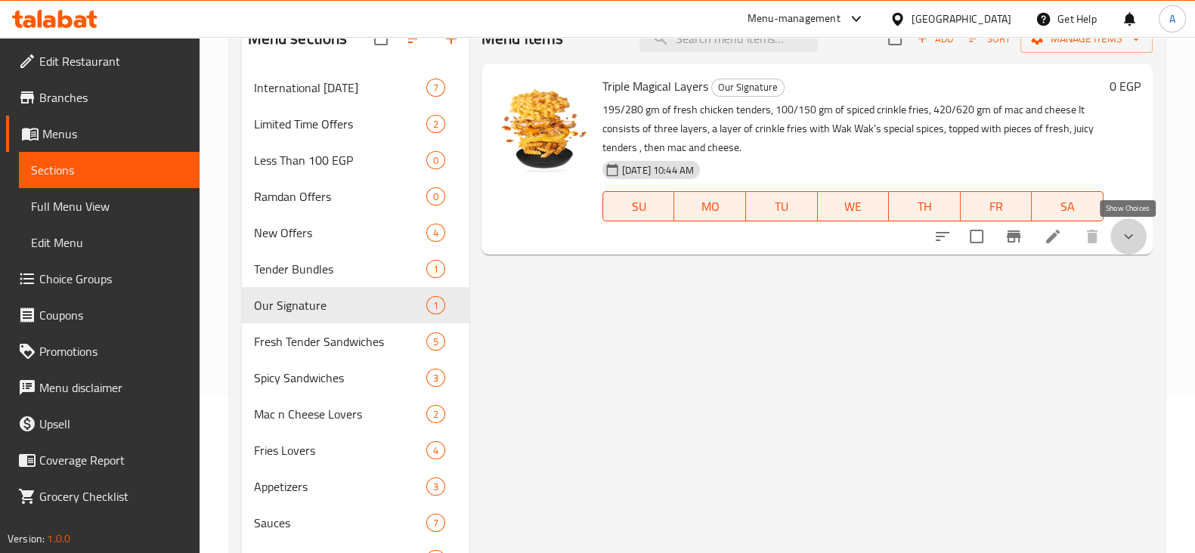
click at [1131, 229] on icon "show more" at bounding box center [1129, 237] width 18 height 18
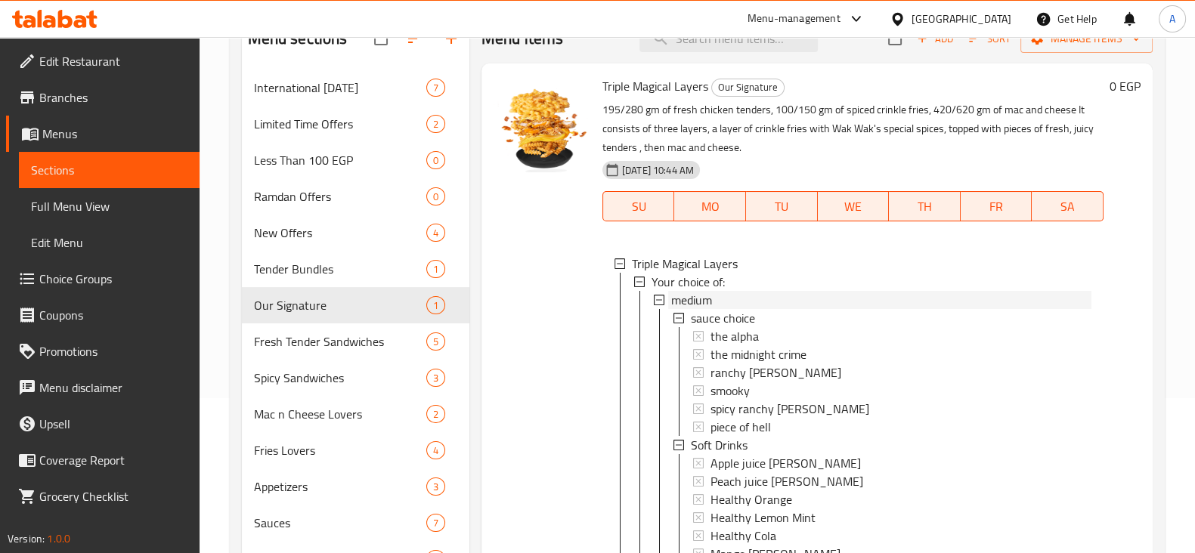
click at [857, 303] on div "medium" at bounding box center [881, 300] width 420 height 18
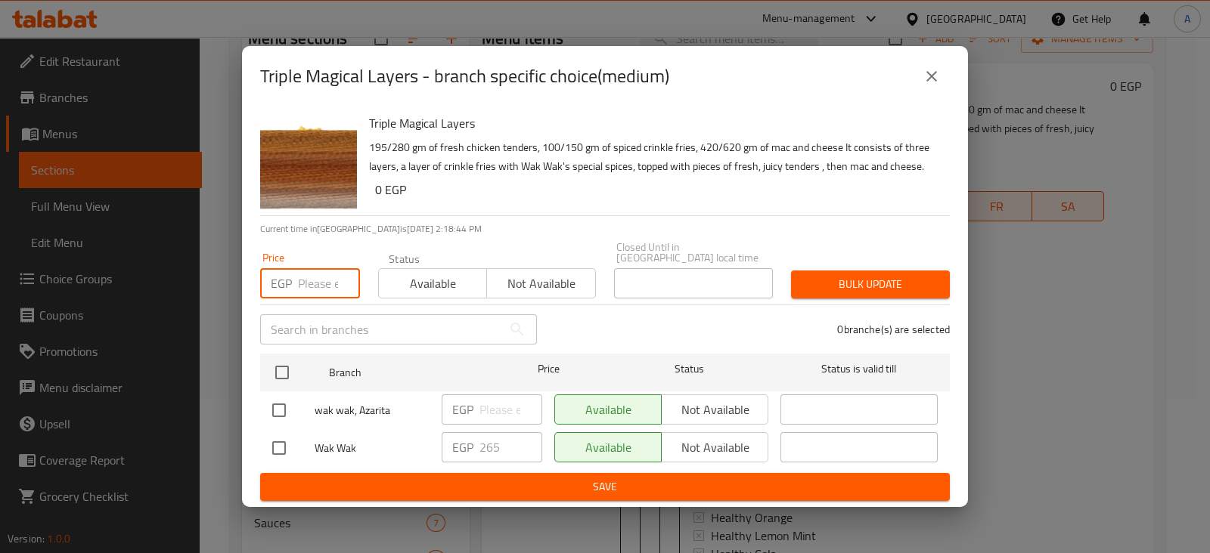
click at [323, 269] on input "number" at bounding box center [329, 283] width 62 height 30
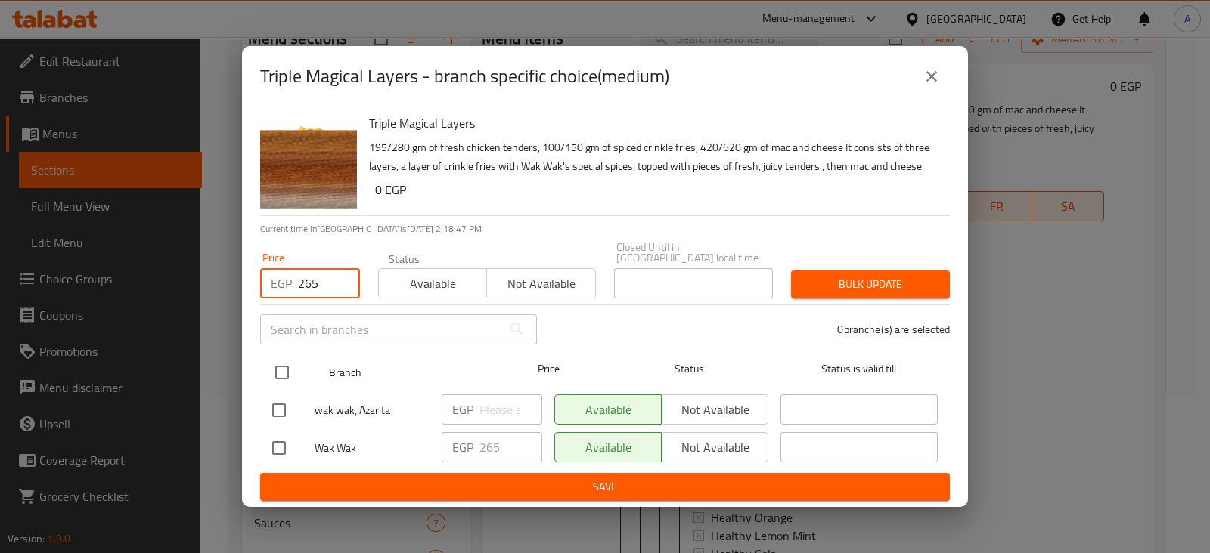
type input "265"
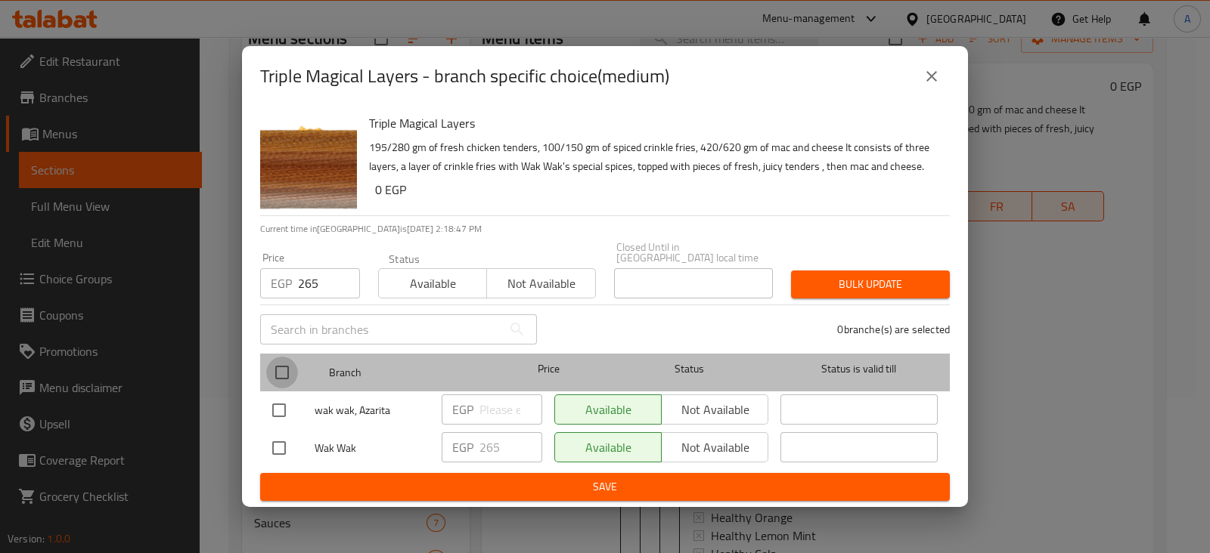
click at [287, 367] on input "checkbox" at bounding box center [282, 373] width 32 height 32
checkbox input "true"
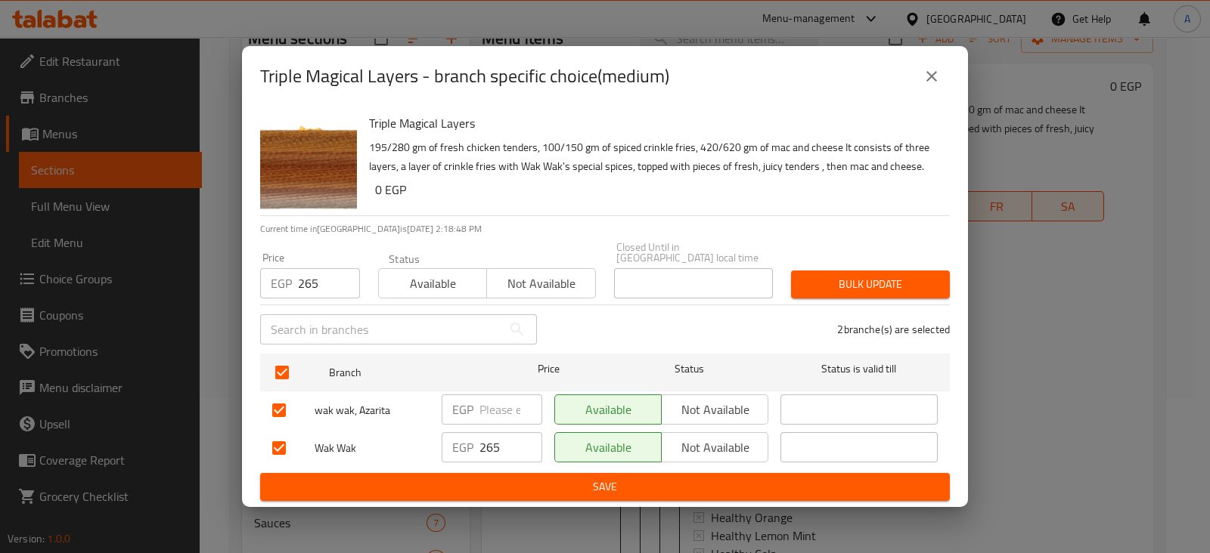
click at [872, 293] on div "Bulk update" at bounding box center [870, 285] width 177 height 46
click at [876, 287] on span "Bulk update" at bounding box center [870, 284] width 135 height 19
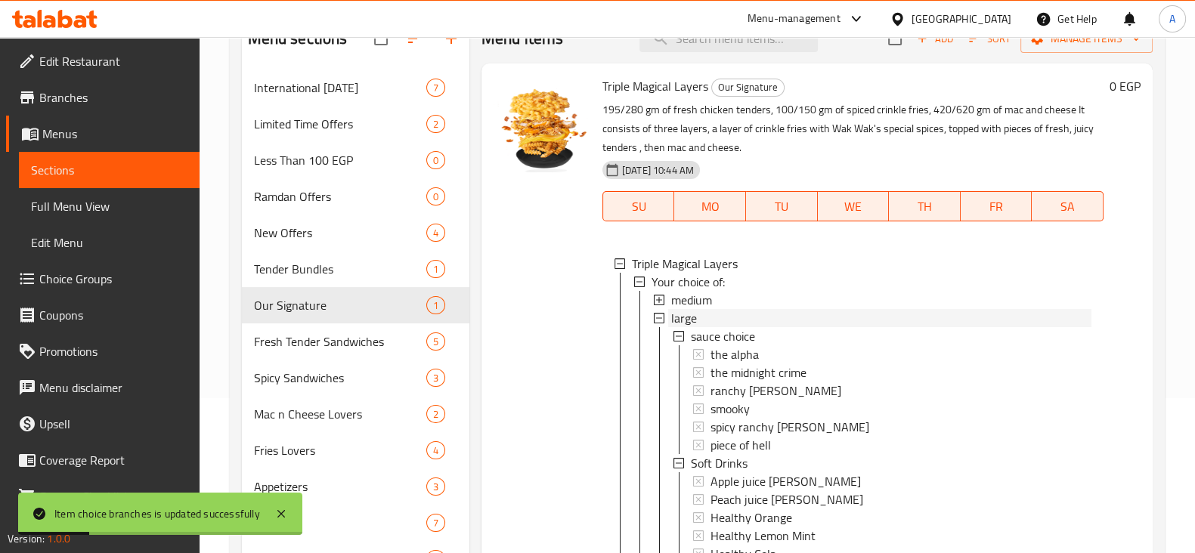
click at [748, 317] on div "large" at bounding box center [881, 318] width 420 height 18
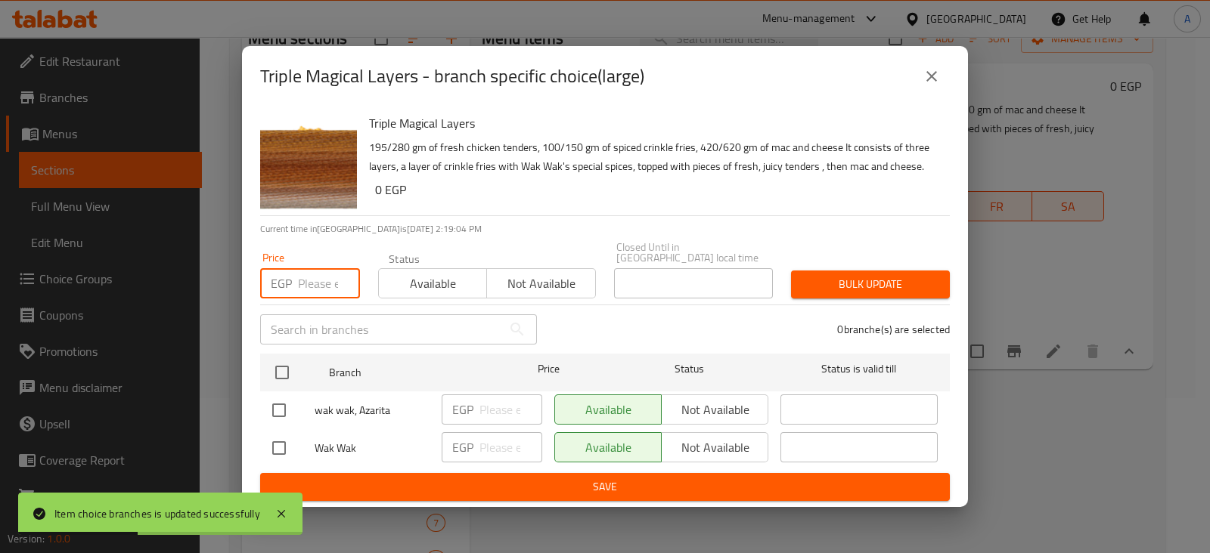
click at [332, 282] on input "number" at bounding box center [329, 283] width 62 height 30
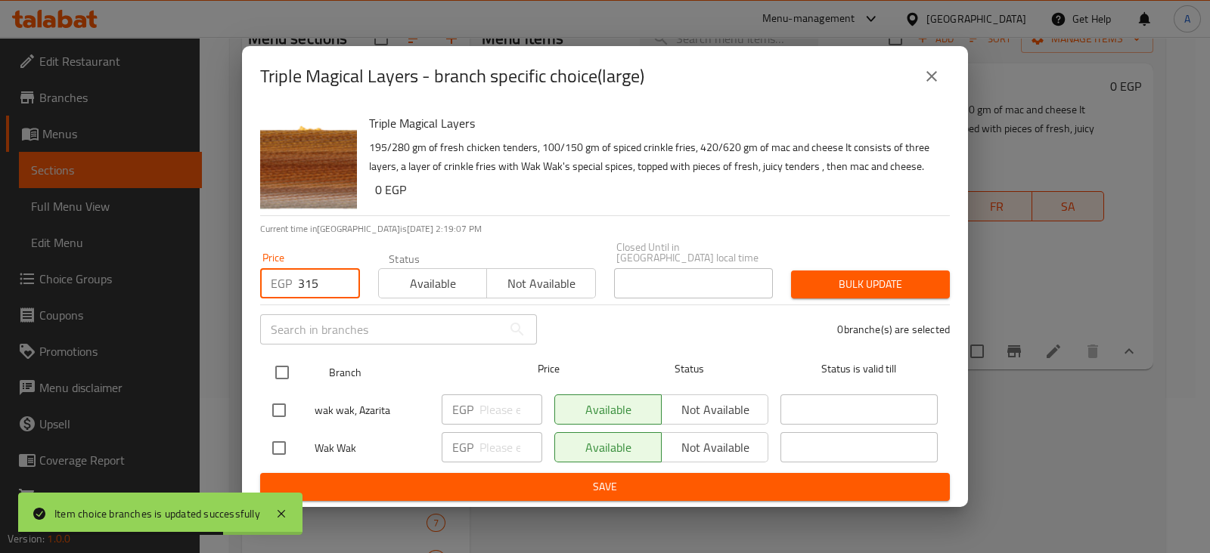
type input "315"
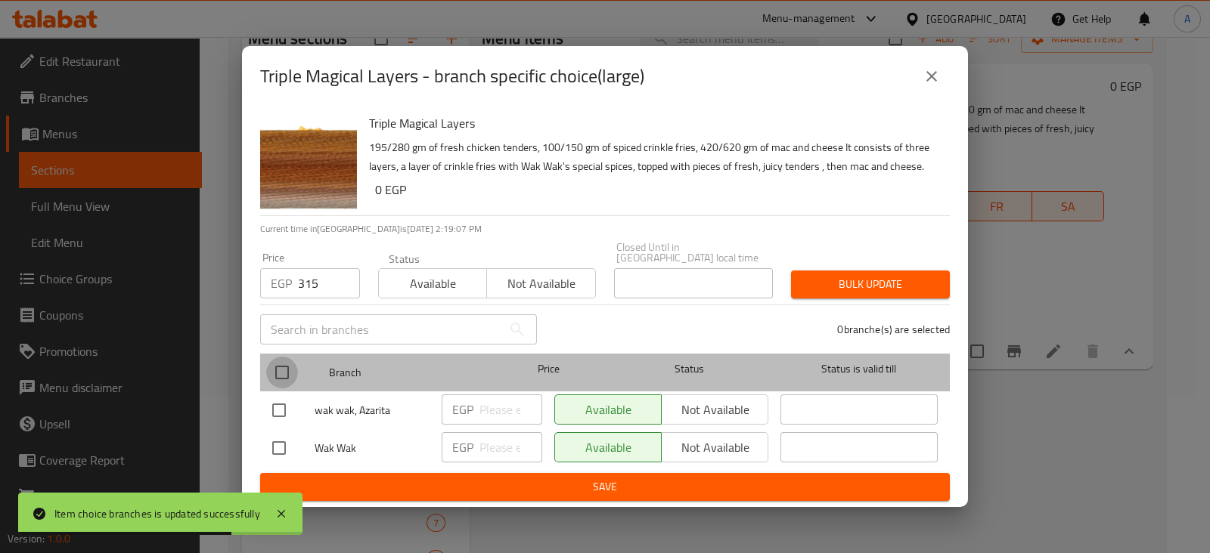
click at [277, 367] on input "checkbox" at bounding box center [282, 373] width 32 height 32
checkbox input "true"
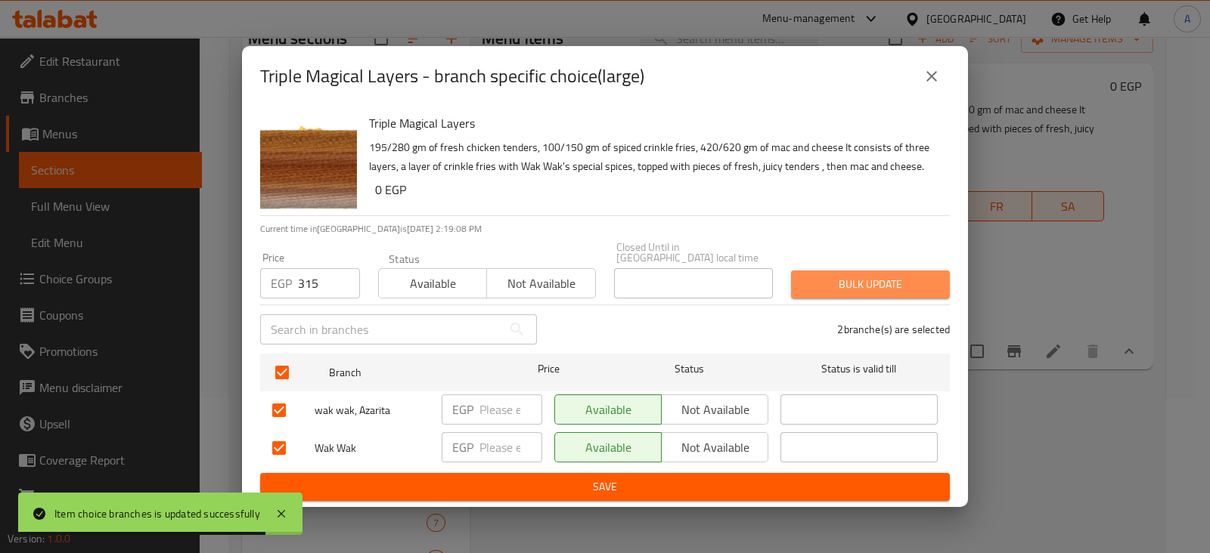
click at [870, 291] on button "Bulk update" at bounding box center [870, 285] width 159 height 28
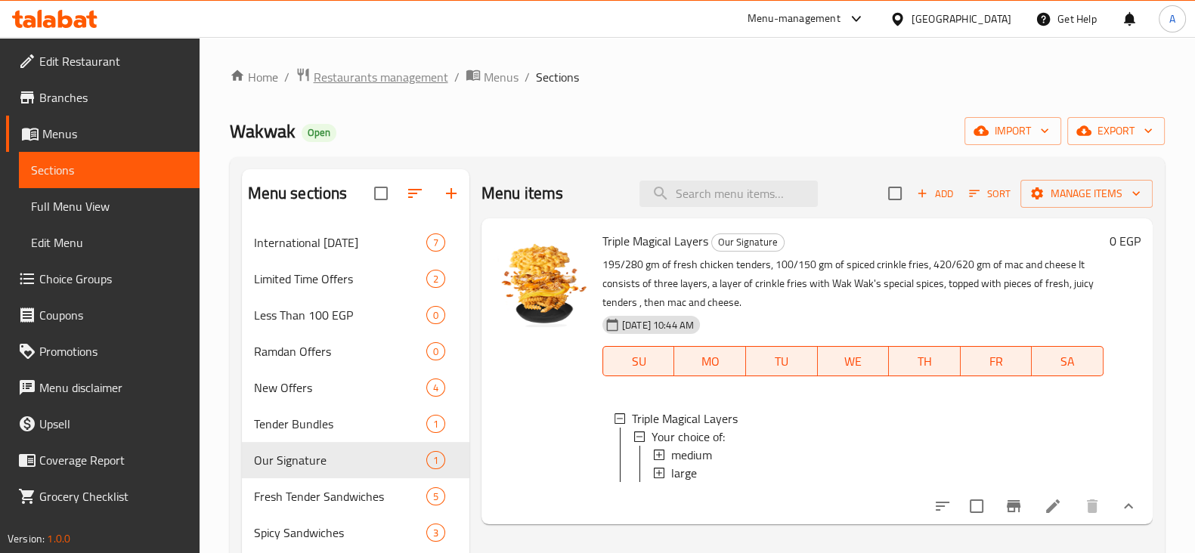
click at [412, 81] on span "Restaurants management" at bounding box center [381, 77] width 135 height 18
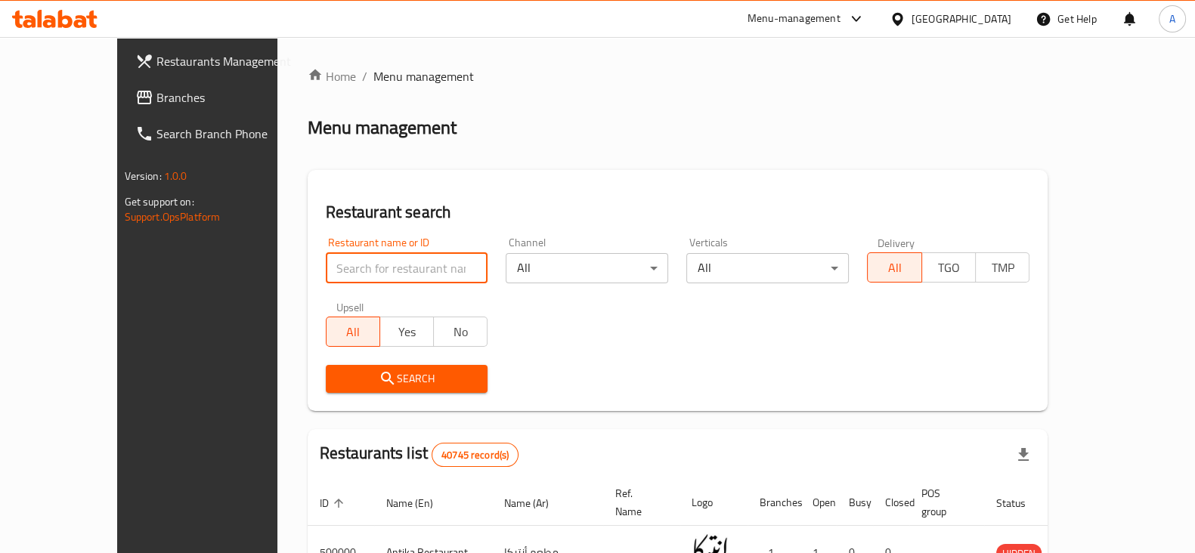
click at [421, 273] on input "search" at bounding box center [407, 268] width 163 height 30
type input "sultana"
click button "Search" at bounding box center [407, 379] width 163 height 28
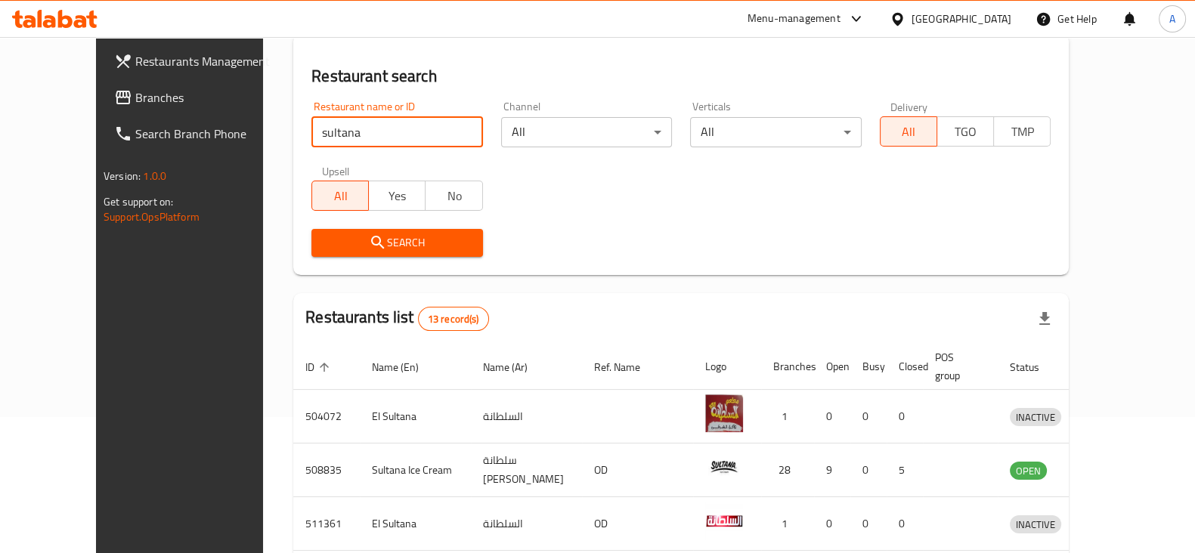
scroll to position [156, 0]
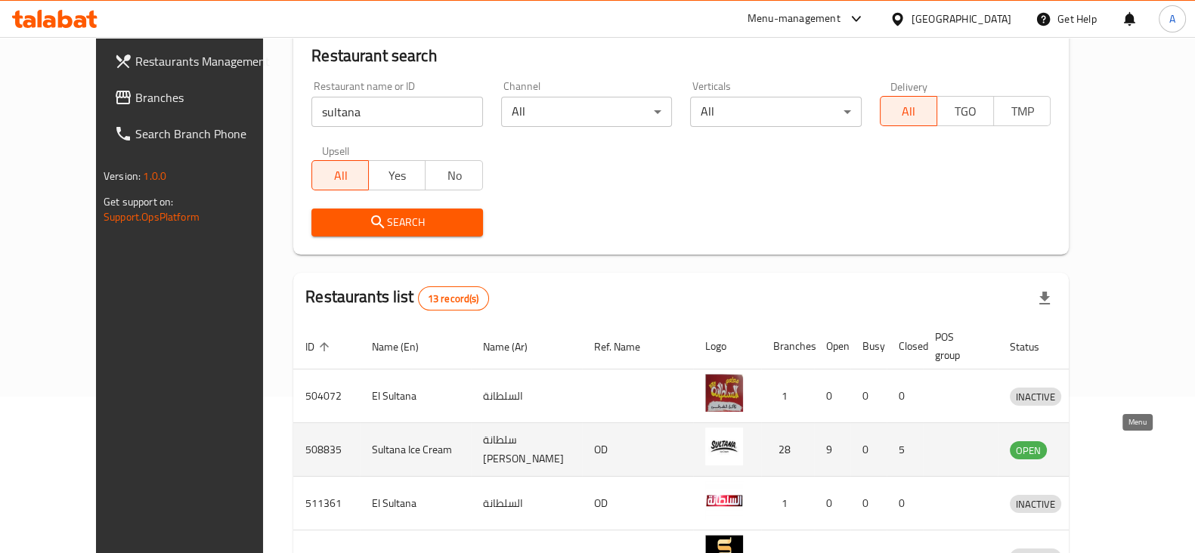
click at [1110, 456] on icon "enhanced table" at bounding box center [1101, 450] width 18 height 18
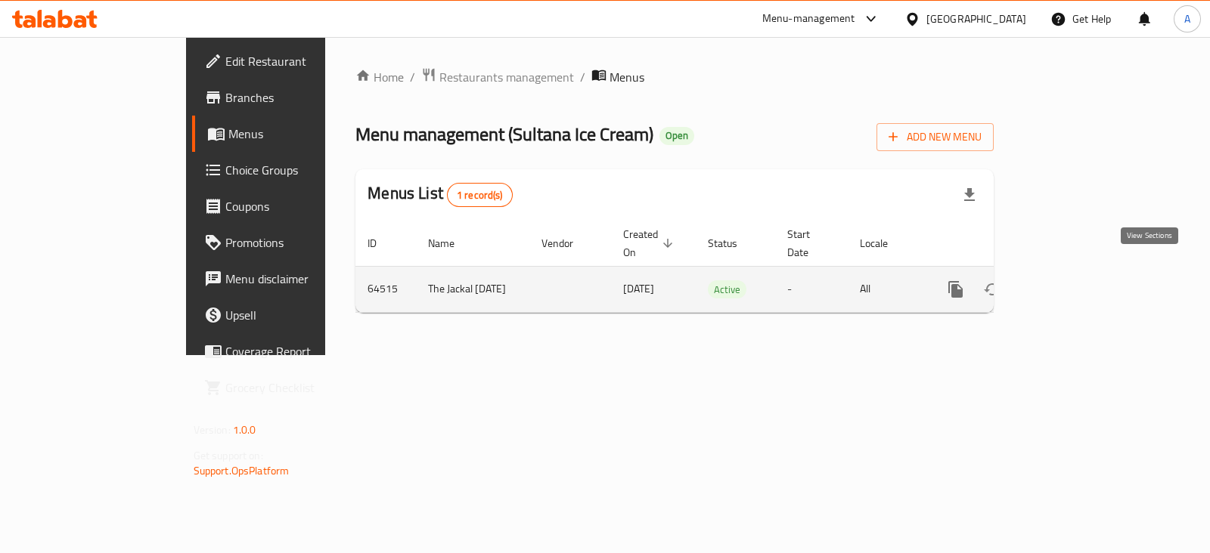
click at [1071, 283] on icon "enhanced table" at bounding box center [1065, 290] width 14 height 14
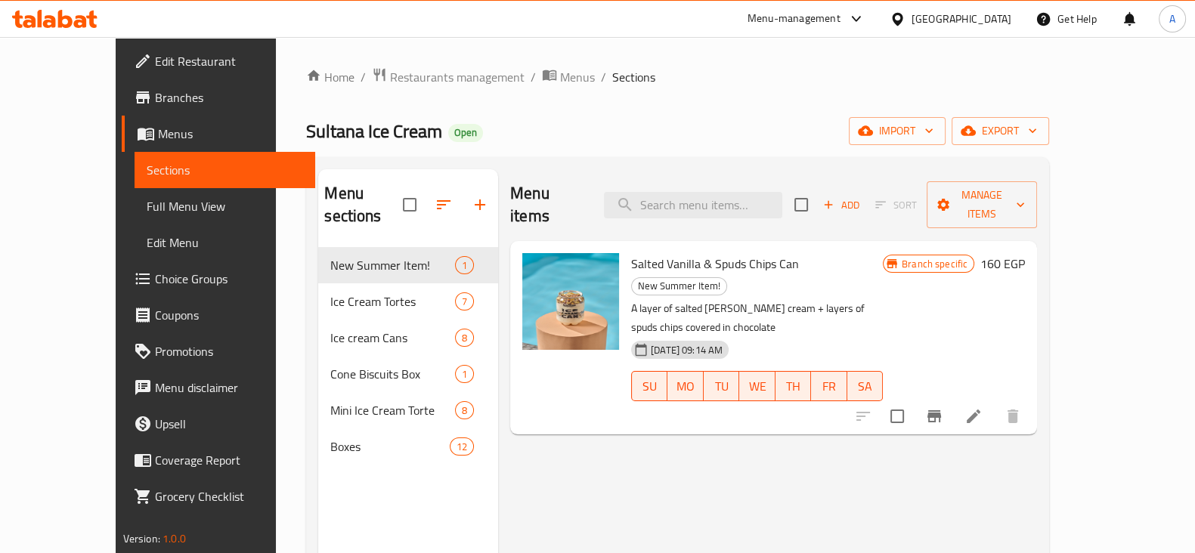
click at [122, 109] on link "Branches" at bounding box center [219, 97] width 194 height 36
